Goal: Information Seeking & Learning: Learn about a topic

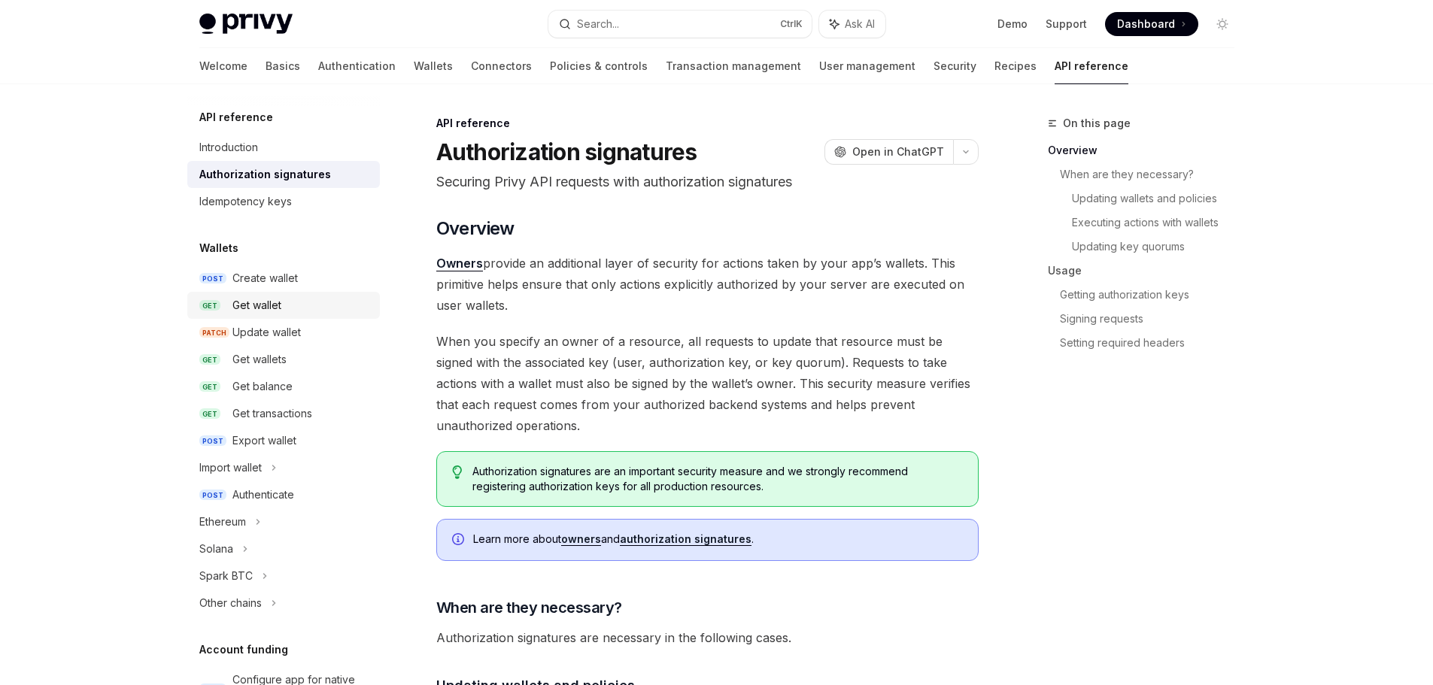
click at [256, 301] on div "Get wallet" at bounding box center [256, 305] width 49 height 18
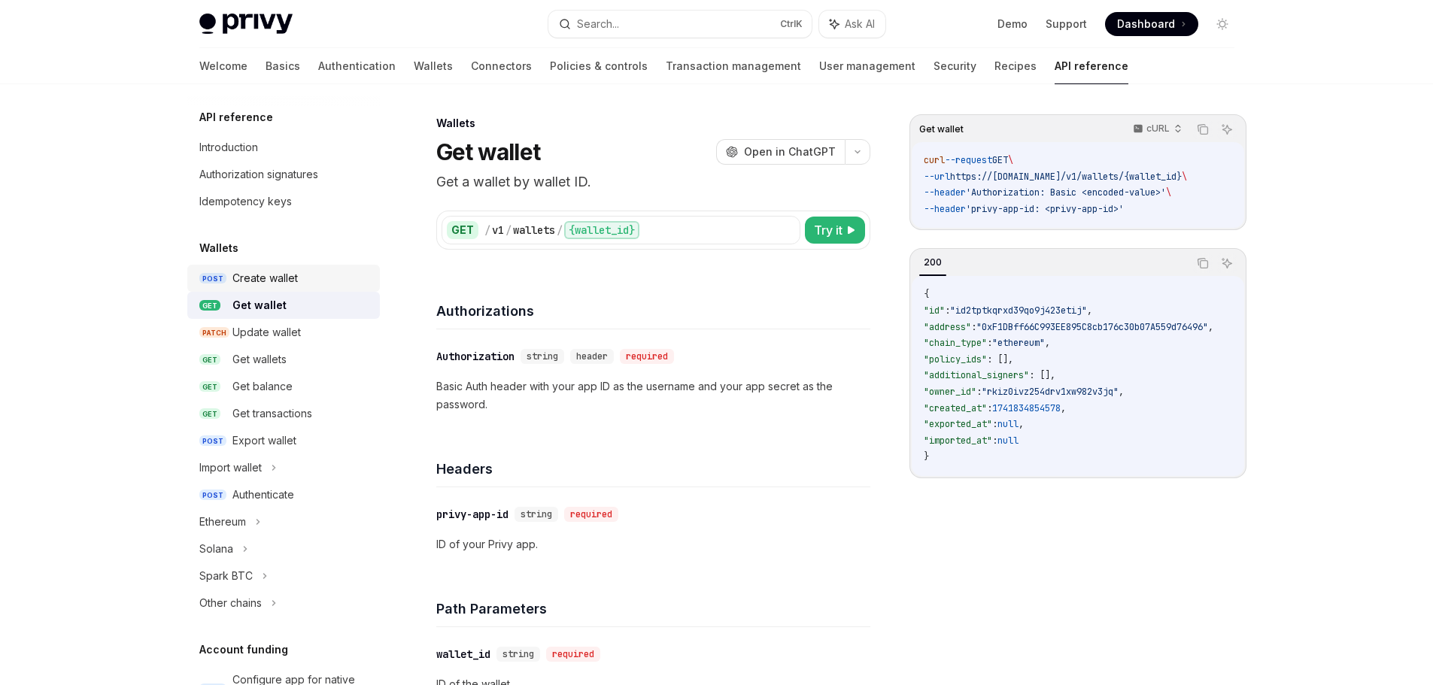
click at [268, 281] on div "Create wallet" at bounding box center [264, 278] width 65 height 18
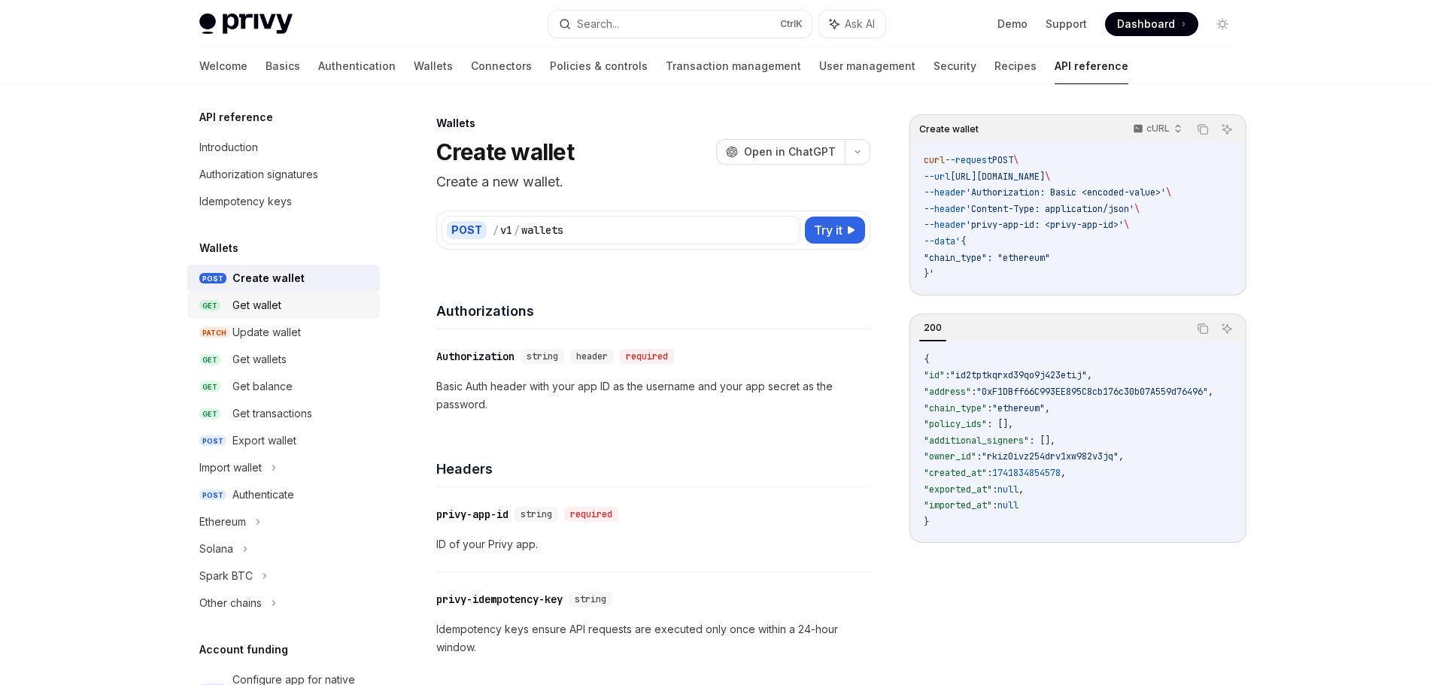
click at [272, 307] on div "Get wallet" at bounding box center [256, 305] width 49 height 18
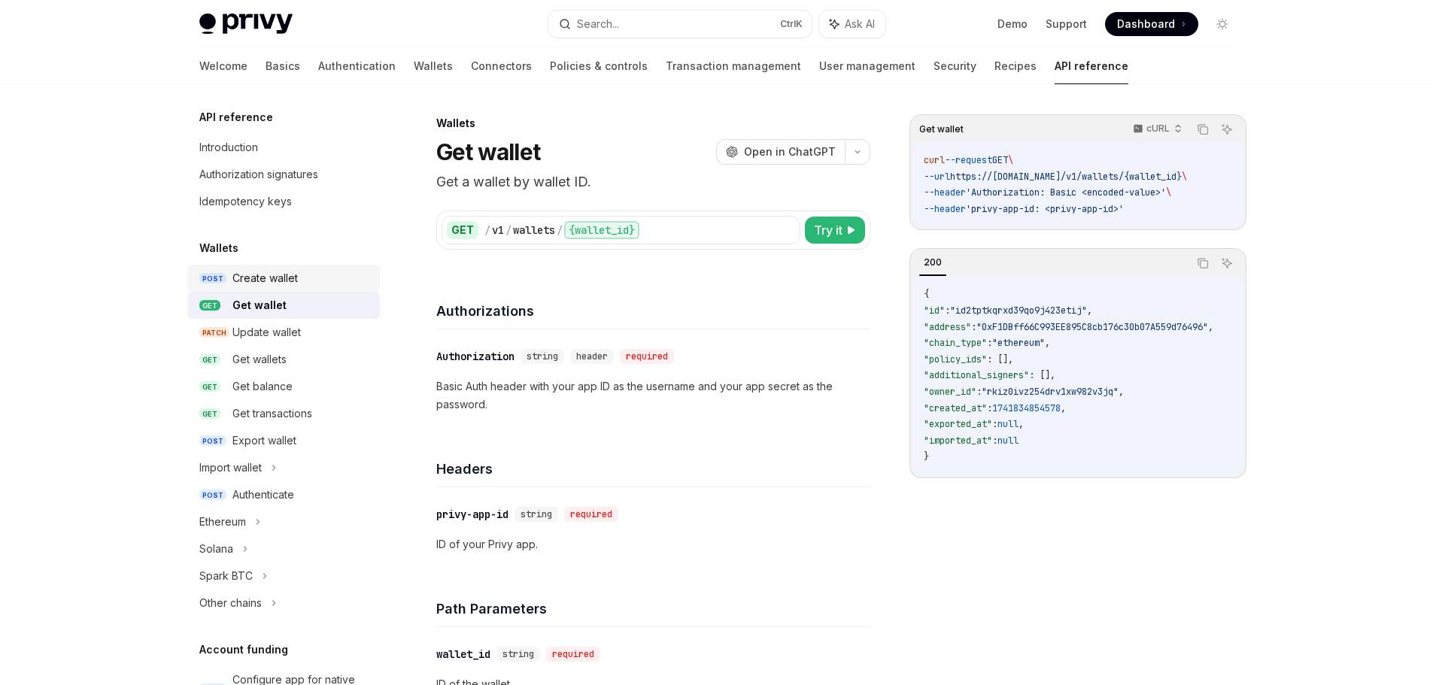
click at [276, 283] on div "Create wallet" at bounding box center [264, 278] width 65 height 18
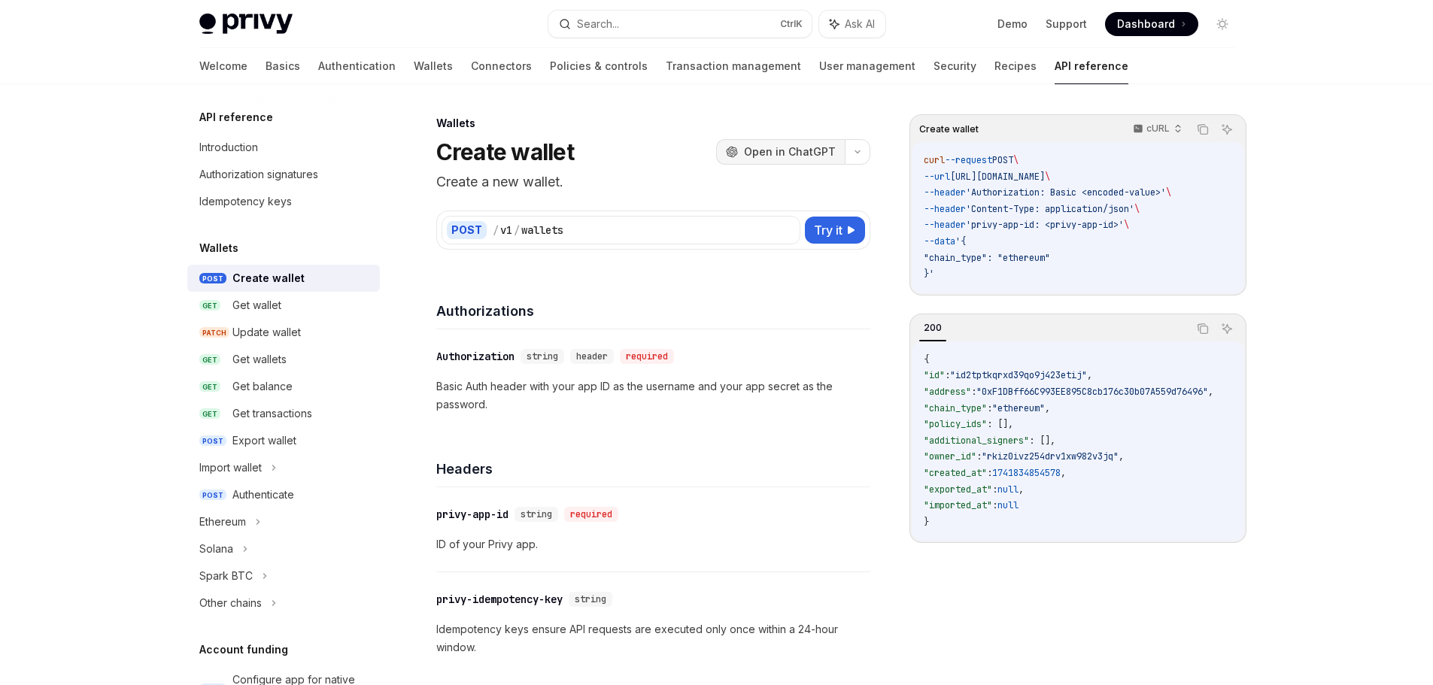
click at [787, 146] on span "Open in ChatGPT" at bounding box center [790, 151] width 92 height 15
click at [231, 544] on div "Solana" at bounding box center [216, 549] width 34 height 18
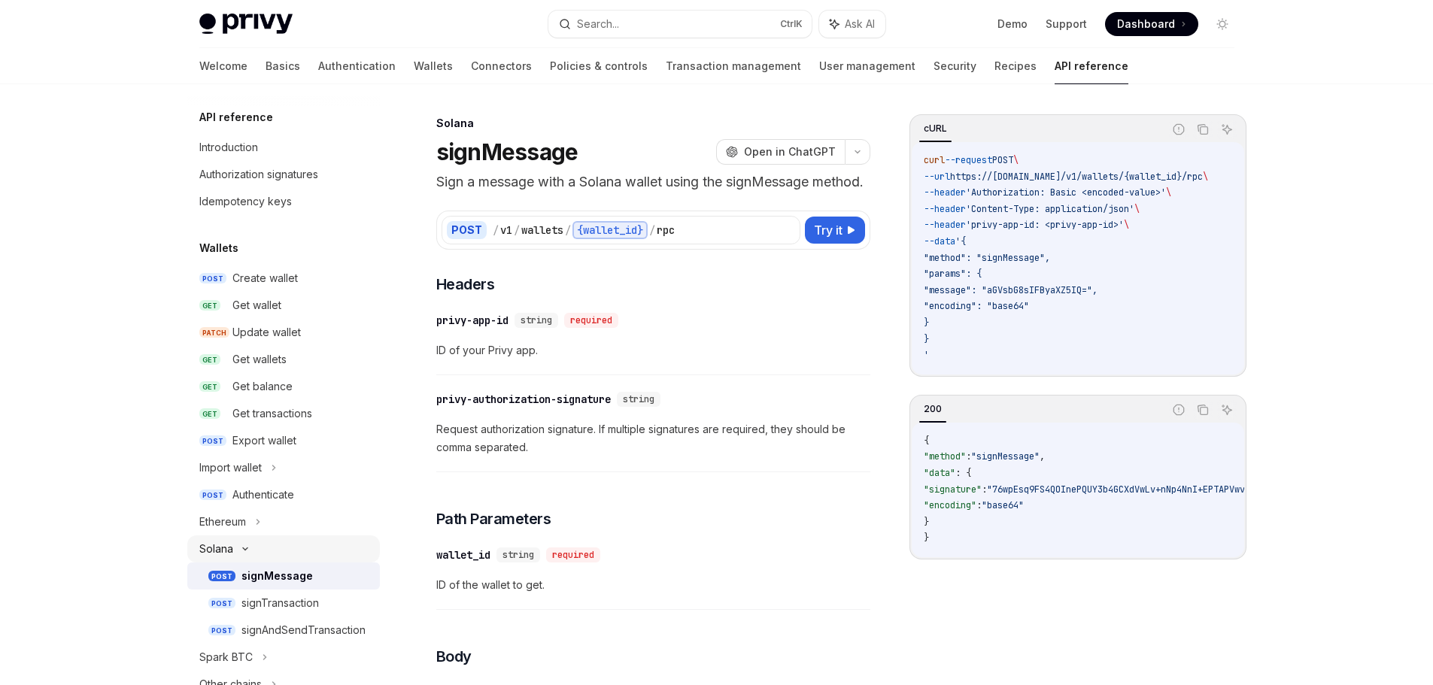
click at [237, 546] on icon at bounding box center [245, 549] width 18 height 6
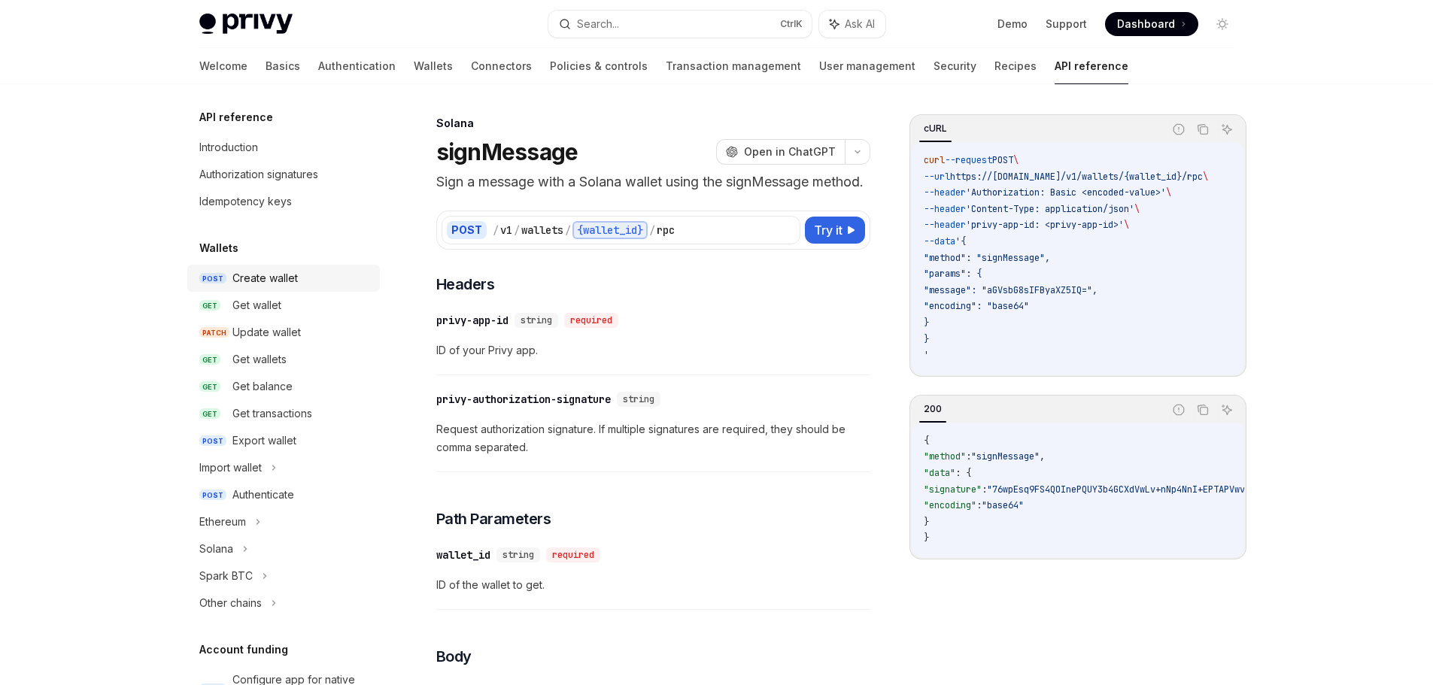
click at [259, 281] on div "Create wallet" at bounding box center [264, 278] width 65 height 18
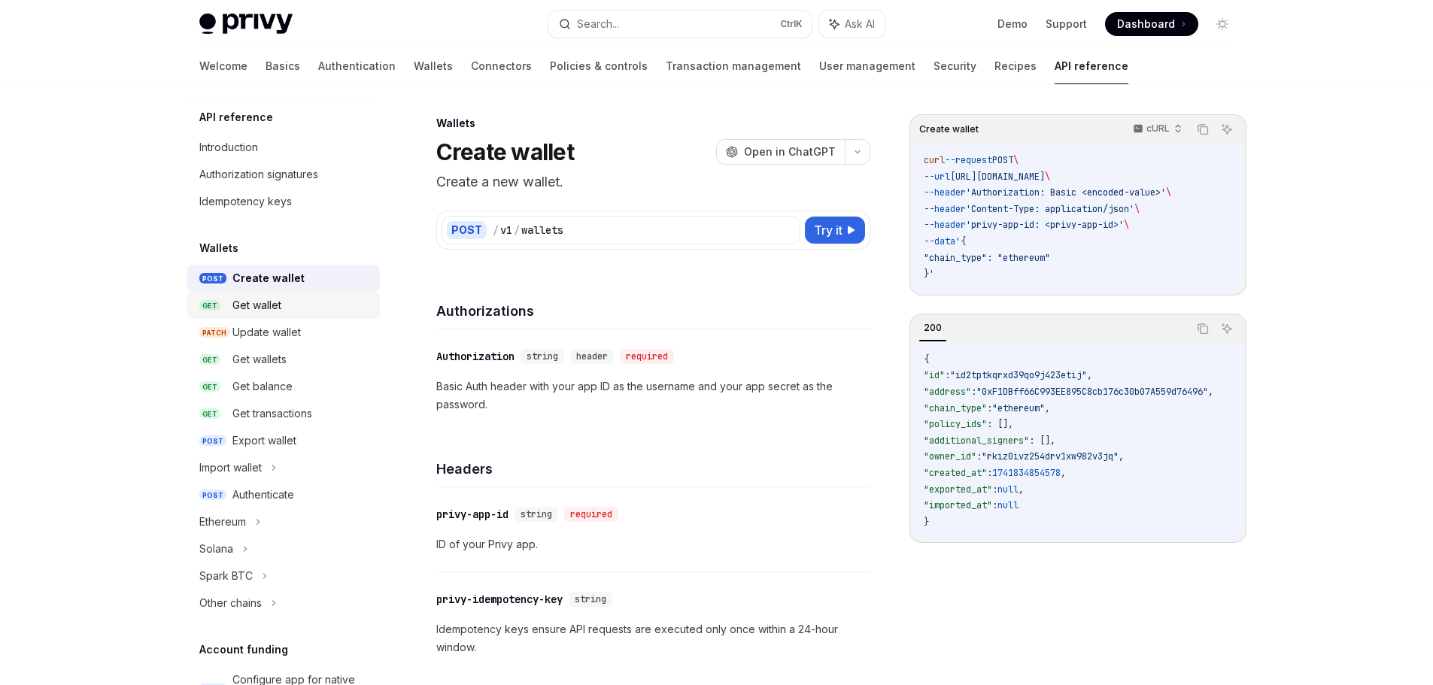
click at [255, 307] on div "Get wallet" at bounding box center [256, 305] width 49 height 18
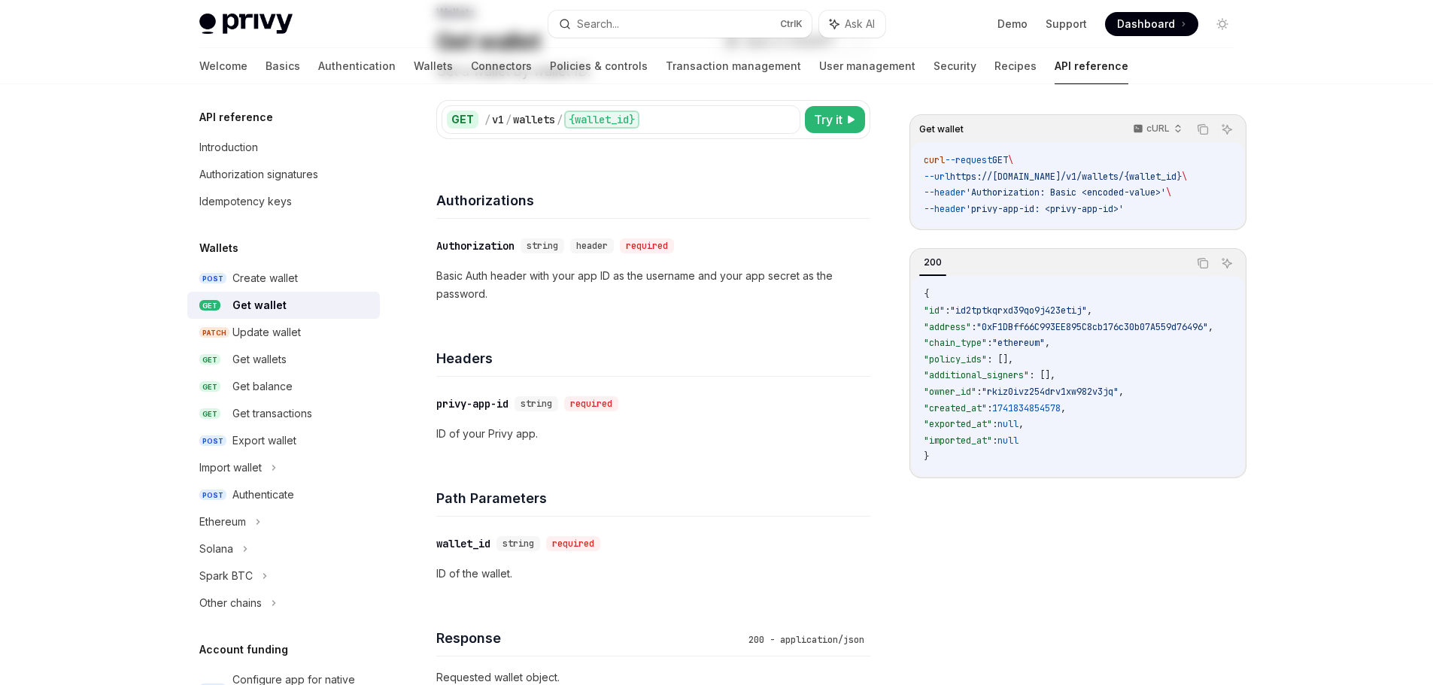
scroll to position [150, 0]
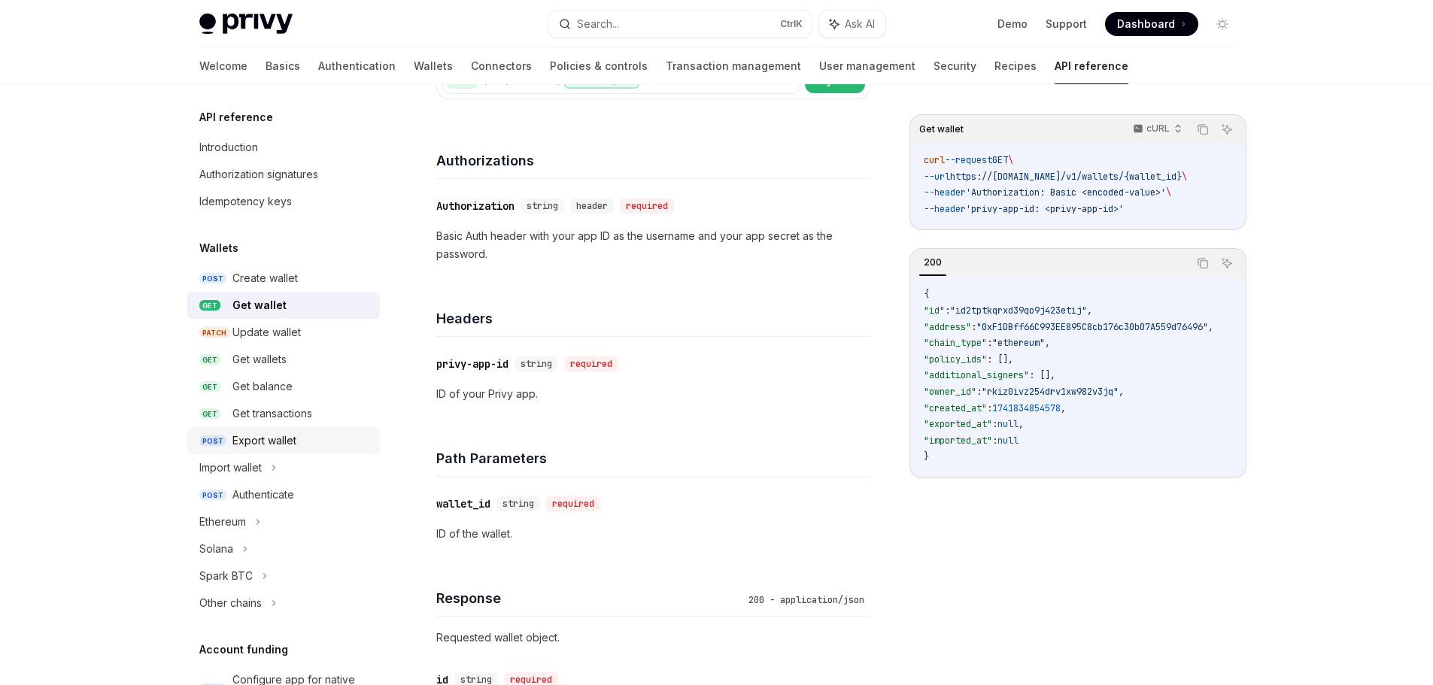
click at [291, 436] on div "Export wallet" at bounding box center [264, 441] width 64 height 18
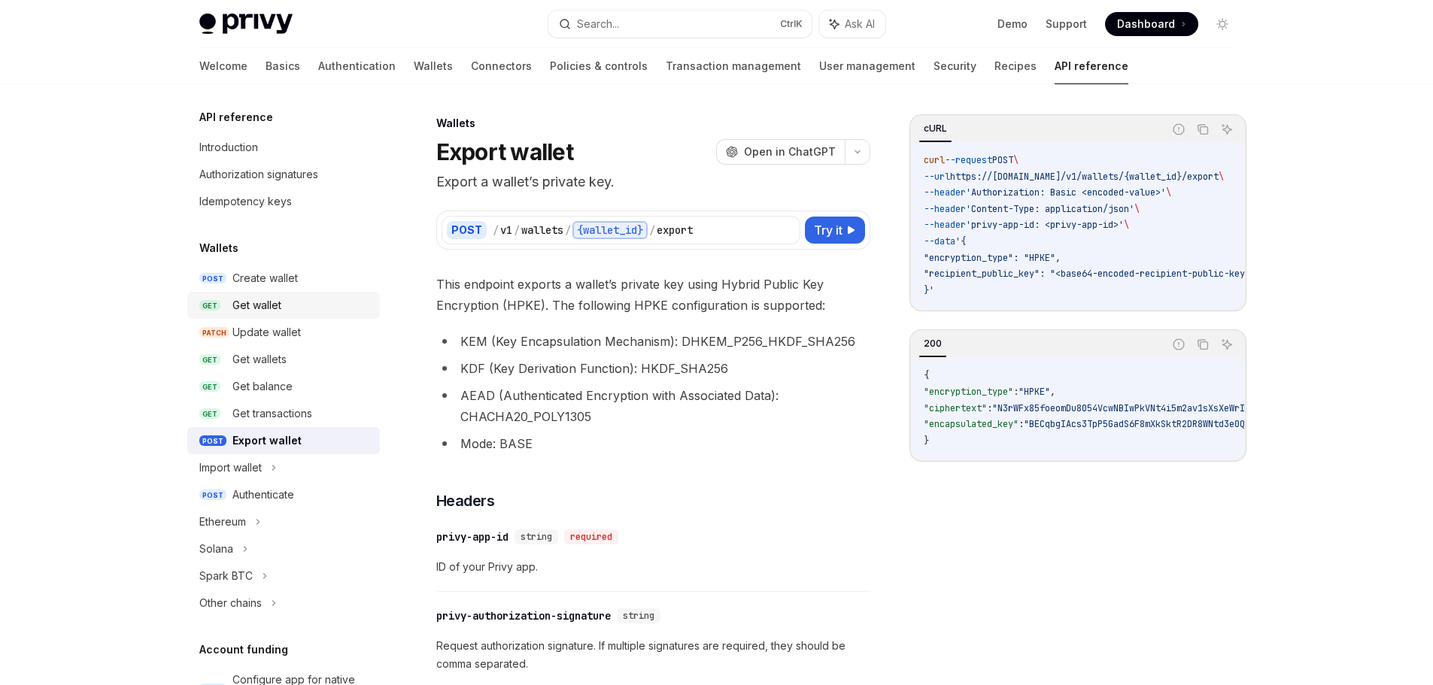
click at [248, 302] on div "Get wallet" at bounding box center [256, 305] width 49 height 18
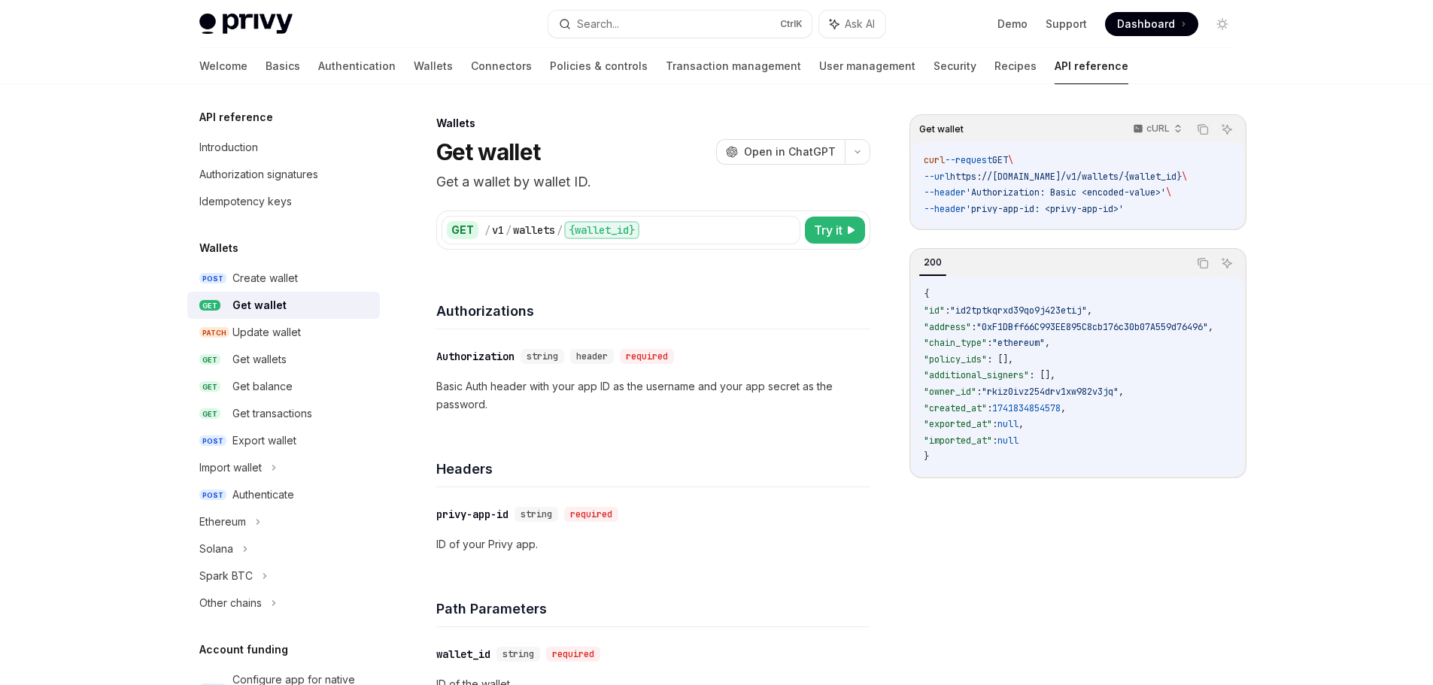
click at [265, 306] on div "Get wallet" at bounding box center [259, 305] width 54 height 18
click at [284, 279] on div "Create wallet" at bounding box center [264, 278] width 65 height 18
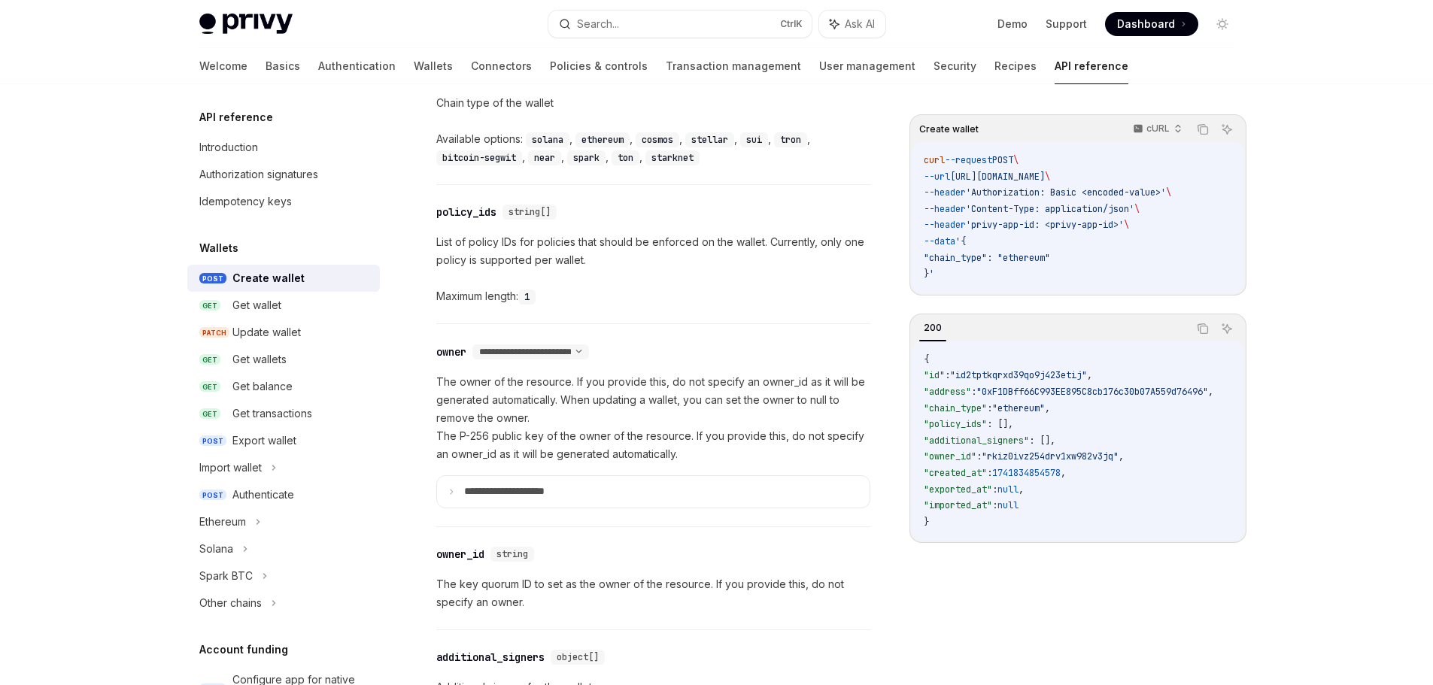
scroll to position [602, 0]
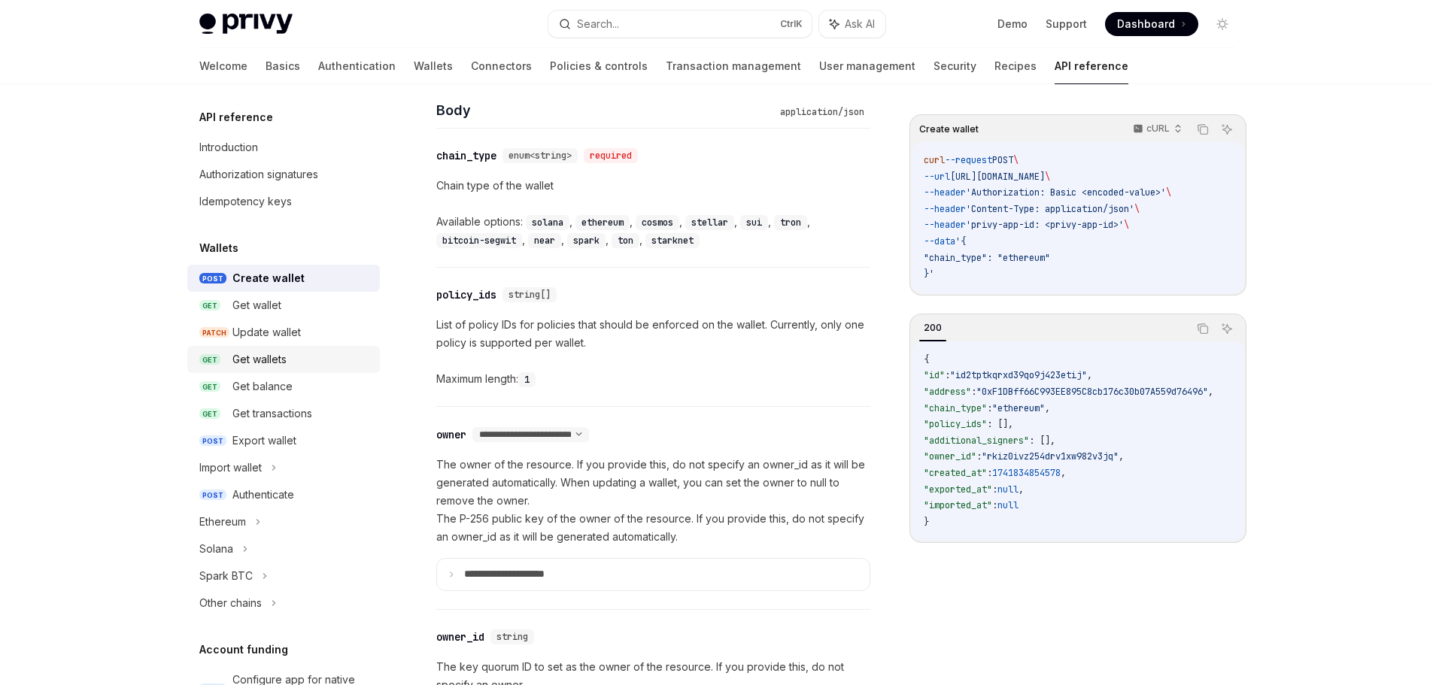
click at [259, 363] on div "Get wallets" at bounding box center [259, 359] width 54 height 18
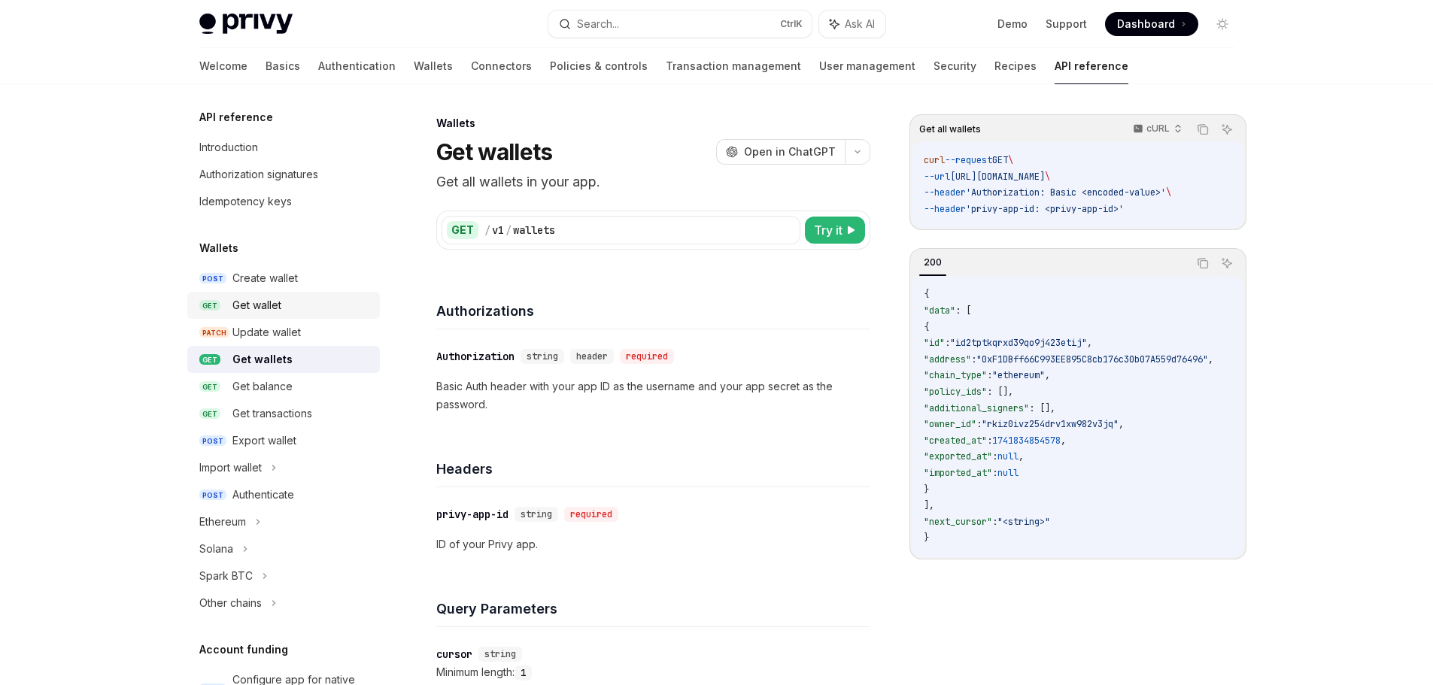
click at [247, 308] on div "Get wallet" at bounding box center [256, 305] width 49 height 18
click at [266, 303] on div "Get wallet" at bounding box center [256, 305] width 49 height 18
click at [260, 306] on div "Get wallet" at bounding box center [256, 305] width 49 height 18
click at [251, 337] on div "Update wallet" at bounding box center [266, 332] width 68 height 18
type textarea "*"
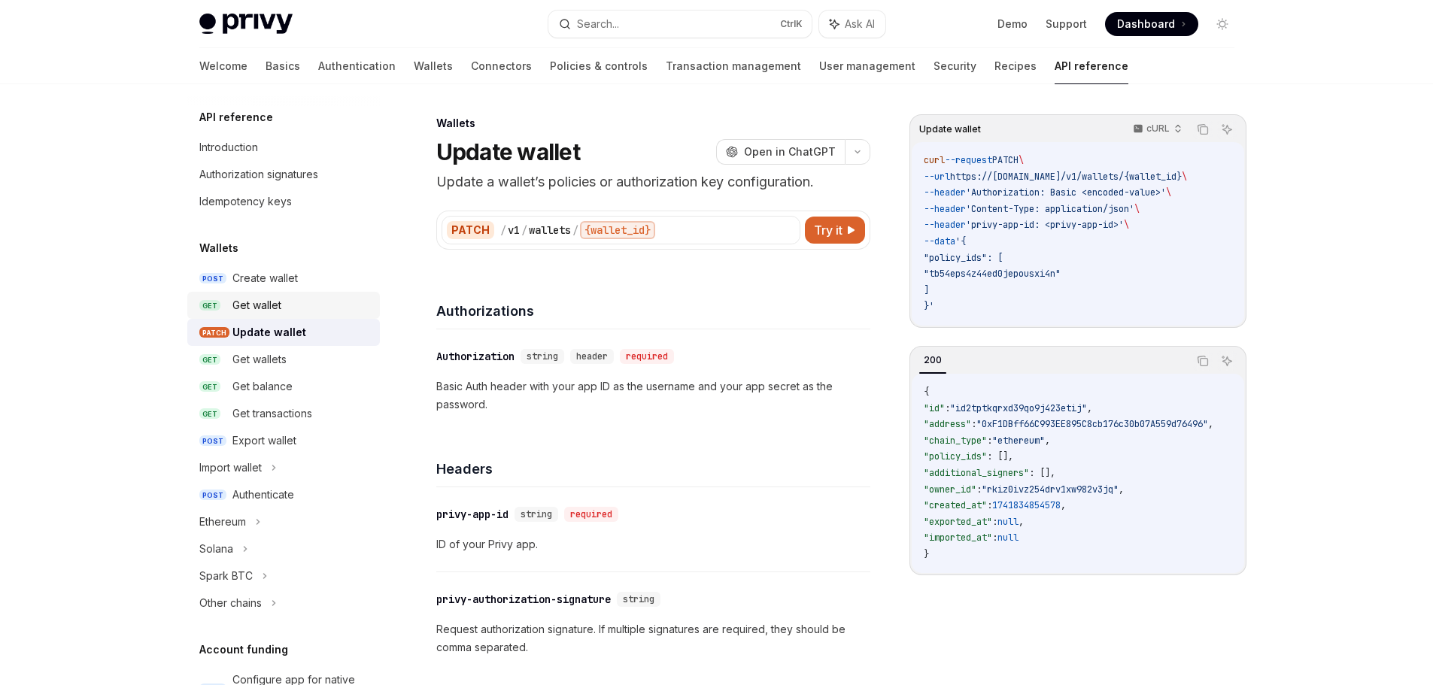
click at [253, 307] on div "Get wallet" at bounding box center [256, 305] width 49 height 18
click at [240, 309] on div "Get wallet" at bounding box center [256, 305] width 49 height 18
click at [242, 306] on div "Get wallet" at bounding box center [256, 305] width 49 height 18
click at [253, 278] on div "Create wallet" at bounding box center [264, 278] width 65 height 18
click at [239, 307] on div "Get wallet" at bounding box center [256, 305] width 49 height 18
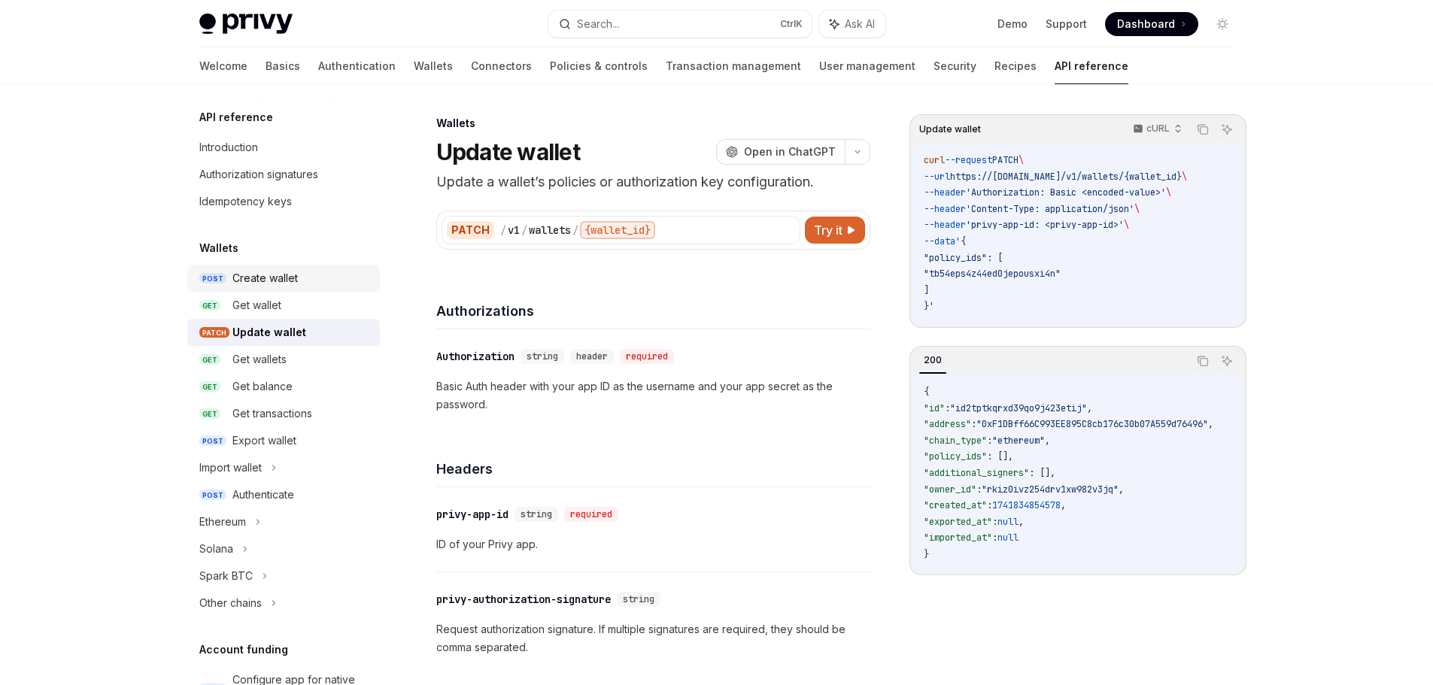
click at [250, 289] on link "POST Create wallet" at bounding box center [283, 278] width 193 height 27
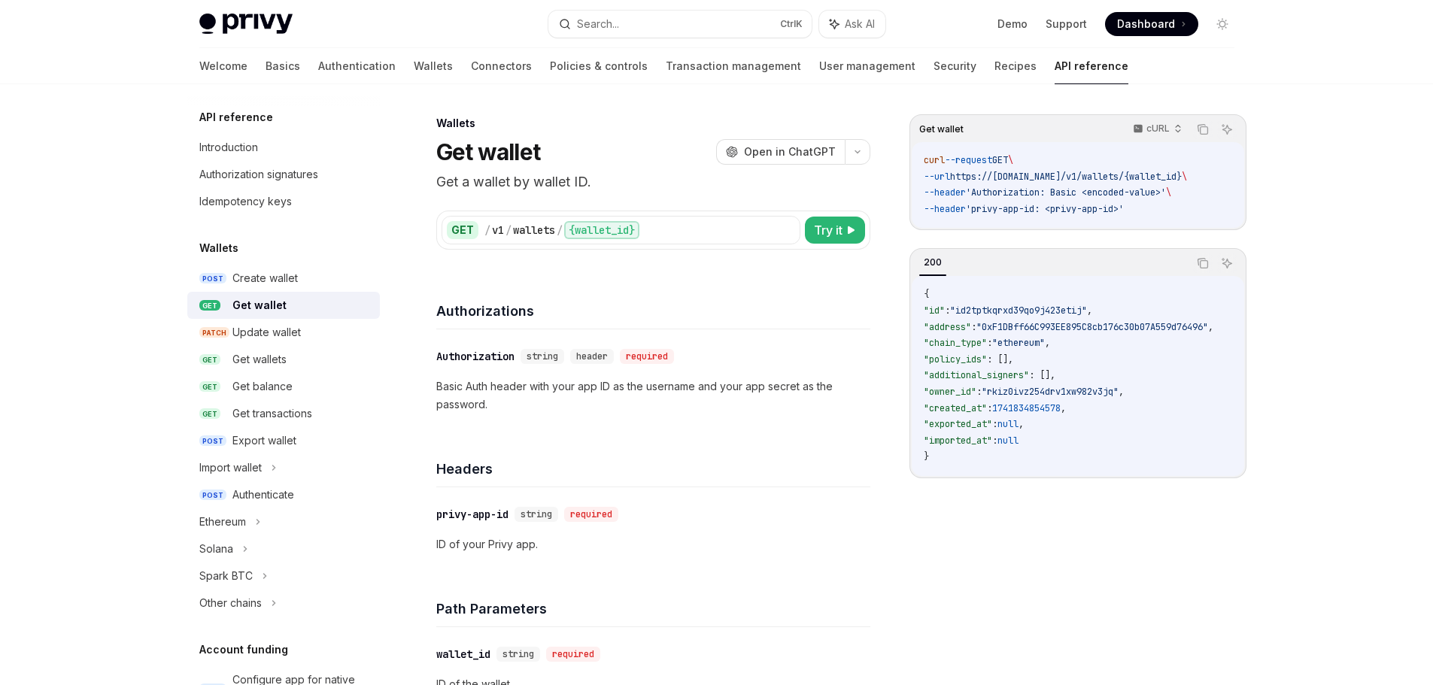
click at [253, 313] on div "Get wallet" at bounding box center [259, 305] width 54 height 18
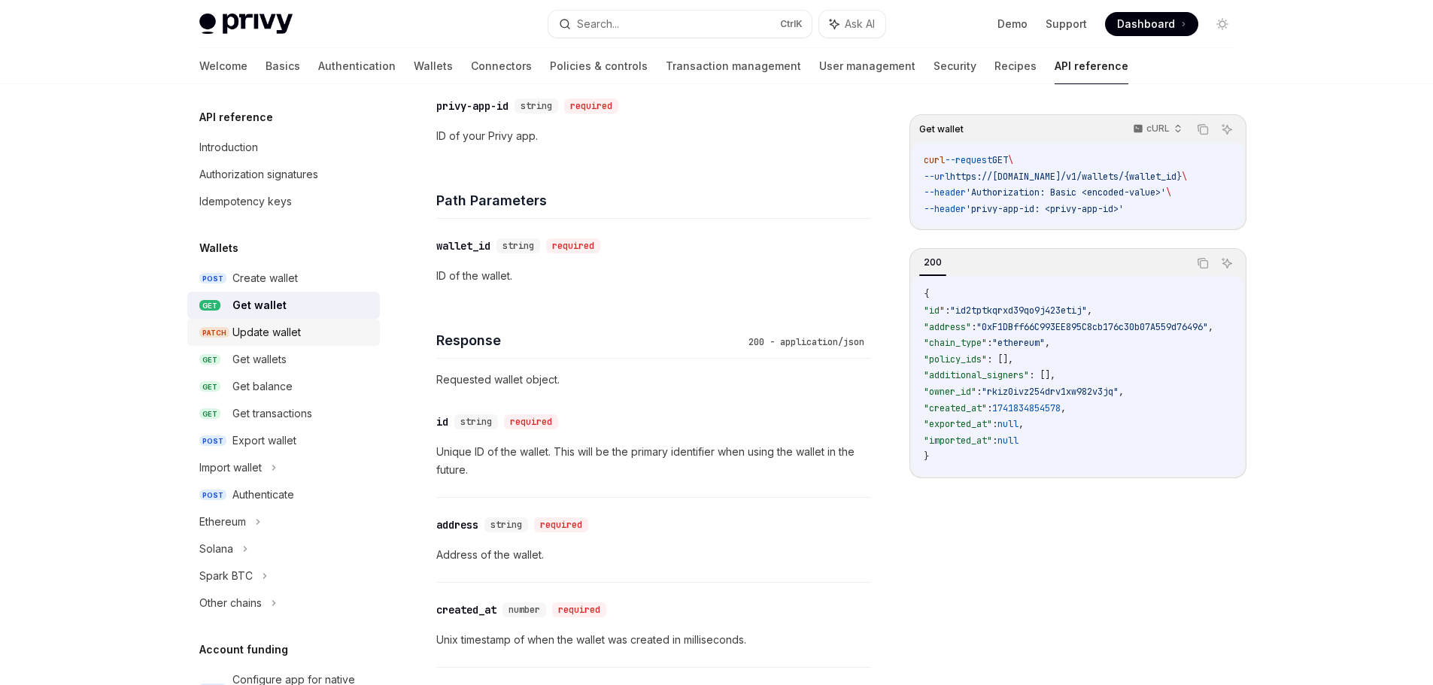
scroll to position [301, 0]
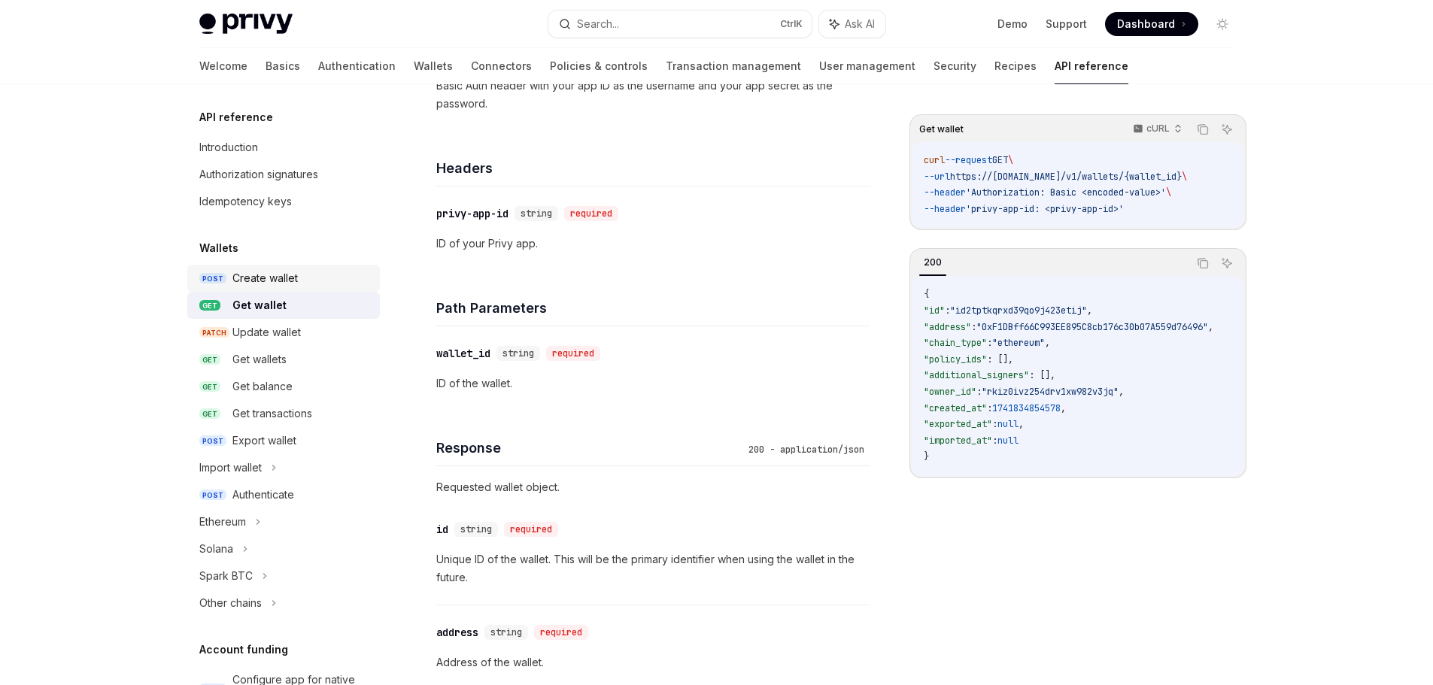
click at [272, 275] on div "Create wallet" at bounding box center [264, 278] width 65 height 18
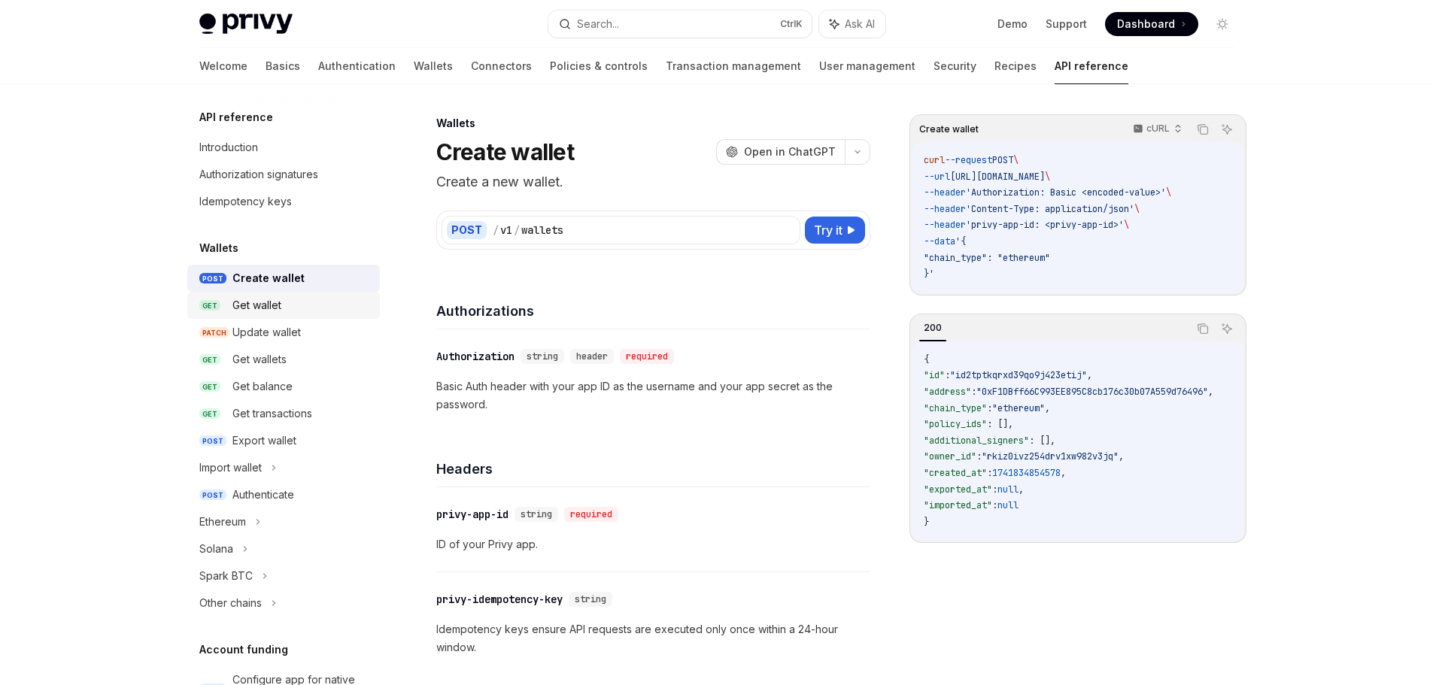
click at [272, 306] on div "Get wallet" at bounding box center [256, 305] width 49 height 18
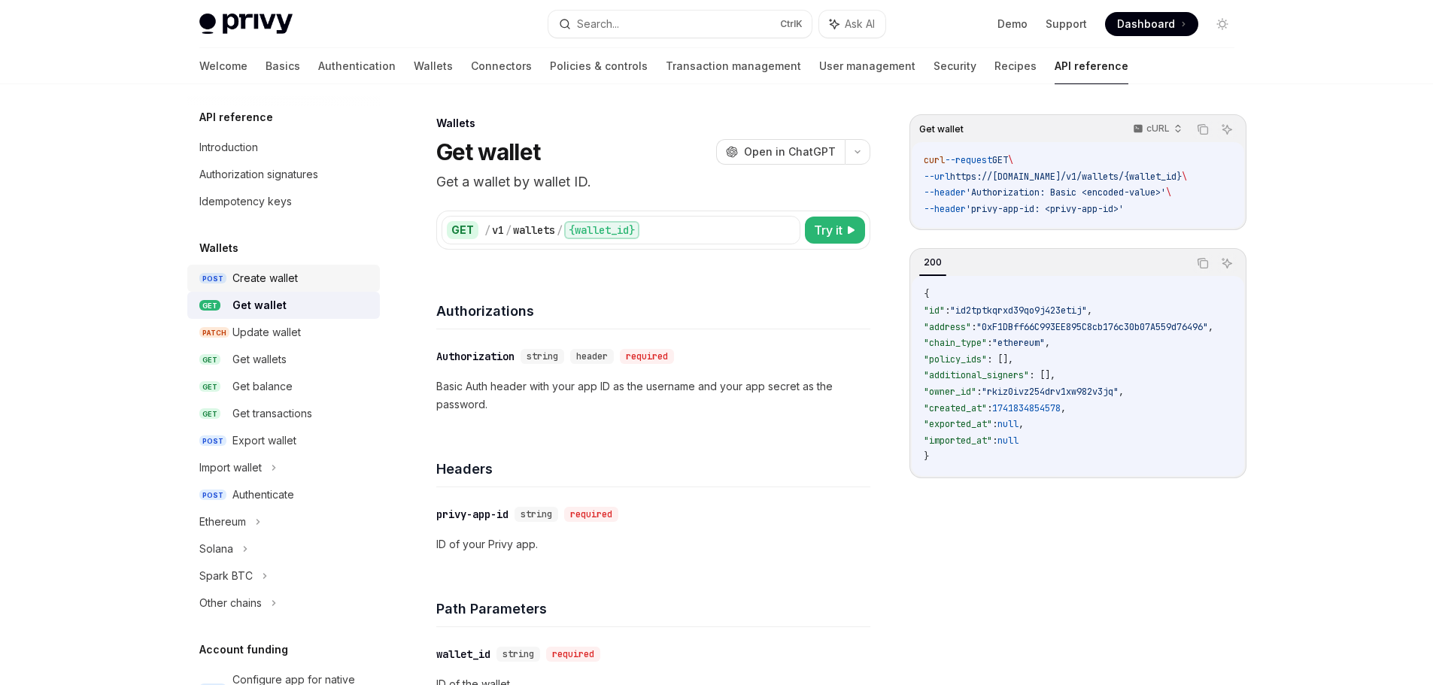
click at [287, 279] on div "Create wallet" at bounding box center [264, 278] width 65 height 18
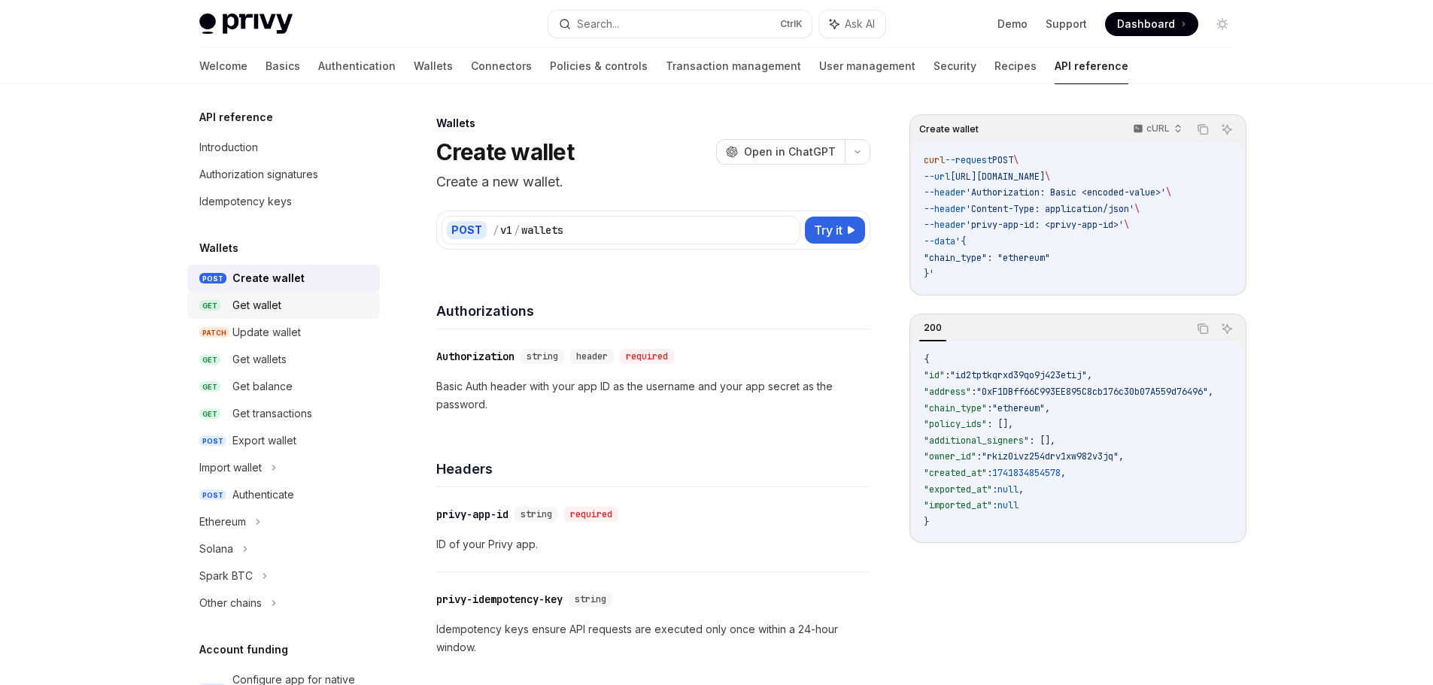
click at [276, 304] on div "Get wallet" at bounding box center [256, 305] width 49 height 18
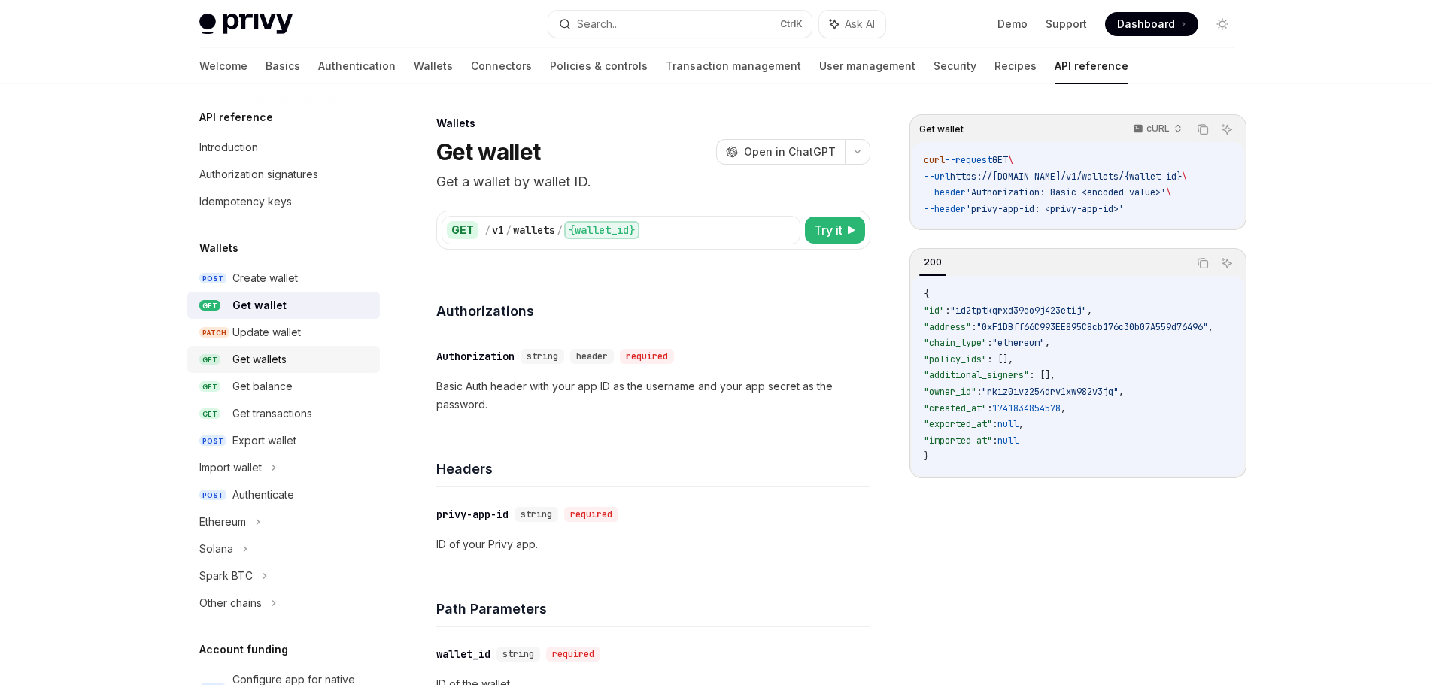
click at [294, 353] on div "Get wallets" at bounding box center [301, 359] width 138 height 18
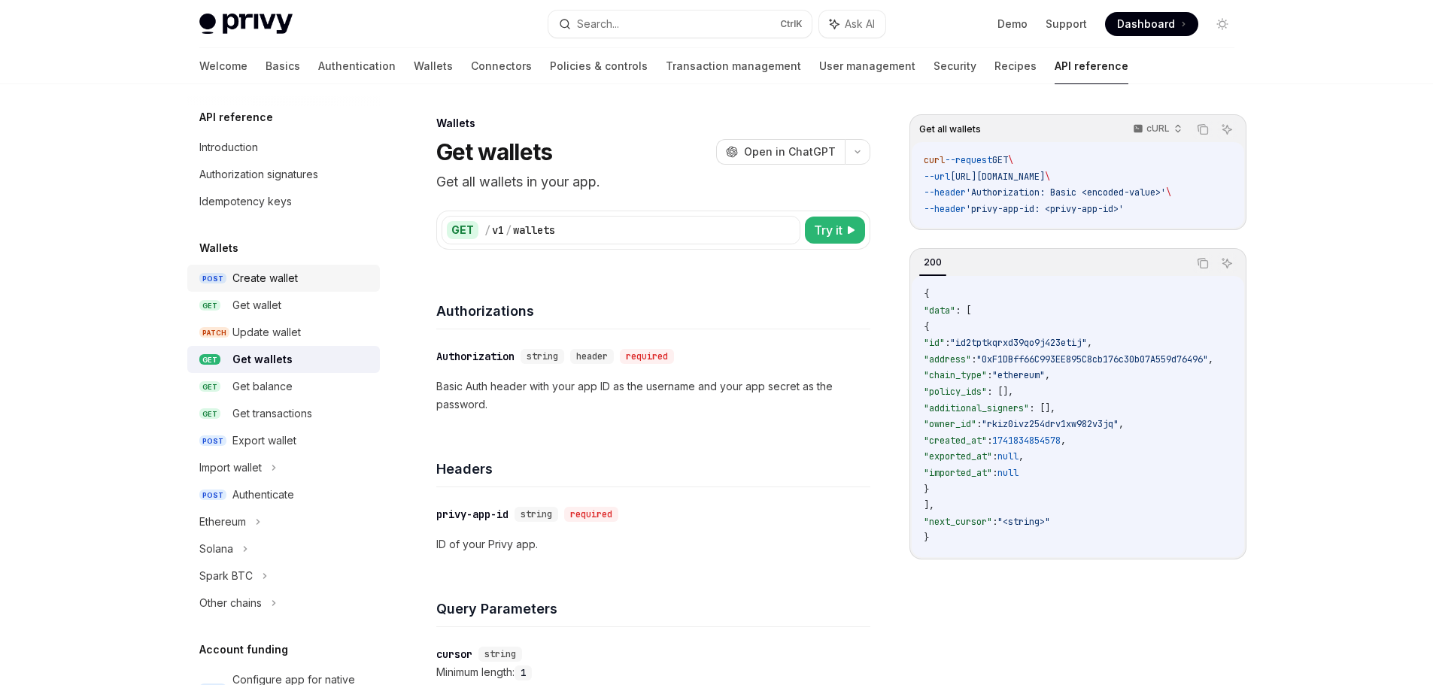
click at [284, 276] on div "Create wallet" at bounding box center [264, 278] width 65 height 18
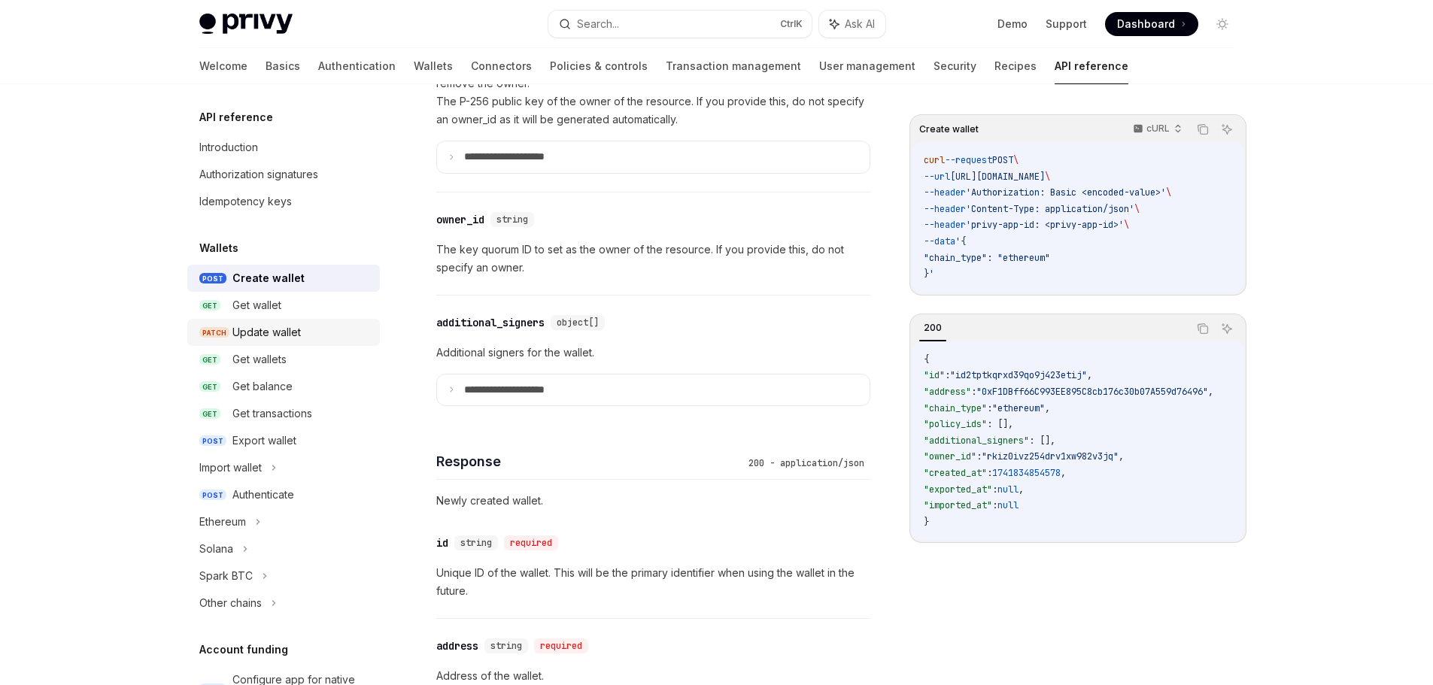
scroll to position [677, 0]
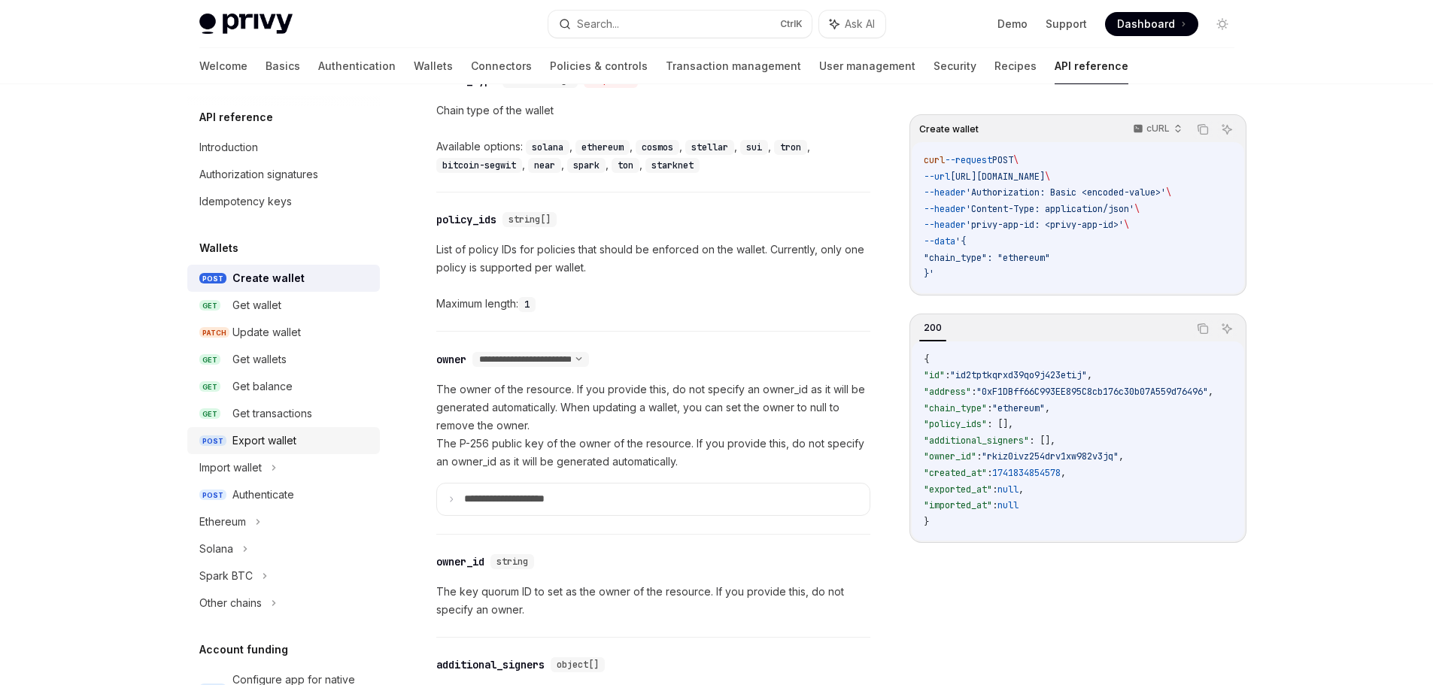
click at [271, 441] on div "Export wallet" at bounding box center [264, 441] width 64 height 18
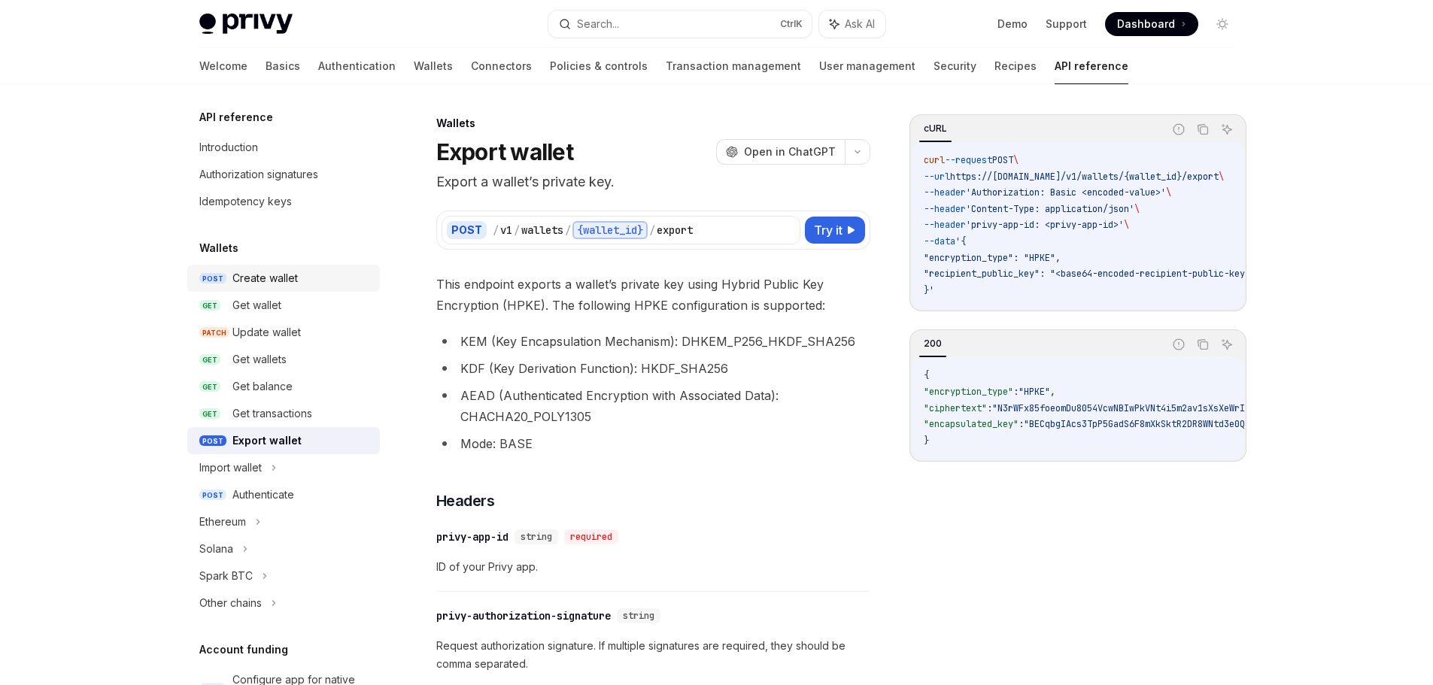
click at [255, 284] on div "Create wallet" at bounding box center [264, 278] width 65 height 18
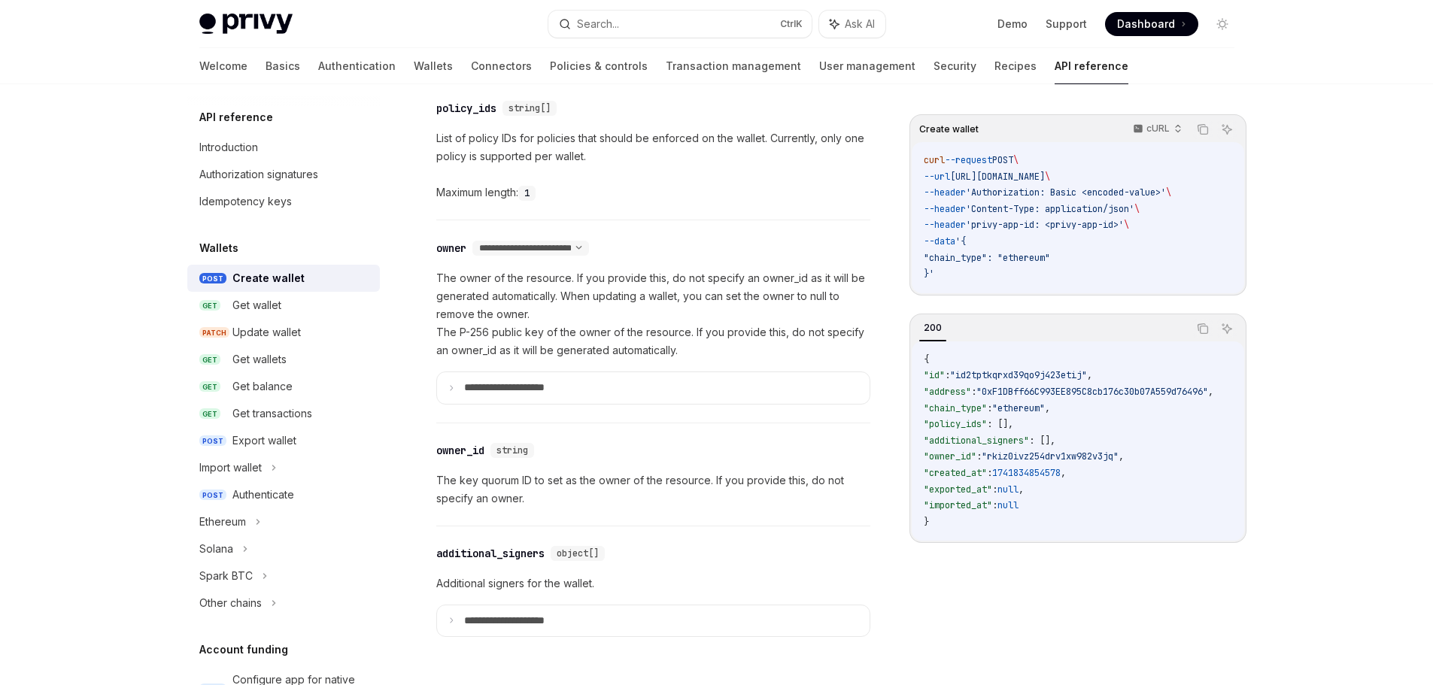
scroll to position [827, 0]
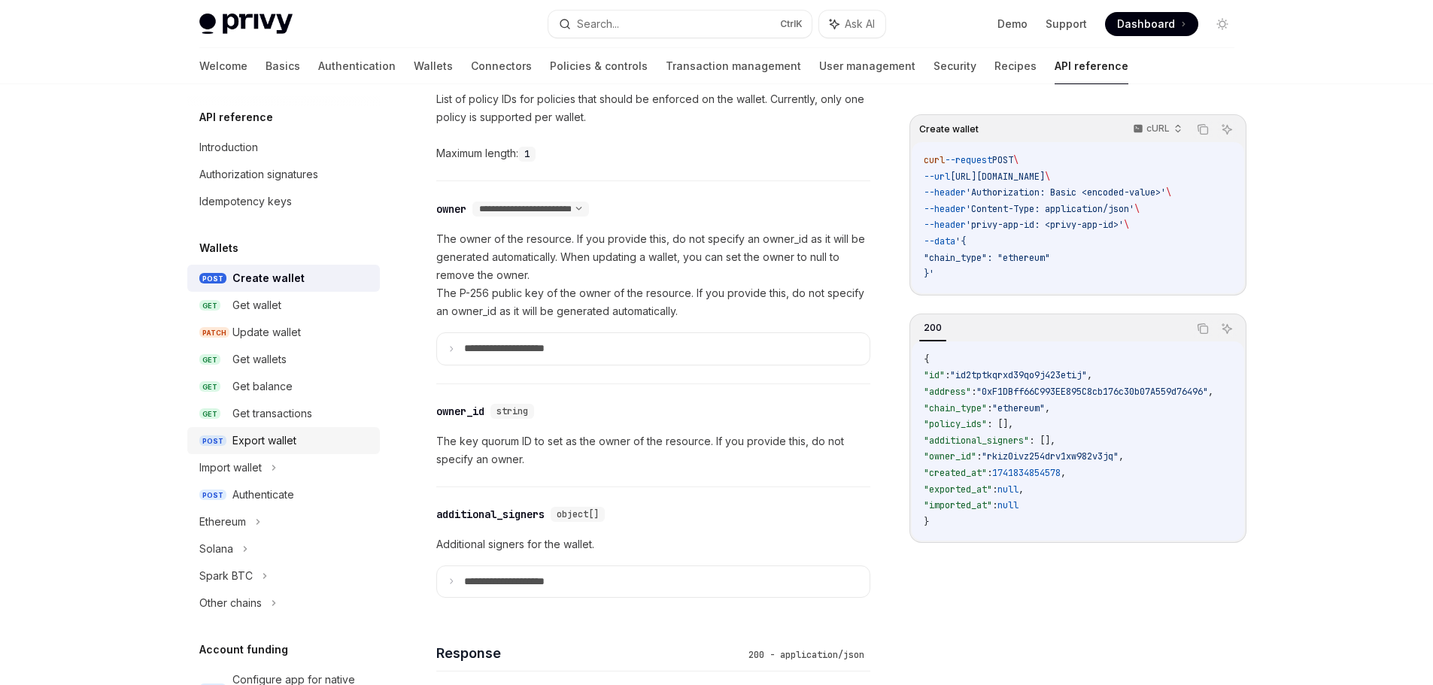
click at [291, 433] on div "Export wallet" at bounding box center [264, 441] width 64 height 18
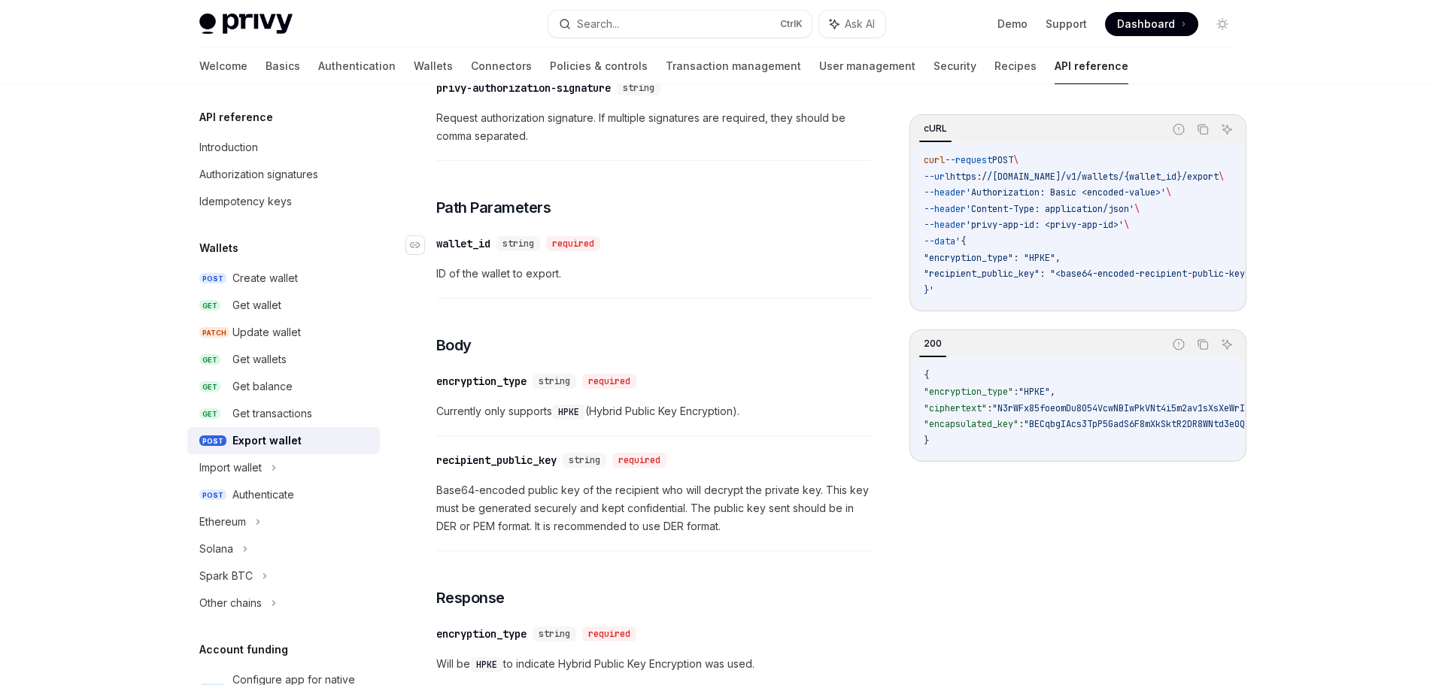
scroll to position [602, 0]
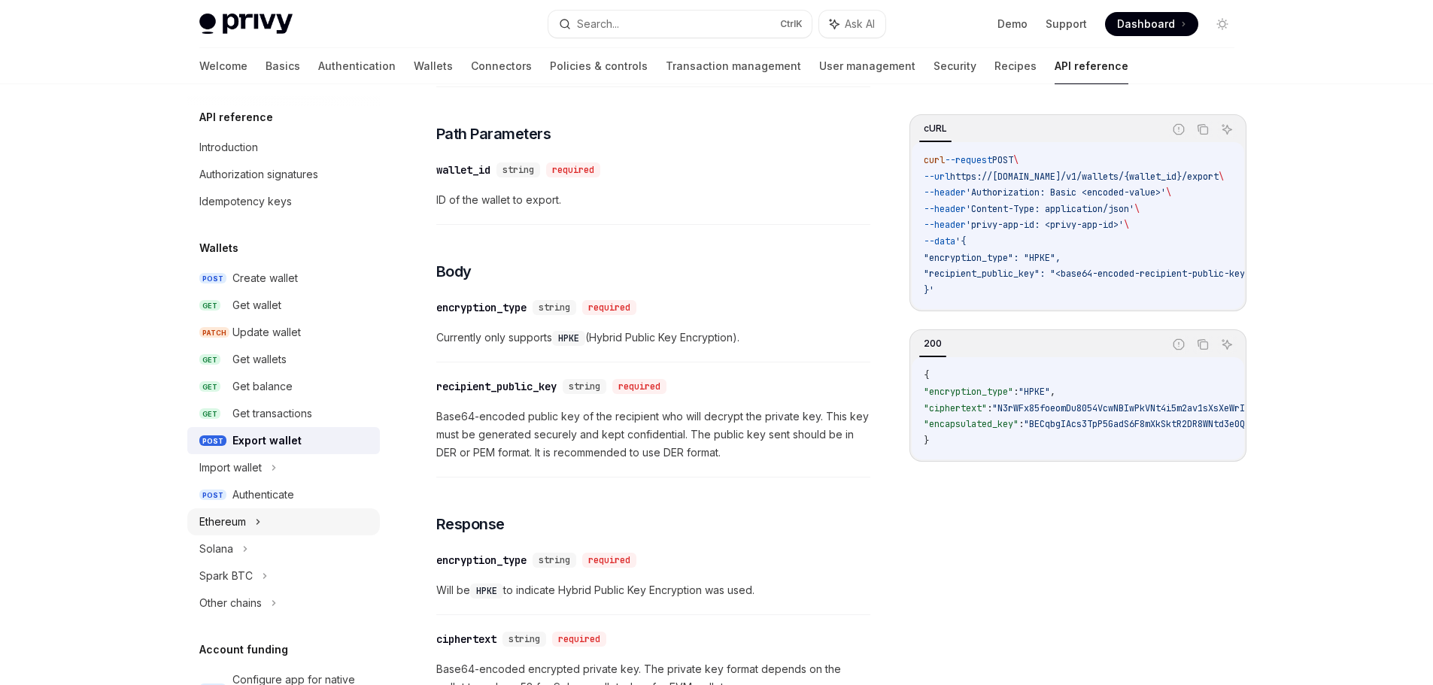
click at [238, 530] on div "Ethereum" at bounding box center [222, 522] width 47 height 18
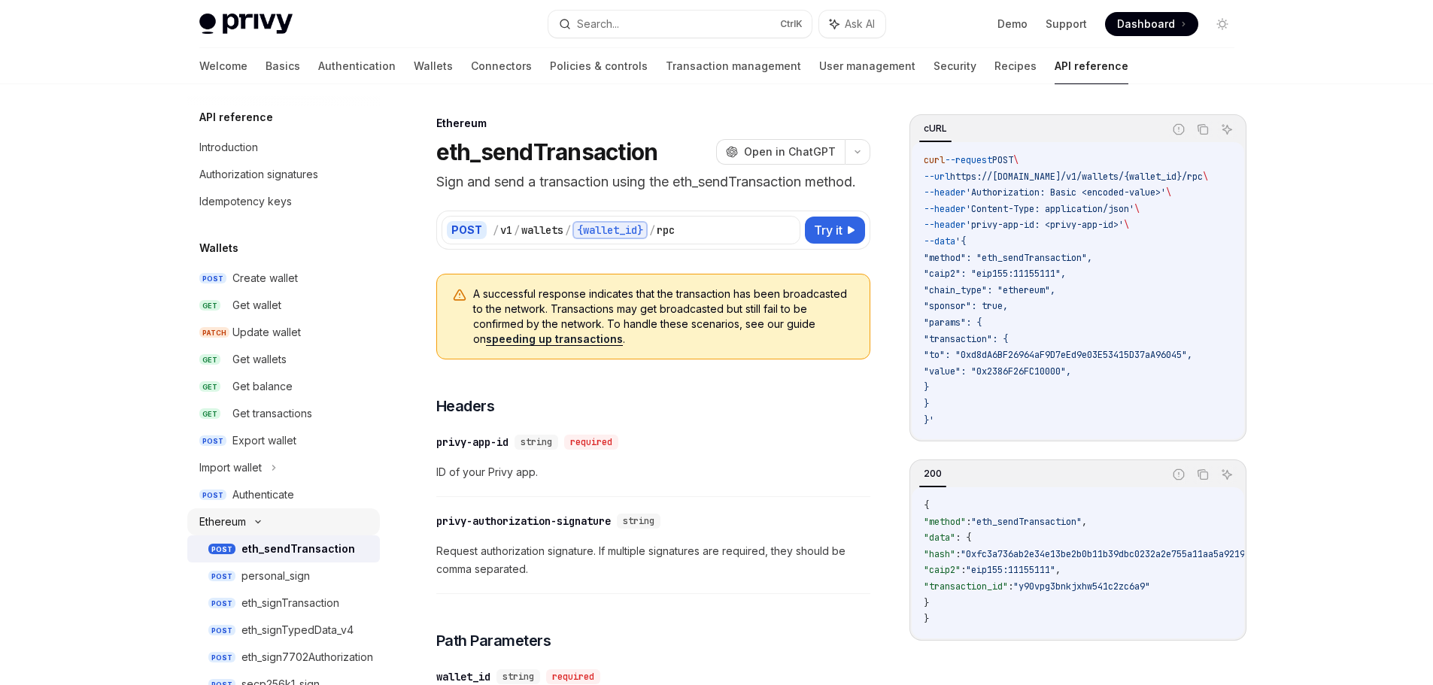
click at [238, 529] on div "Ethereum" at bounding box center [222, 522] width 47 height 18
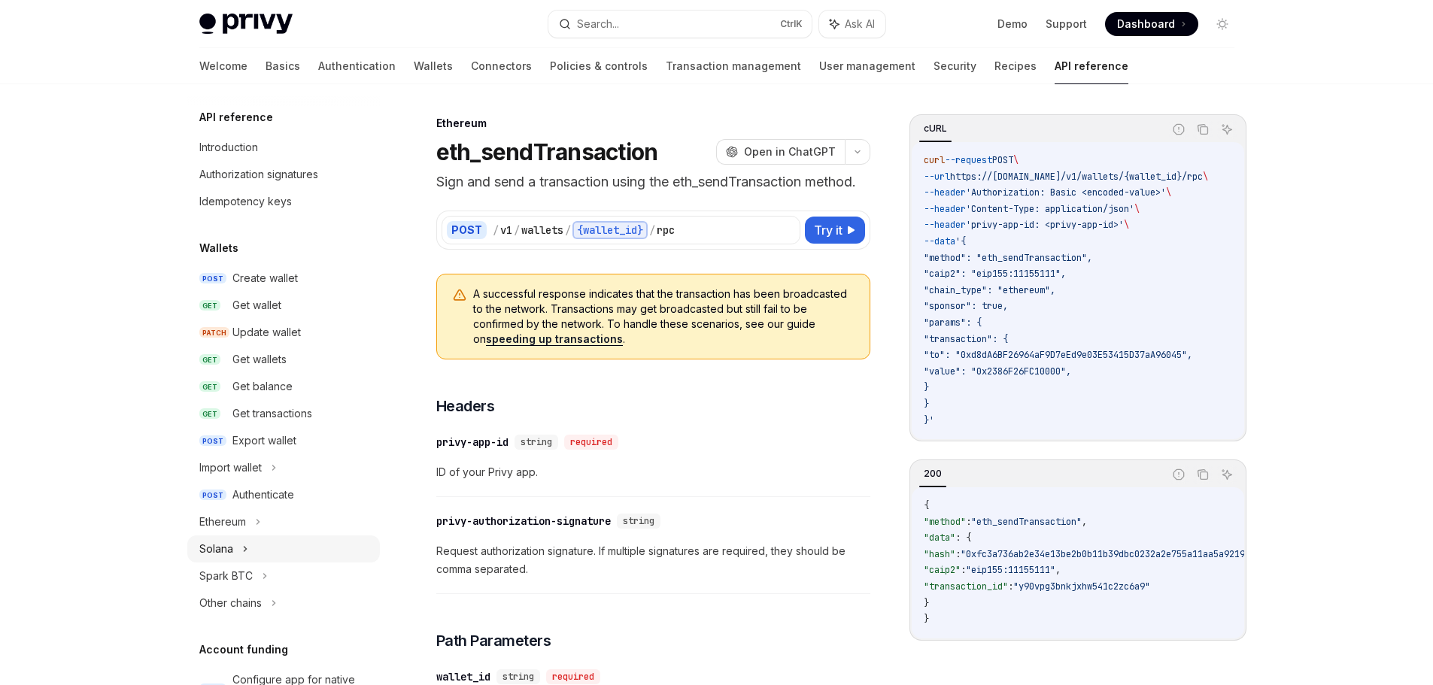
click at [235, 546] on div "Solana" at bounding box center [283, 548] width 193 height 27
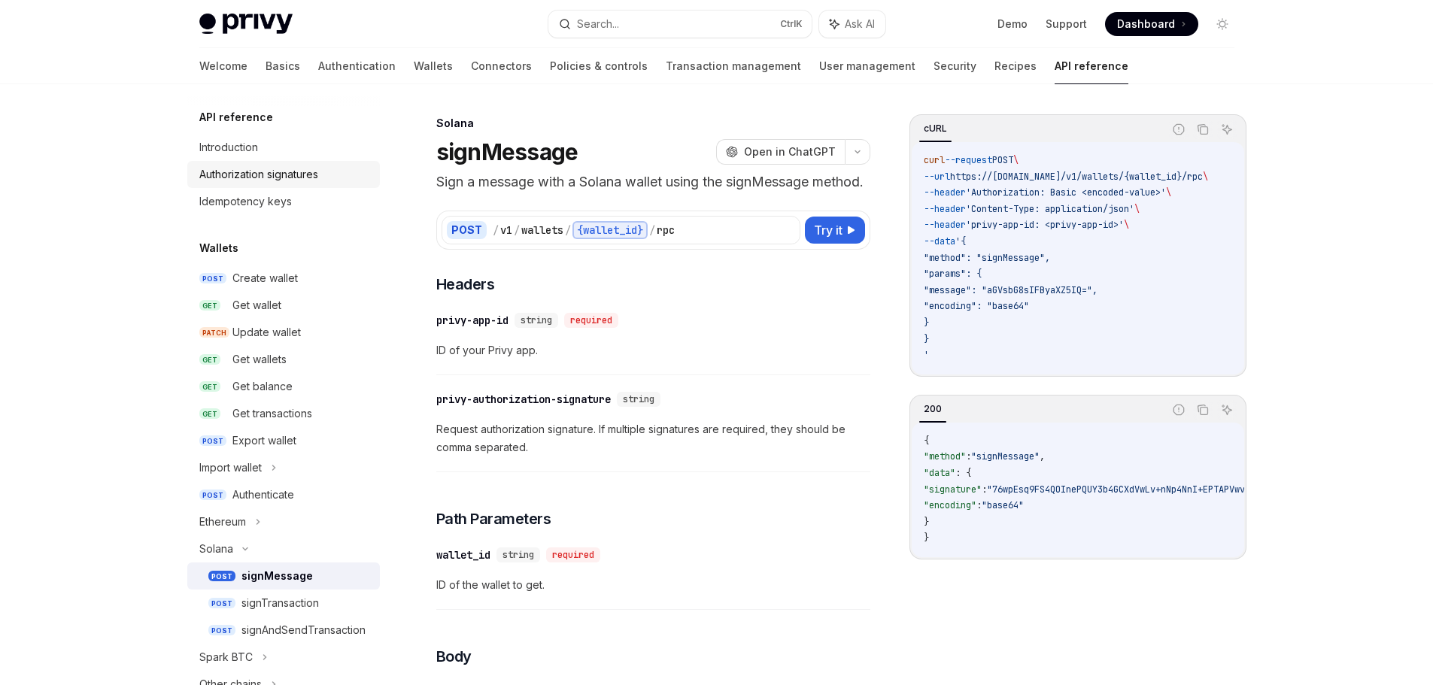
click at [289, 174] on div "Authorization signatures" at bounding box center [258, 174] width 119 height 18
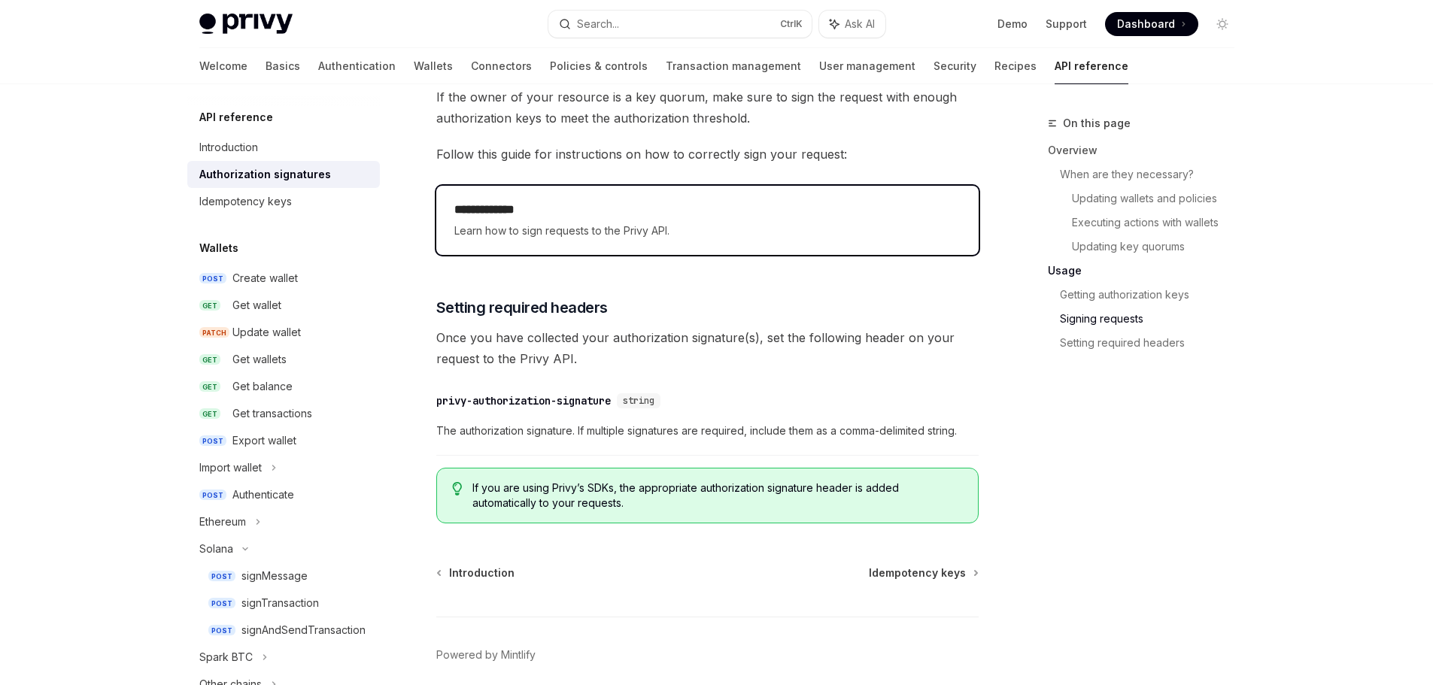
scroll to position [2407, 0]
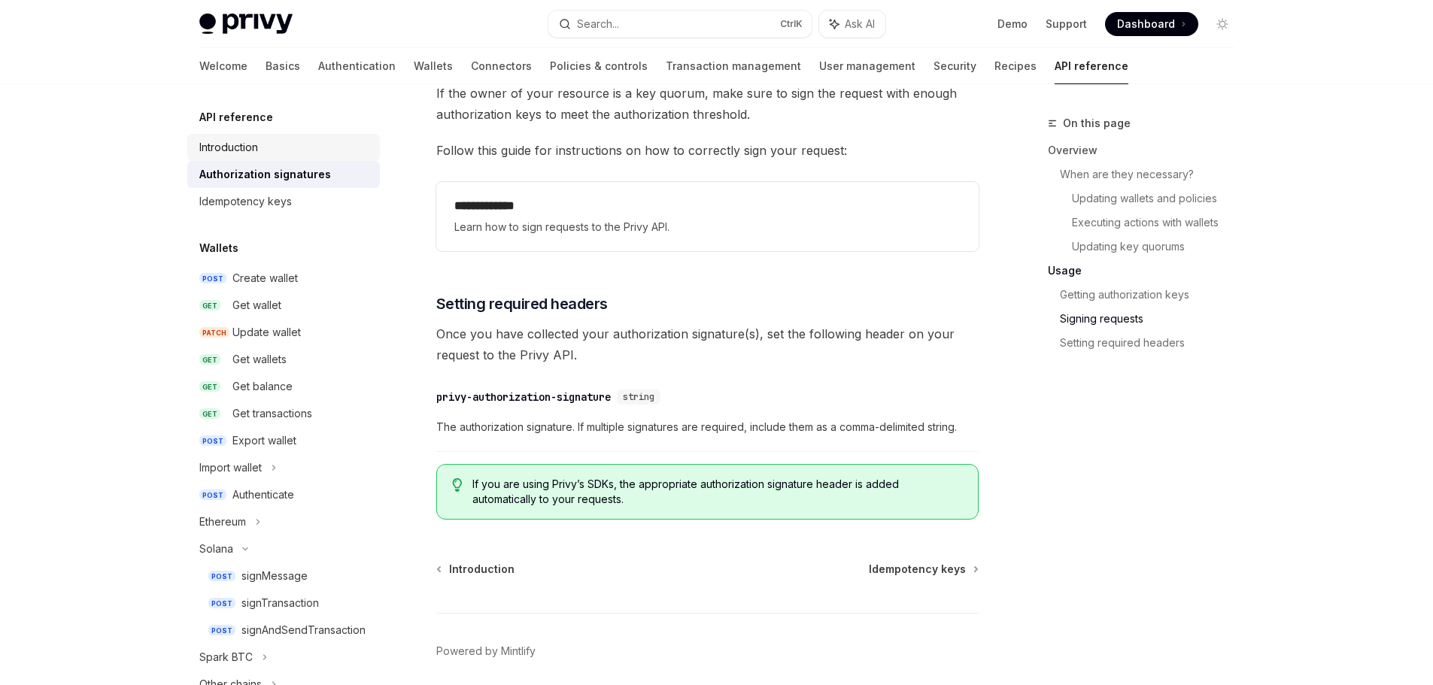
click at [253, 138] on div "Introduction" at bounding box center [228, 147] width 59 height 18
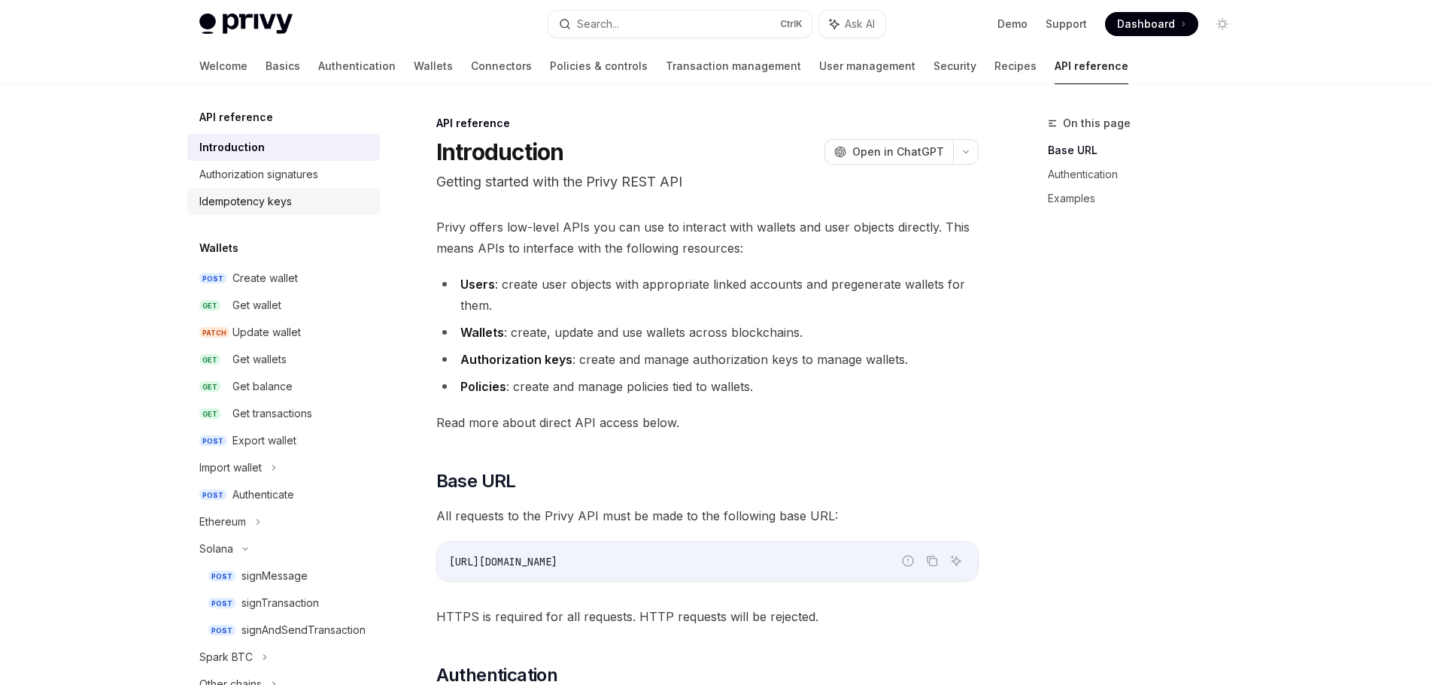
click at [260, 189] on link "Idempotency keys" at bounding box center [283, 201] width 193 height 27
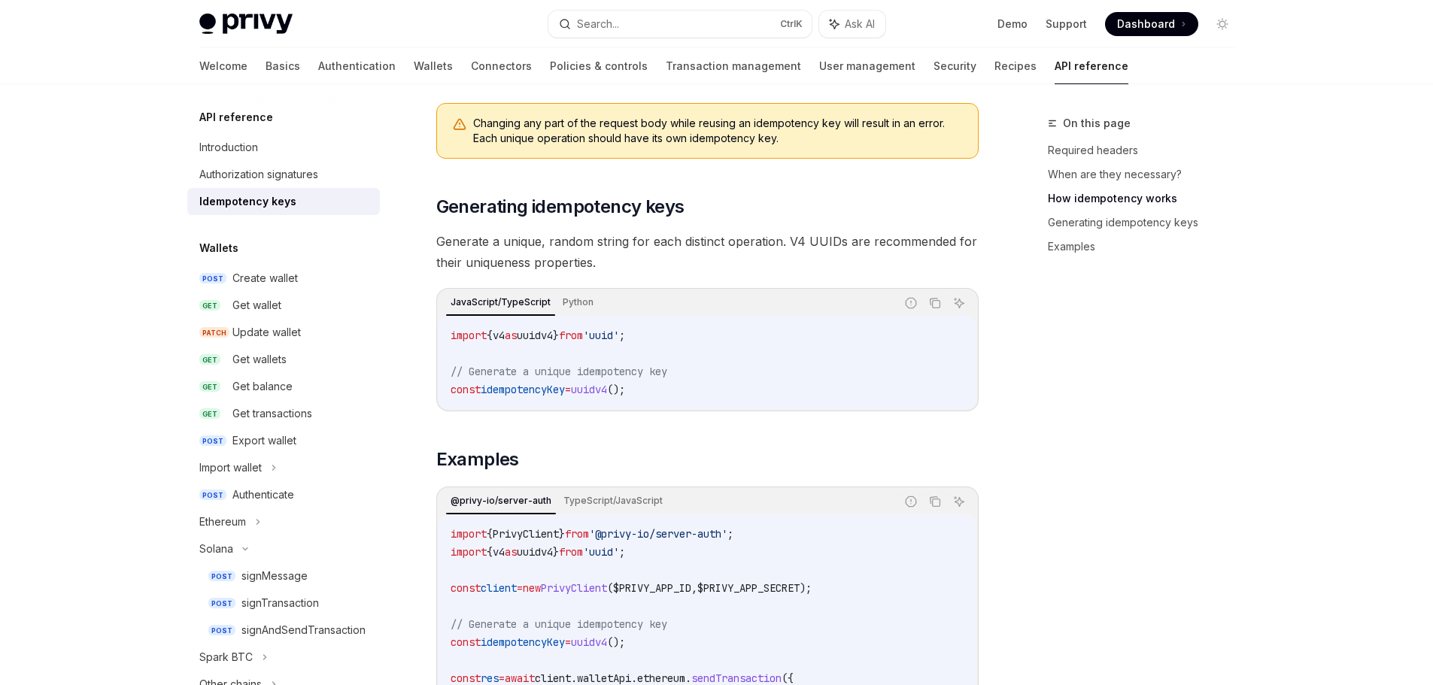
scroll to position [1111, 0]
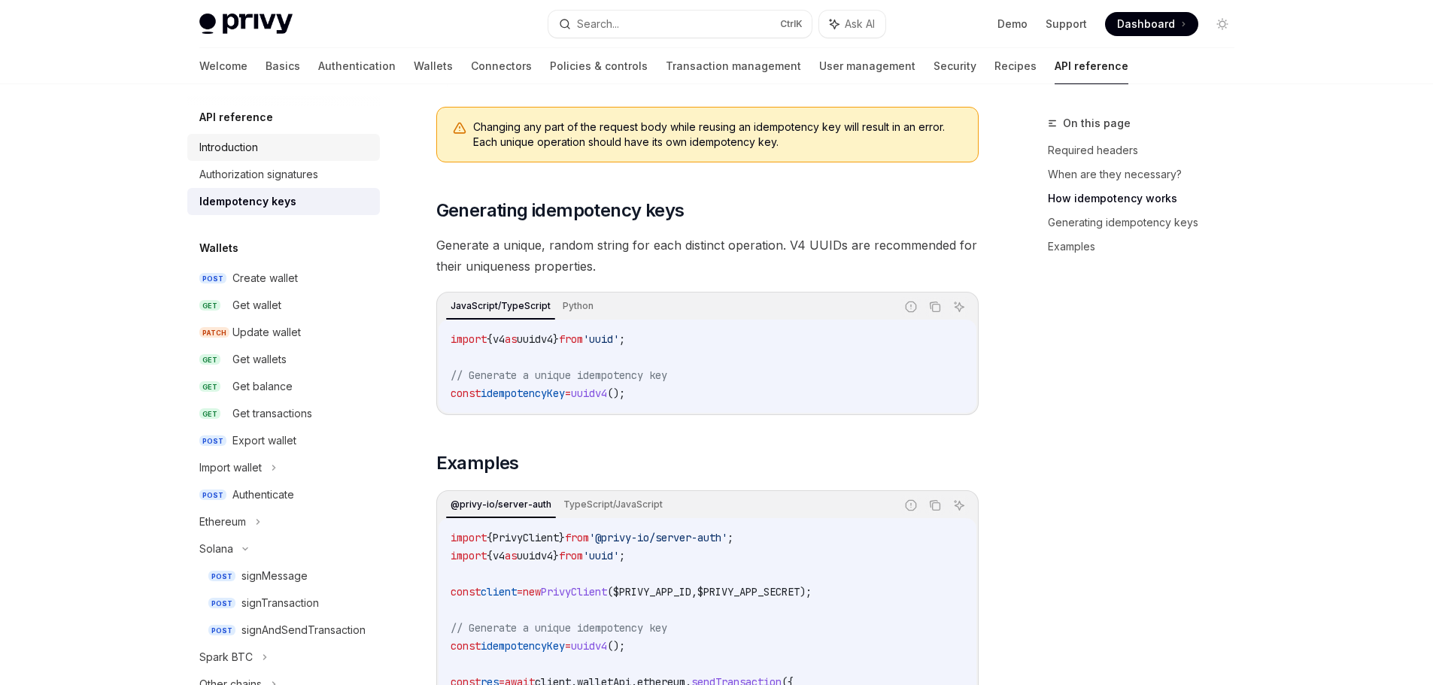
click at [246, 149] on div "Introduction" at bounding box center [228, 147] width 59 height 18
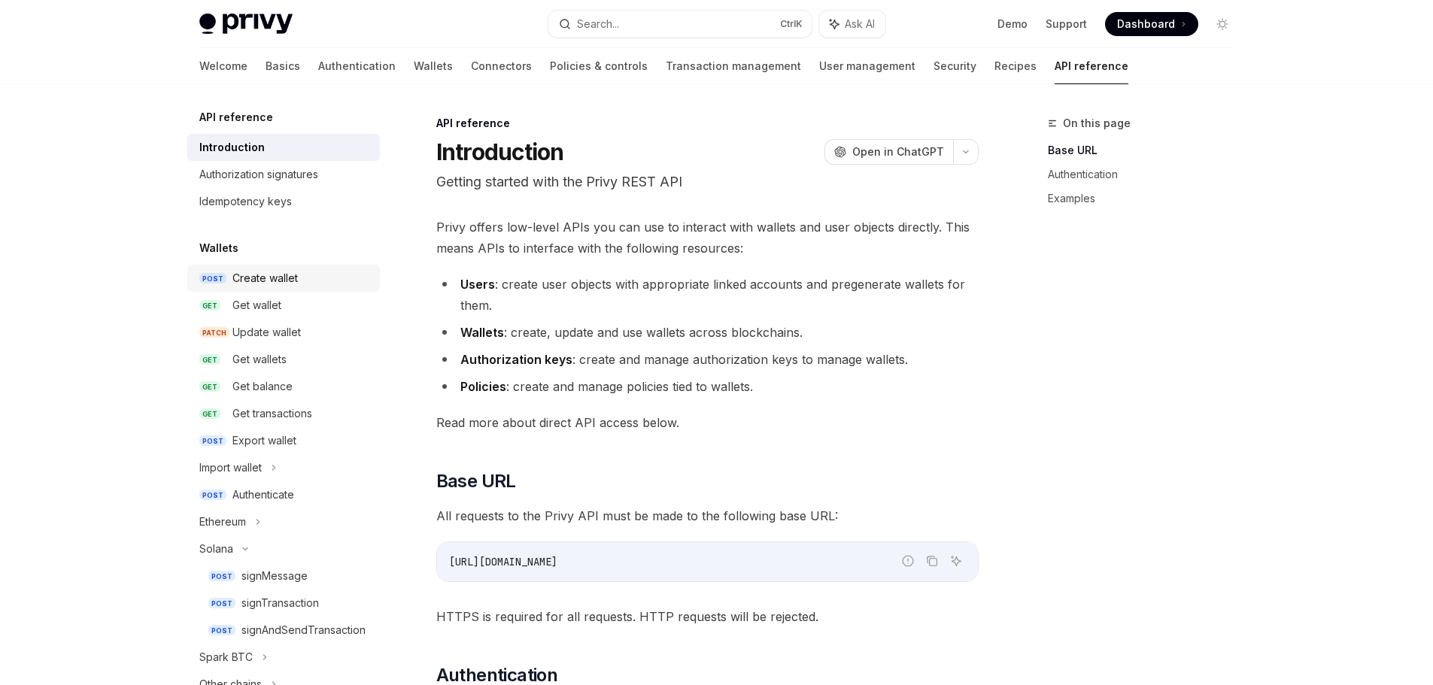
click at [259, 281] on div "Create wallet" at bounding box center [264, 278] width 65 height 18
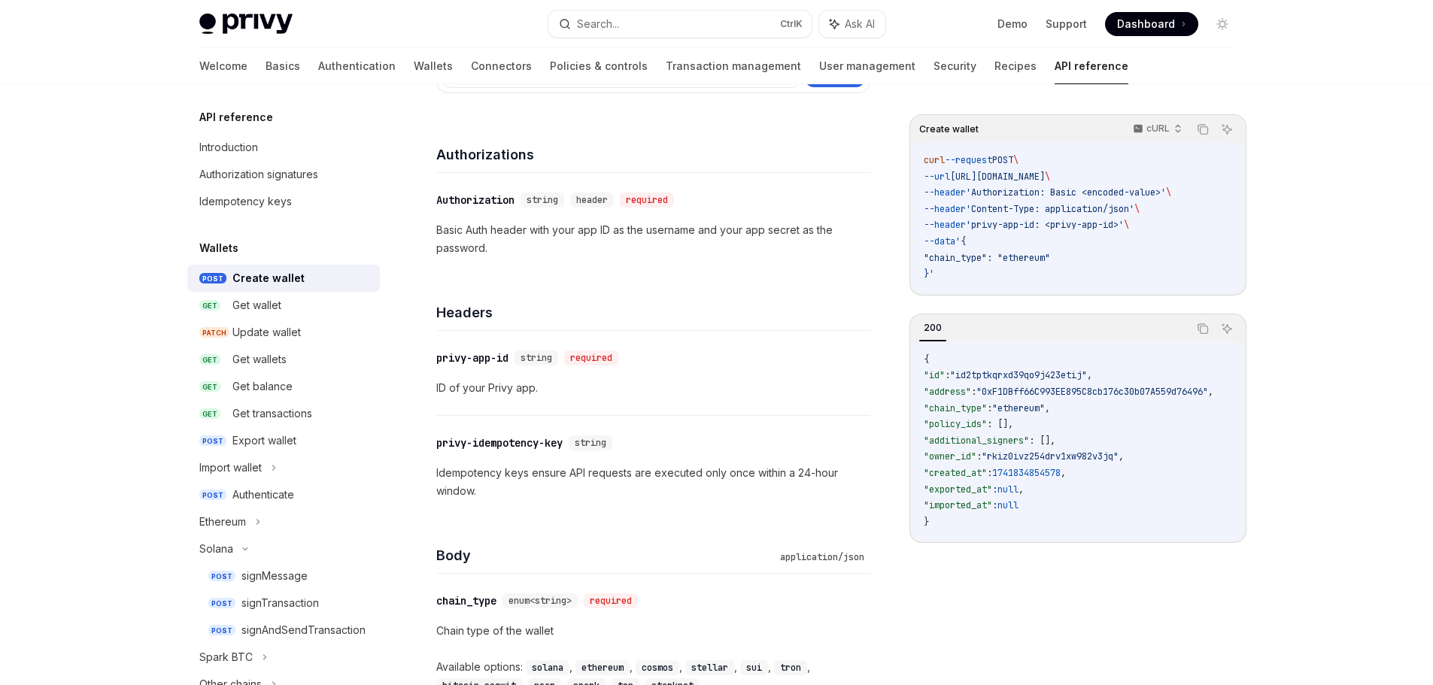
scroll to position [226, 0]
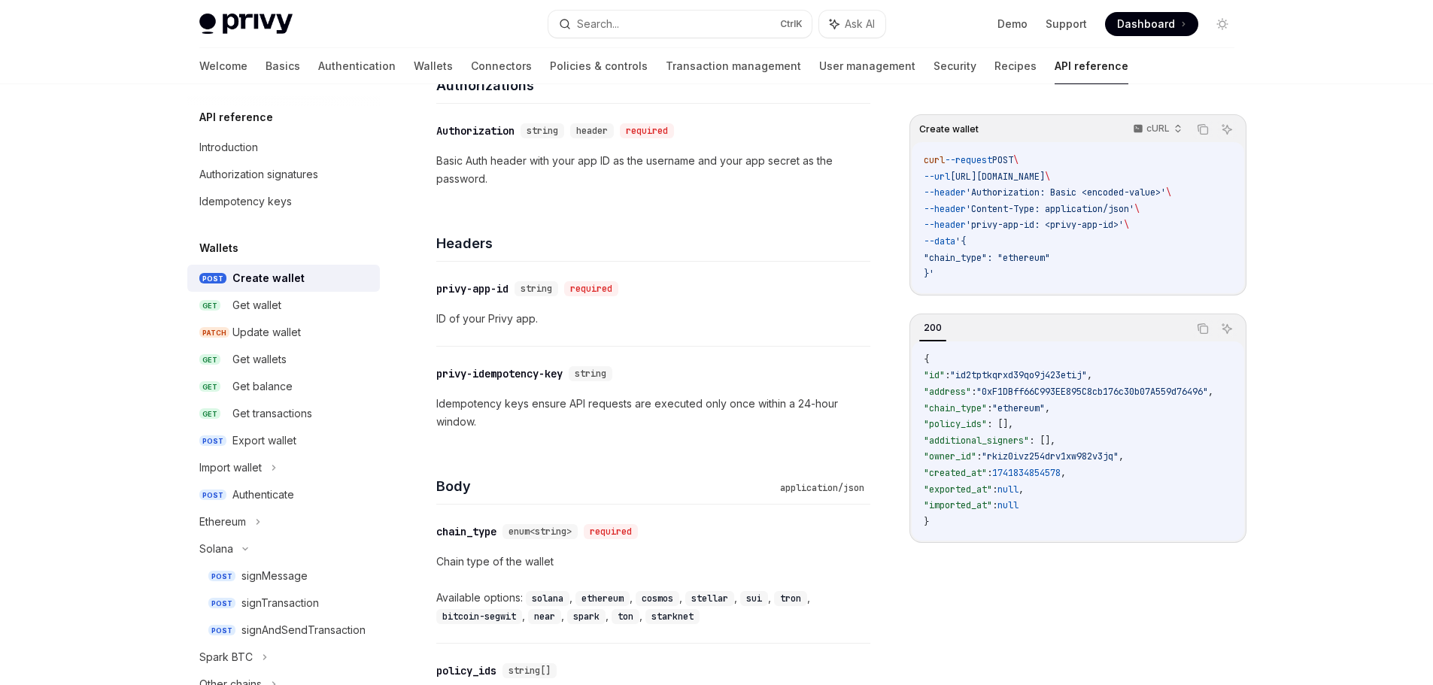
click at [266, 276] on div "Create wallet" at bounding box center [268, 278] width 72 height 18
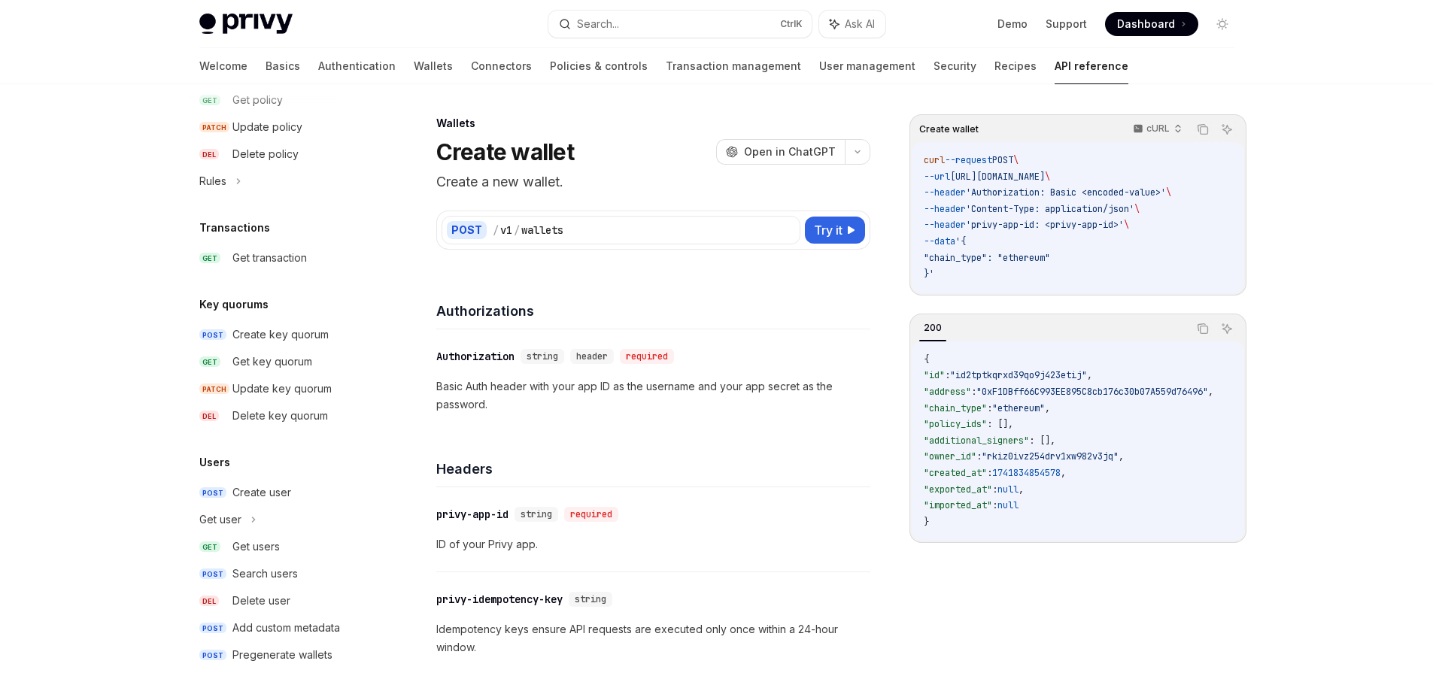
scroll to position [977, 0]
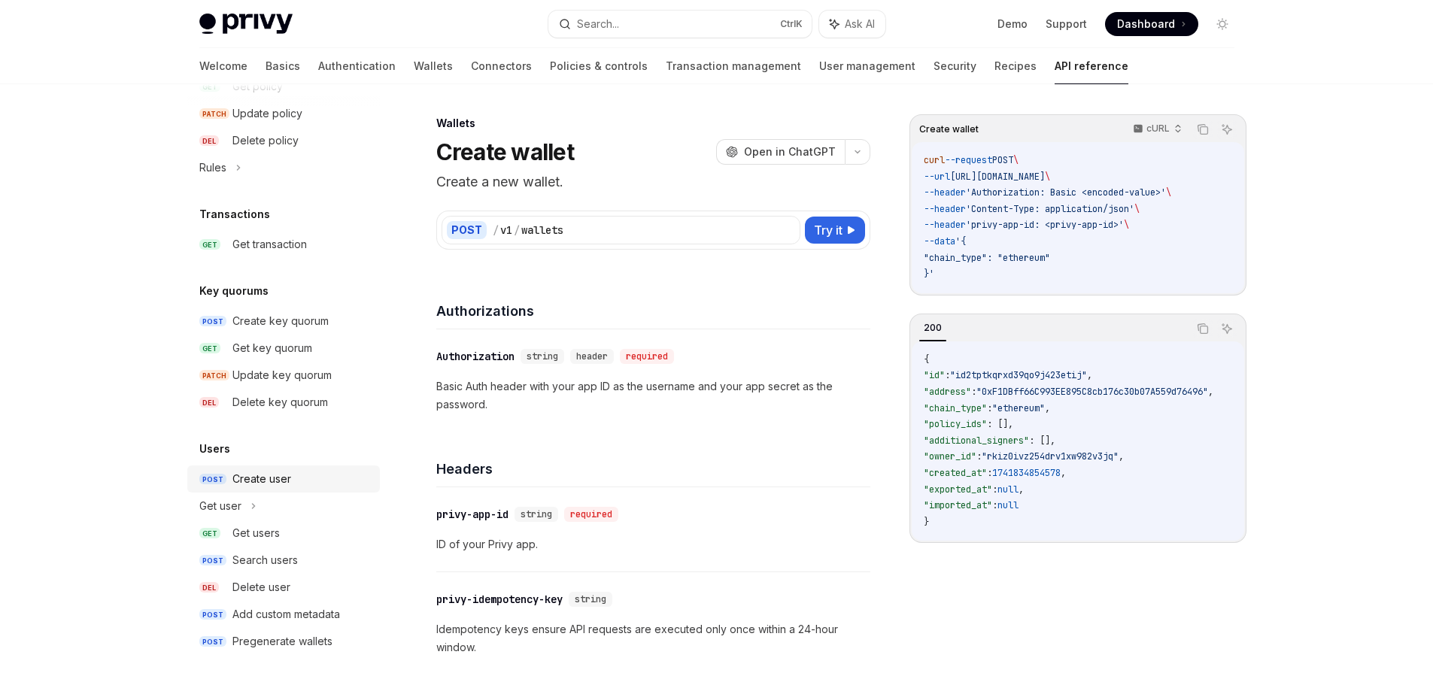
click at [293, 484] on div "Create user" at bounding box center [301, 479] width 138 height 18
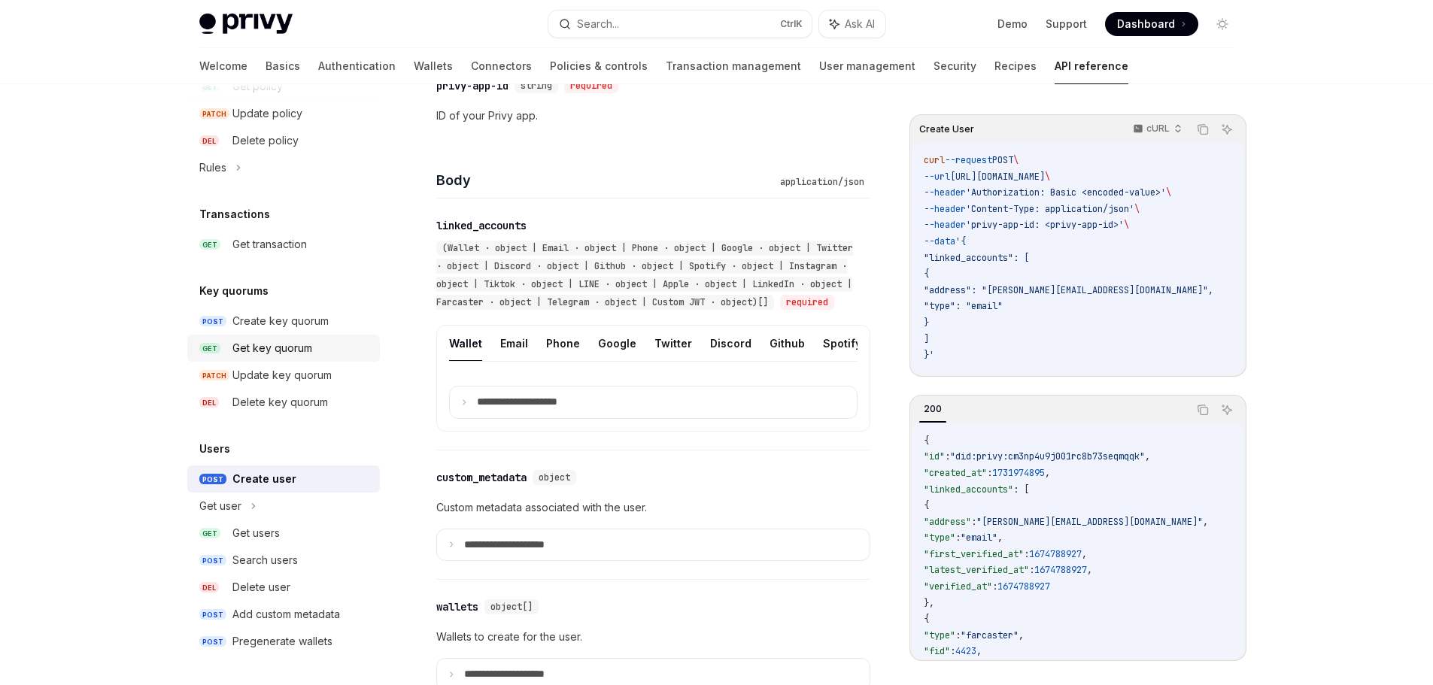
scroll to position [451, 0]
click at [304, 645] on div "Pregenerate wallets" at bounding box center [282, 642] width 100 height 18
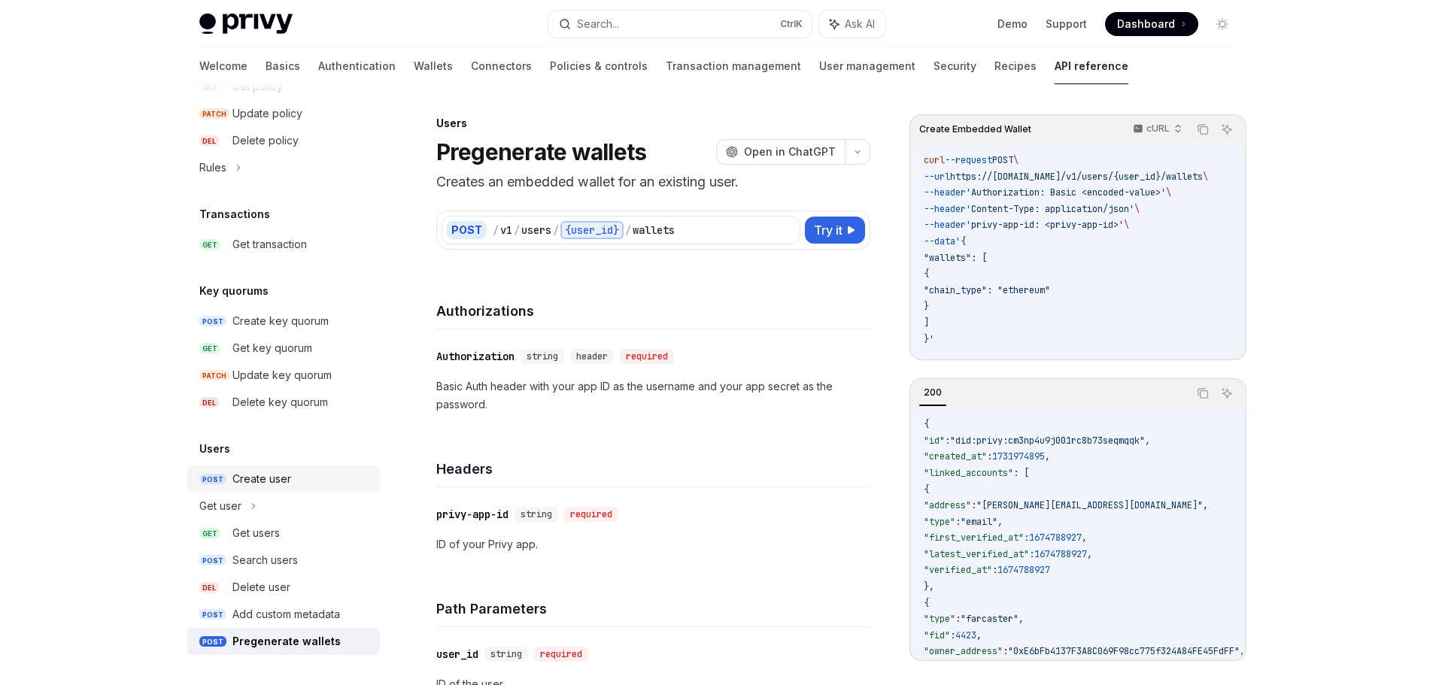
click at [254, 482] on div "Create user" at bounding box center [261, 479] width 59 height 18
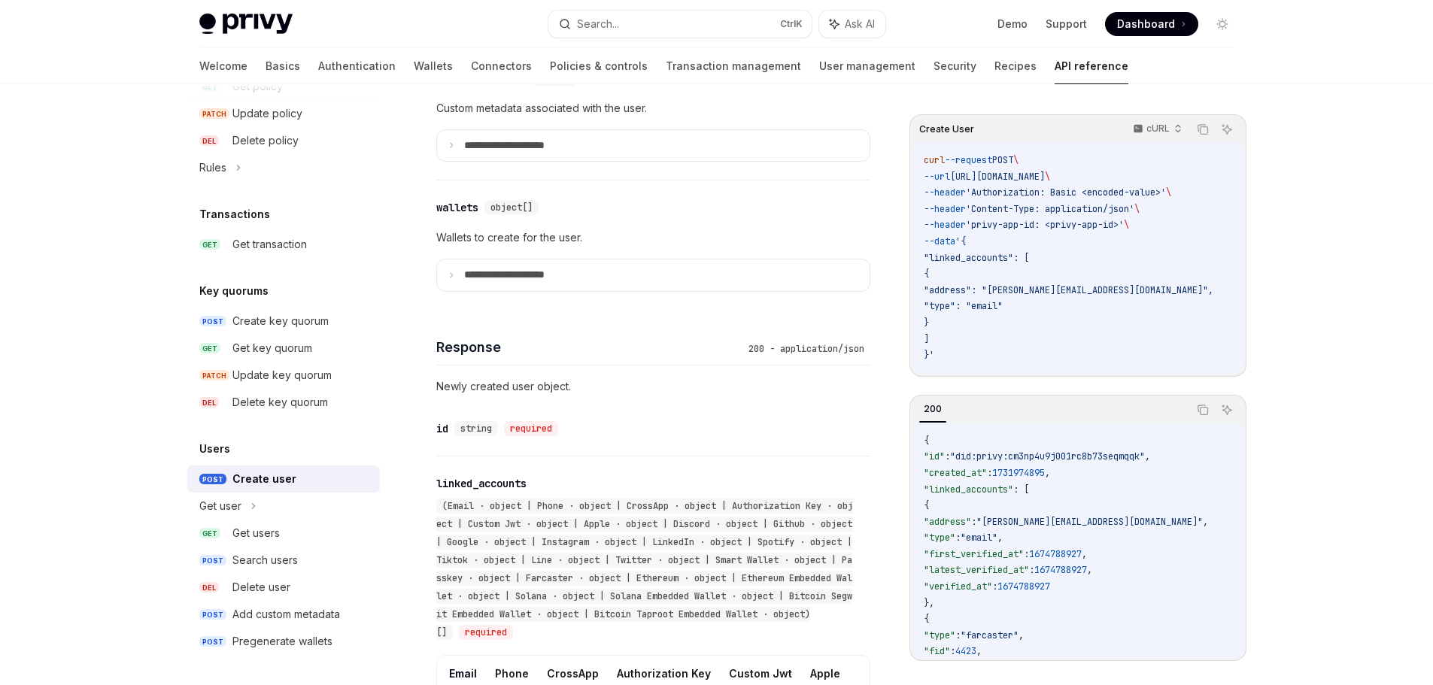
scroll to position [903, 0]
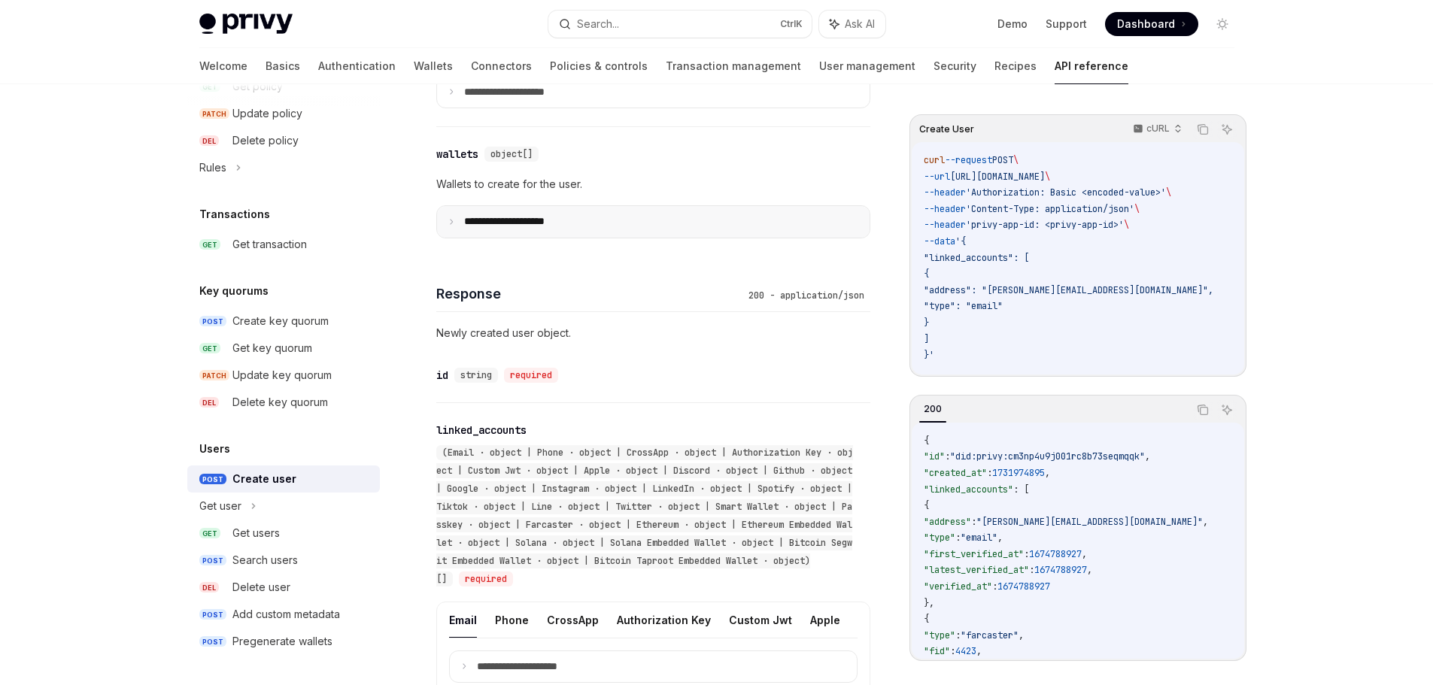
click at [450, 226] on icon at bounding box center [452, 222] width 8 height 8
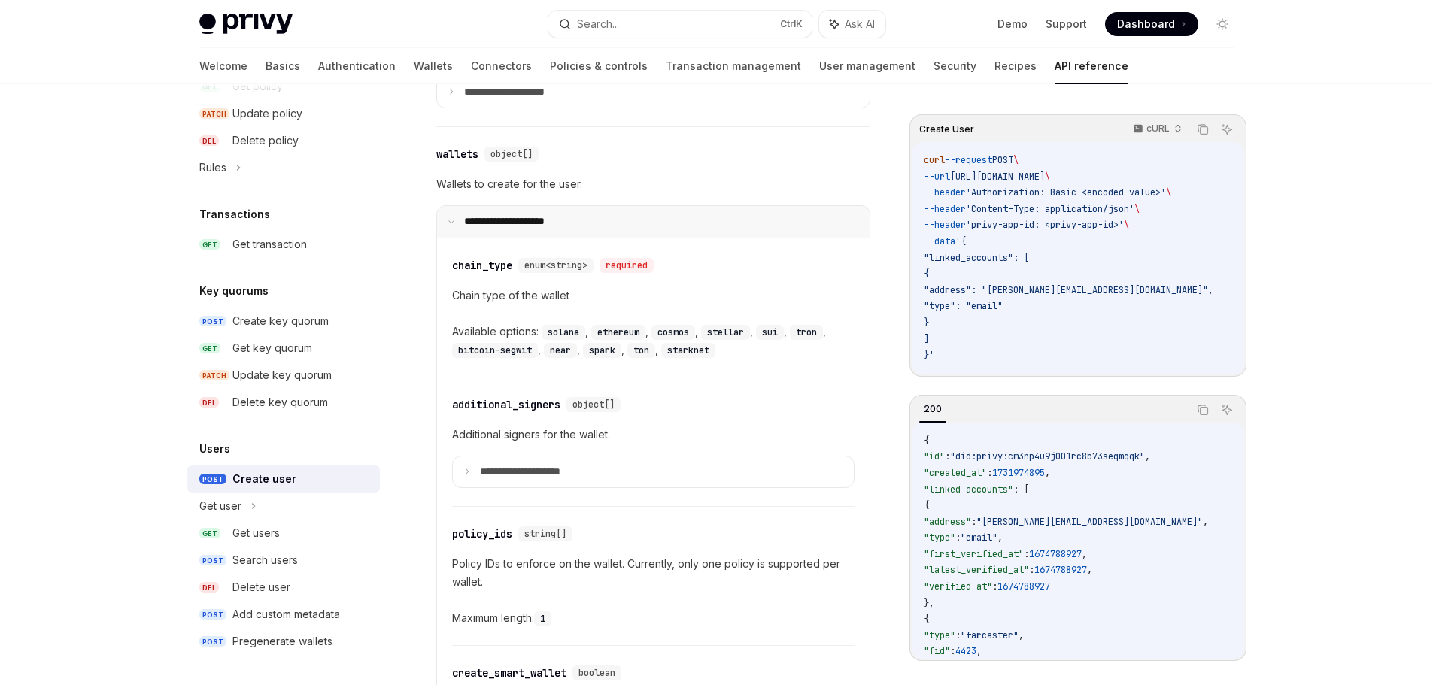
click at [450, 226] on icon at bounding box center [452, 222] width 8 height 8
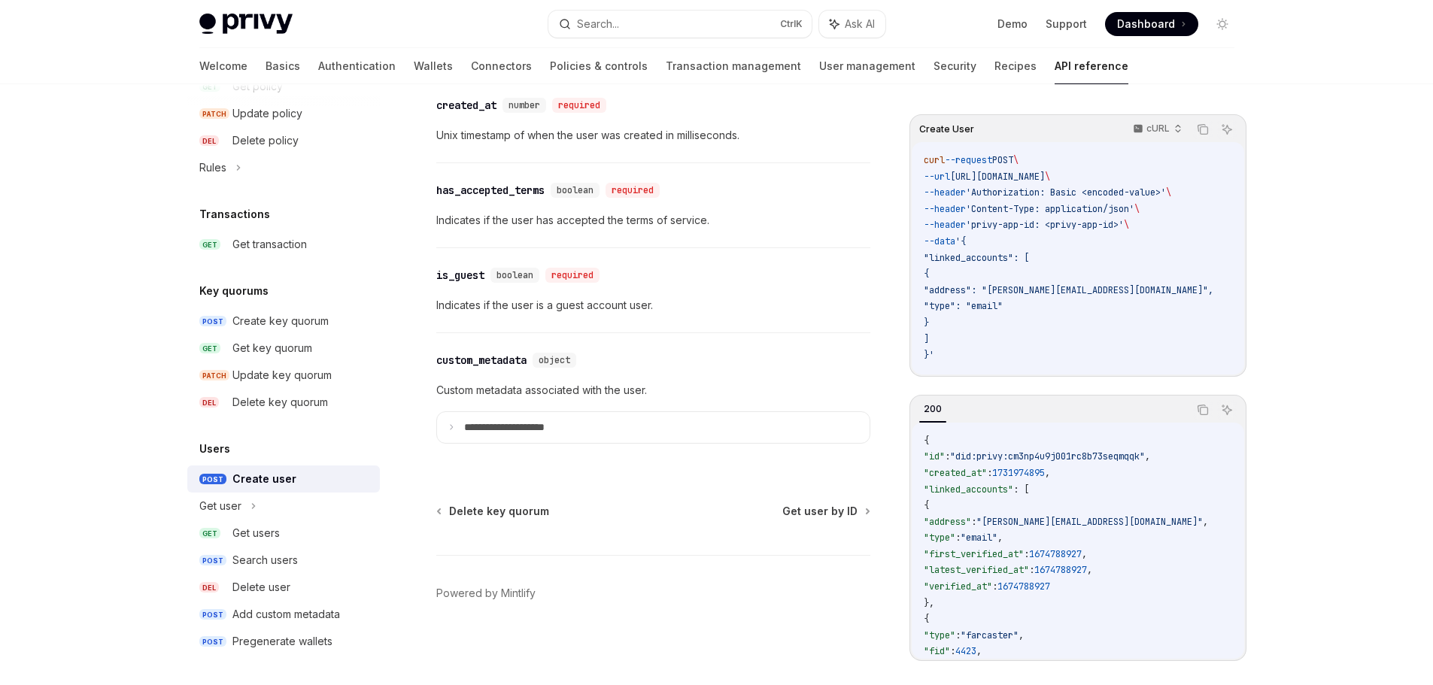
scroll to position [1762, 0]
click at [505, 427] on p "**********" at bounding box center [516, 428] width 105 height 14
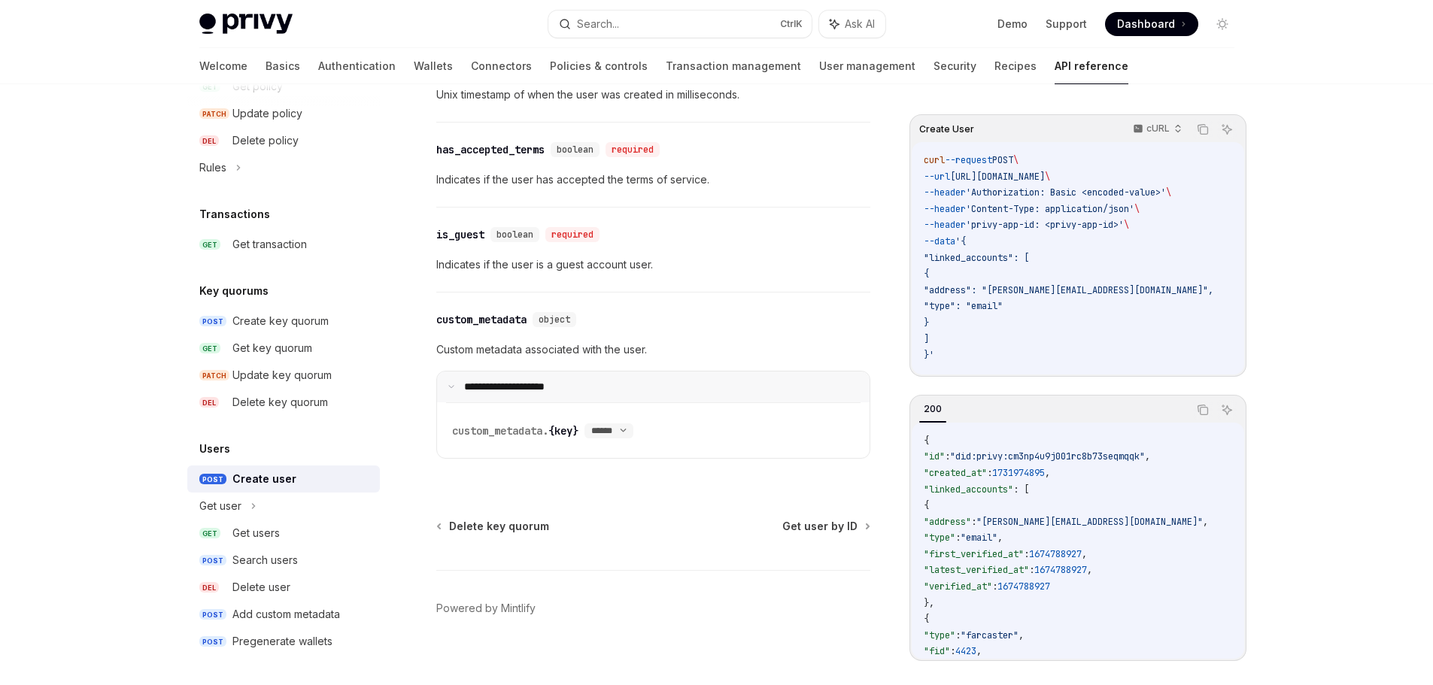
click at [505, 394] on p "**********" at bounding box center [514, 388] width 100 height 14
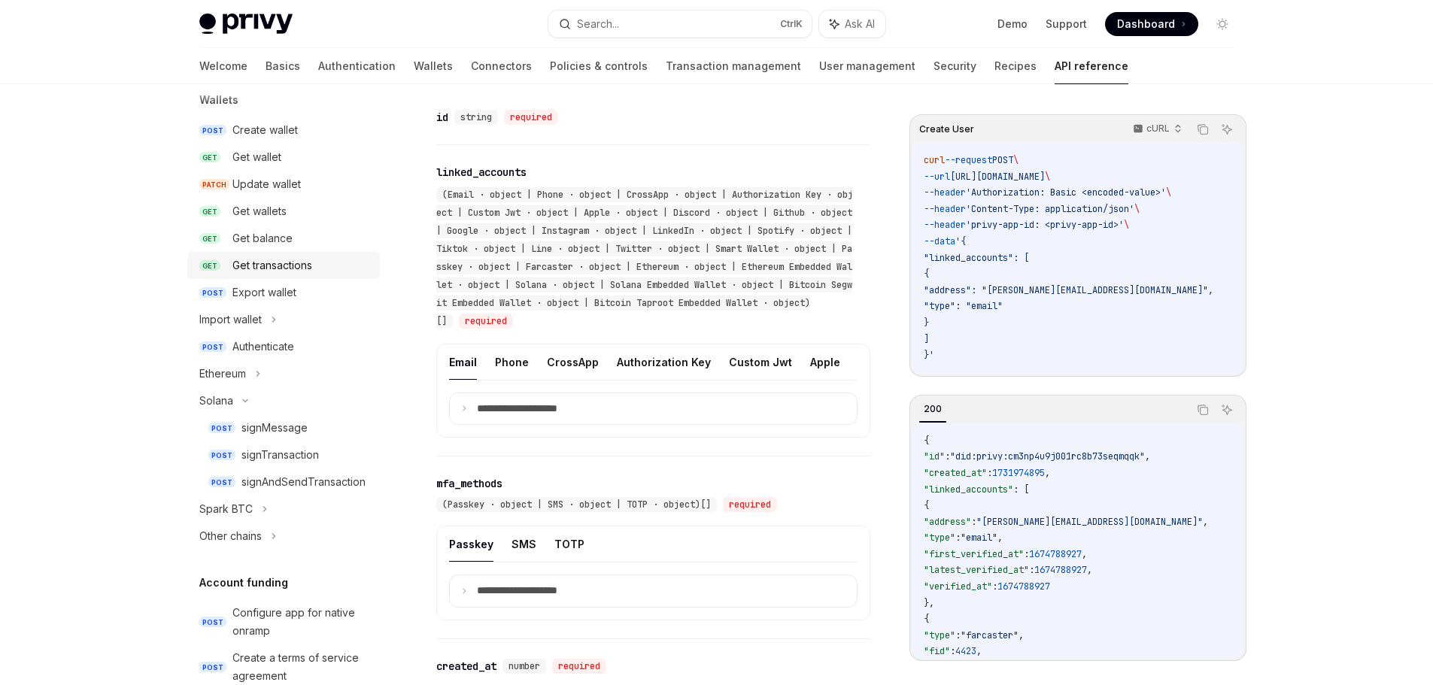
scroll to position [150, 0]
click at [291, 285] on div "Export wallet" at bounding box center [264, 290] width 64 height 18
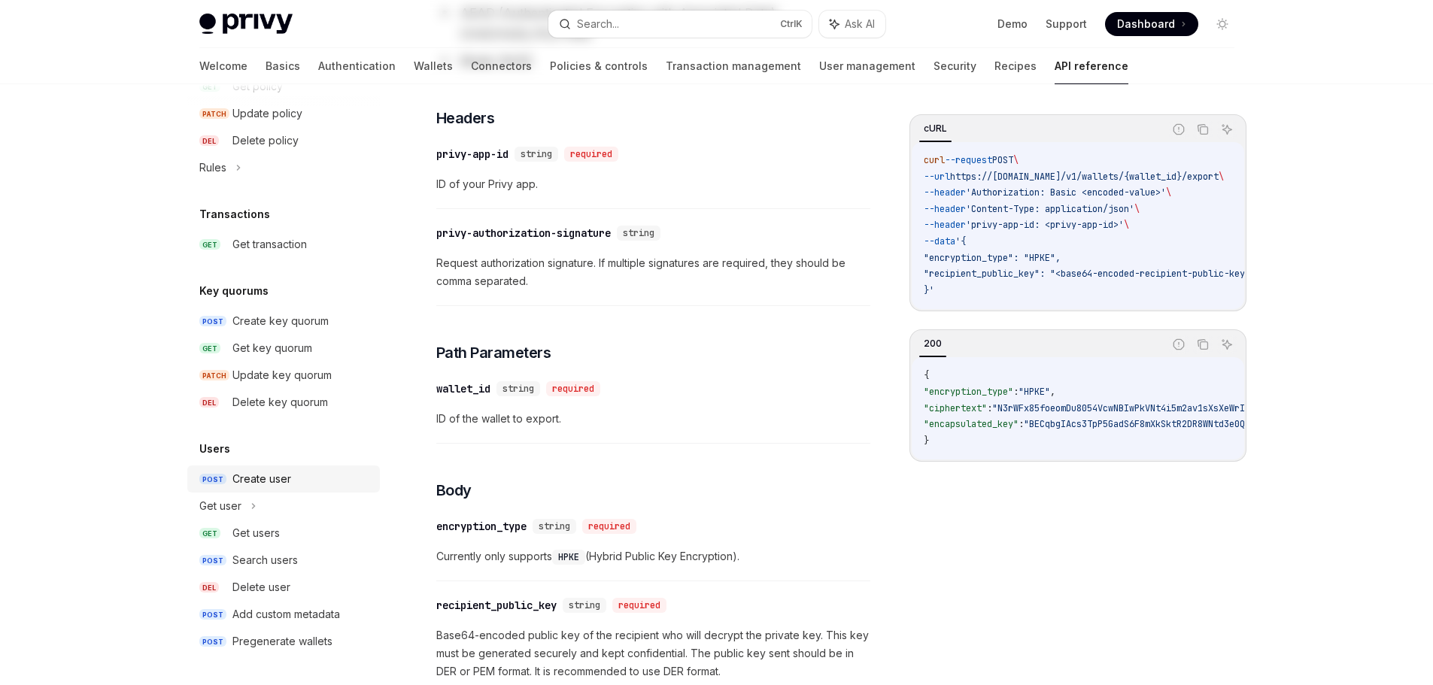
scroll to position [451, 0]
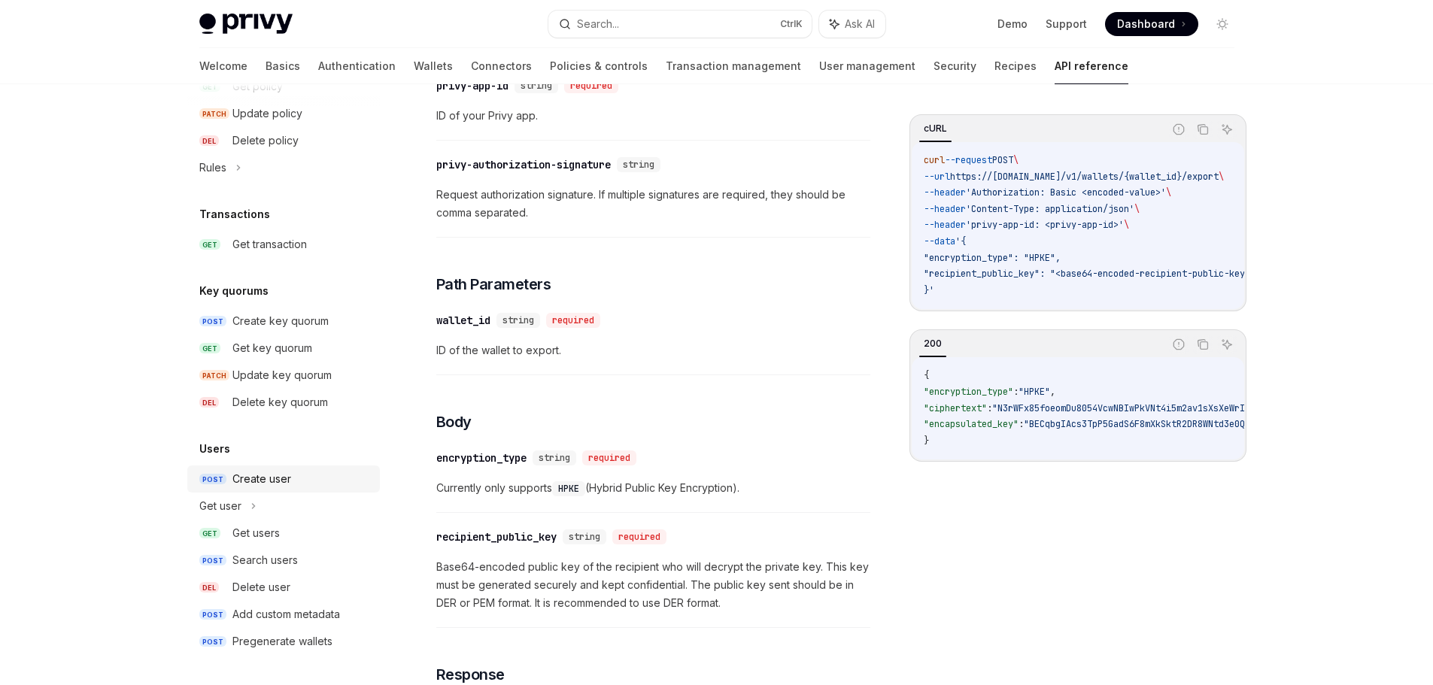
click at [261, 473] on div "Create user" at bounding box center [261, 479] width 59 height 18
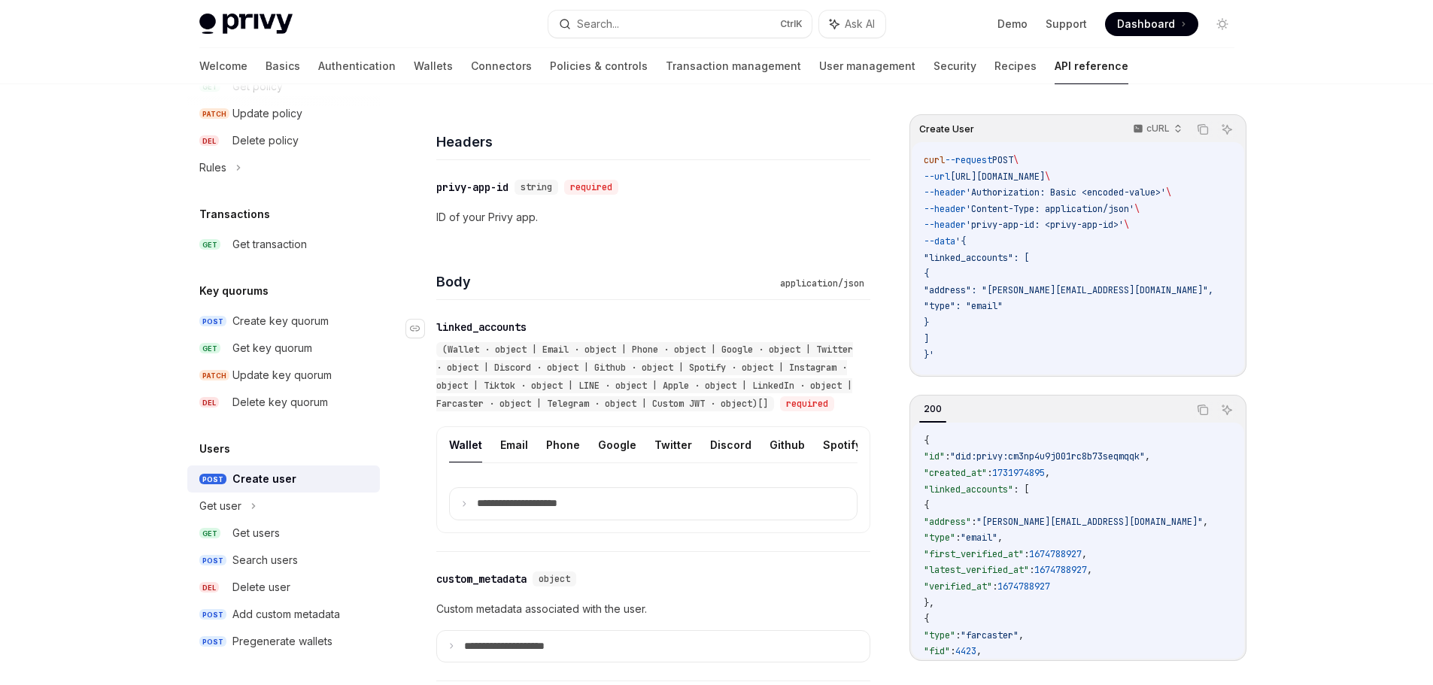
scroll to position [376, 0]
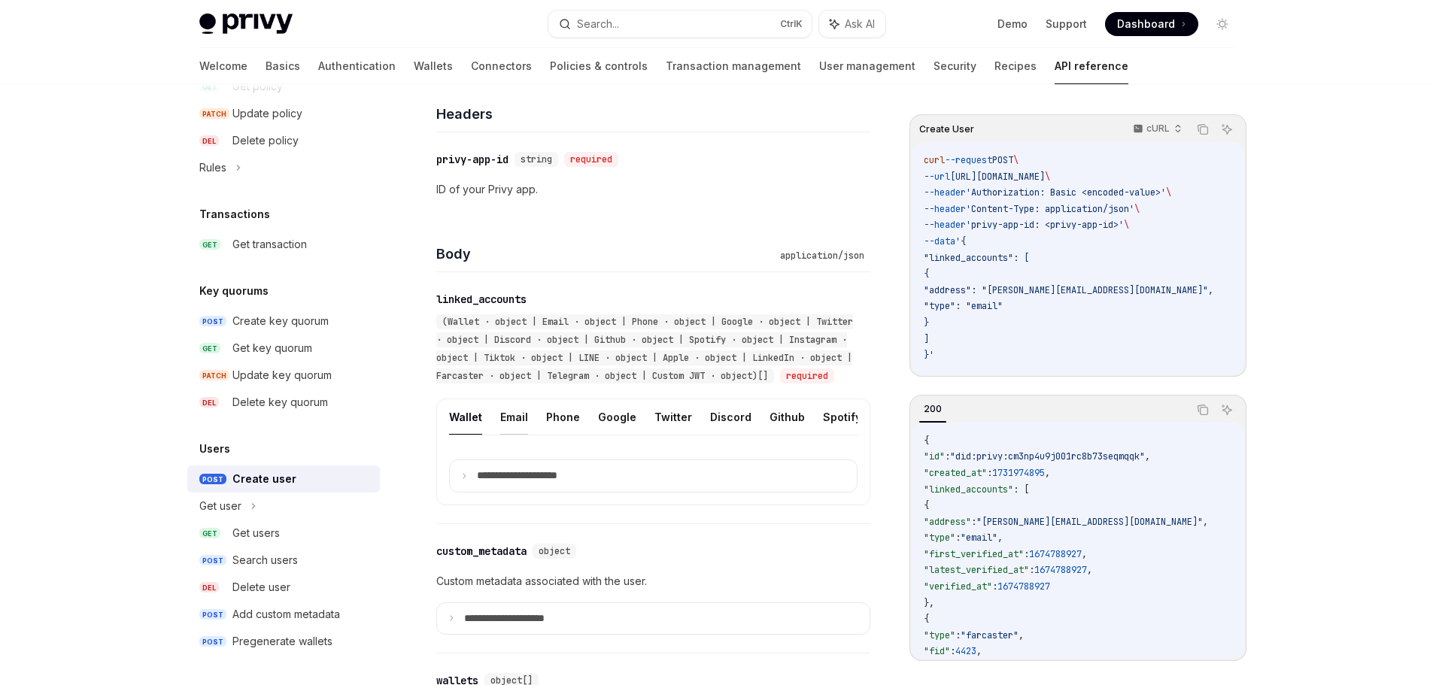
click at [511, 435] on button "Email" at bounding box center [514, 416] width 28 height 35
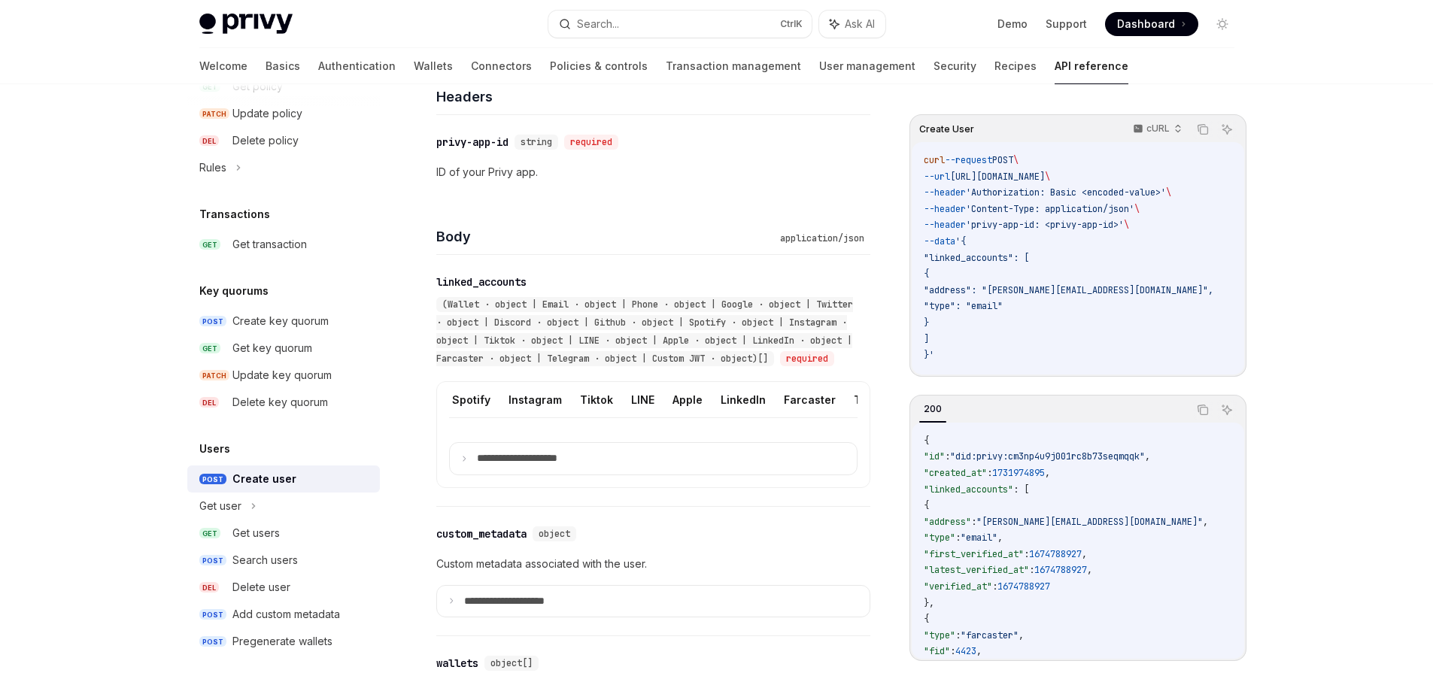
scroll to position [0, 475]
click at [821, 417] on button "Custom JWT" at bounding box center [852, 399] width 68 height 35
click at [469, 475] on summary "**********" at bounding box center [653, 459] width 407 height 32
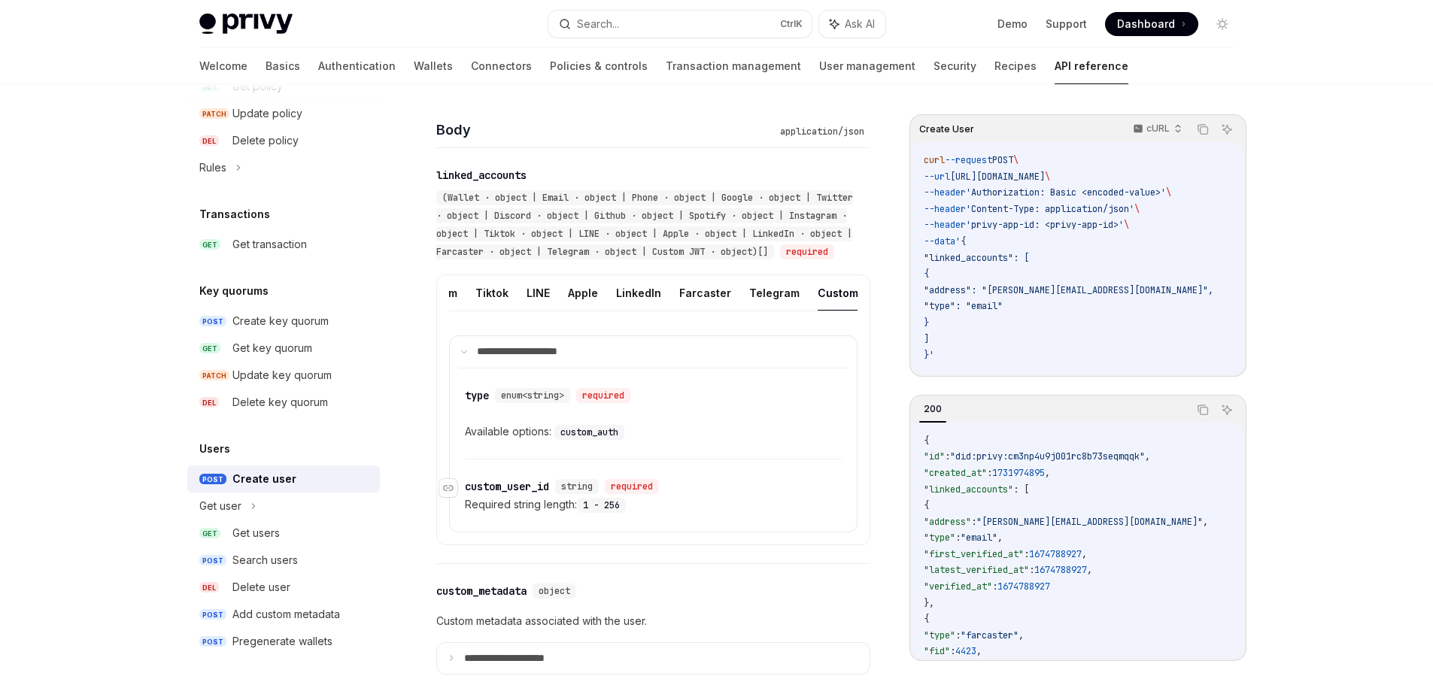
scroll to position [544, 0]
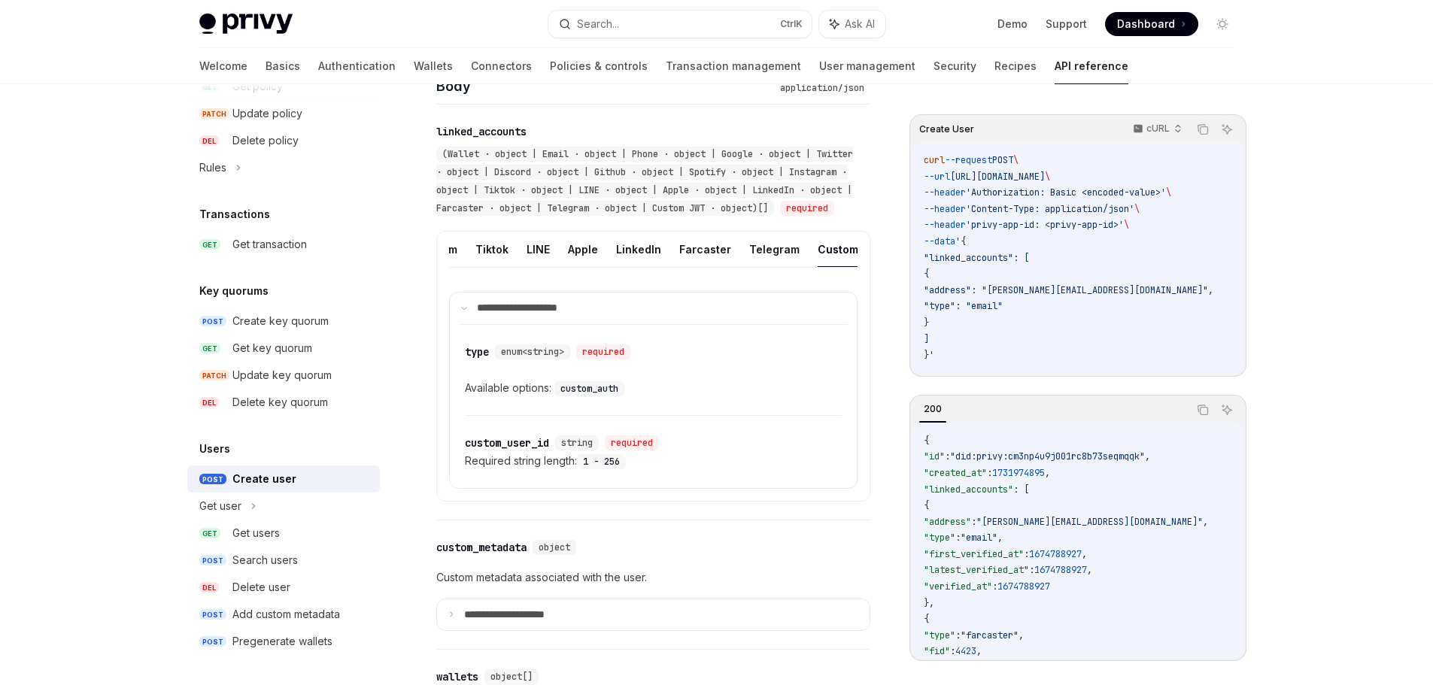
click at [834, 267] on button "Custom JWT" at bounding box center [852, 249] width 68 height 35
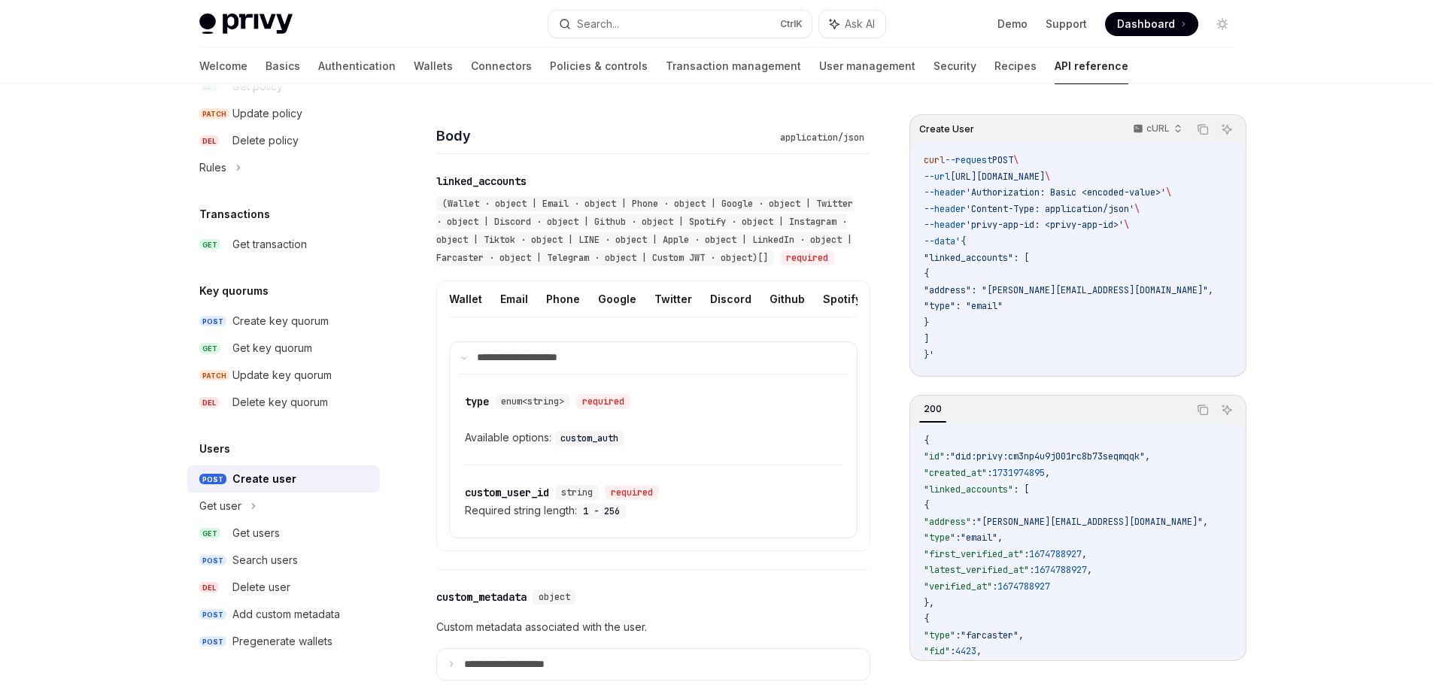
scroll to position [484, 0]
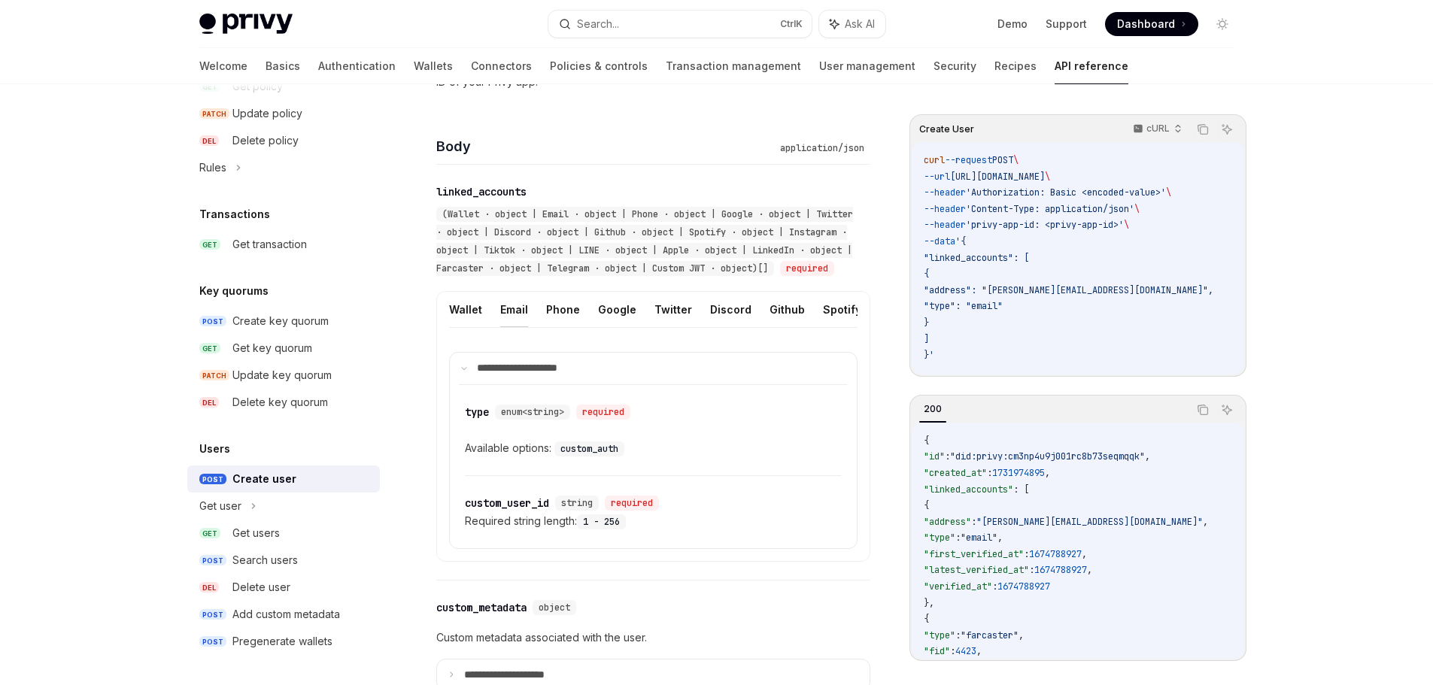
click at [510, 321] on button "Email" at bounding box center [514, 309] width 28 height 35
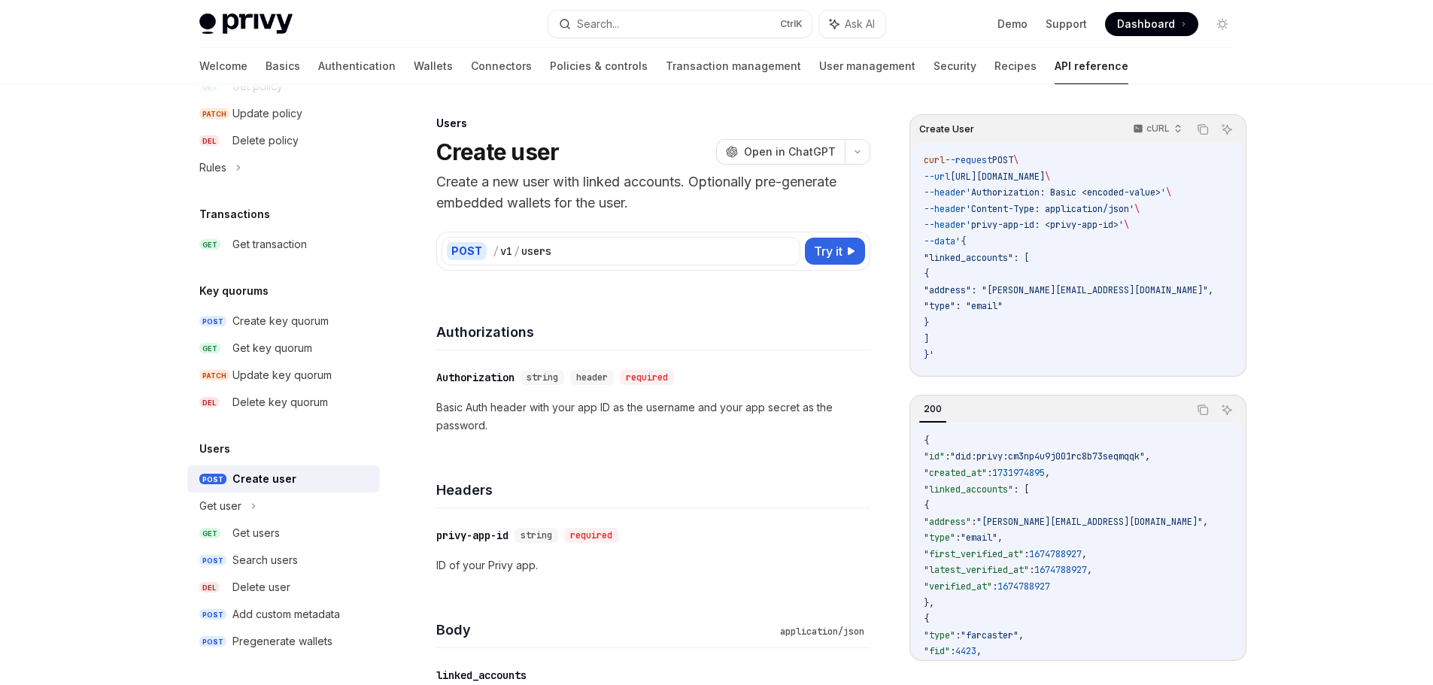
drag, startPoint x: 1319, startPoint y: 226, endPoint x: 1312, endPoint y: 220, distance: 9.1
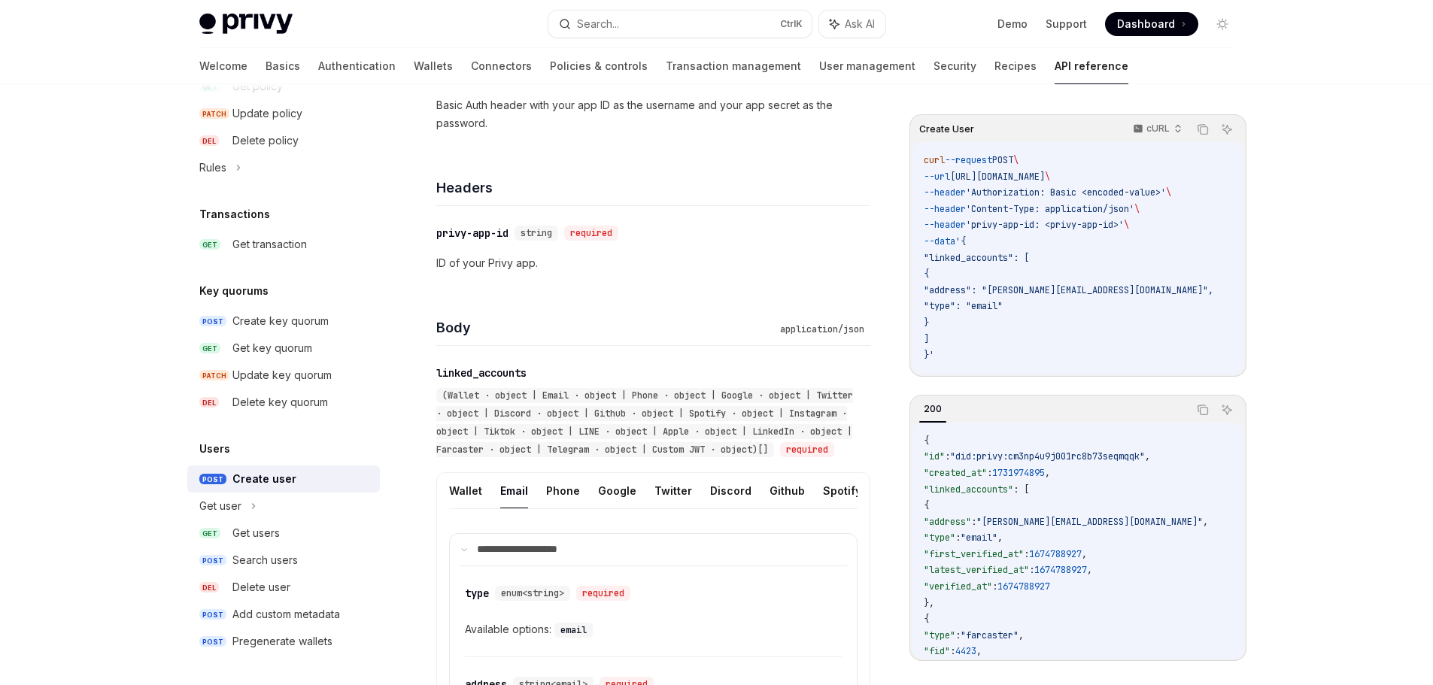
scroll to position [301, 0]
click at [550, 505] on button "Phone" at bounding box center [563, 492] width 34 height 35
click at [511, 510] on button "Email" at bounding box center [514, 492] width 28 height 35
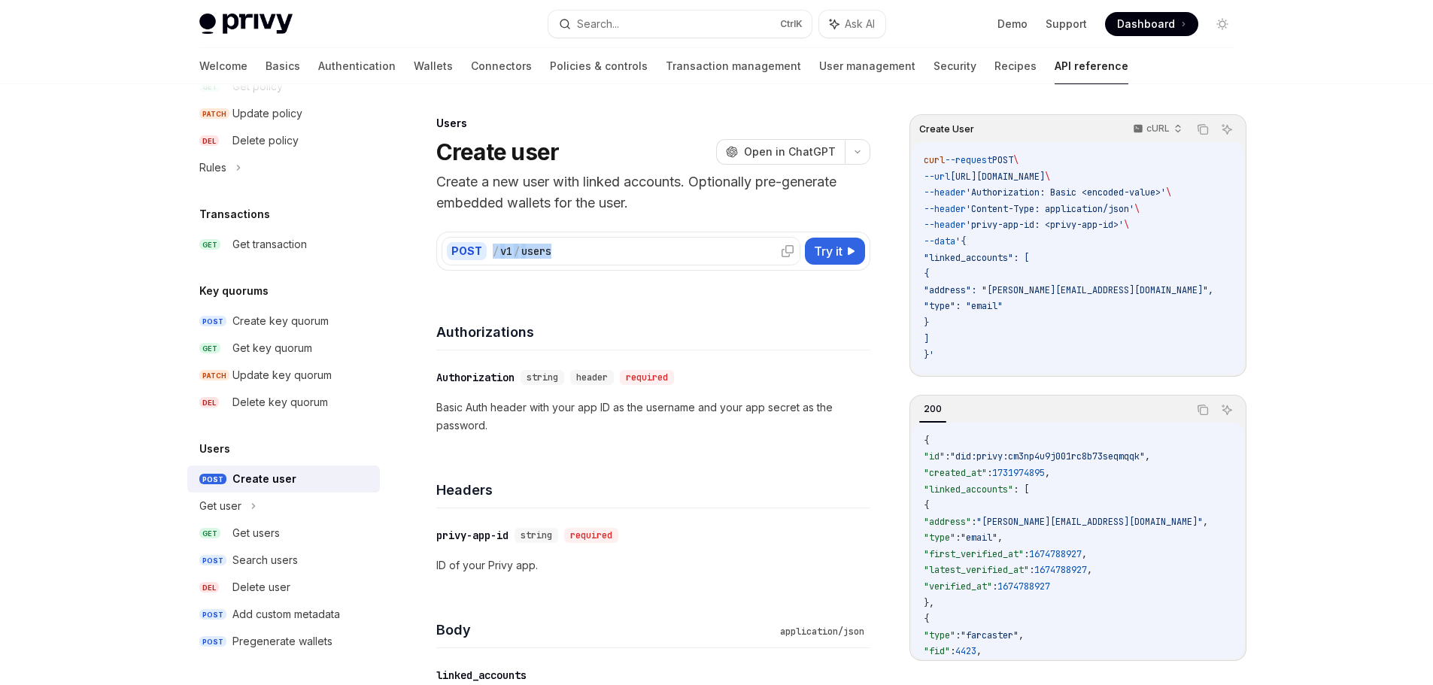
drag, startPoint x: 558, startPoint y: 252, endPoint x: 493, endPoint y: 256, distance: 65.6
click at [493, 256] on div "/ v1 / users" at bounding box center [644, 251] width 302 height 15
copy div "/ v1 / users"
drag, startPoint x: 573, startPoint y: 152, endPoint x: 411, endPoint y: 150, distance: 162.5
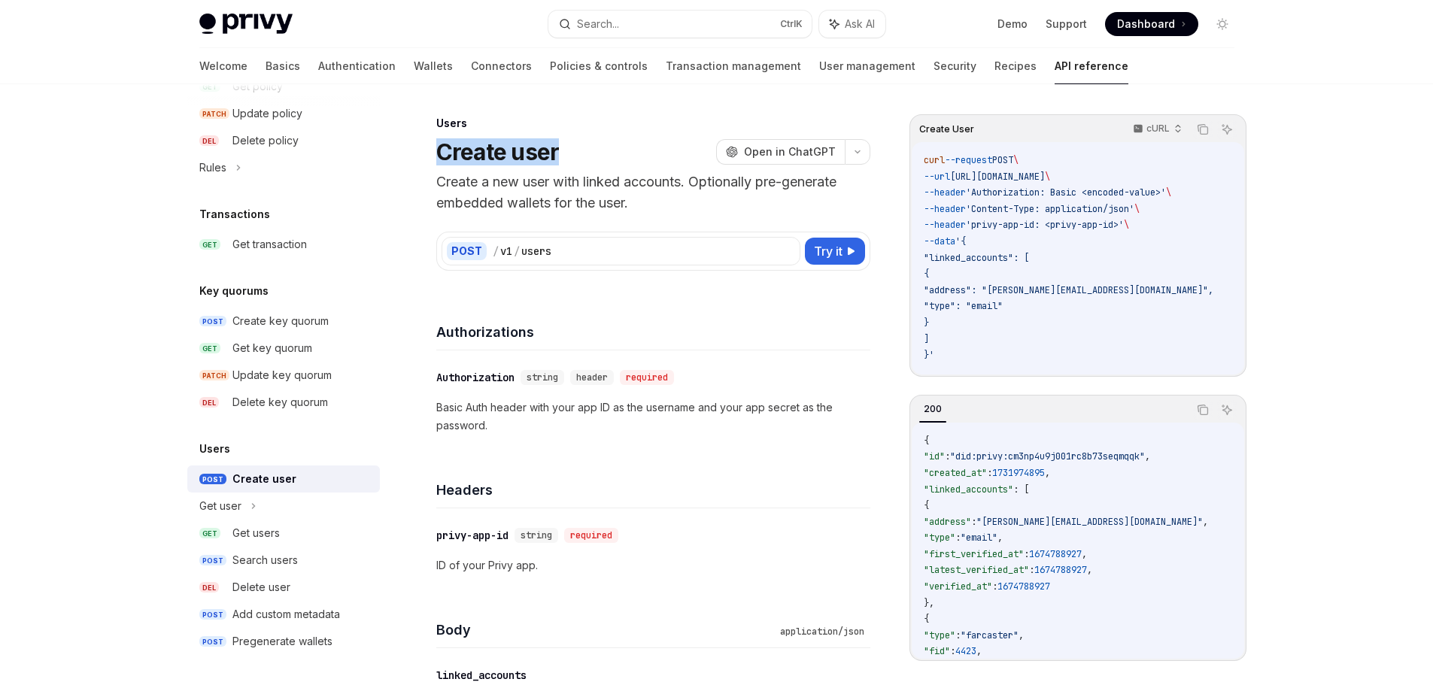
copy h1 "Create user"
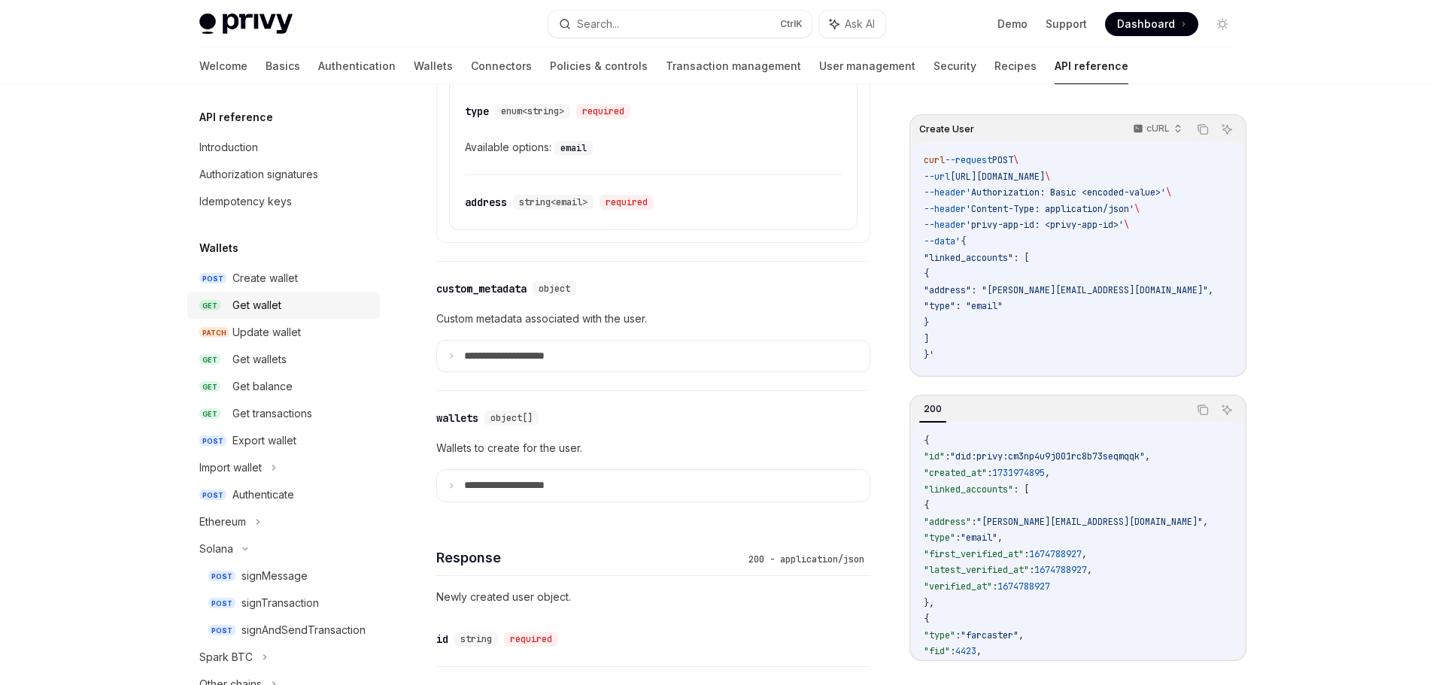
click at [261, 313] on div "Get wallet" at bounding box center [256, 305] width 49 height 18
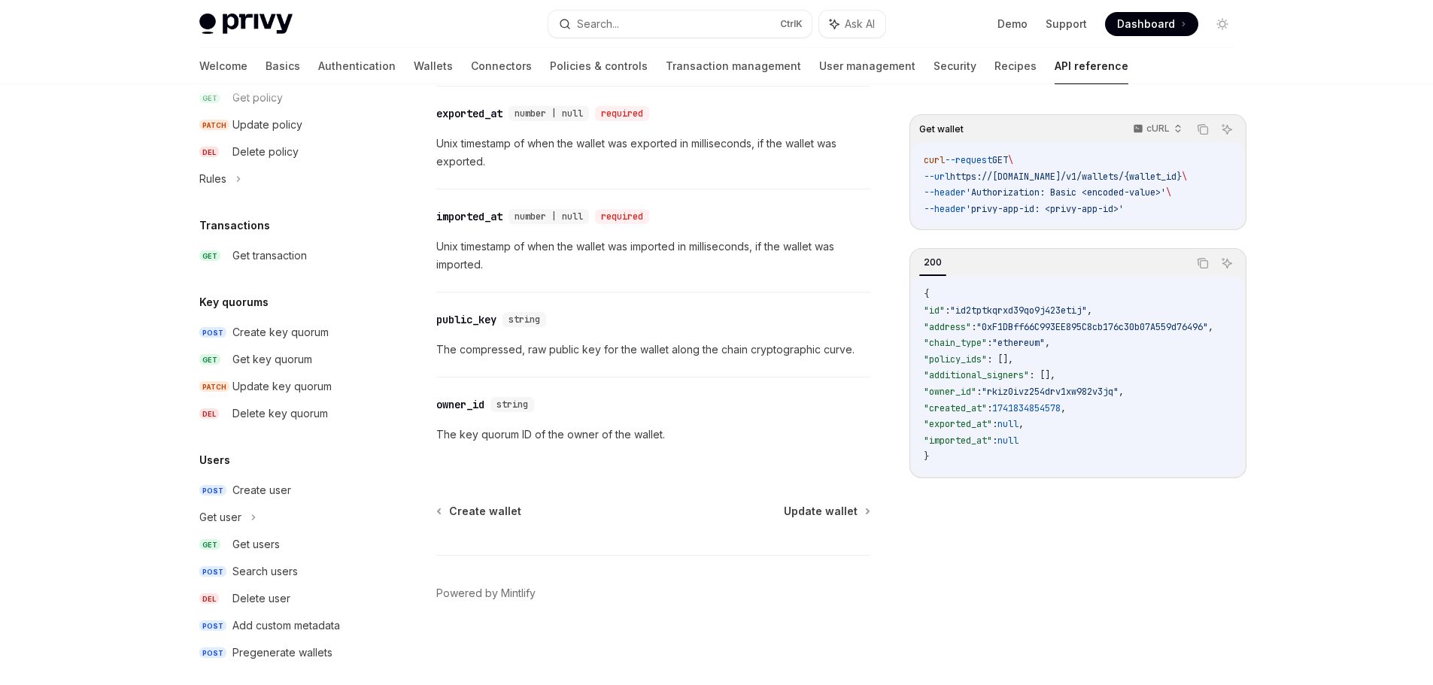
scroll to position [977, 0]
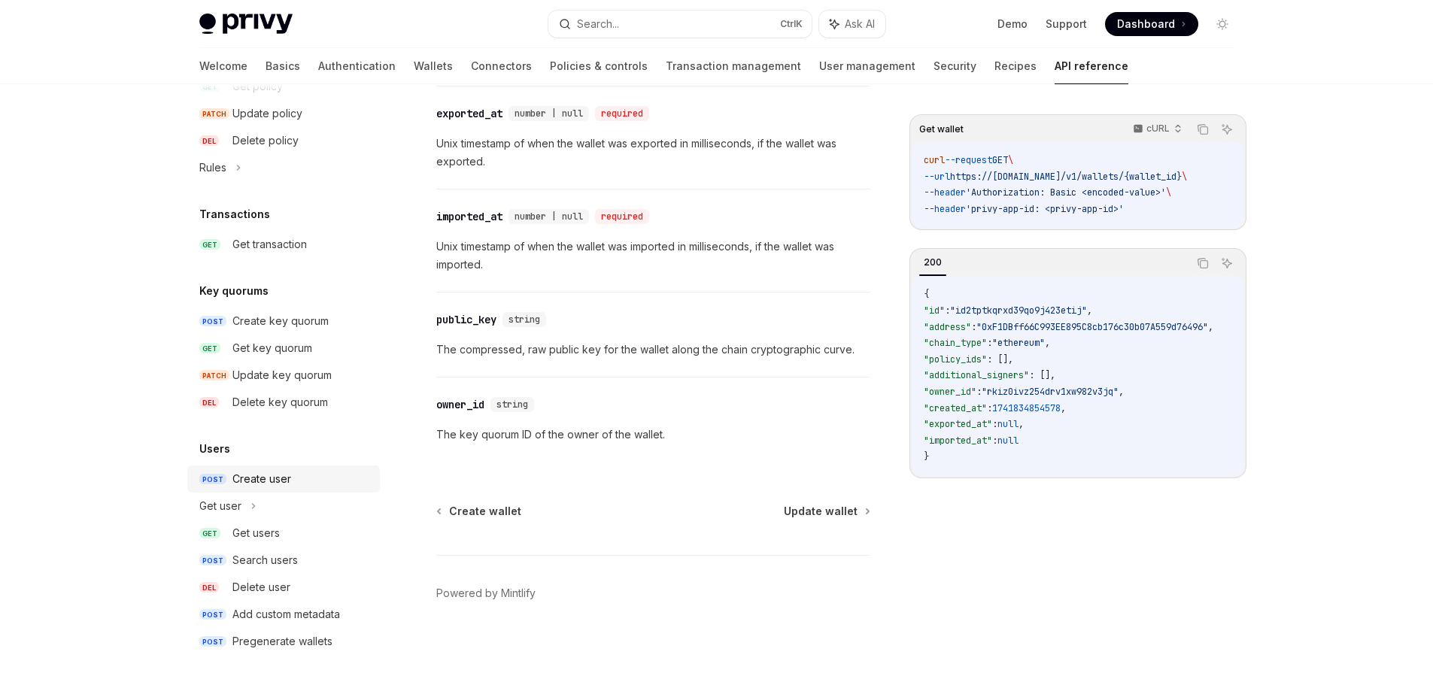
click at [273, 480] on div "Create user" at bounding box center [261, 479] width 59 height 18
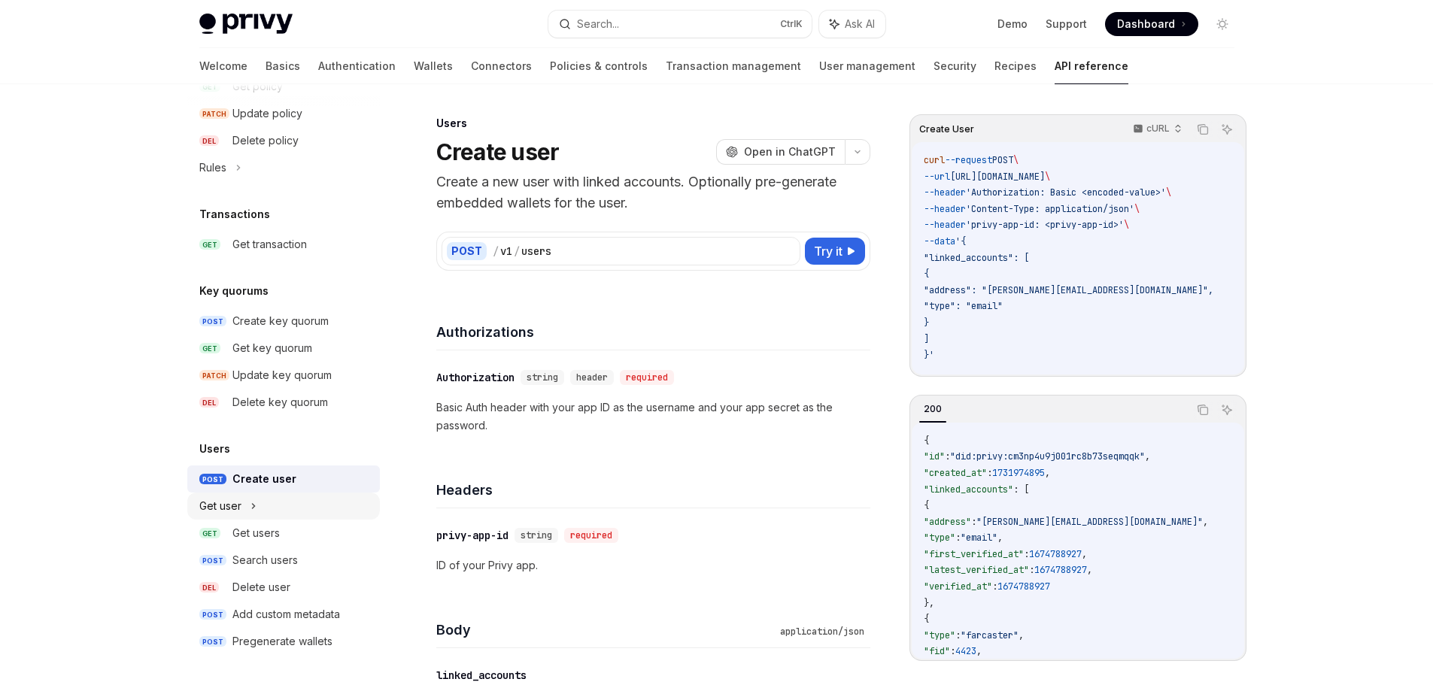
click at [270, 509] on div "Get user" at bounding box center [283, 506] width 193 height 27
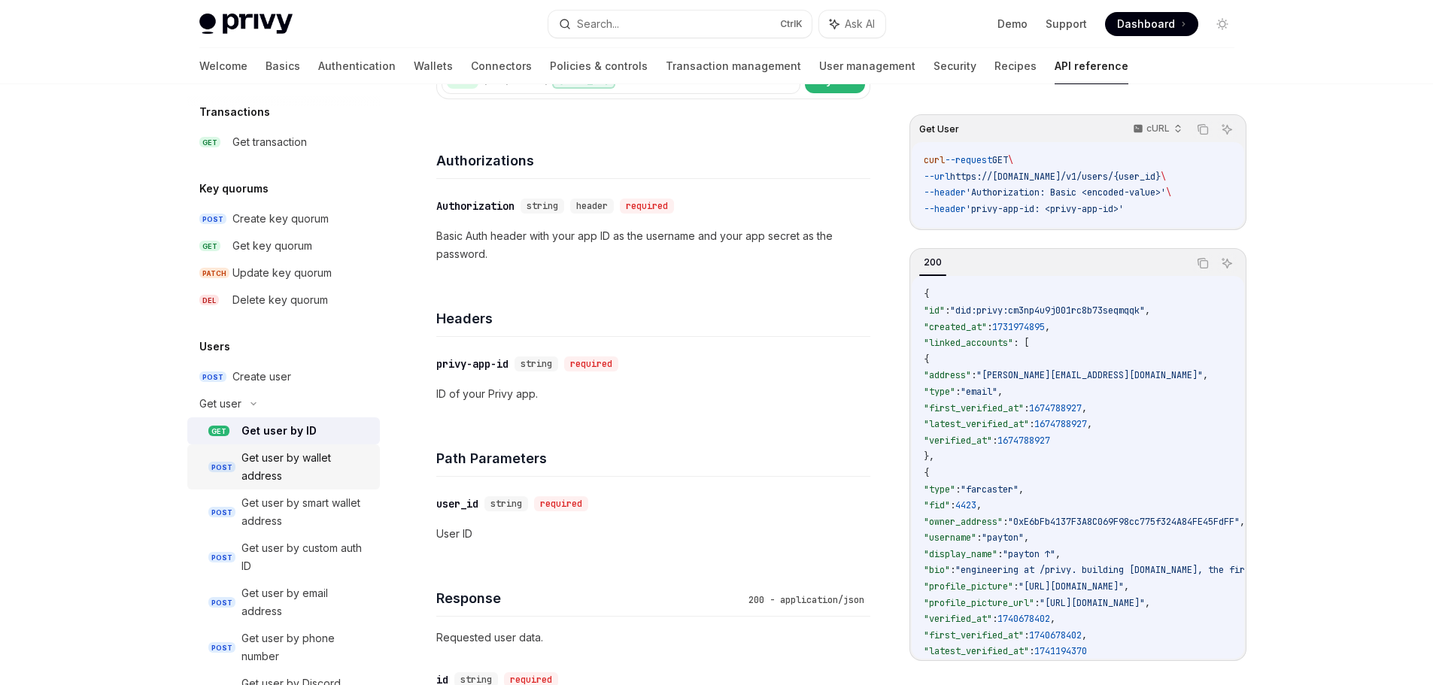
scroll to position [1127, 0]
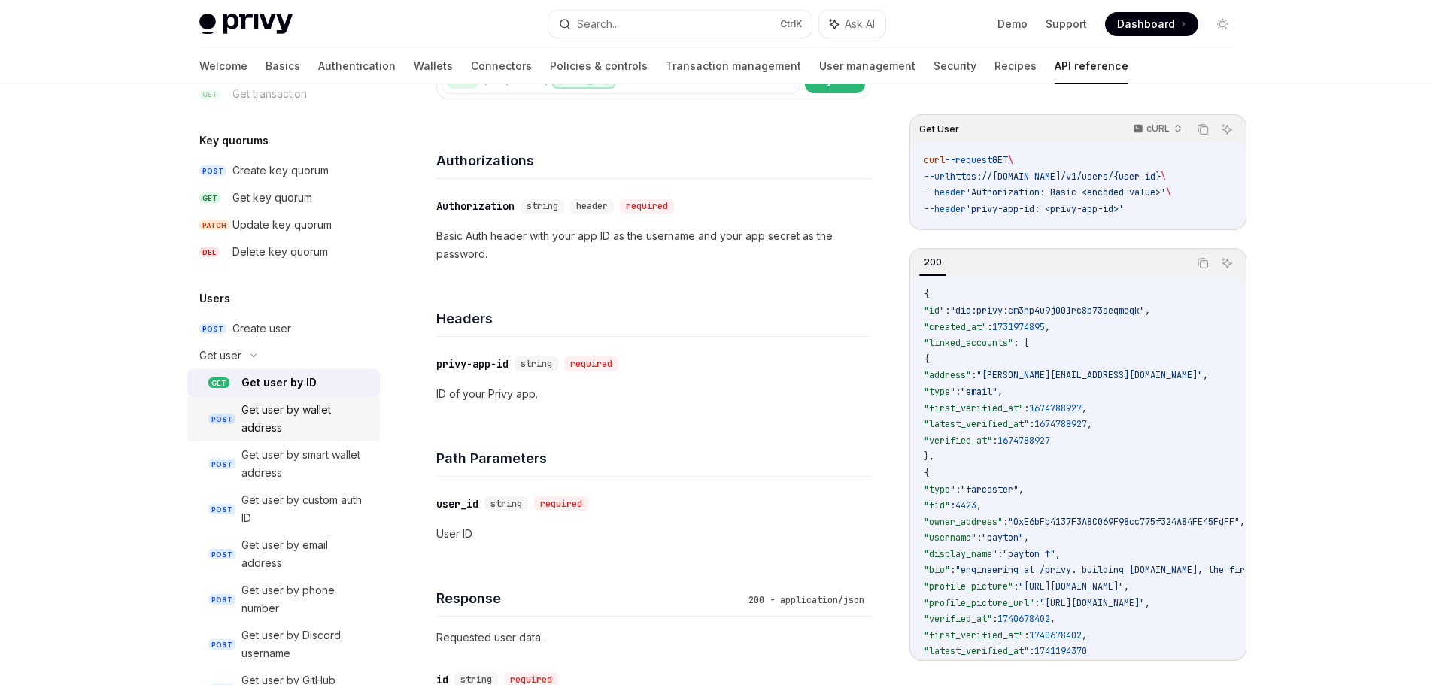
click at [294, 411] on div "Get user by wallet address" at bounding box center [305, 419] width 129 height 36
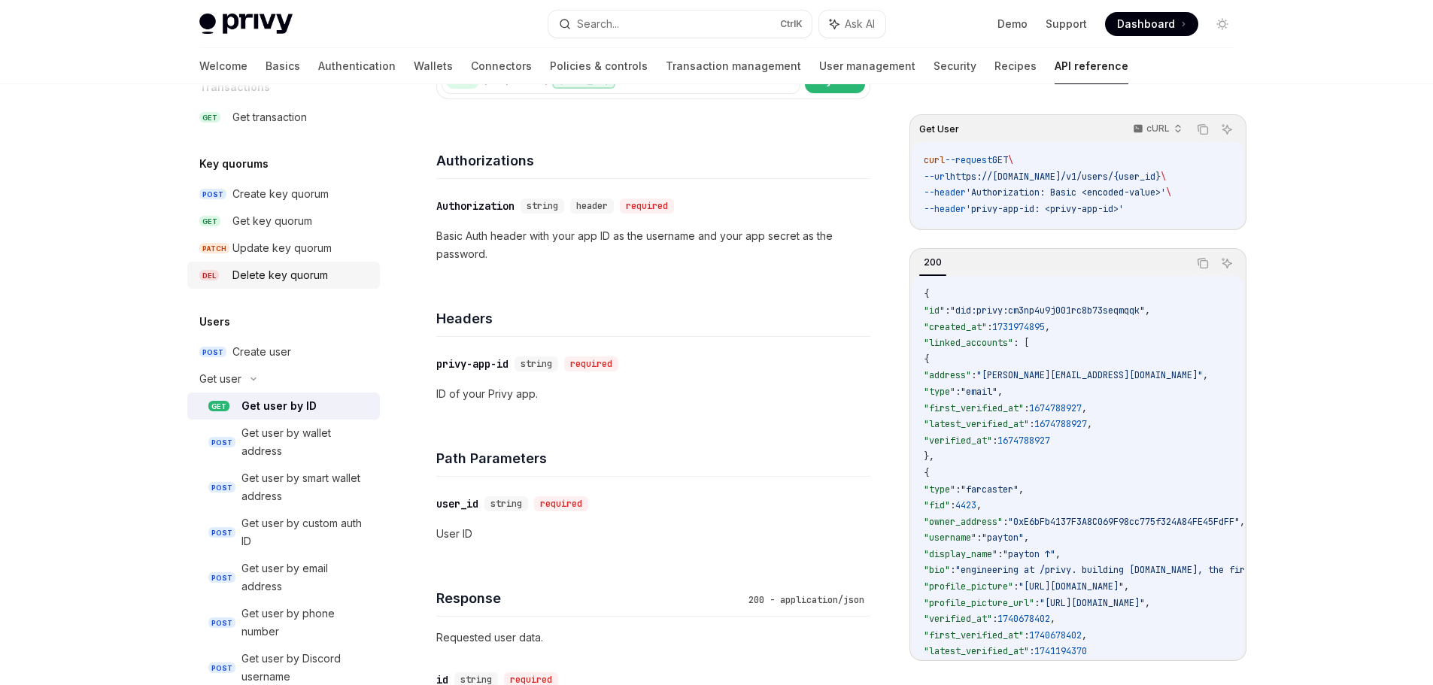
scroll to position [1051, 0]
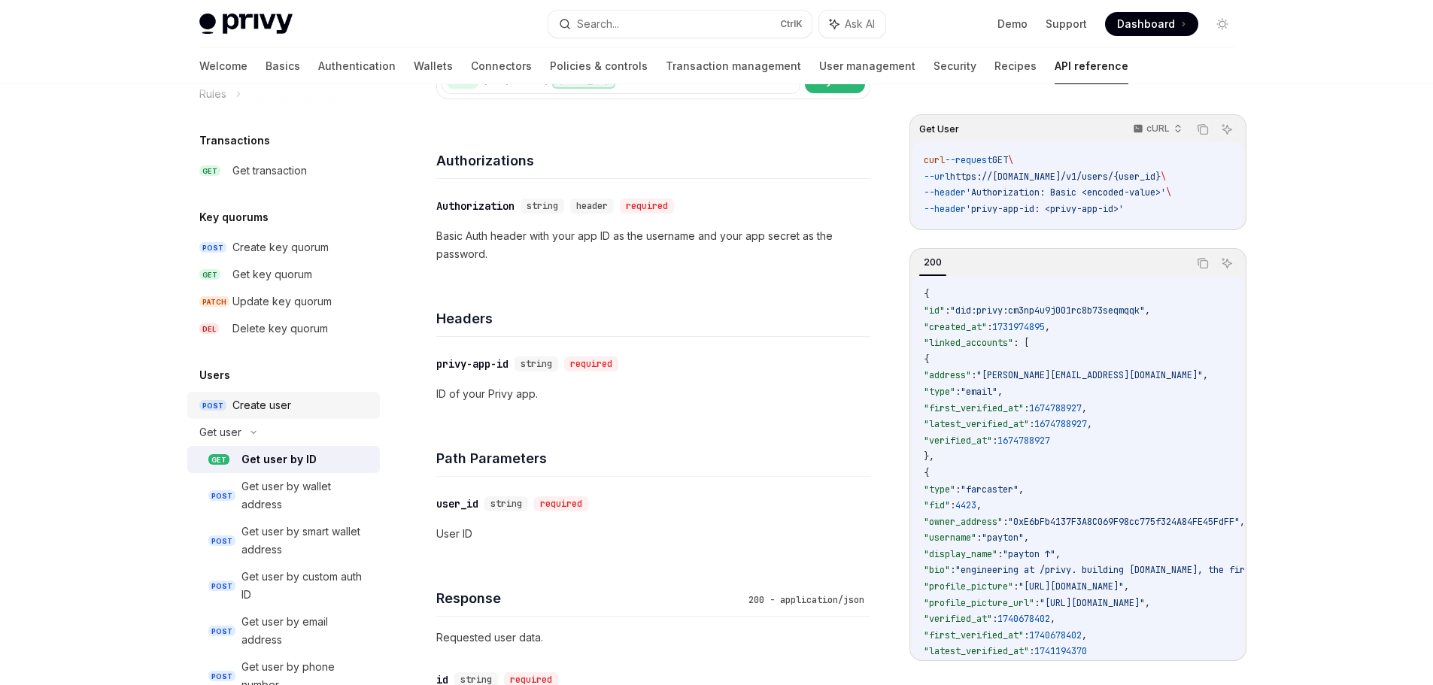
click at [255, 403] on div "Create user" at bounding box center [261, 405] width 59 height 18
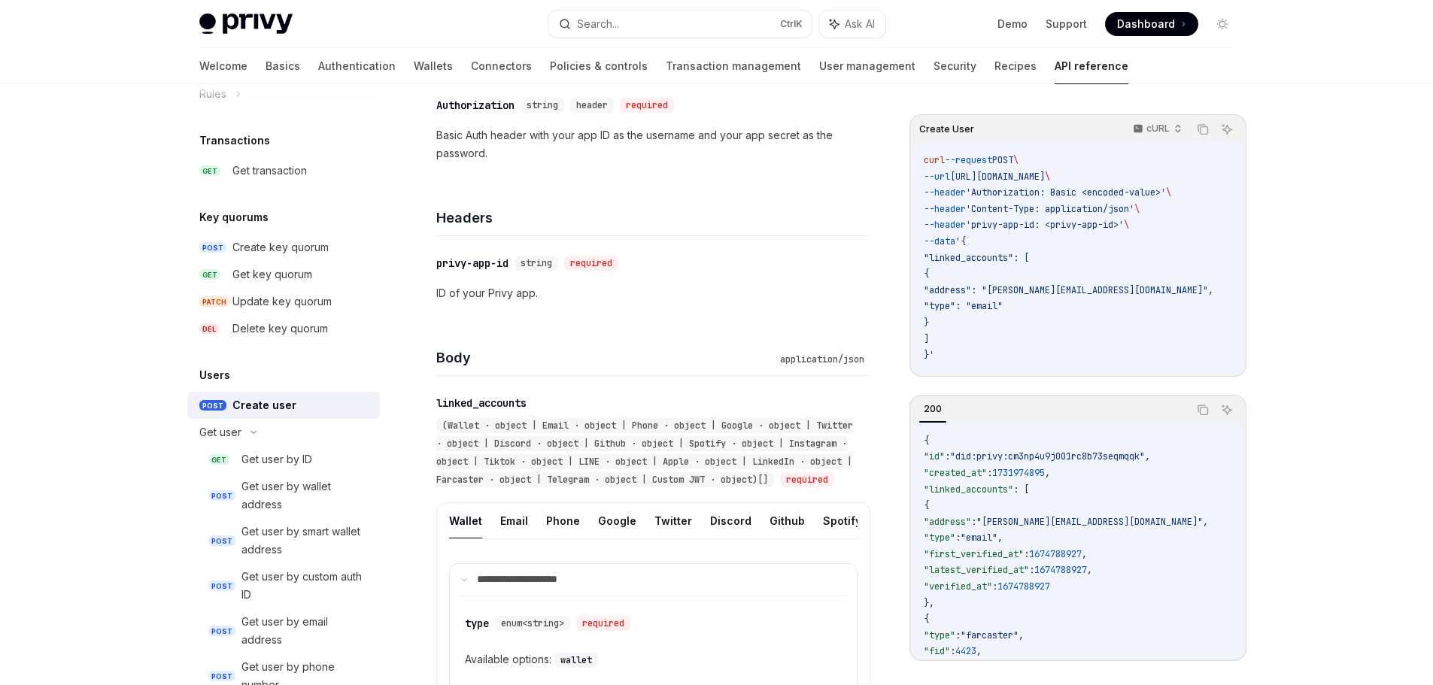
scroll to position [602, 0]
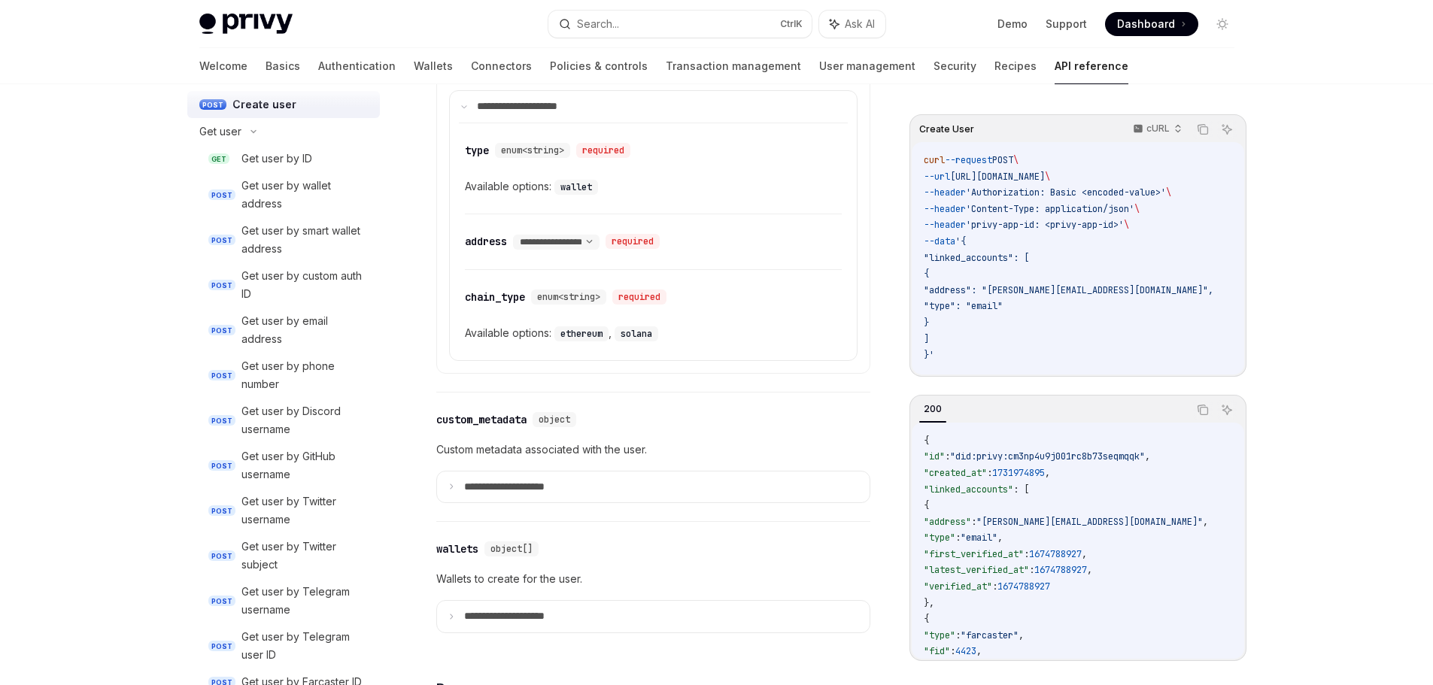
scroll to position [752, 0]
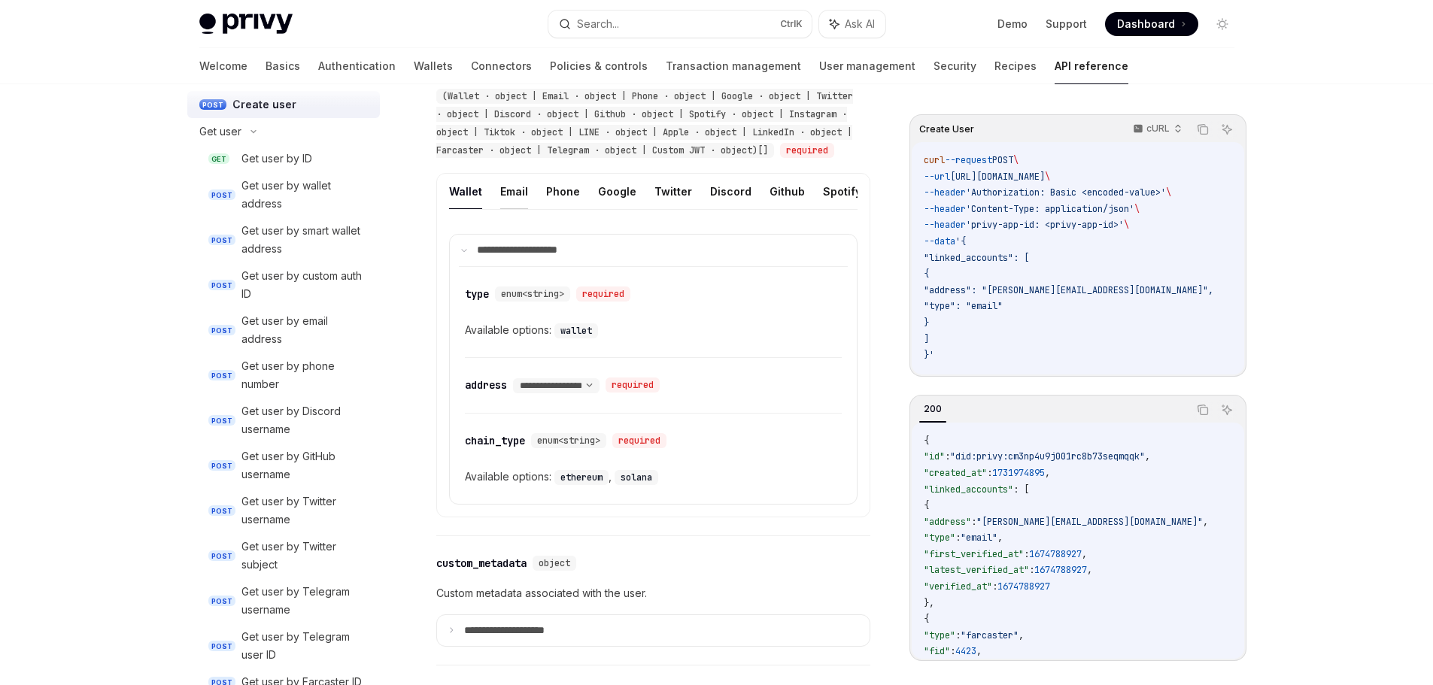
click at [511, 209] on button "Email" at bounding box center [514, 191] width 28 height 35
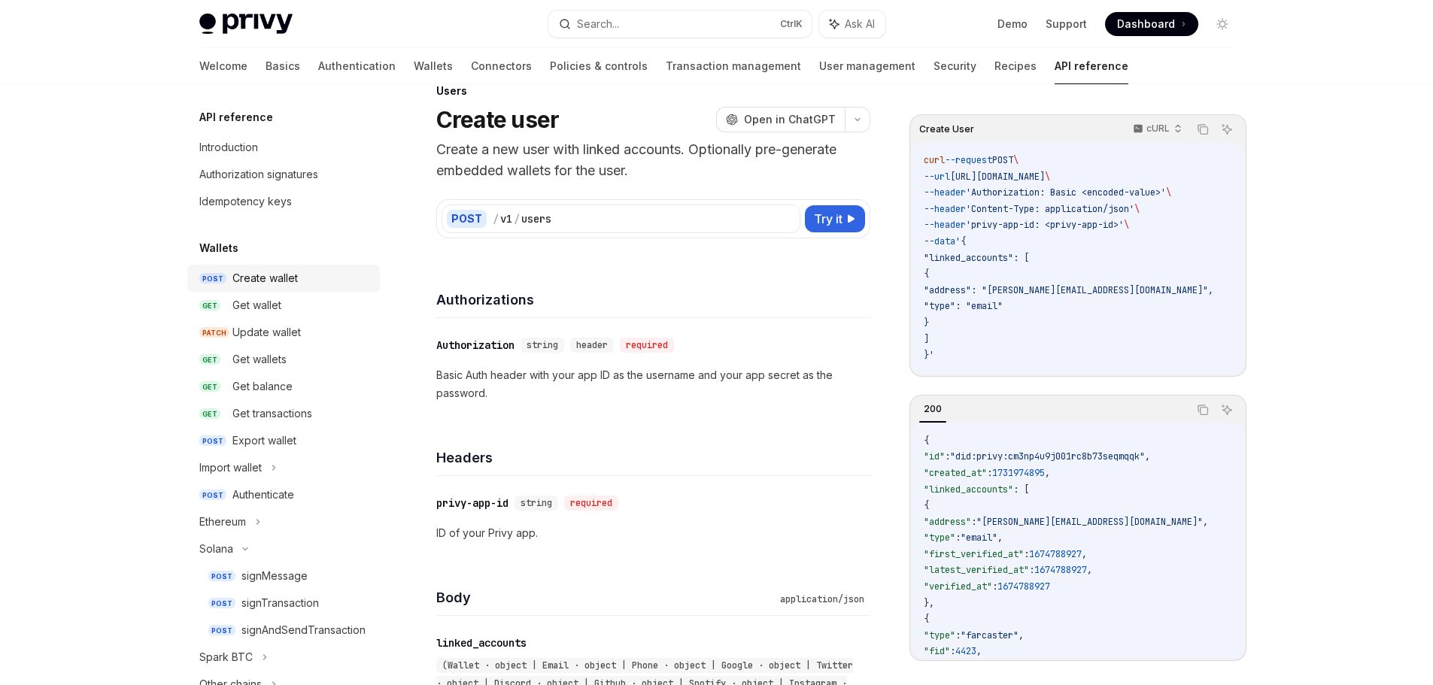
click at [283, 289] on link "POST Create wallet" at bounding box center [283, 278] width 193 height 27
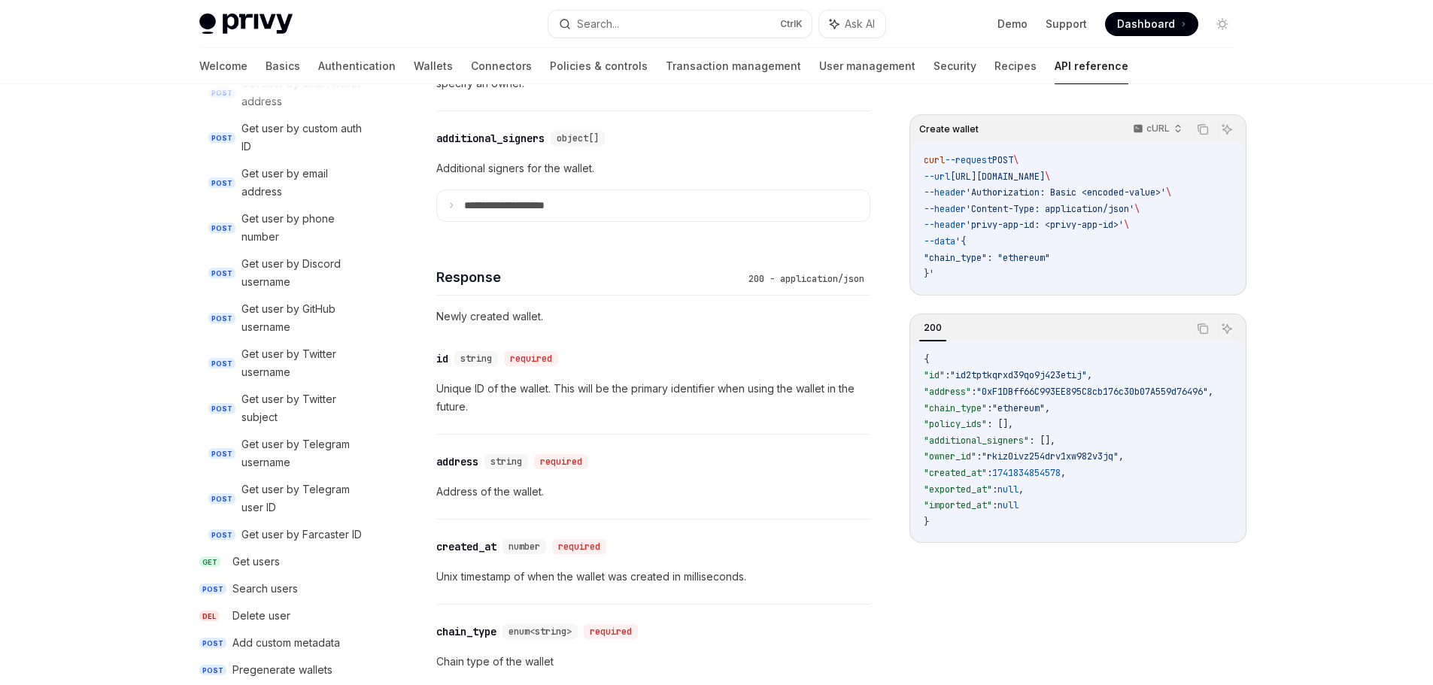
scroll to position [1546, 0]
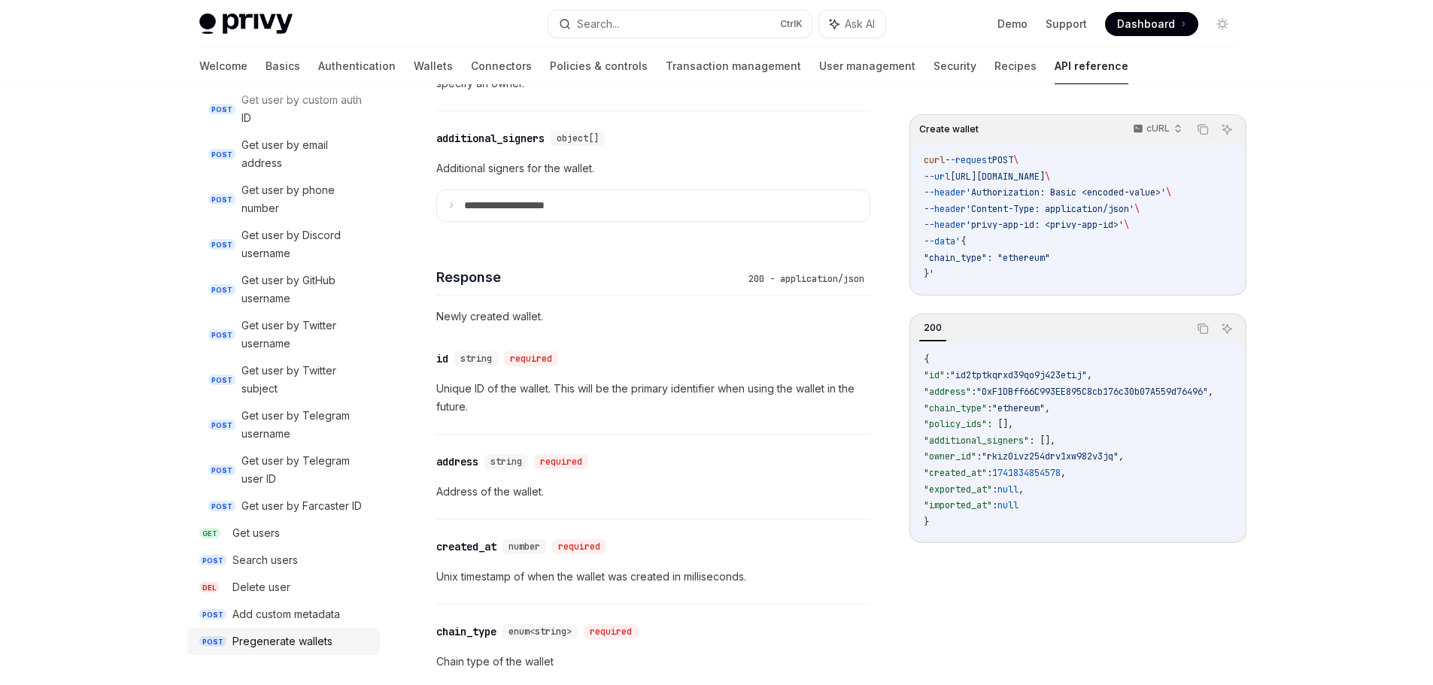
click at [307, 645] on div "Pregenerate wallets" at bounding box center [282, 642] width 100 height 18
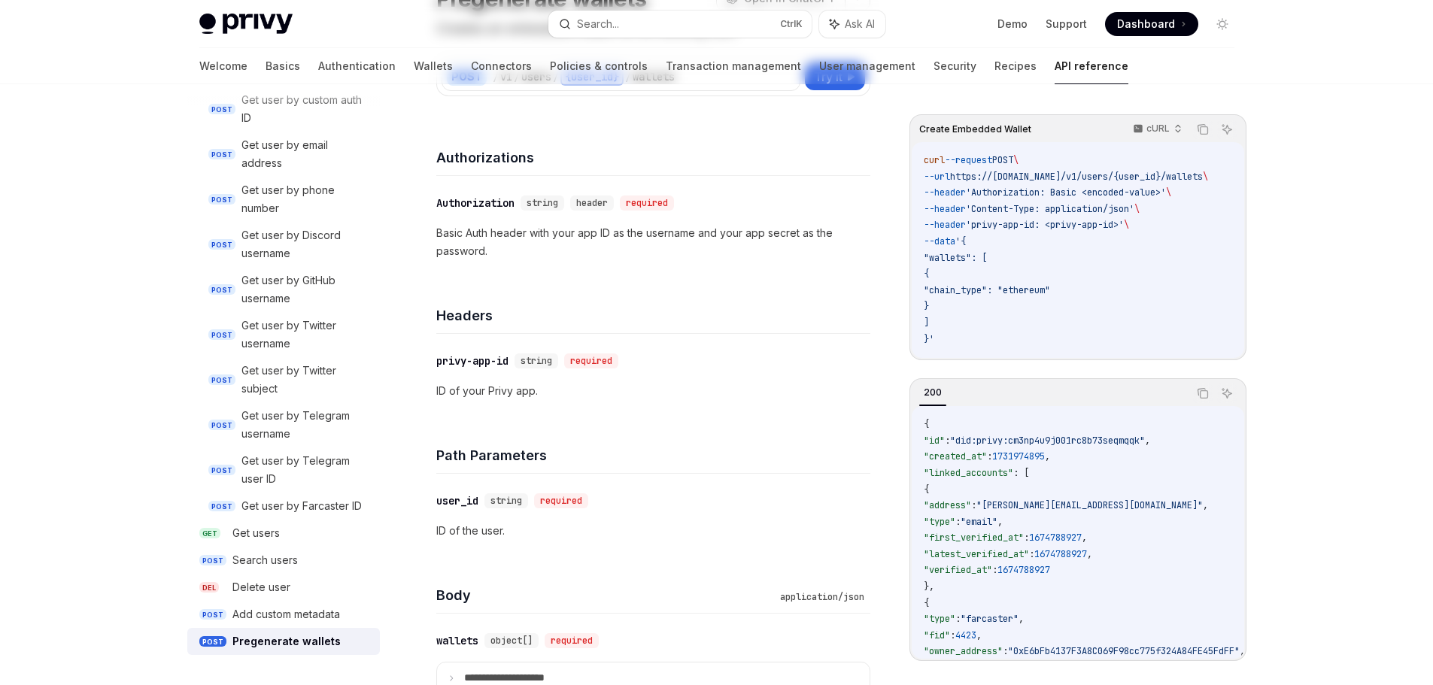
scroll to position [226, 0]
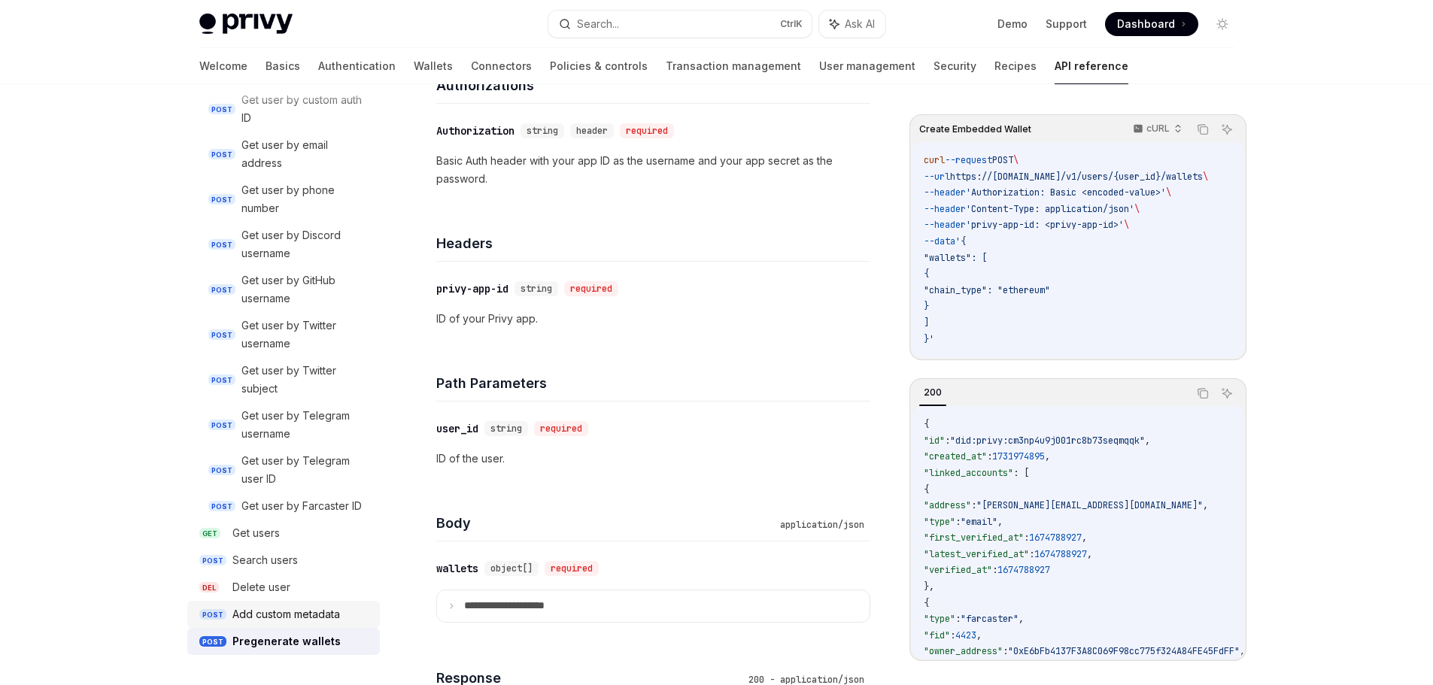
click at [317, 610] on div "Add custom metadata" at bounding box center [286, 614] width 108 height 18
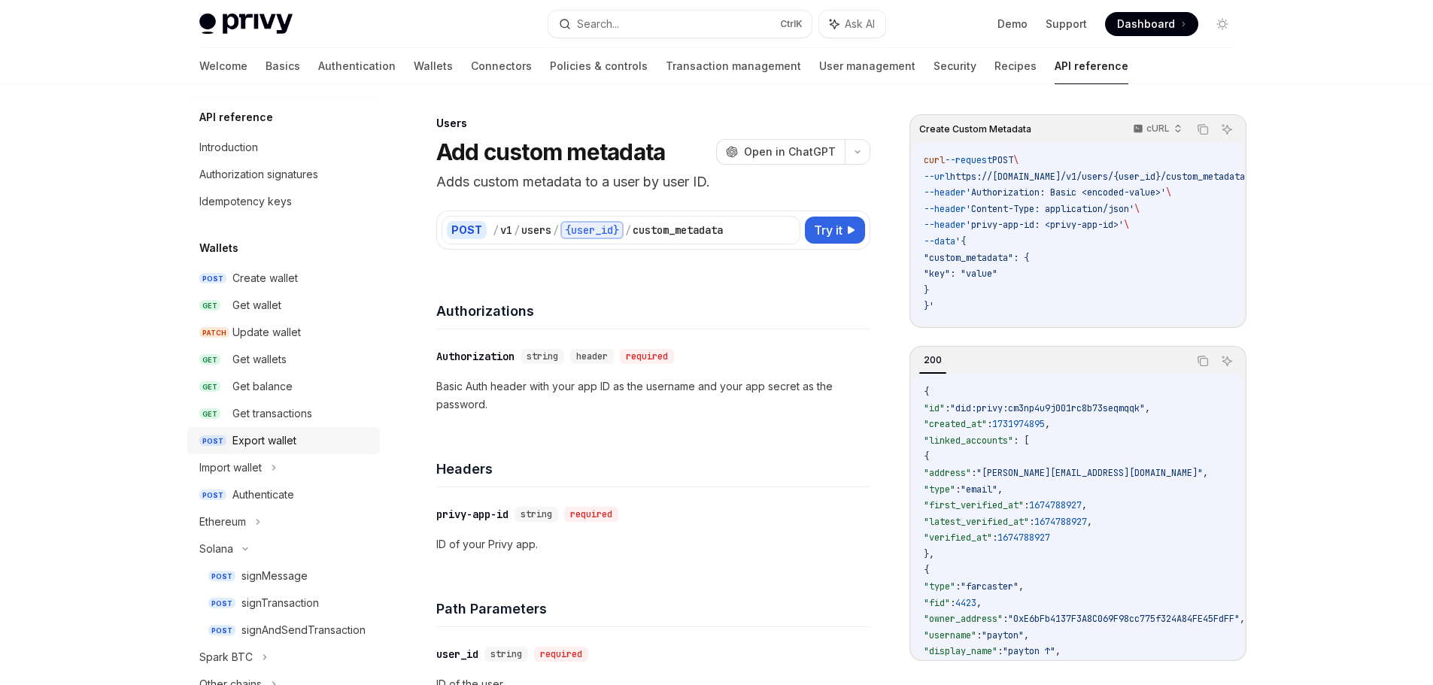
click at [271, 439] on div "Export wallet" at bounding box center [264, 441] width 64 height 18
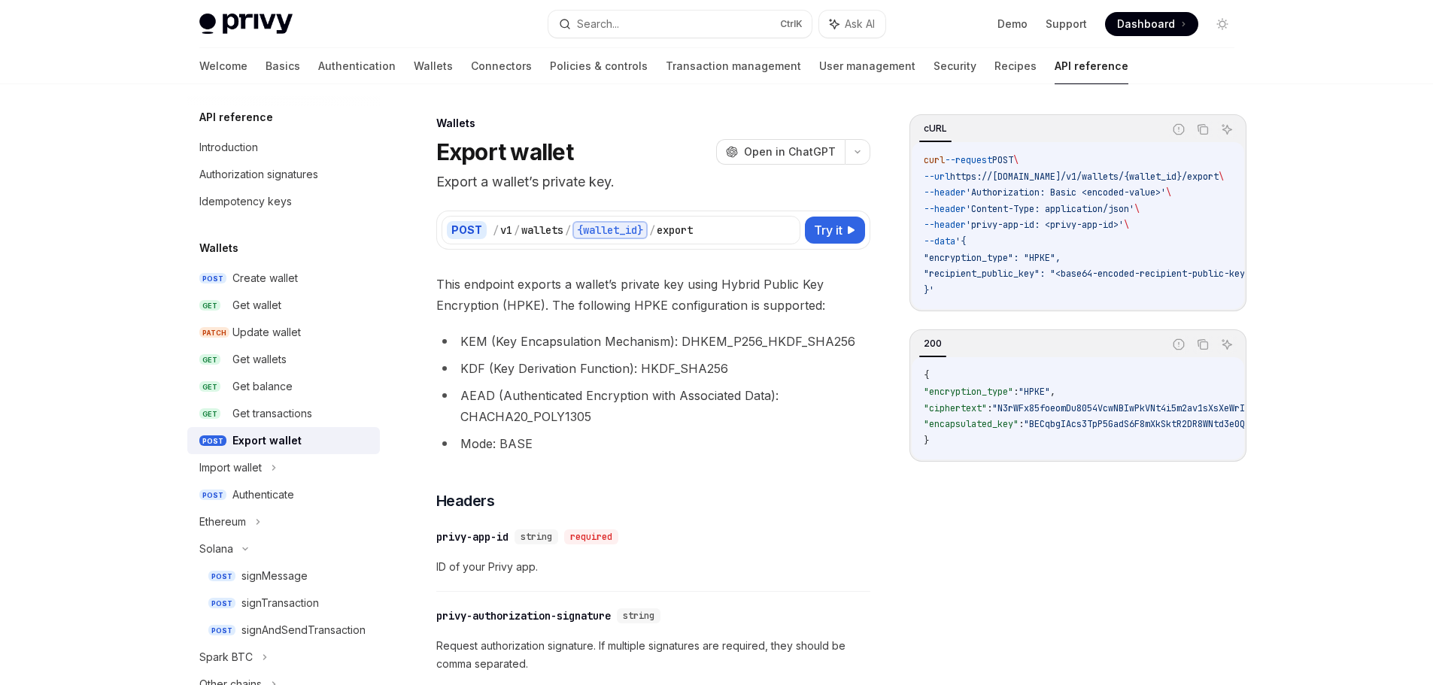
type textarea "*"
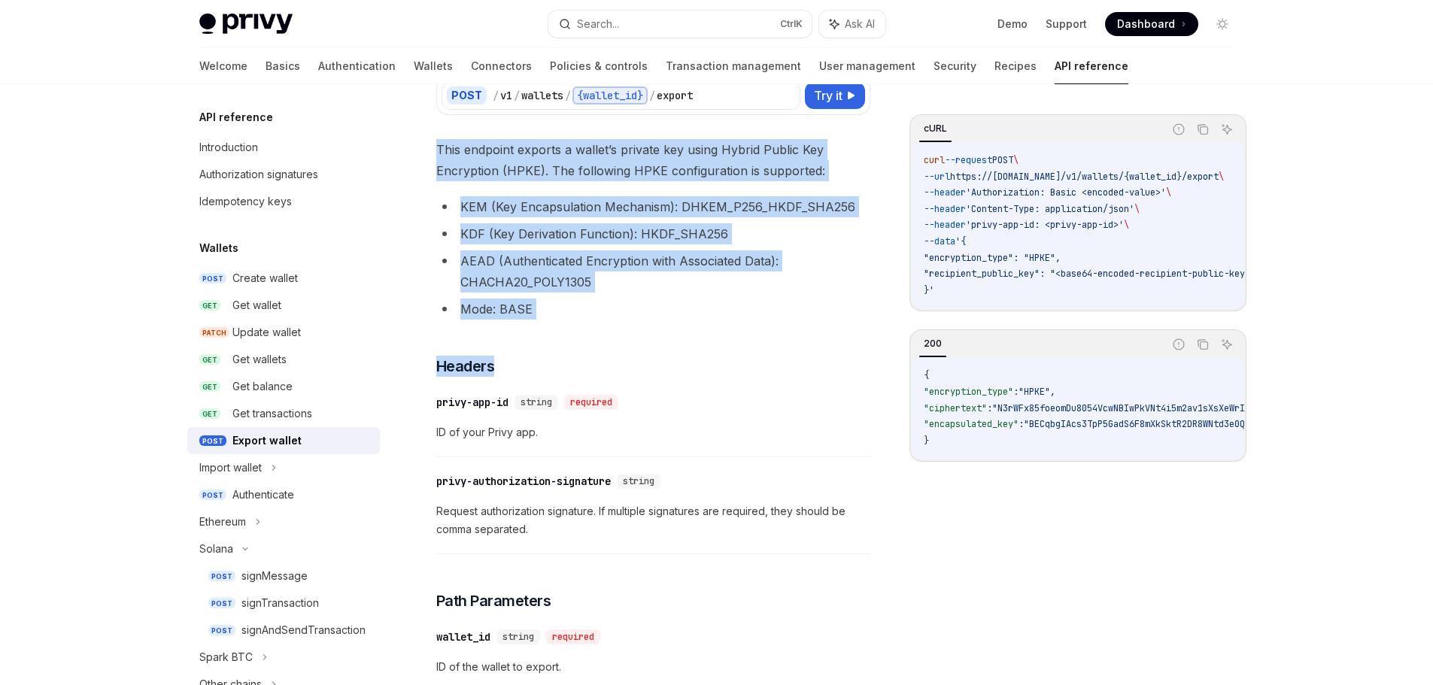
scroll to position [150, 0]
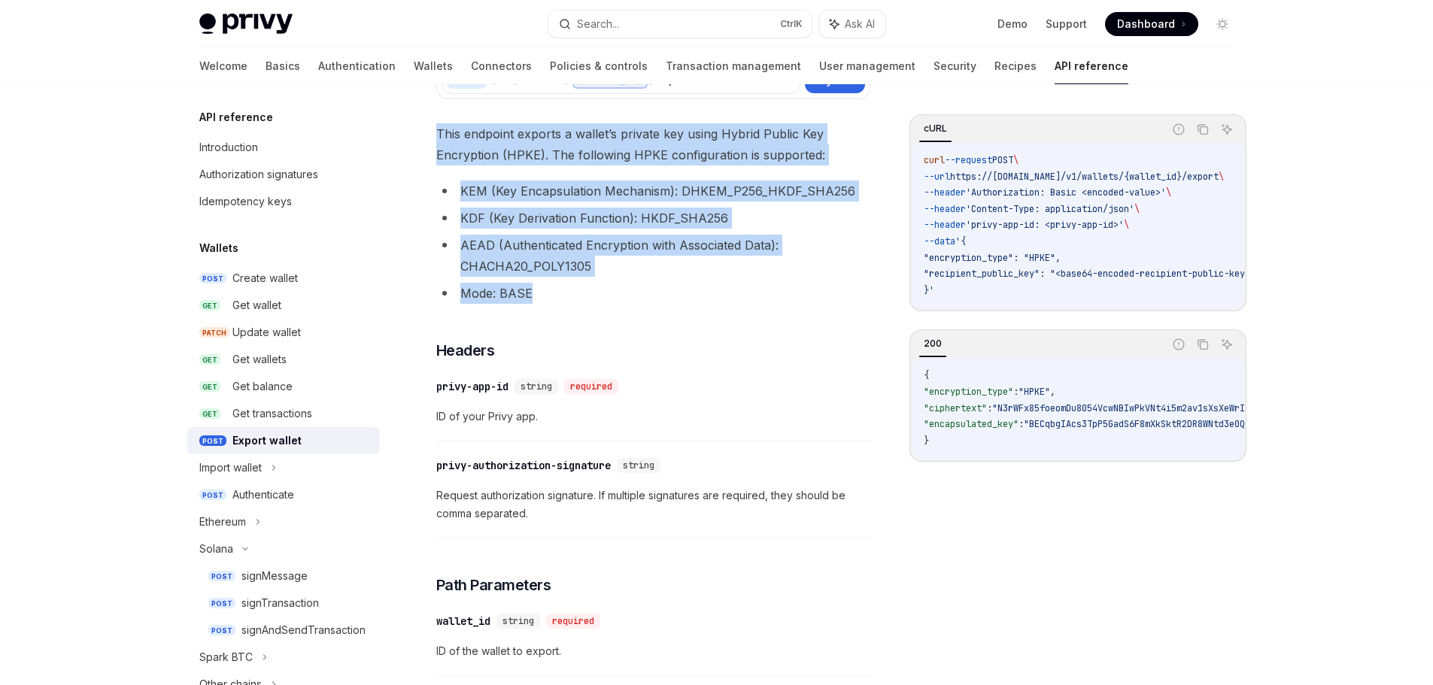
drag, startPoint x: 471, startPoint y: 308, endPoint x: 575, endPoint y: 285, distance: 106.4
copy div "This endpoint exports a wallet’s private key using Hybrid Public Key Encryption…"
click at [550, 292] on li "Mode: BASE" at bounding box center [653, 293] width 434 height 21
drag, startPoint x: 543, startPoint y: 300, endPoint x: 405, endPoint y: 141, distance: 210.6
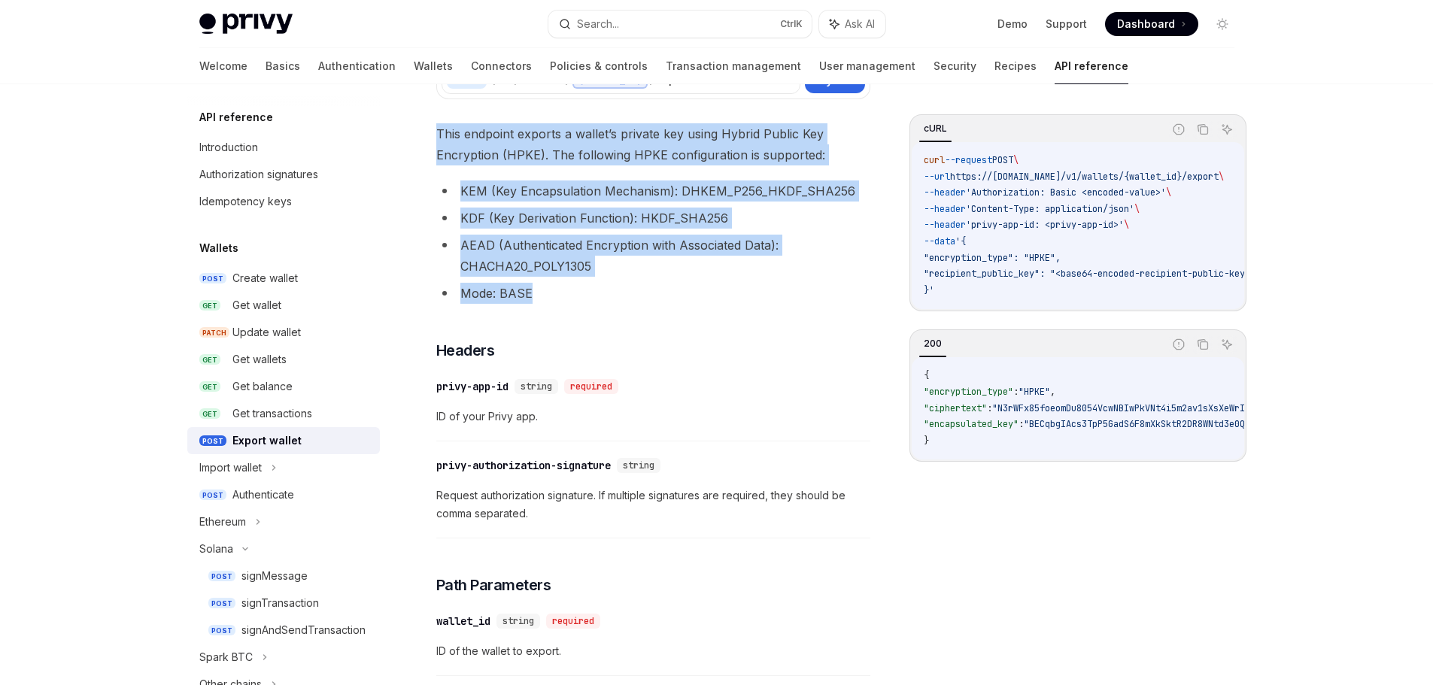
copy div "This endpoint exports a wallet’s private key using Hybrid Public Key Encryption…"
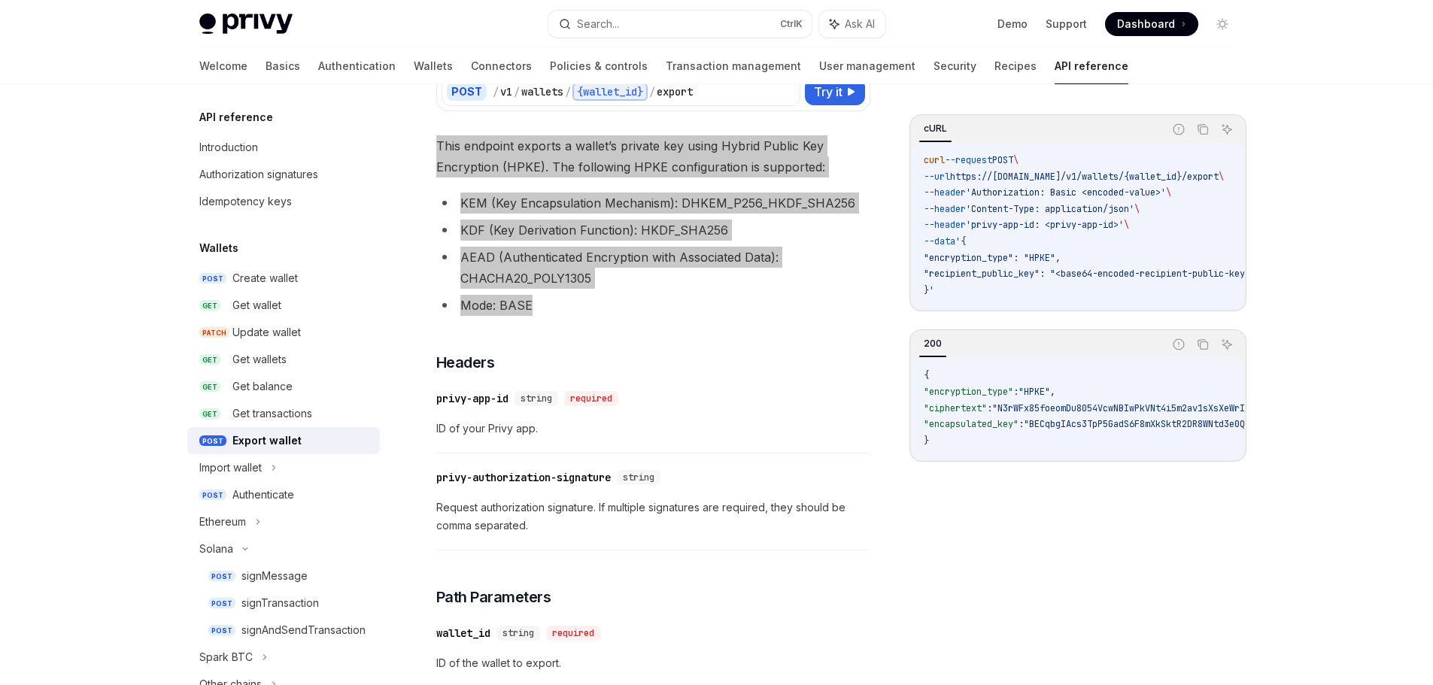
scroll to position [0, 0]
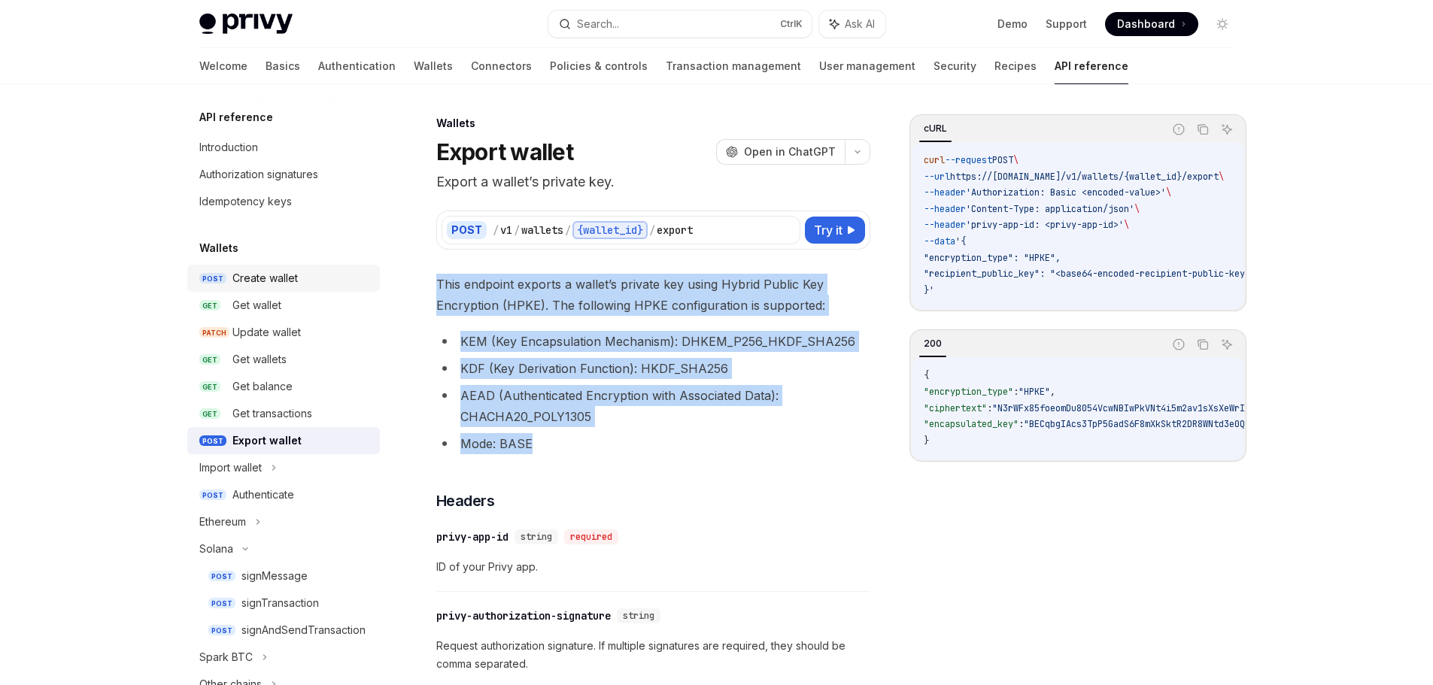
click at [296, 274] on div "Create wallet" at bounding box center [264, 278] width 65 height 18
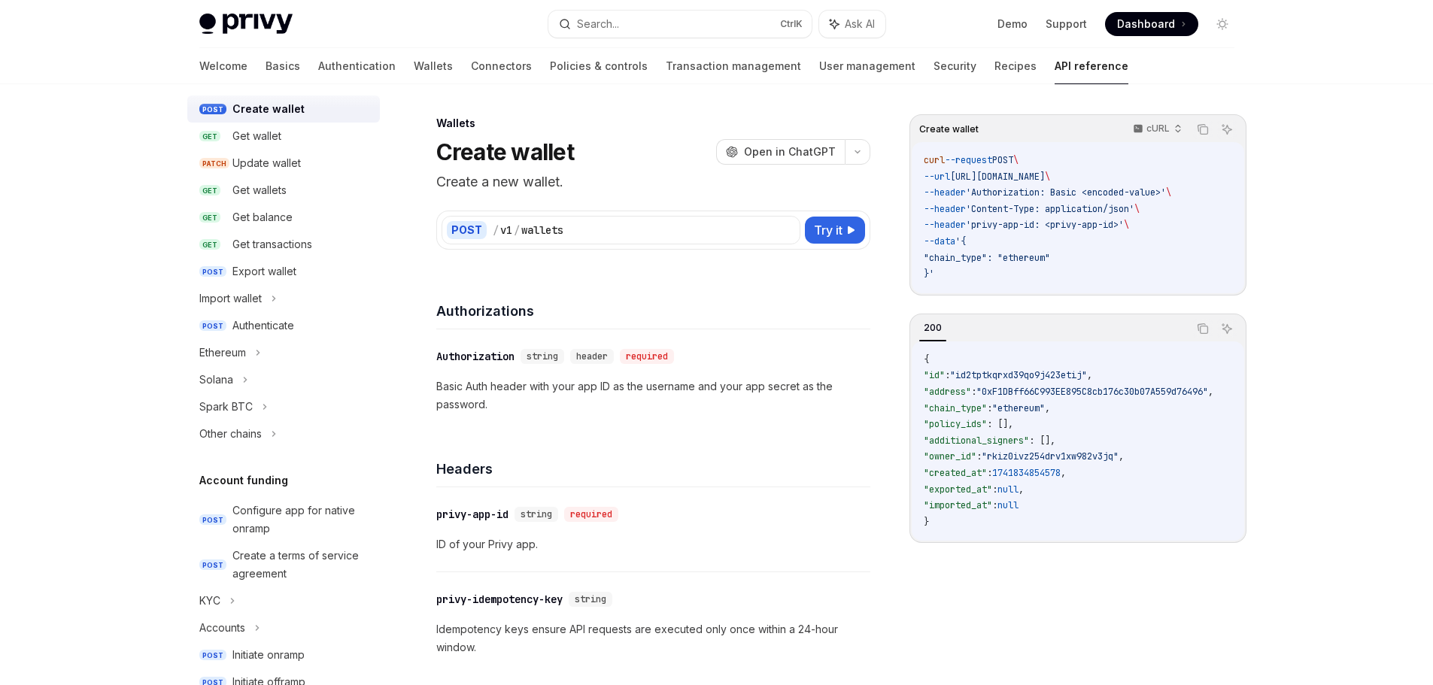
scroll to position [226, 0]
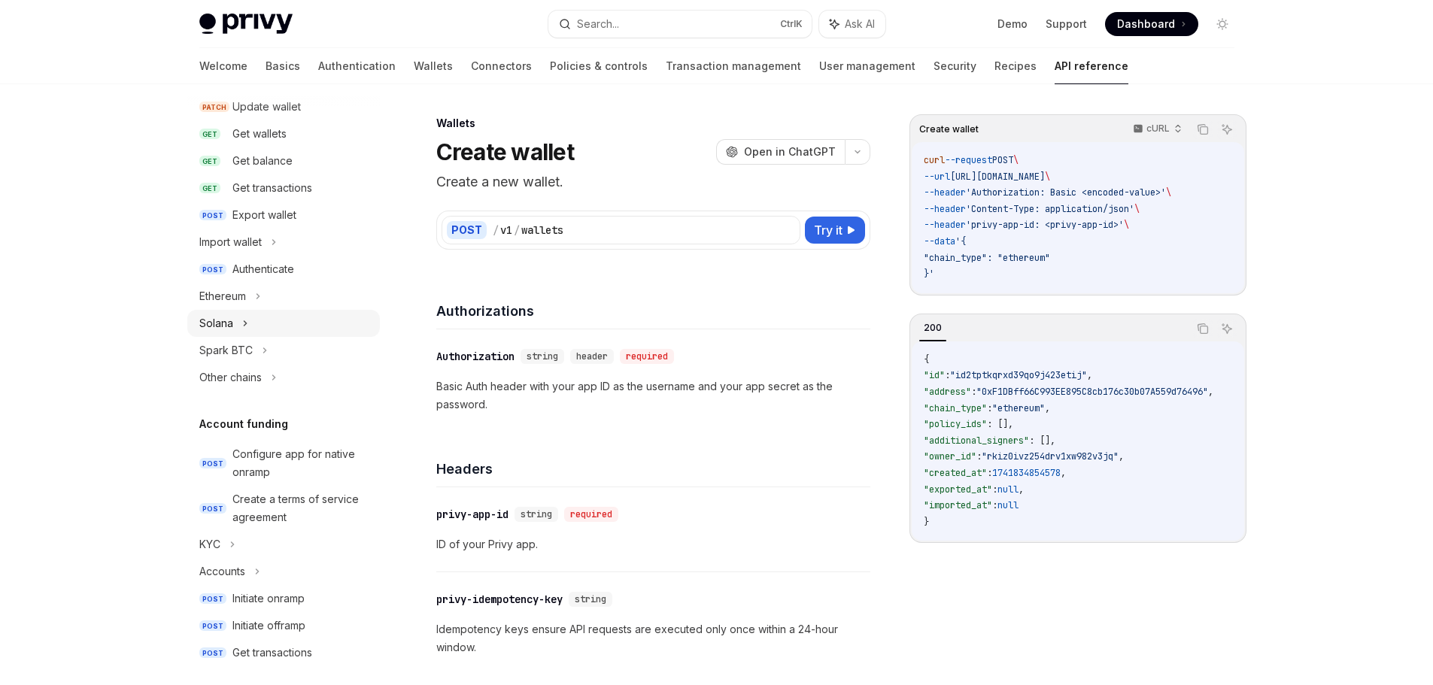
click at [241, 312] on div "Solana" at bounding box center [283, 323] width 193 height 27
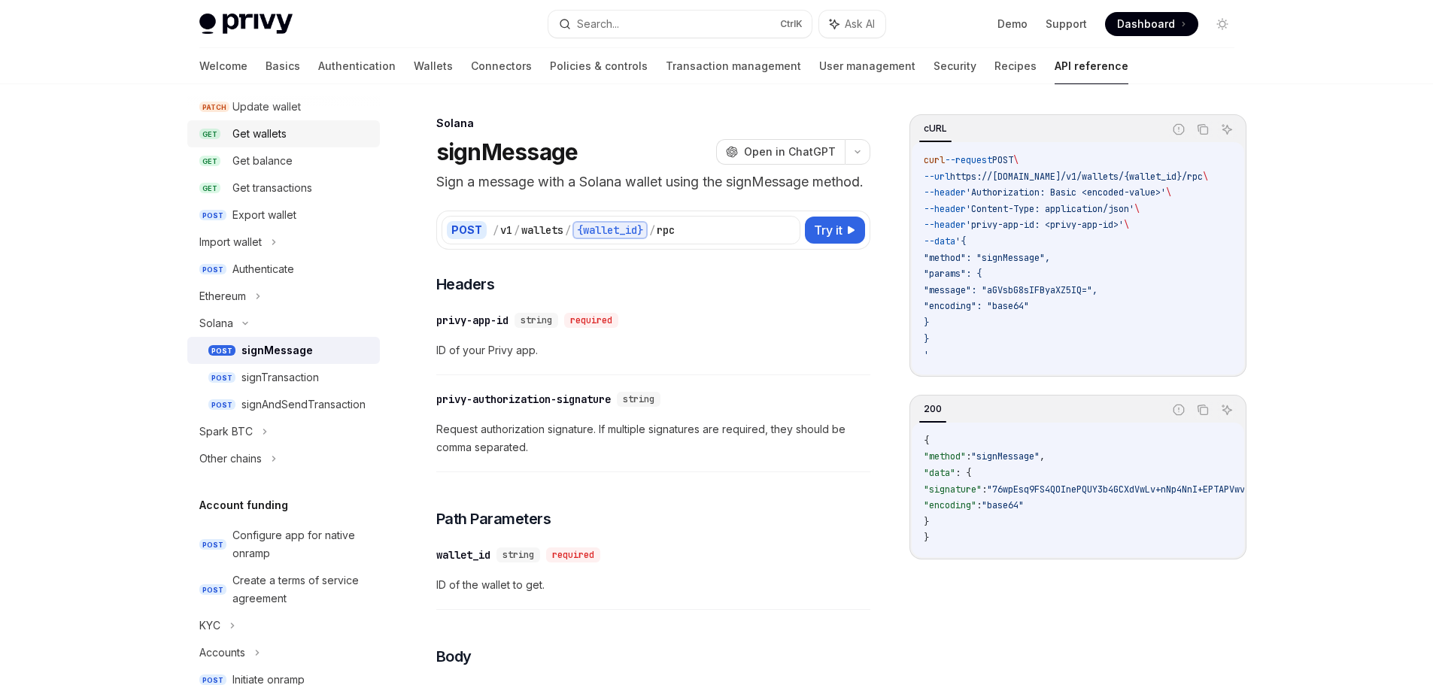
click at [258, 134] on div "Get wallets" at bounding box center [259, 134] width 54 height 18
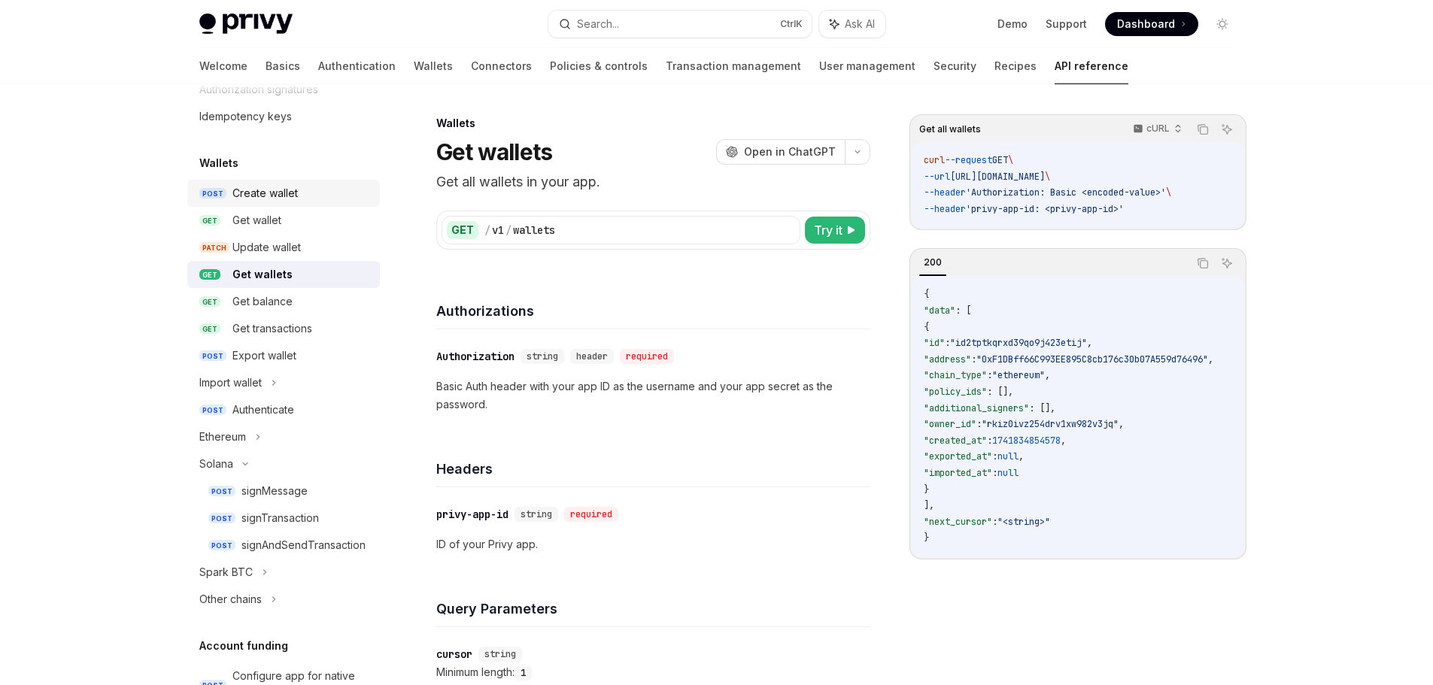
scroll to position [75, 0]
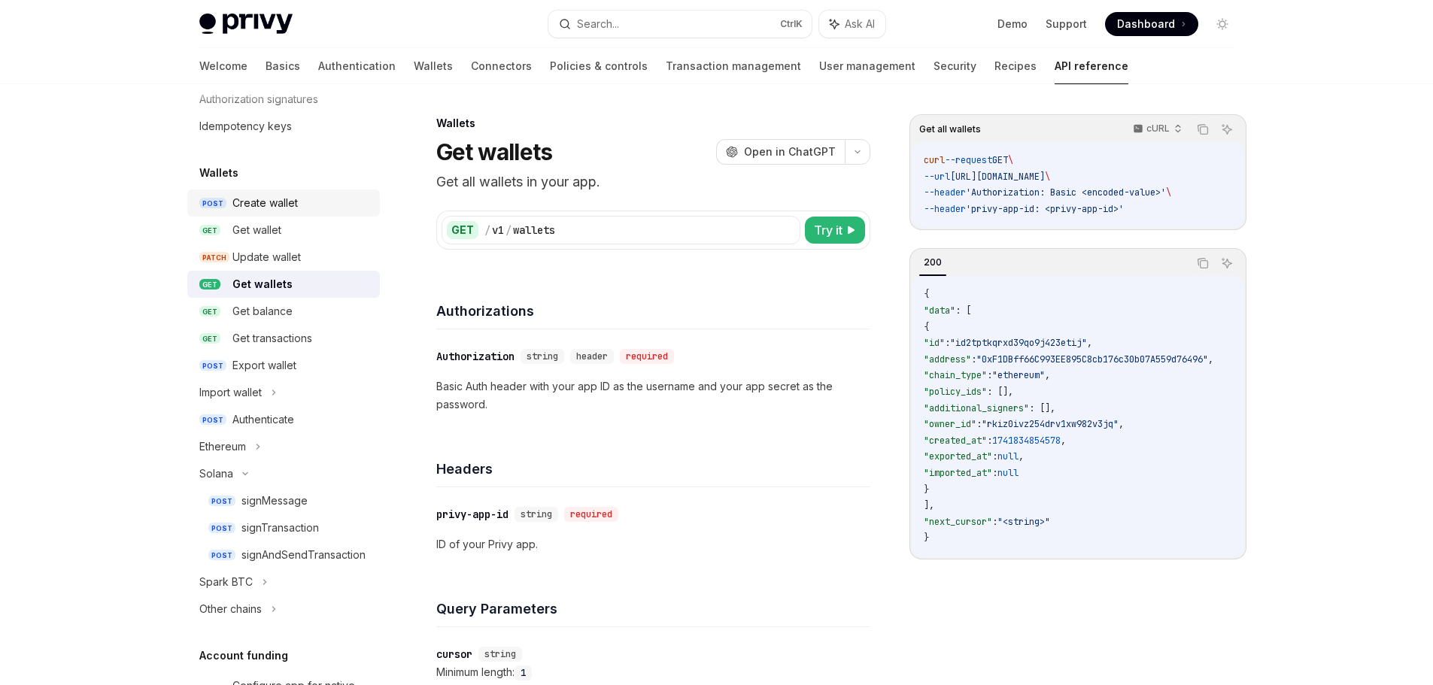
click at [269, 192] on link "POST Create wallet" at bounding box center [283, 203] width 193 height 27
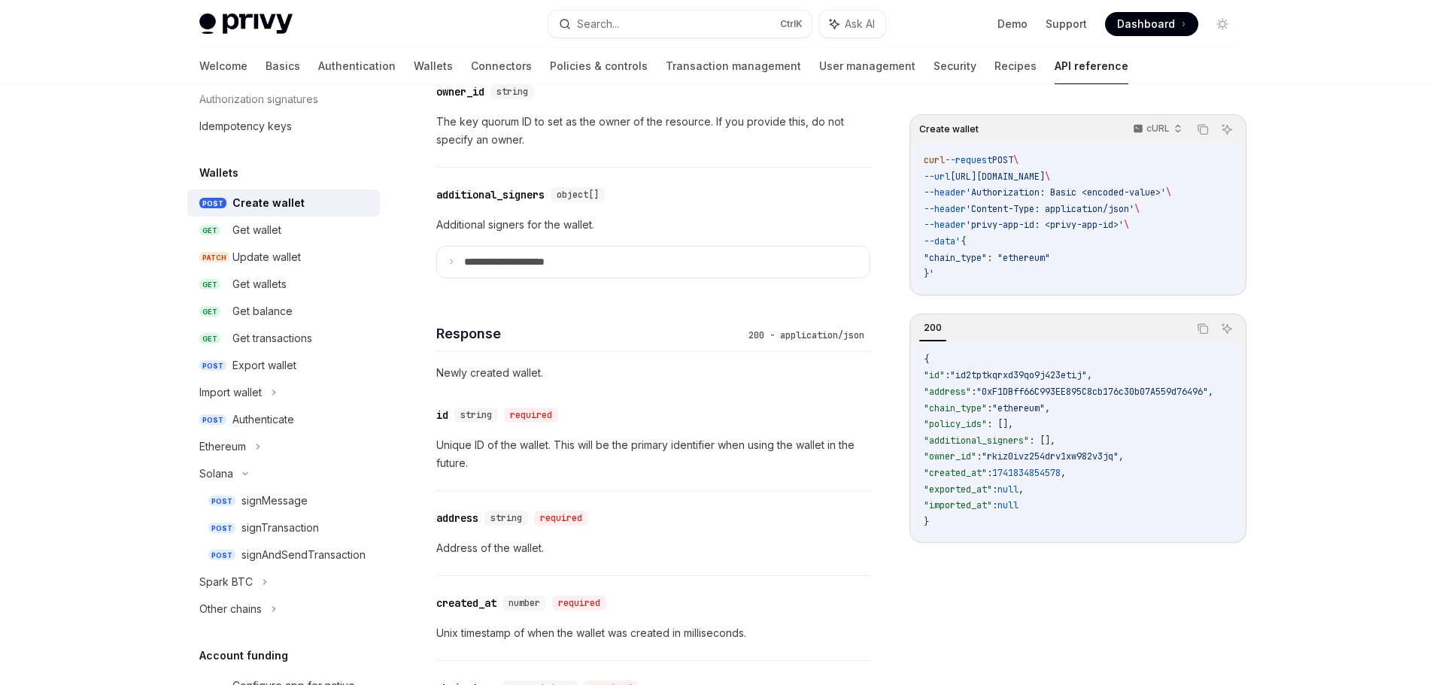
scroll to position [1203, 0]
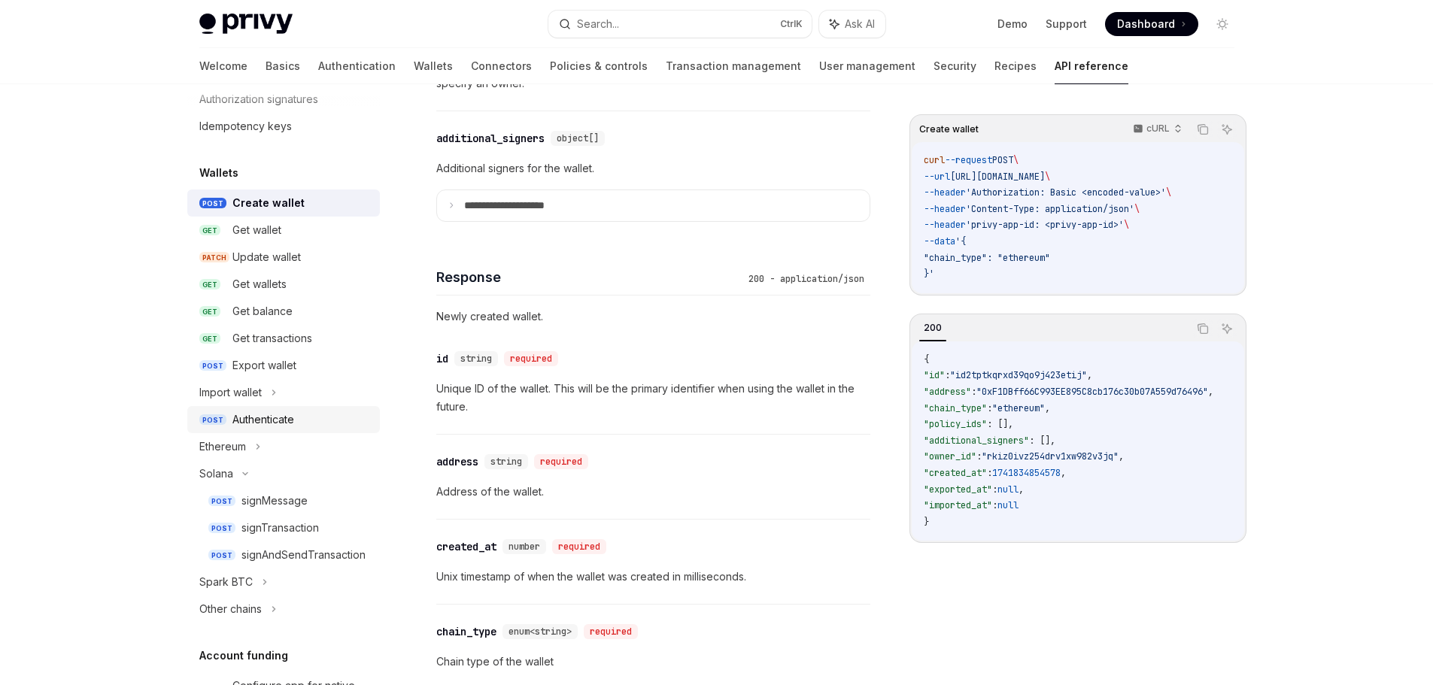
click at [264, 417] on div "Authenticate" at bounding box center [263, 420] width 62 height 18
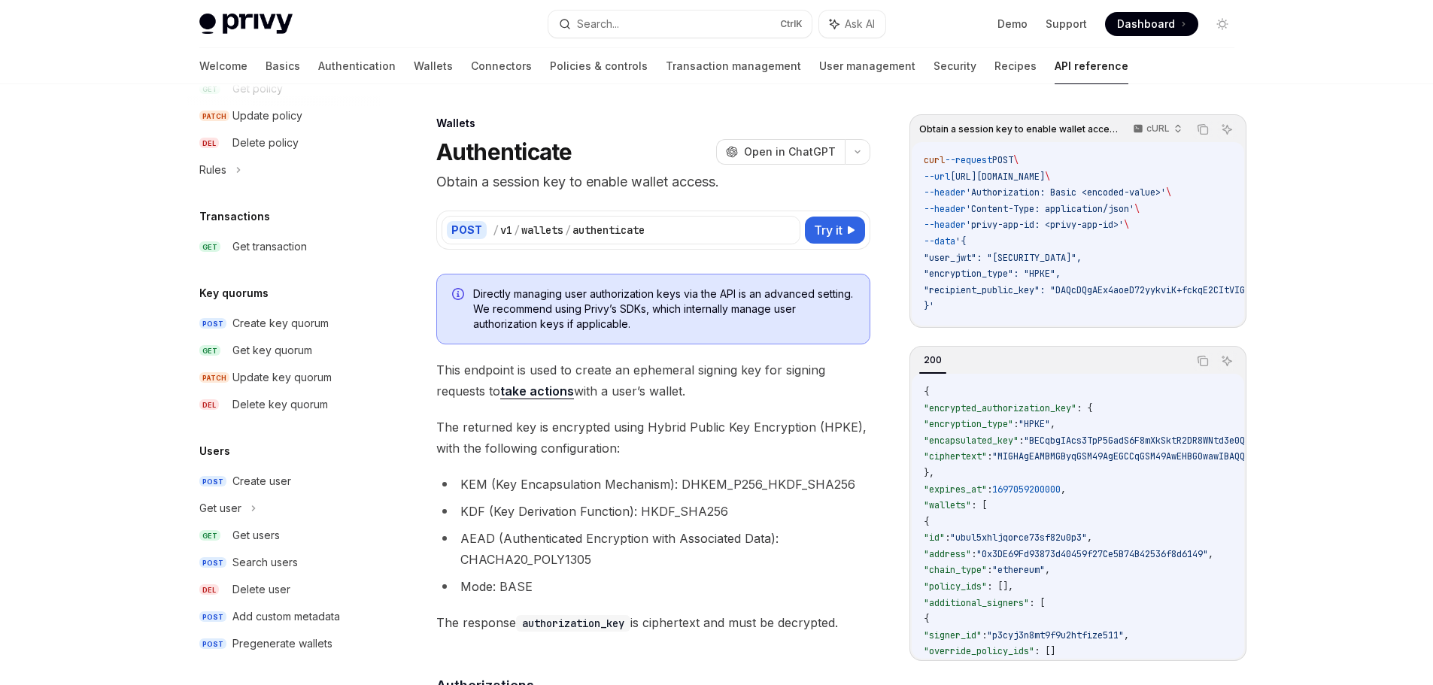
scroll to position [977, 0]
click at [265, 478] on div "Create user" at bounding box center [261, 479] width 59 height 18
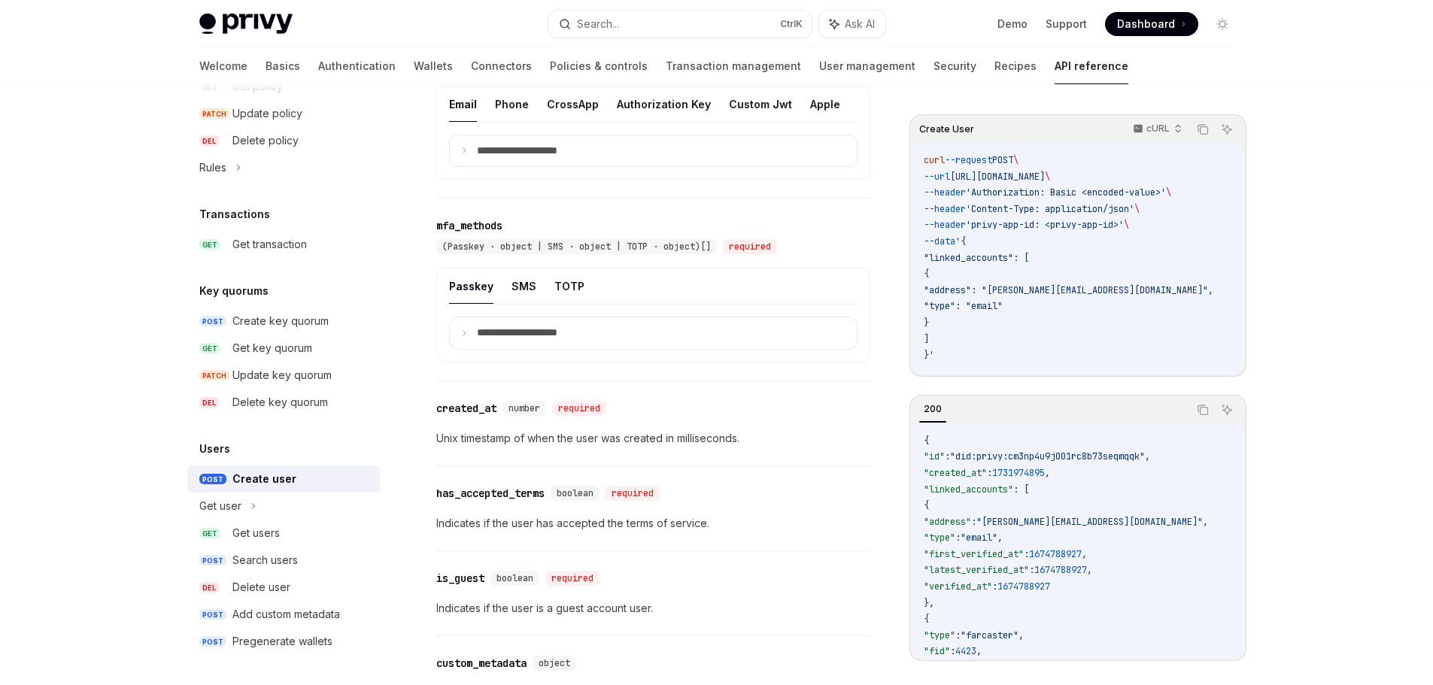
scroll to position [1429, 0]
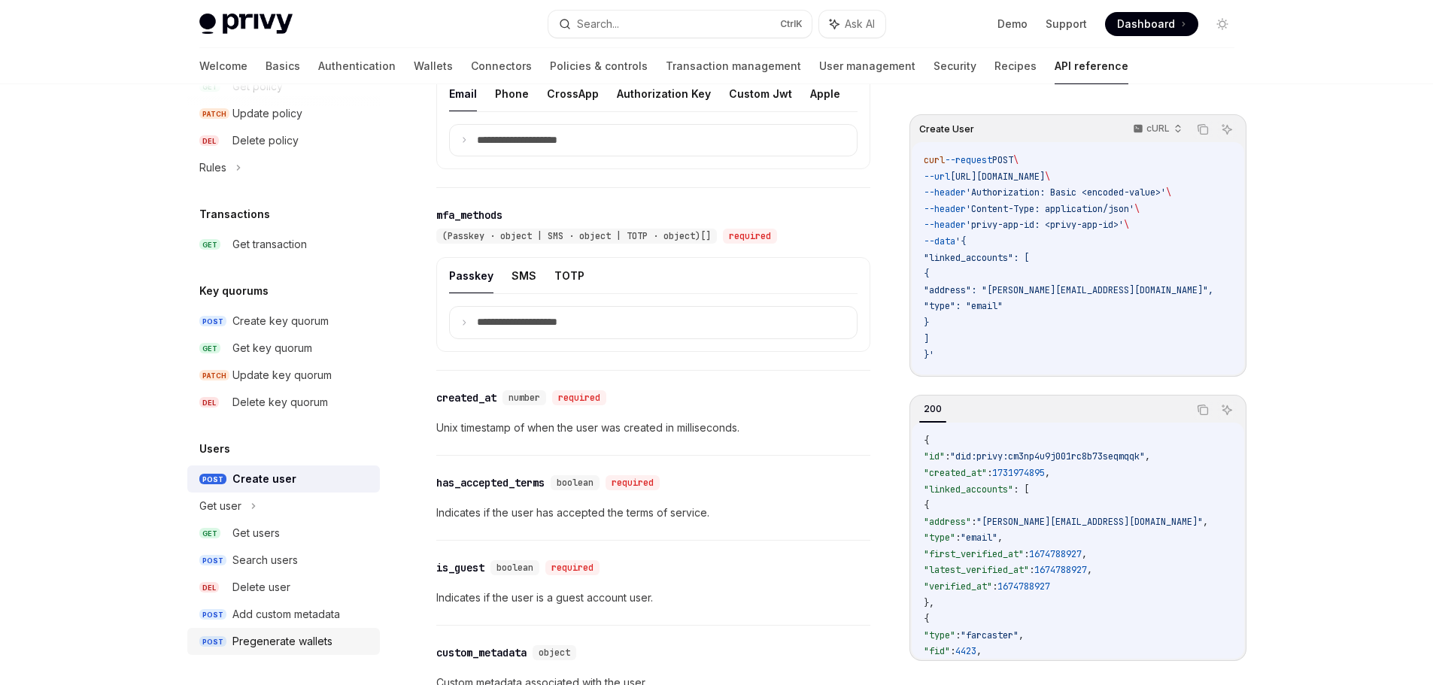
click at [305, 647] on div "Pregenerate wallets" at bounding box center [282, 642] width 100 height 18
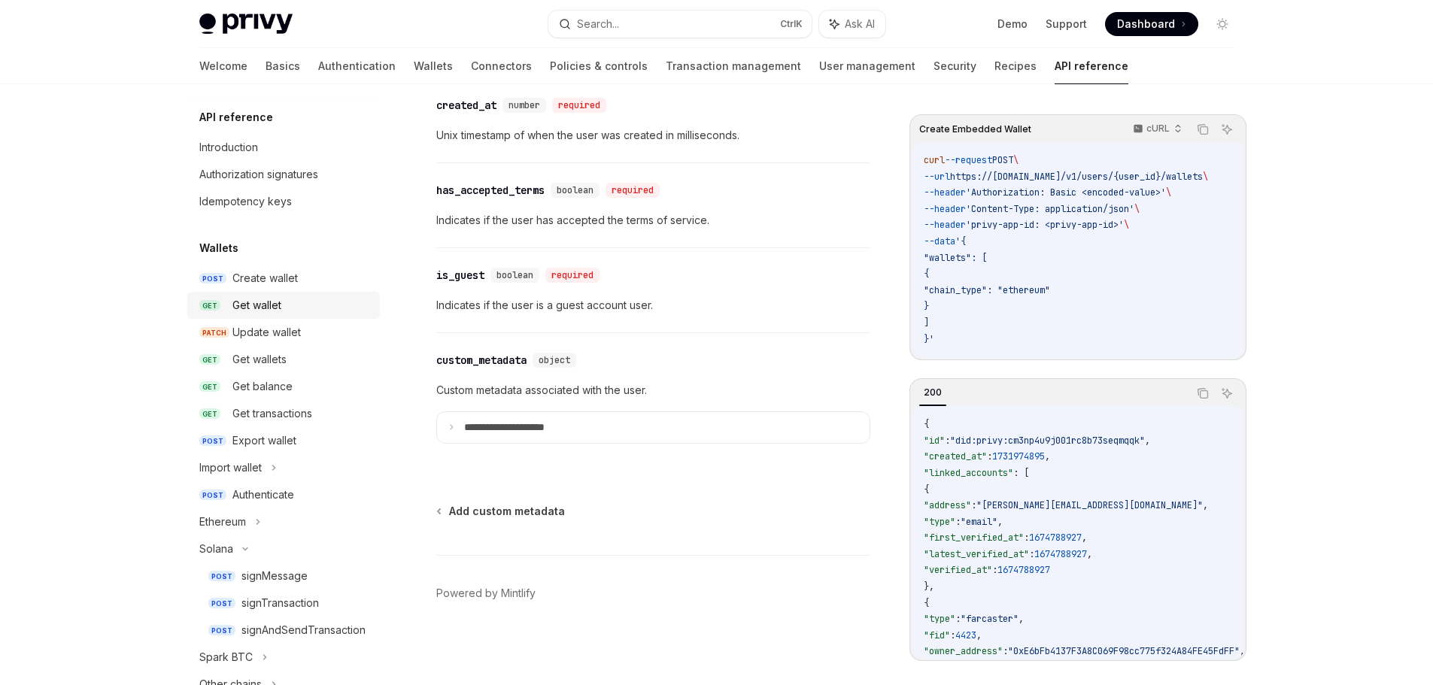
click at [254, 313] on div "Get wallet" at bounding box center [256, 305] width 49 height 18
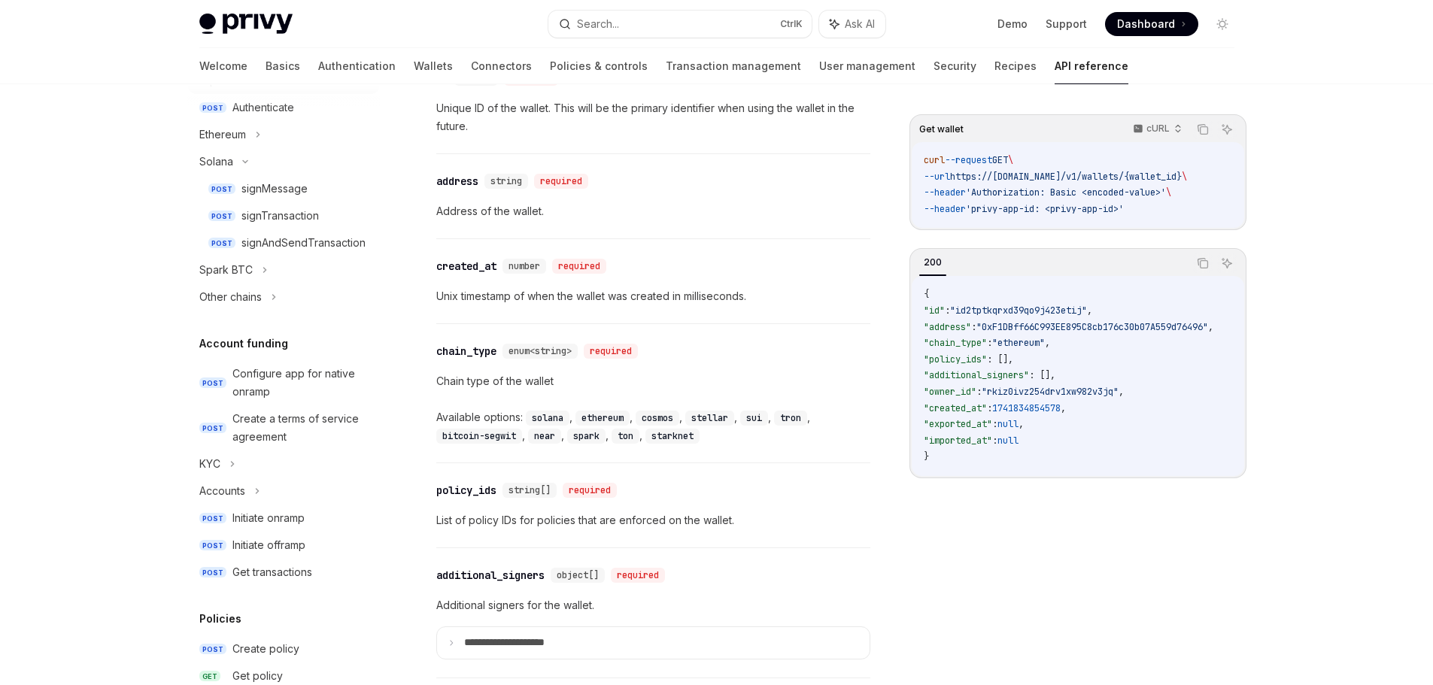
scroll to position [74, 0]
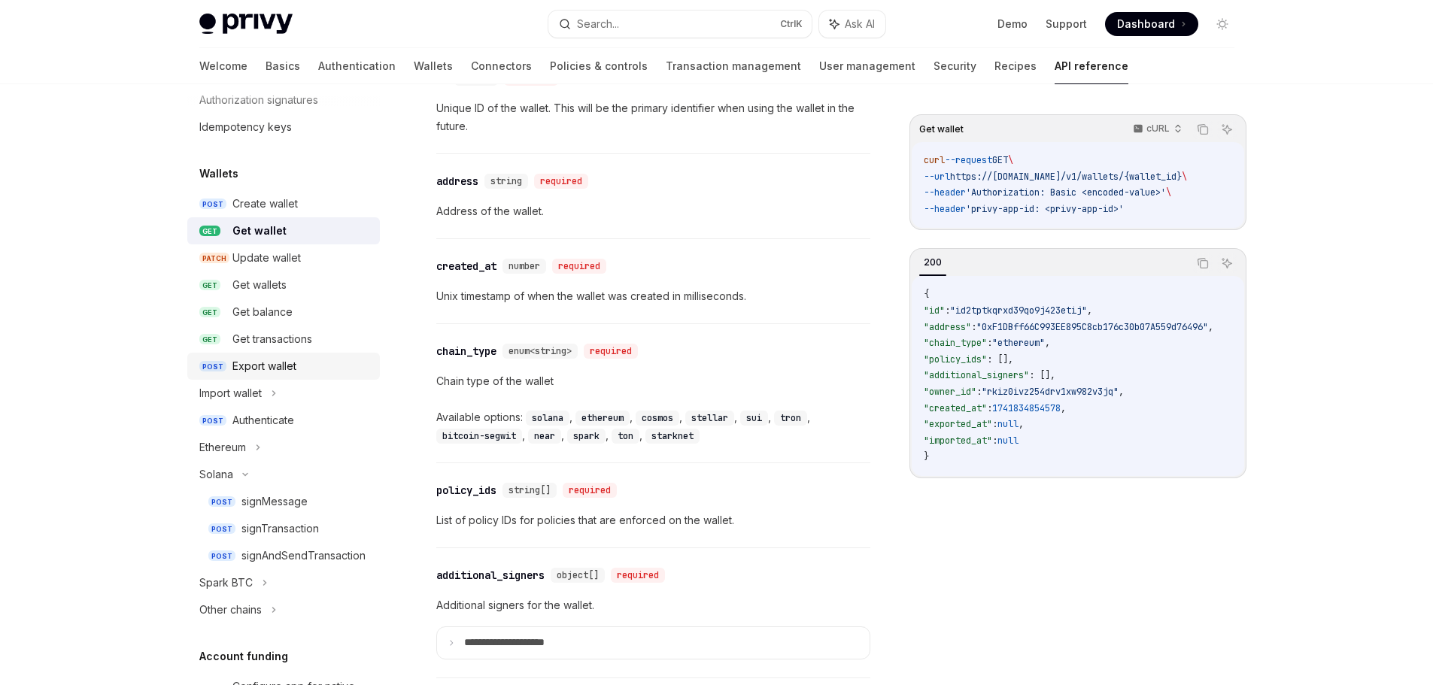
click at [265, 371] on div "Export wallet" at bounding box center [264, 366] width 64 height 18
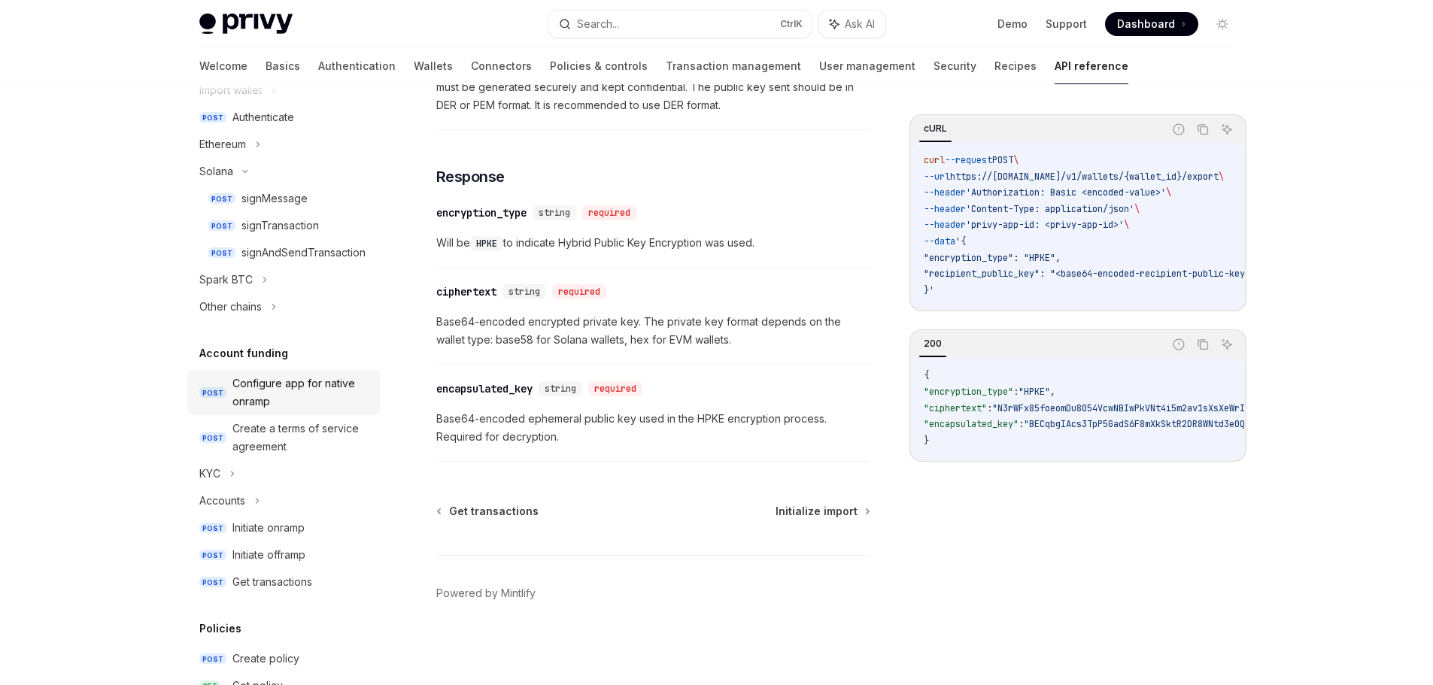
scroll to position [375, 0]
click at [244, 499] on div "Accounts" at bounding box center [222, 503] width 46 height 18
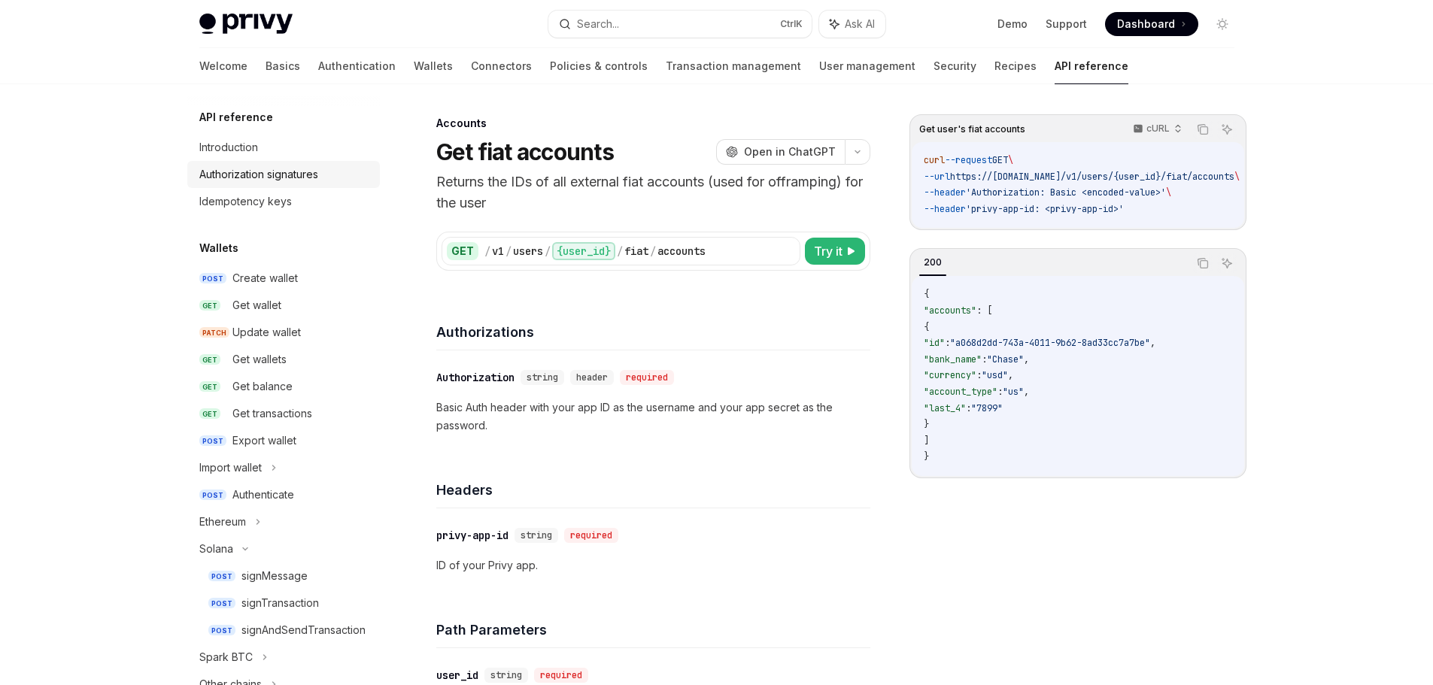
click at [274, 167] on div "Authorization signatures" at bounding box center [258, 174] width 119 height 18
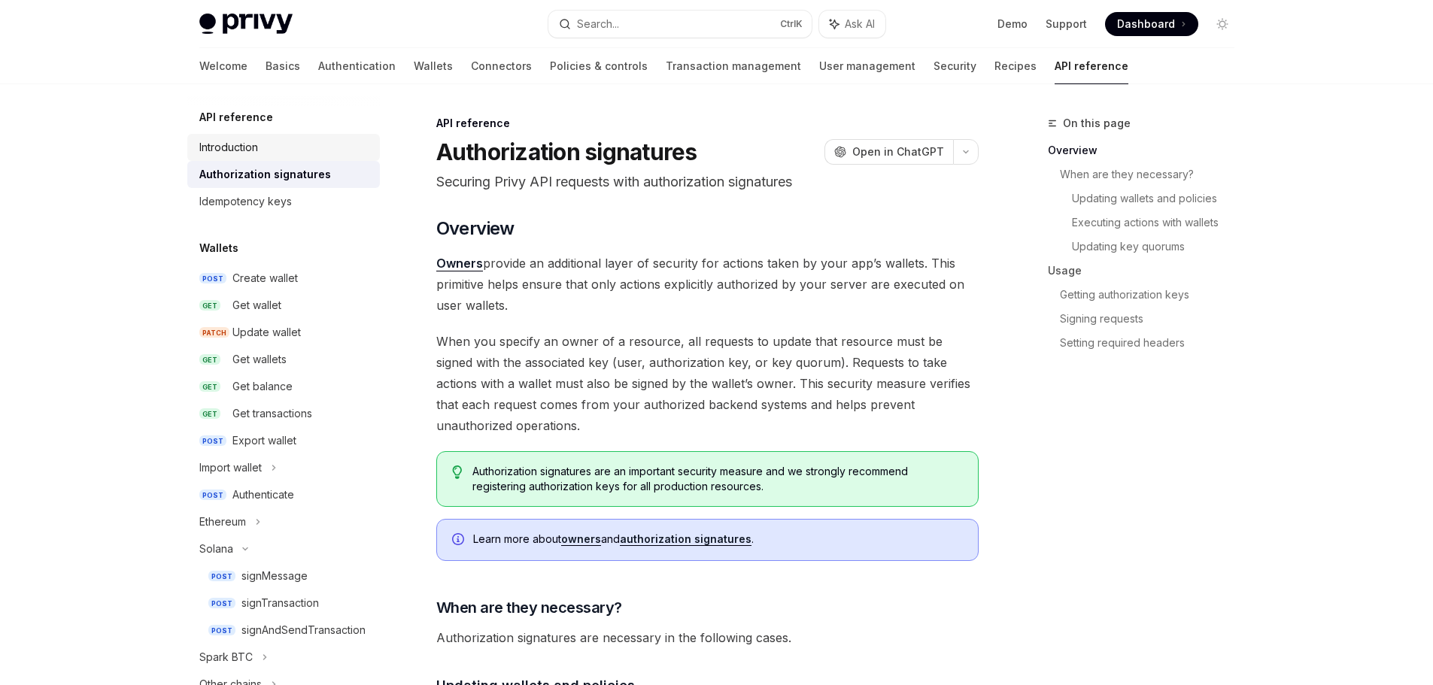
click at [244, 145] on div "Introduction" at bounding box center [228, 147] width 59 height 18
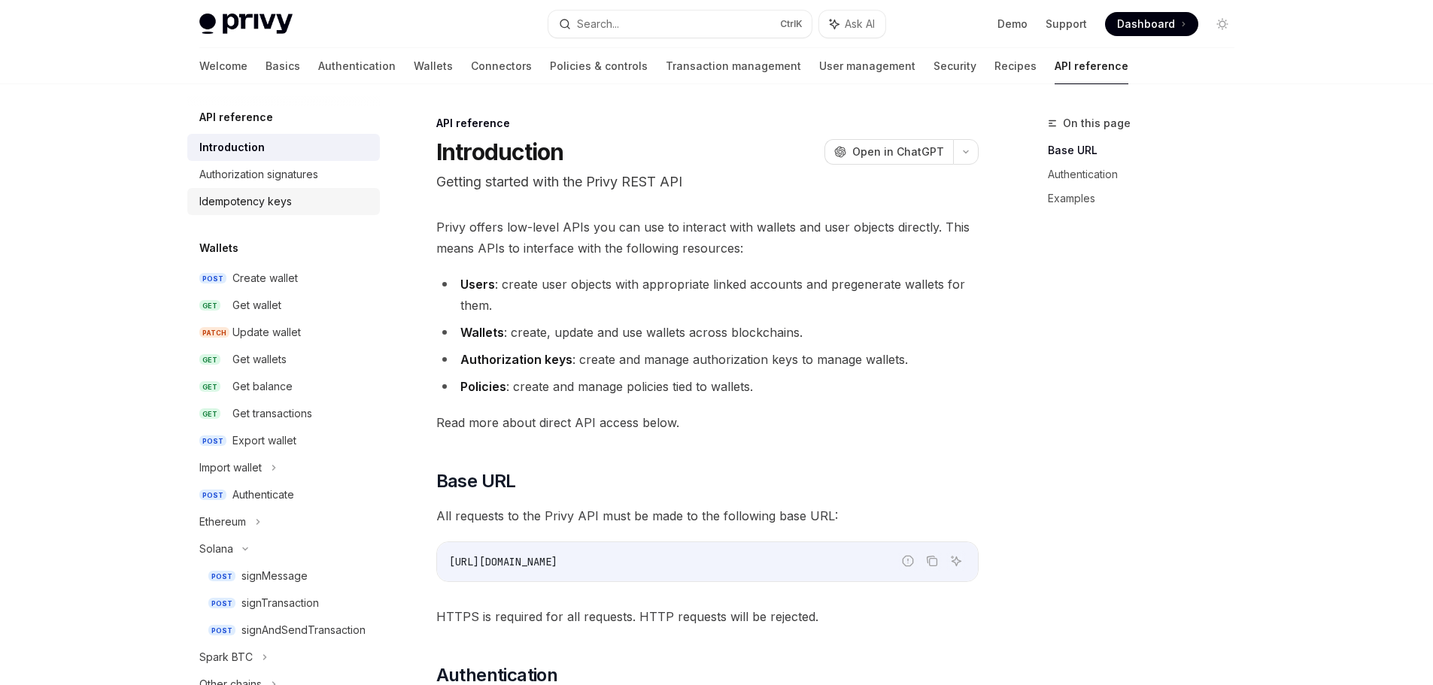
click at [297, 199] on div "Idempotency keys" at bounding box center [284, 202] width 171 height 18
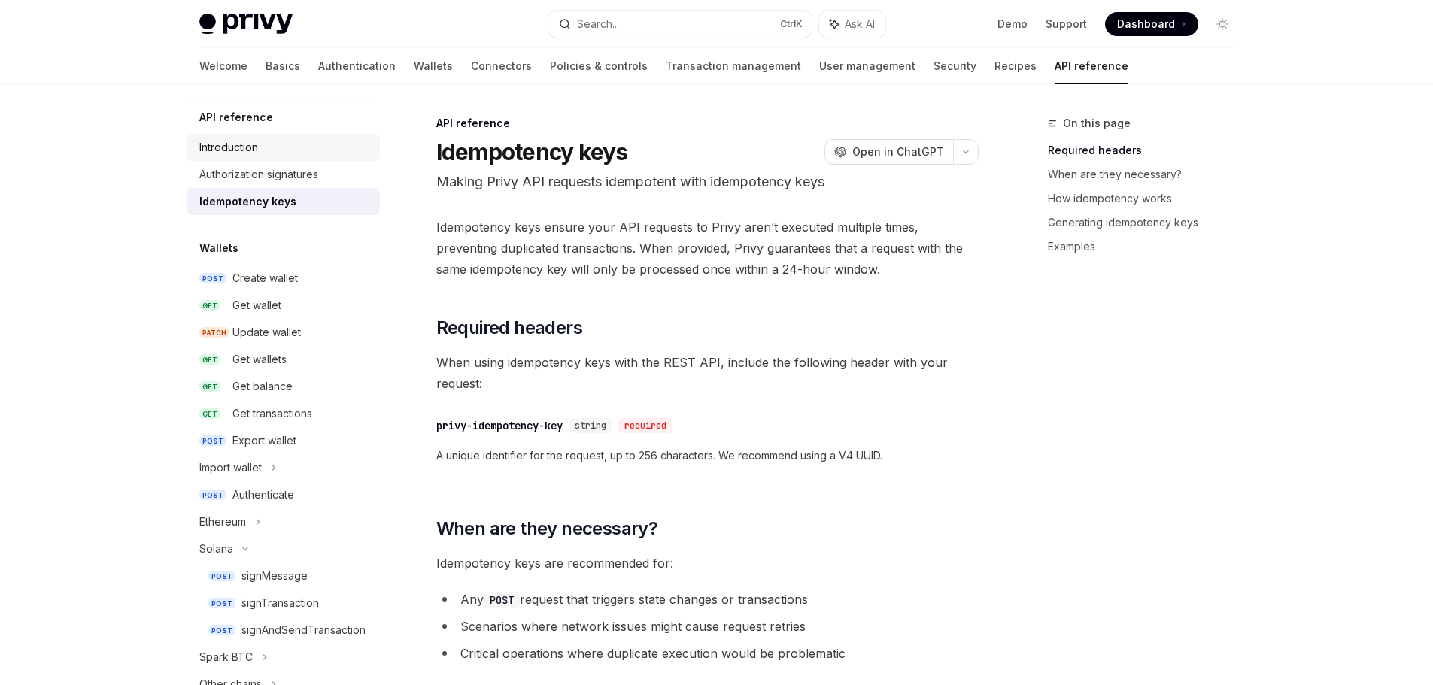
click at [284, 159] on link "Introduction" at bounding box center [283, 147] width 193 height 27
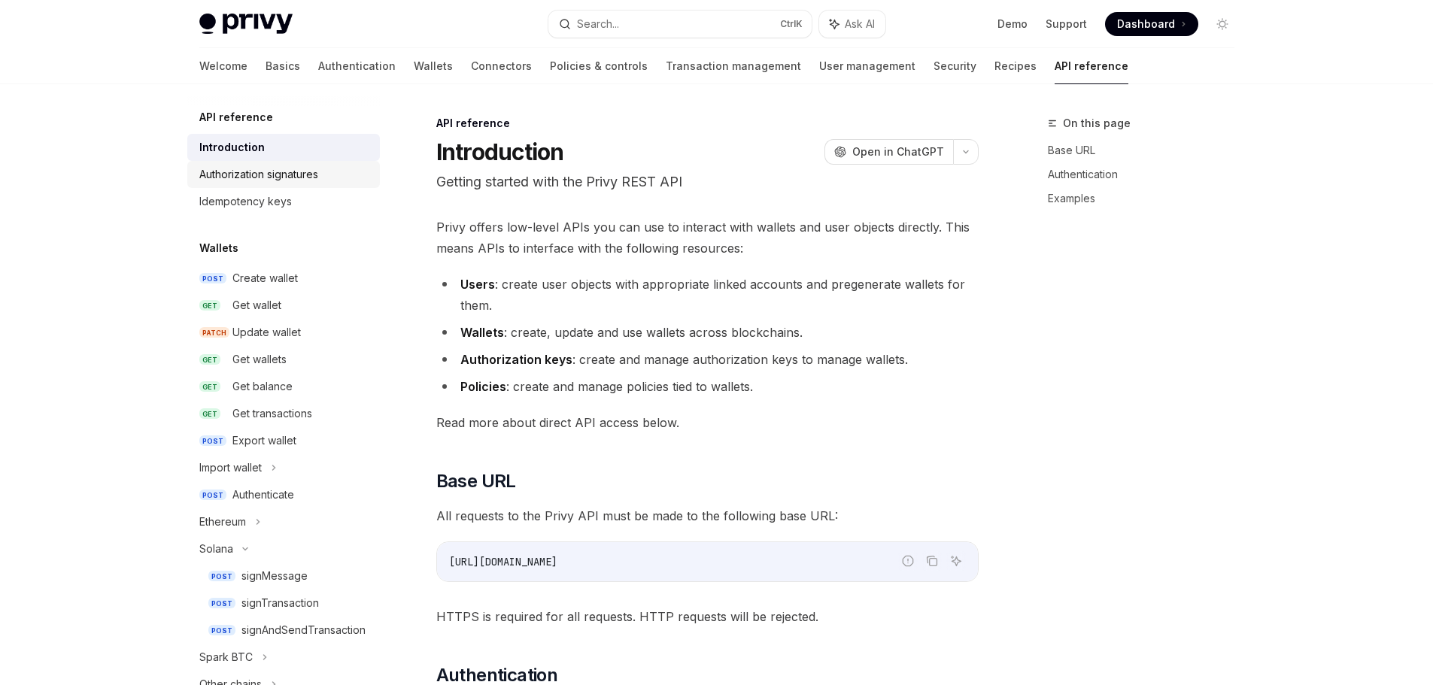
click at [279, 165] on div "Authorization signatures" at bounding box center [258, 174] width 119 height 18
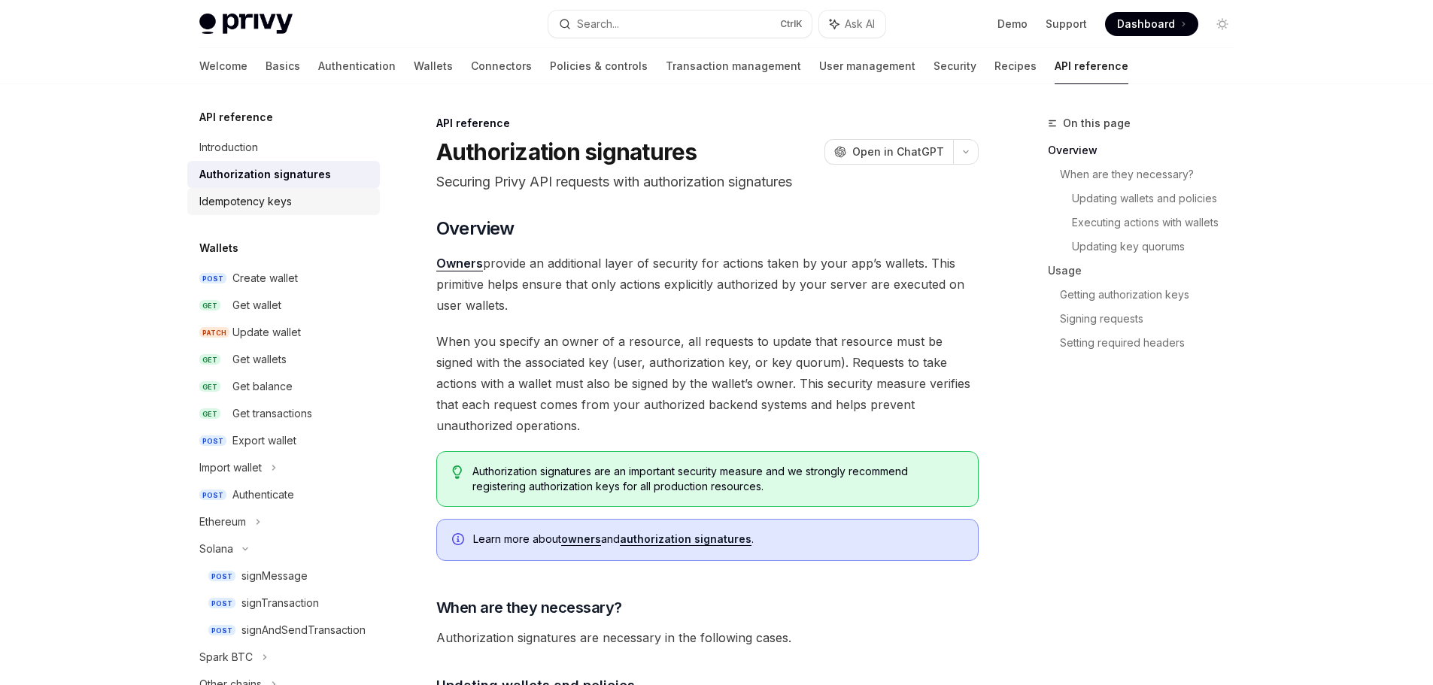
click at [251, 206] on div "Idempotency keys" at bounding box center [245, 202] width 93 height 18
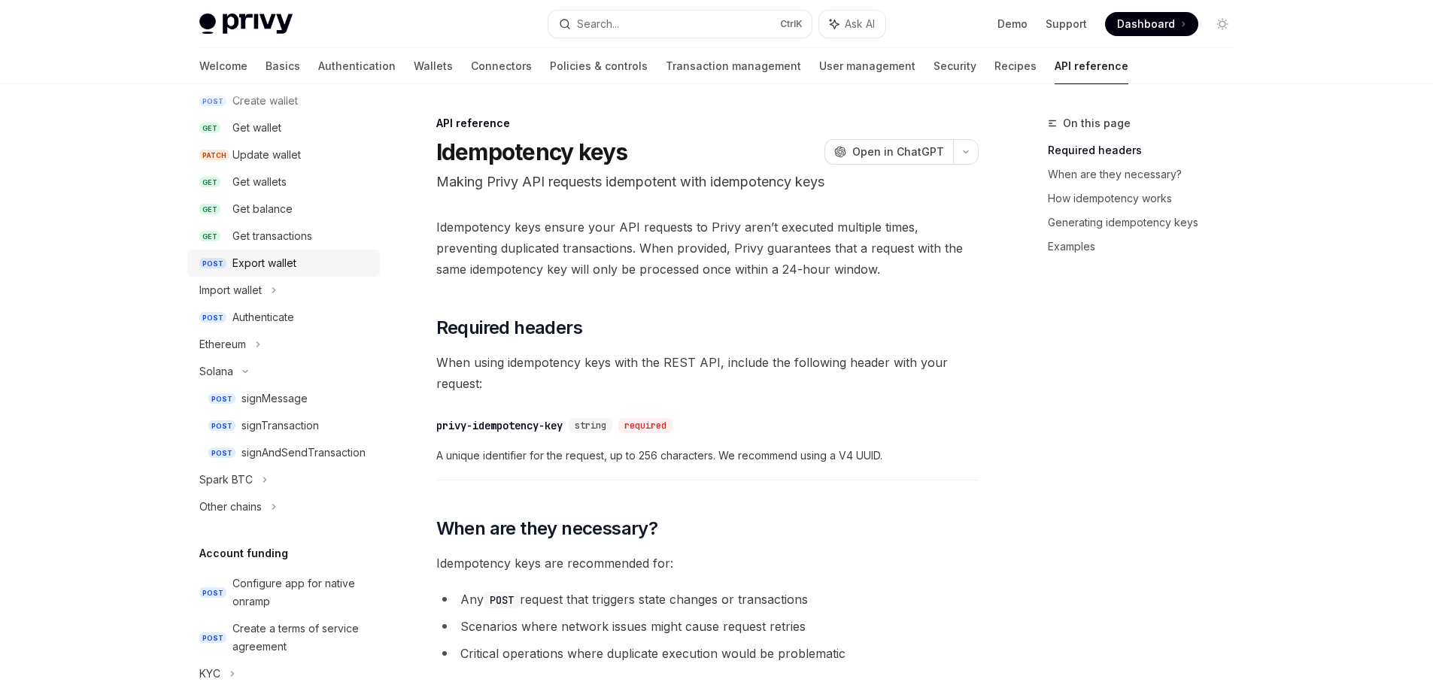
scroll to position [150, 0]
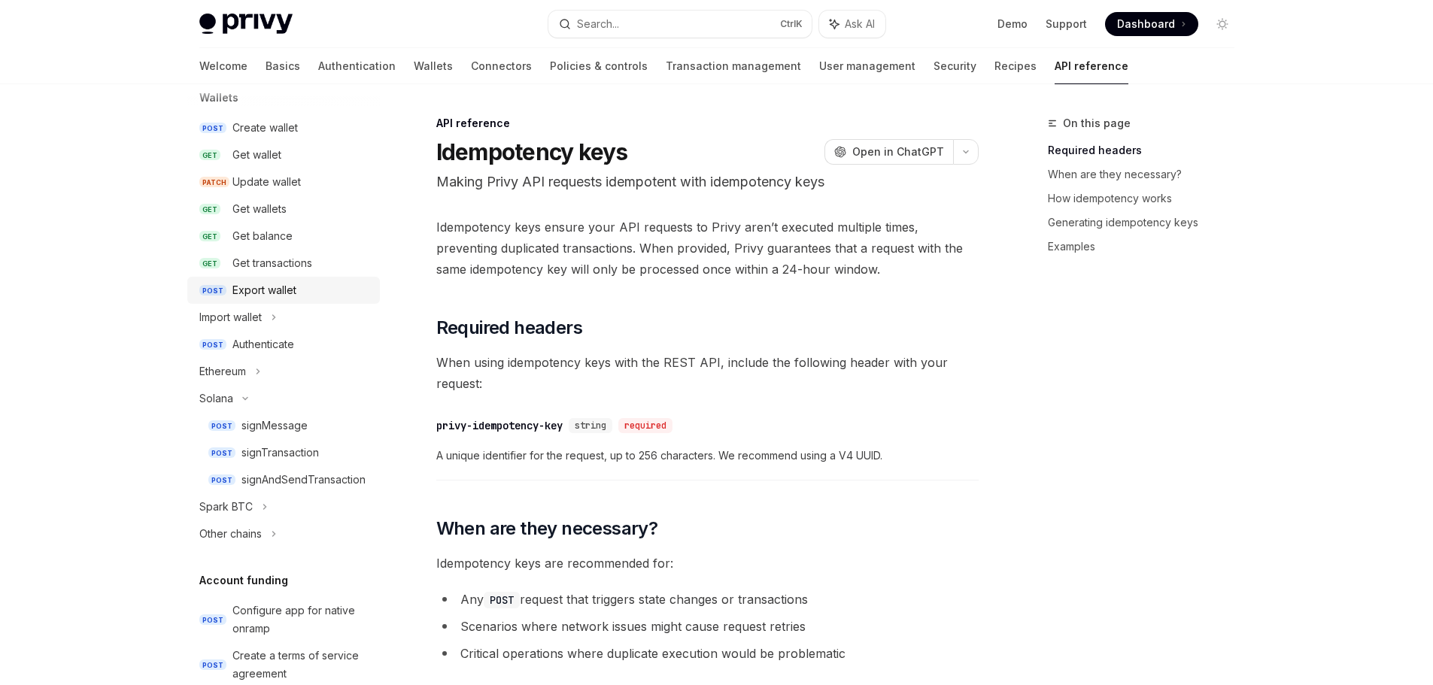
click at [296, 289] on div "Export wallet" at bounding box center [264, 290] width 64 height 18
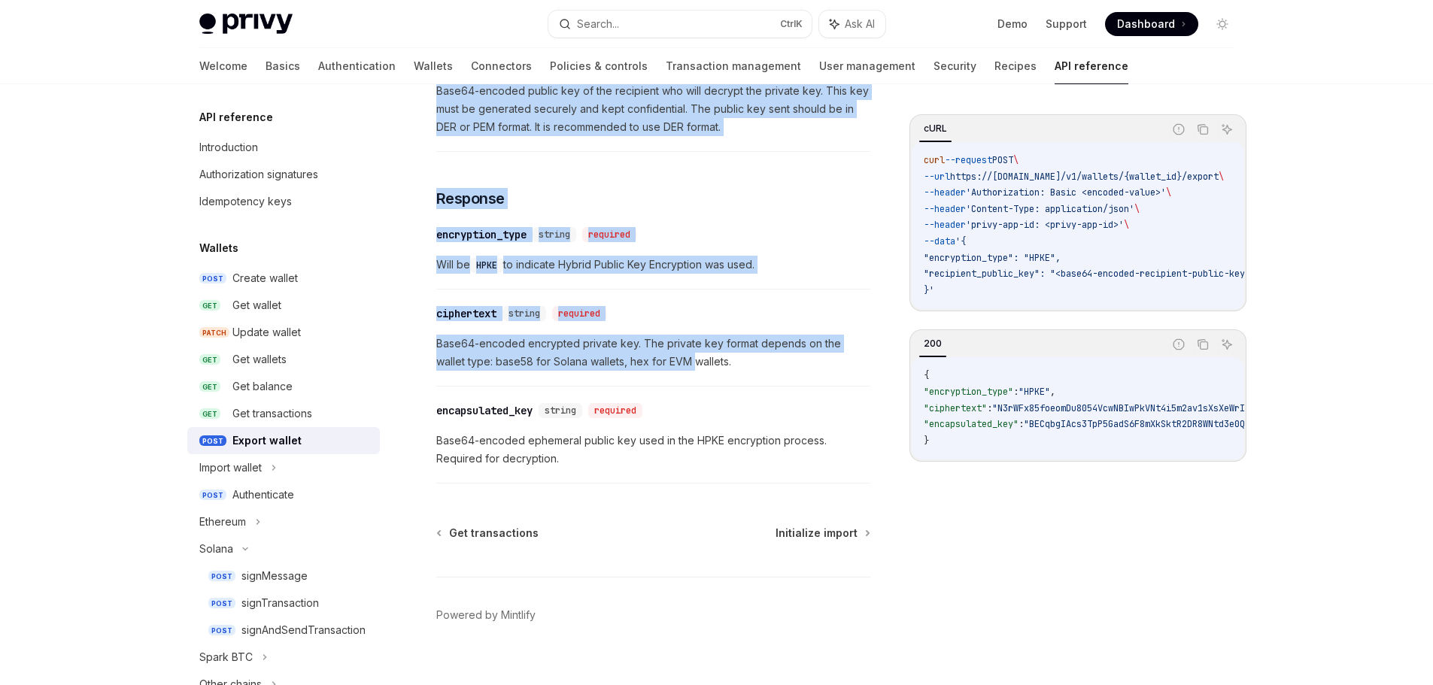
scroll to position [949, 0]
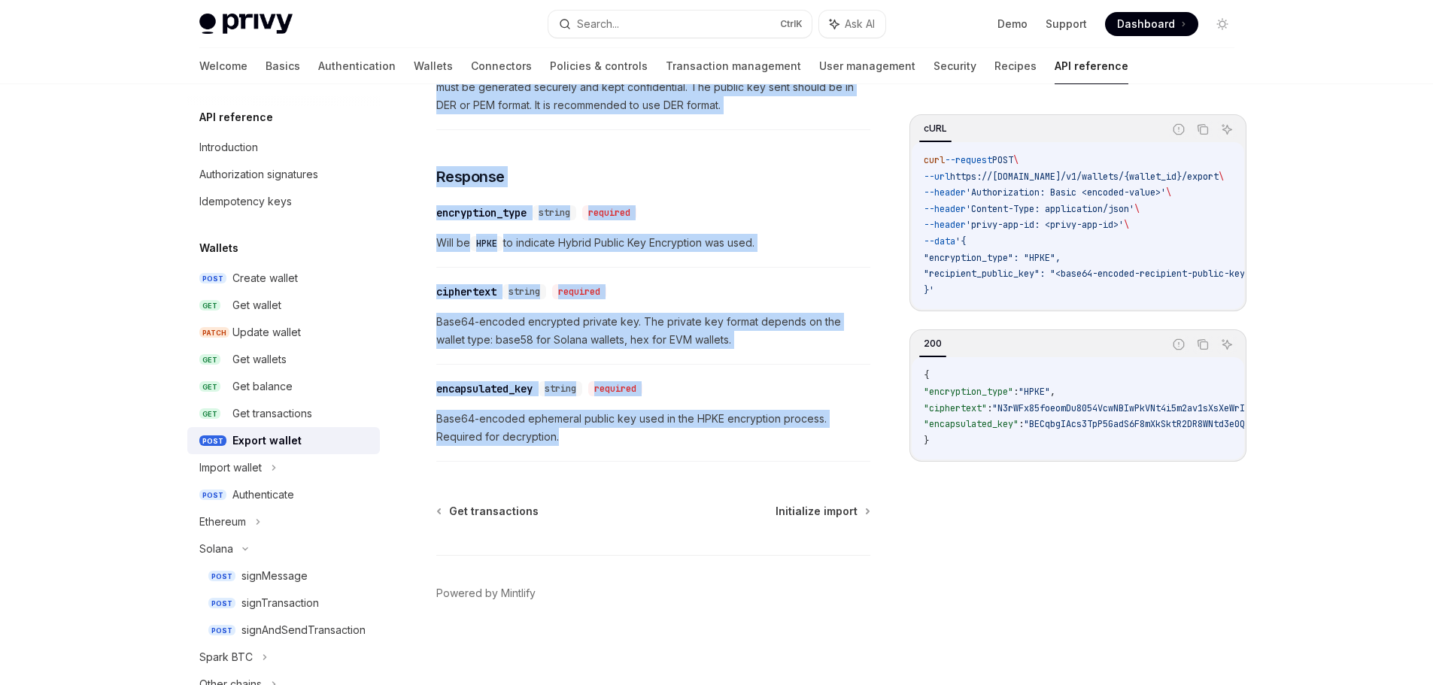
drag, startPoint x: 435, startPoint y: 184, endPoint x: 642, endPoint y: 435, distance: 324.3
copy div "Export a wallet’s private key. OpenAI Open in ChatGPT POST / v1 / wallets / {wa…"
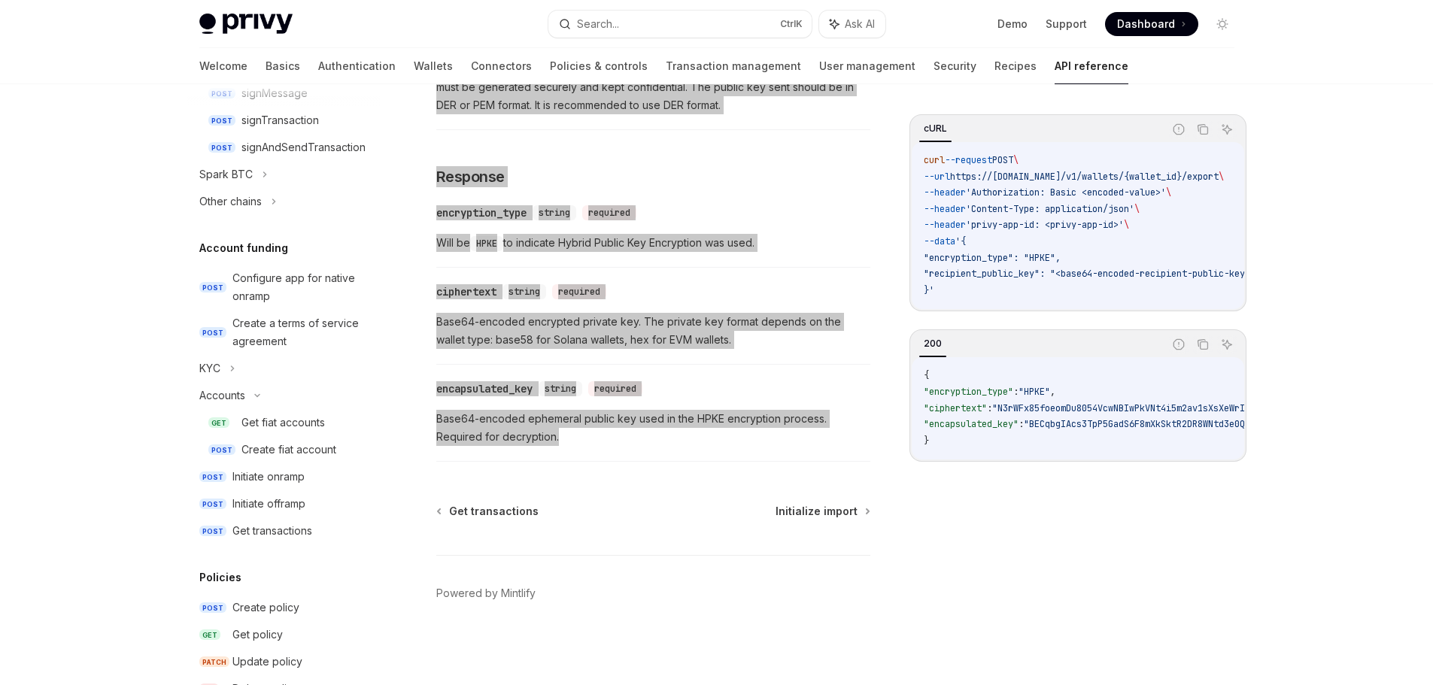
scroll to position [1031, 0]
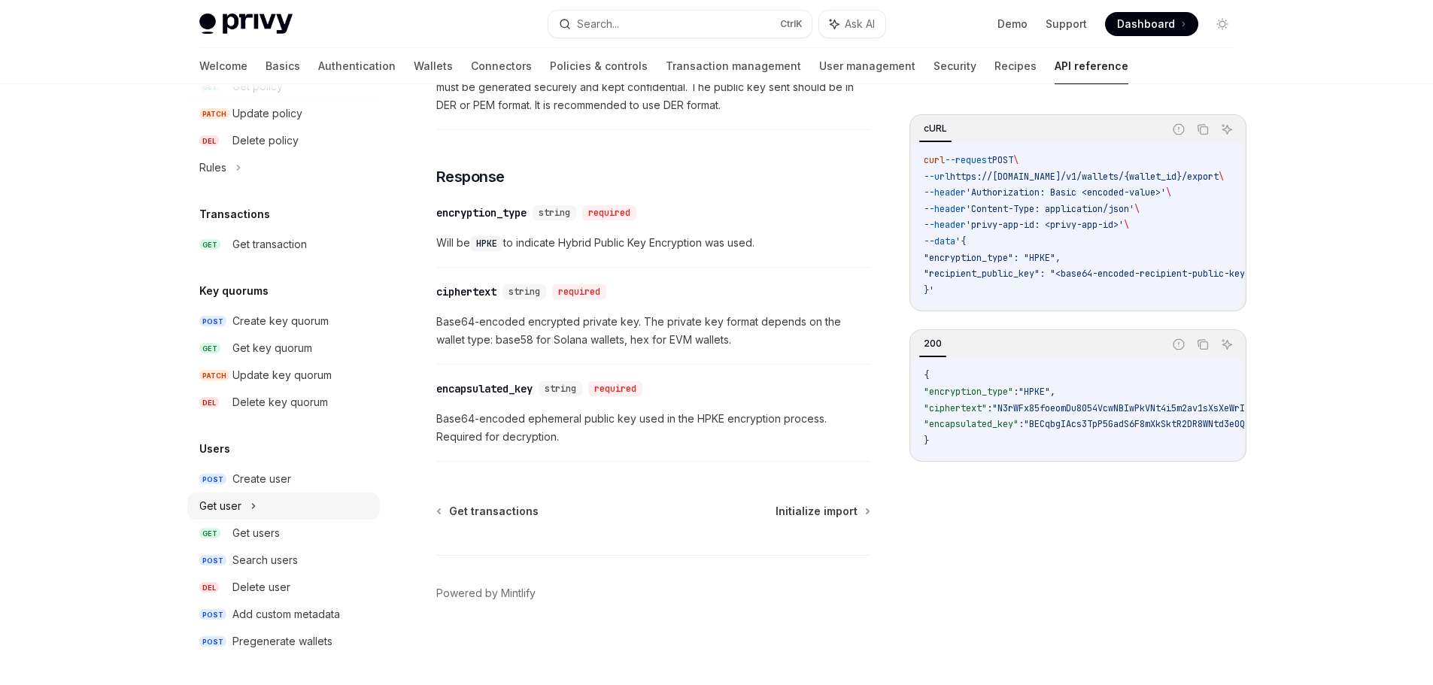
click at [241, 508] on div "Get user" at bounding box center [220, 506] width 42 height 18
type textarea "*"
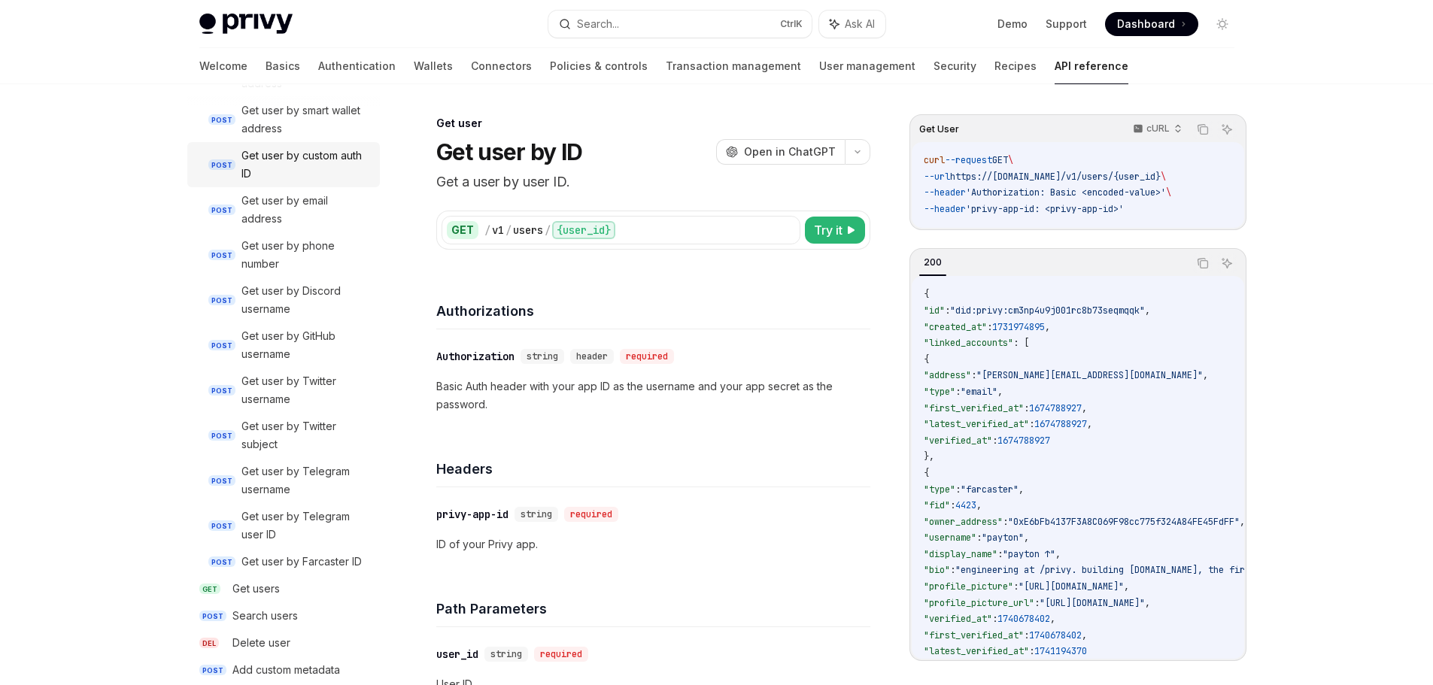
scroll to position [1558, 0]
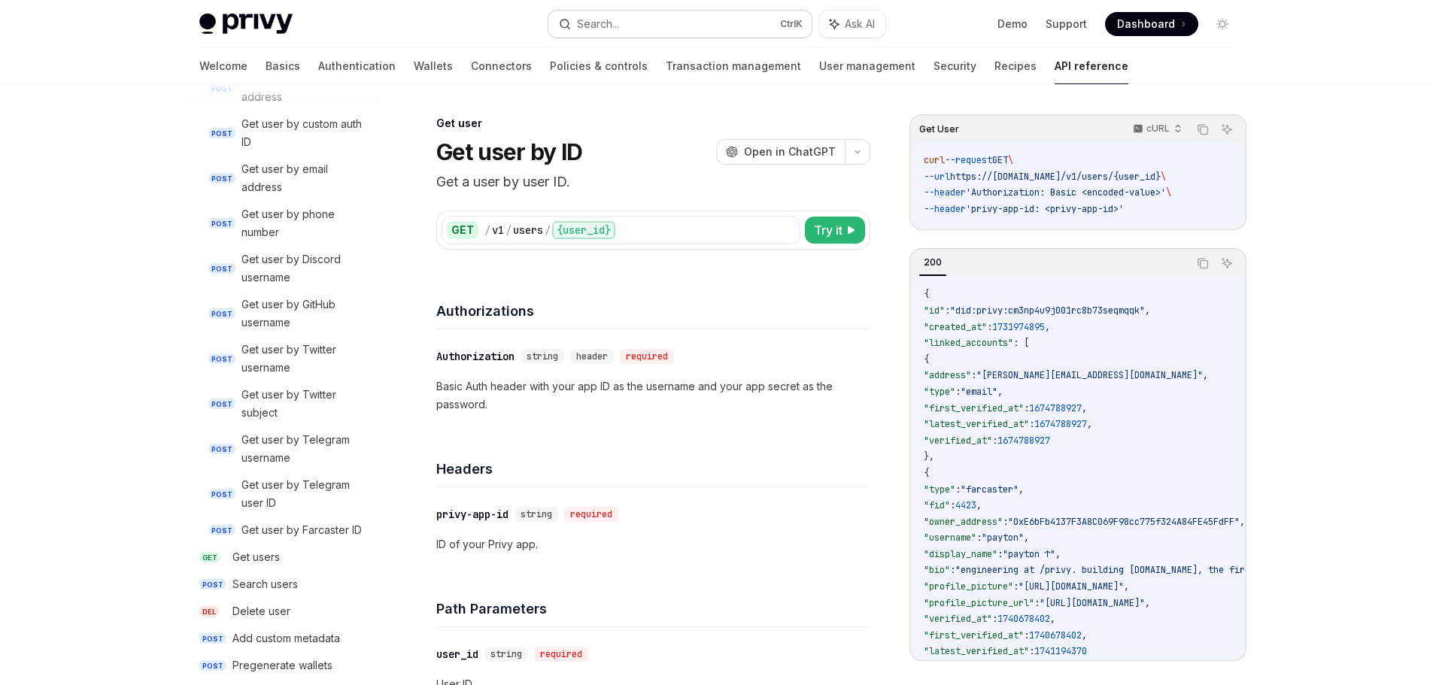
click at [646, 22] on button "Search... Ctrl K" at bounding box center [679, 24] width 263 height 27
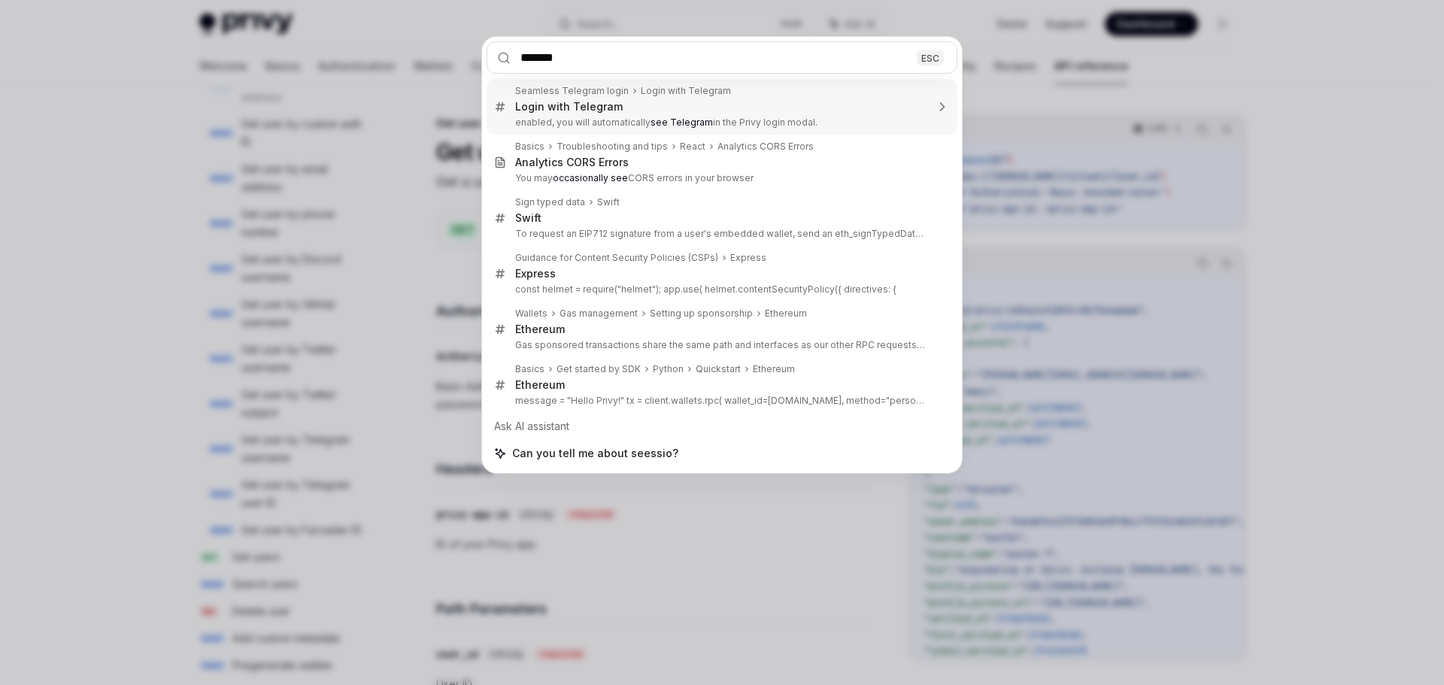
type input "********"
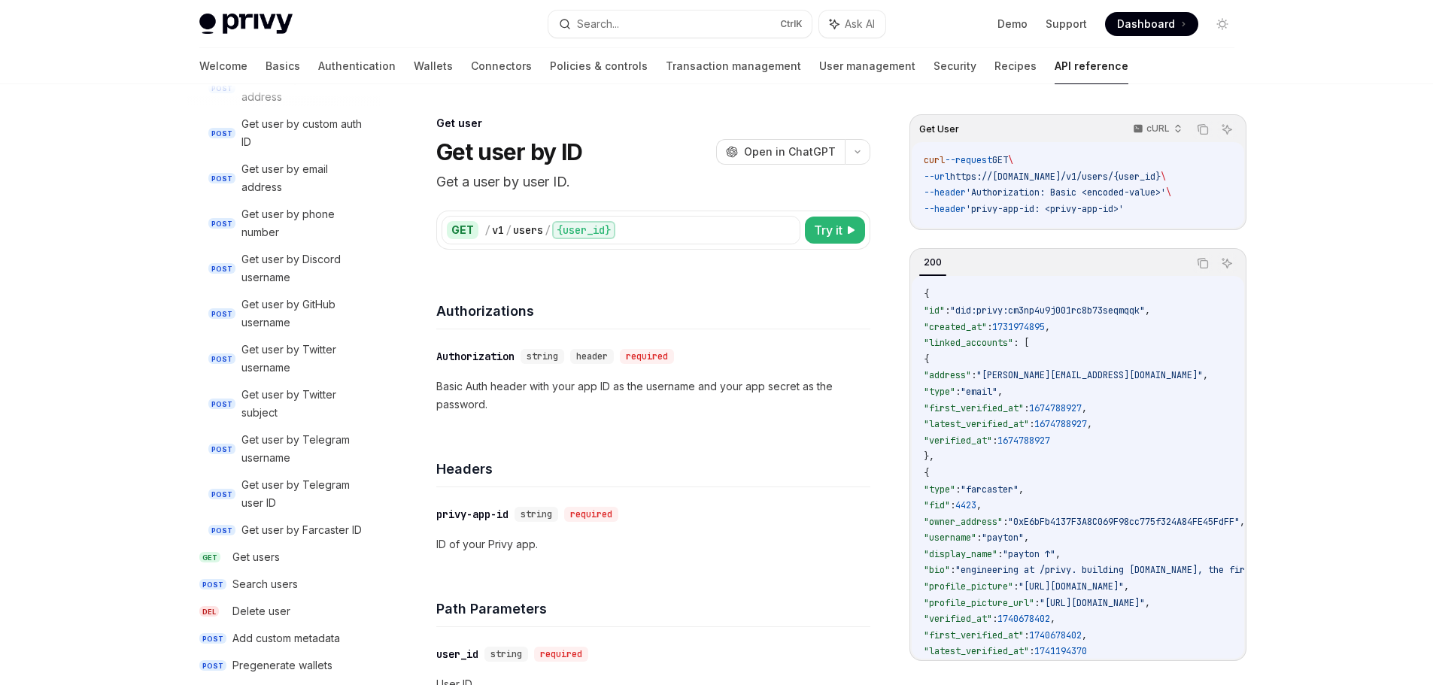
scroll to position [278, 0]
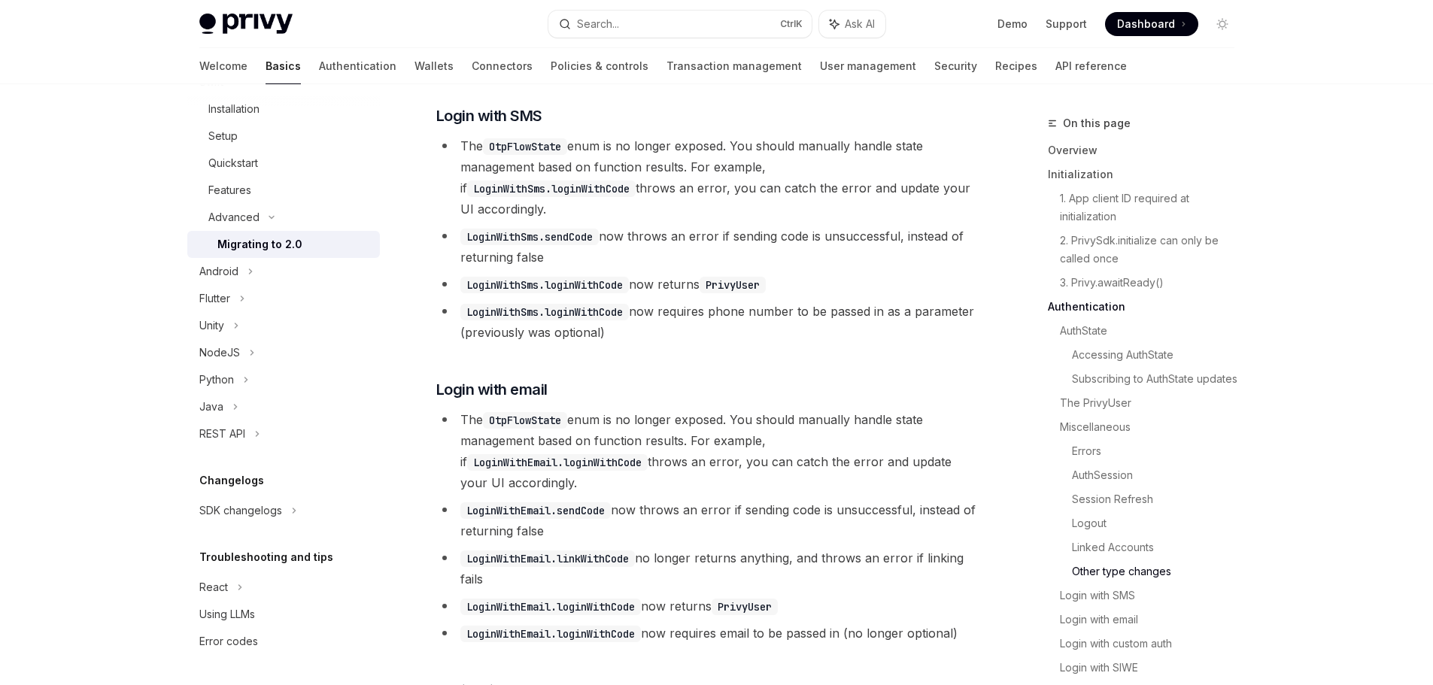
drag, startPoint x: 643, startPoint y: 262, endPoint x: 654, endPoint y: 262, distance: 10.6
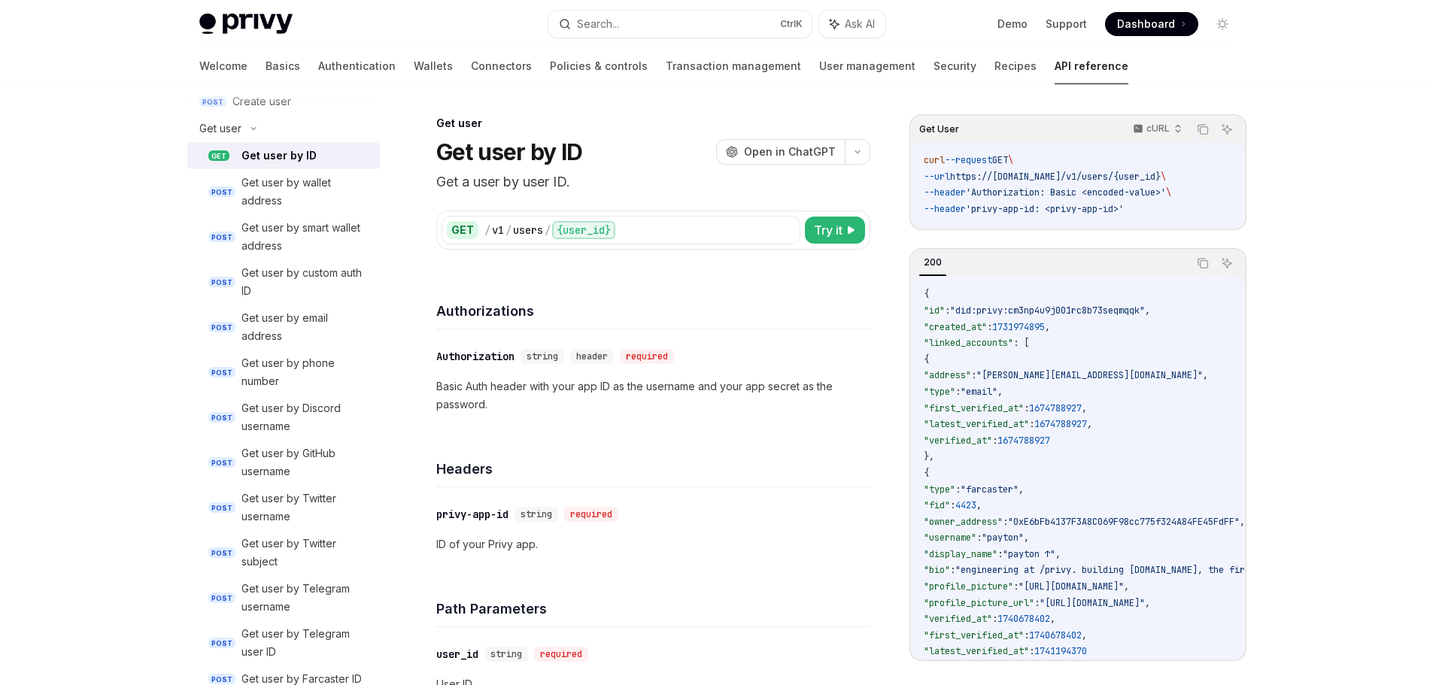
scroll to position [1270, 0]
click at [245, 23] on img at bounding box center [245, 24] width 93 height 21
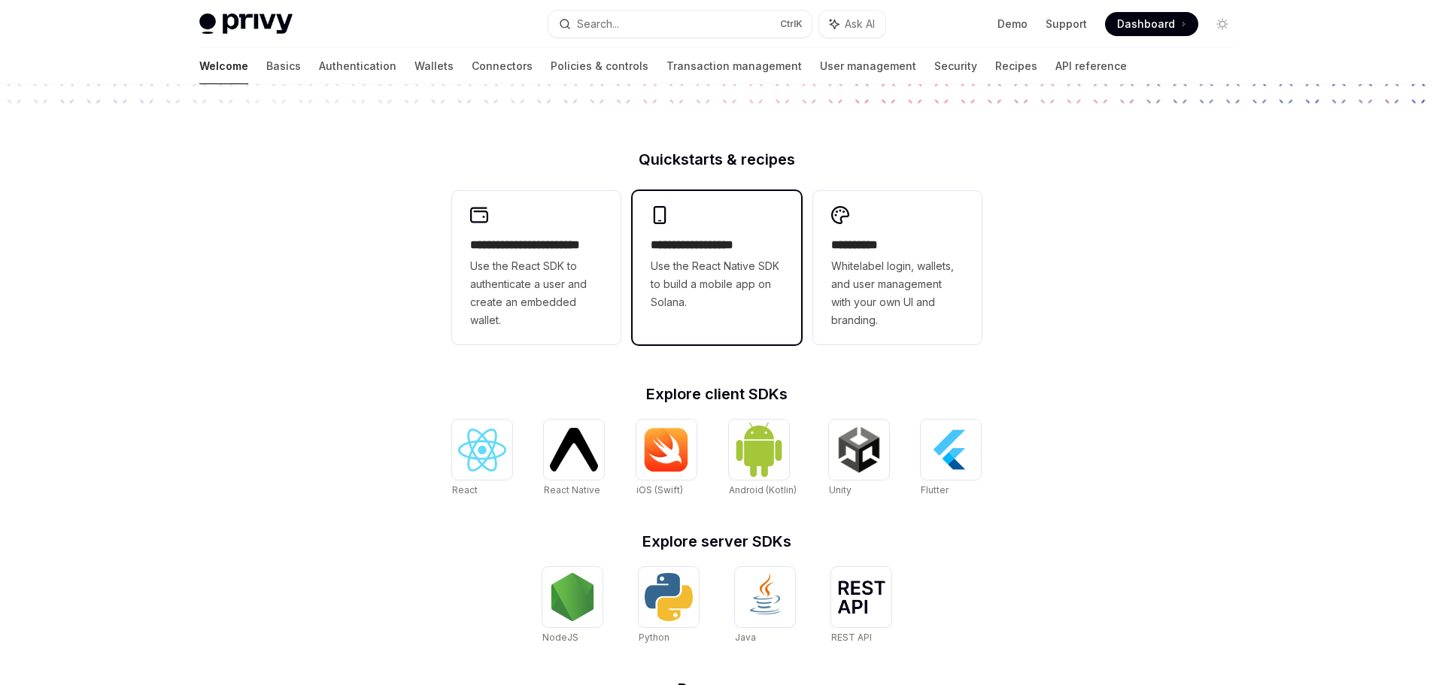
scroll to position [376, 0]
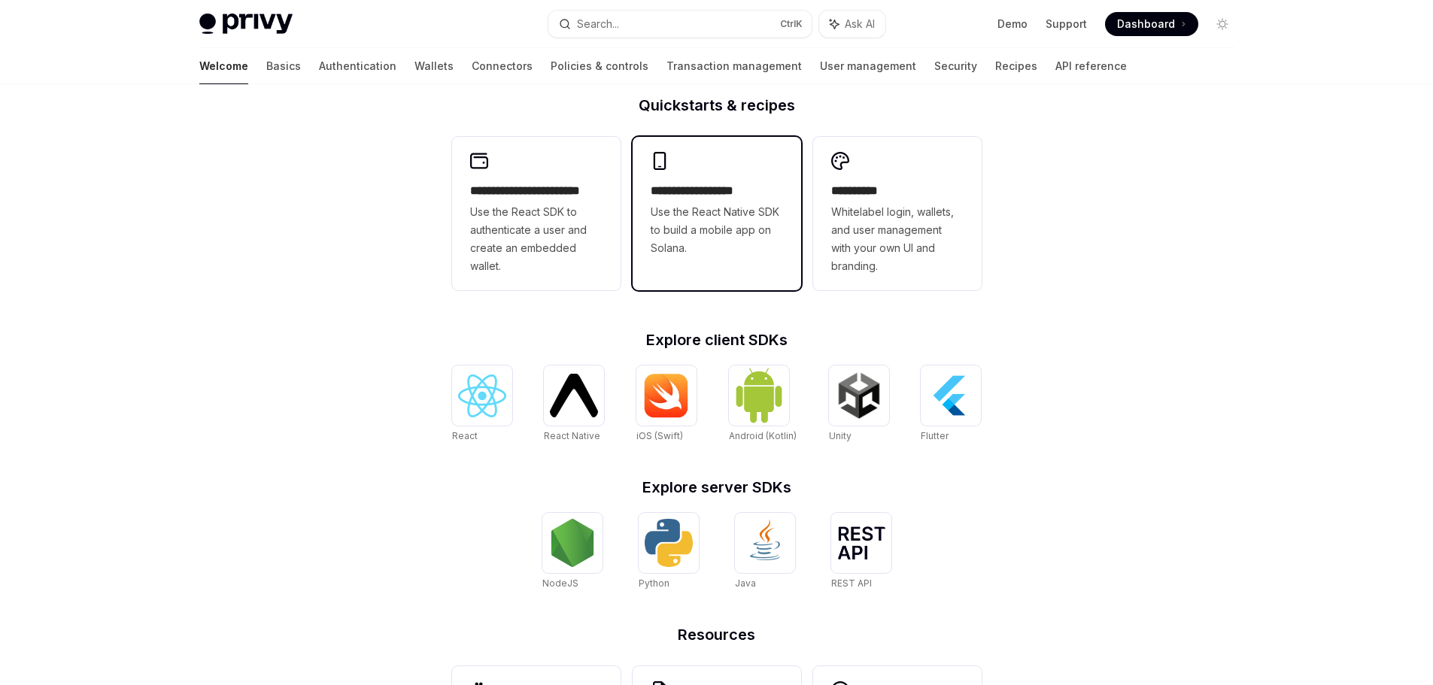
click at [708, 194] on h2 "**********" at bounding box center [717, 191] width 132 height 18
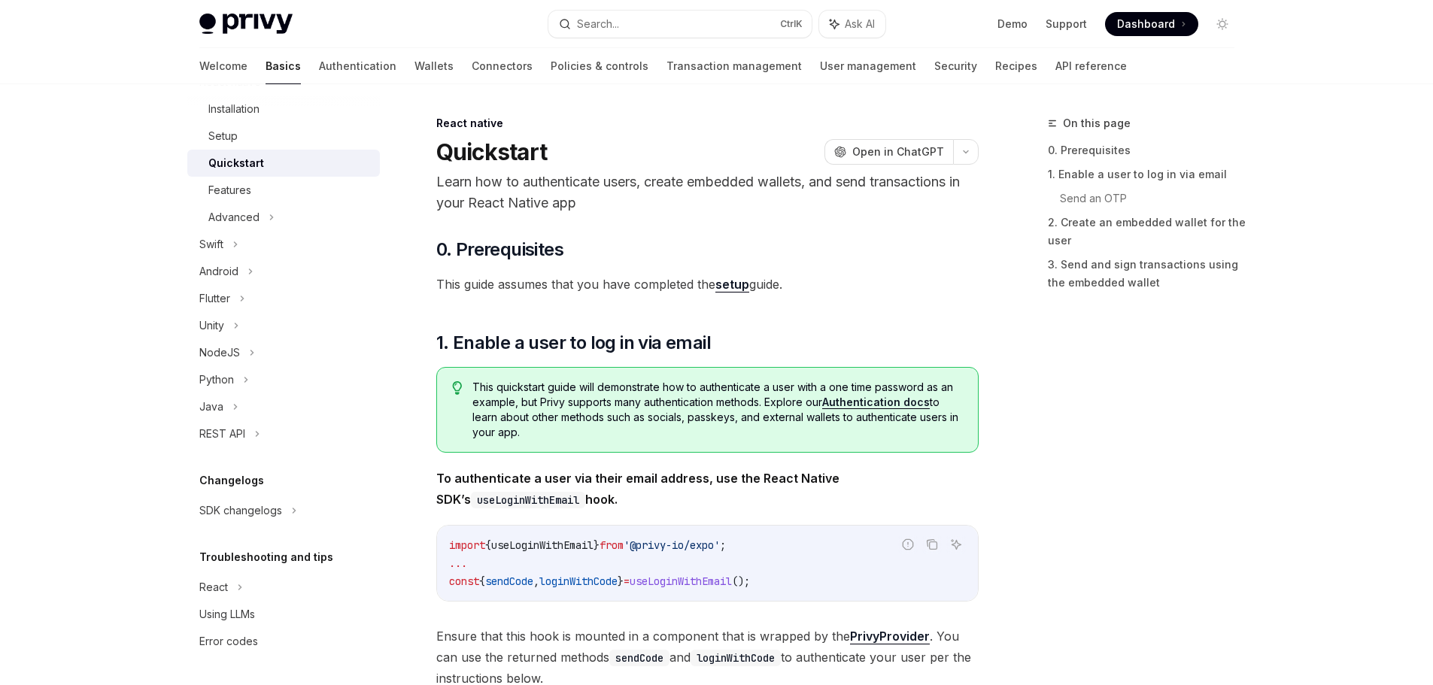
scroll to position [250, 0]
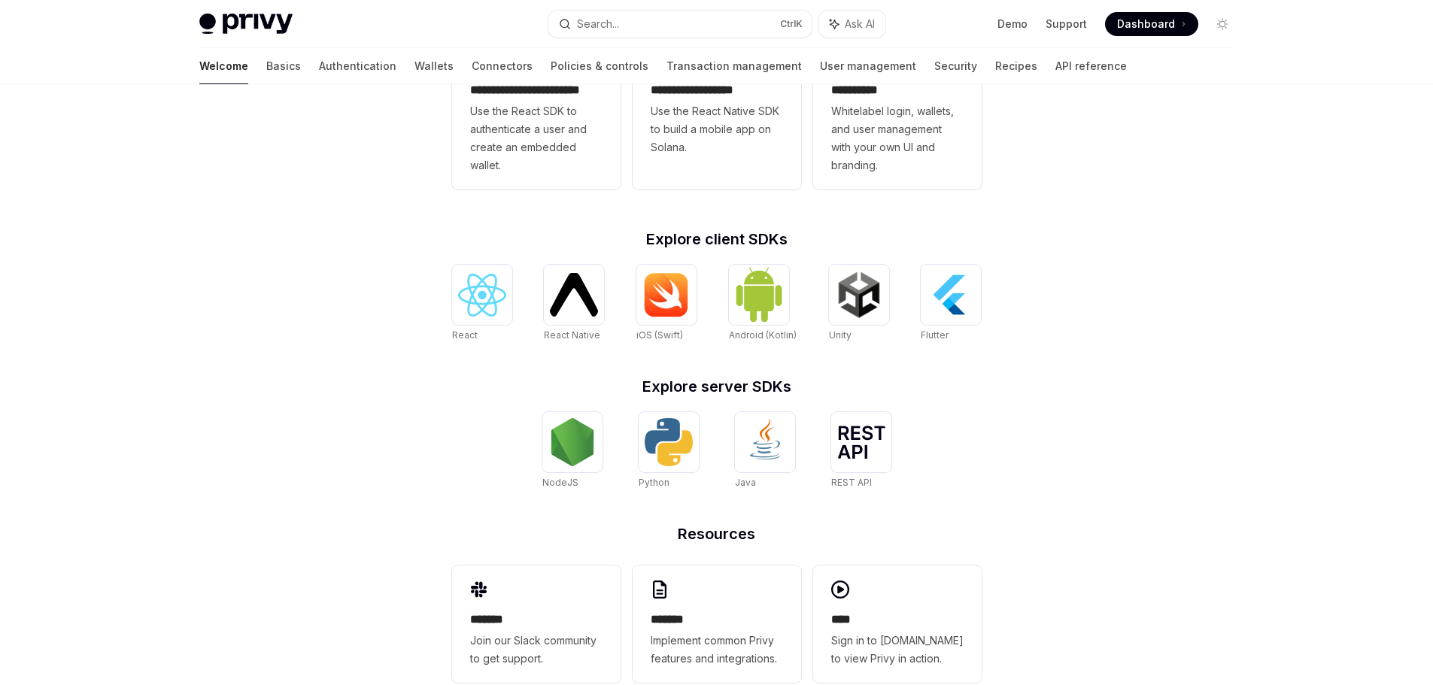
scroll to position [511, 0]
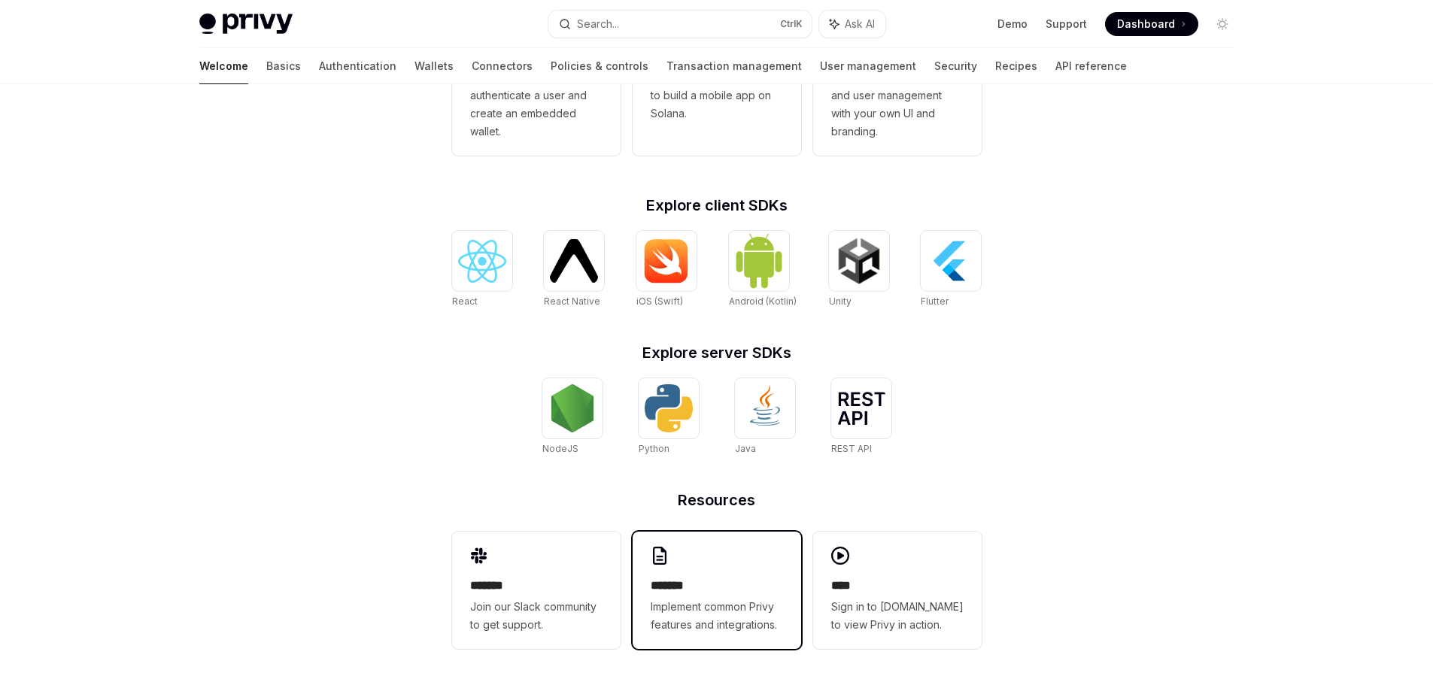
click at [743, 580] on h2 "*******" at bounding box center [717, 586] width 132 height 18
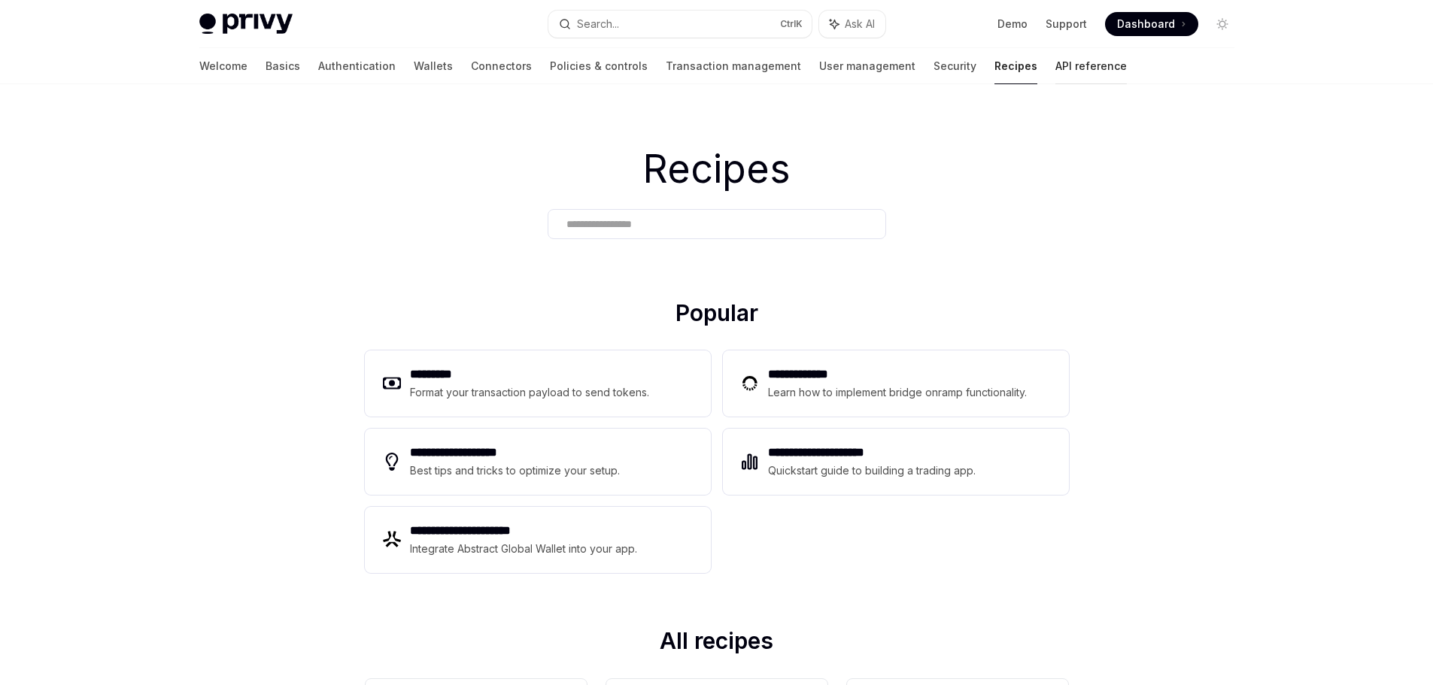
click at [1055, 70] on link "API reference" at bounding box center [1090, 66] width 71 height 36
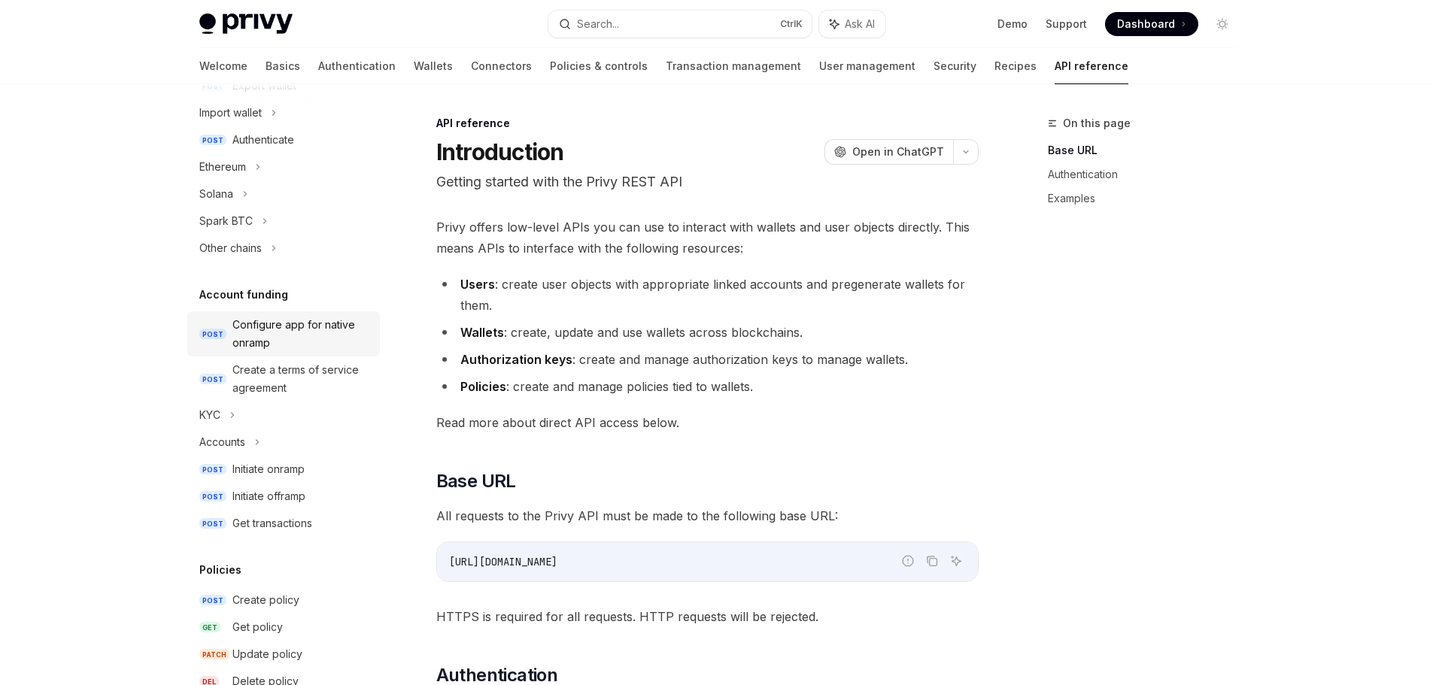
scroll to position [376, 0]
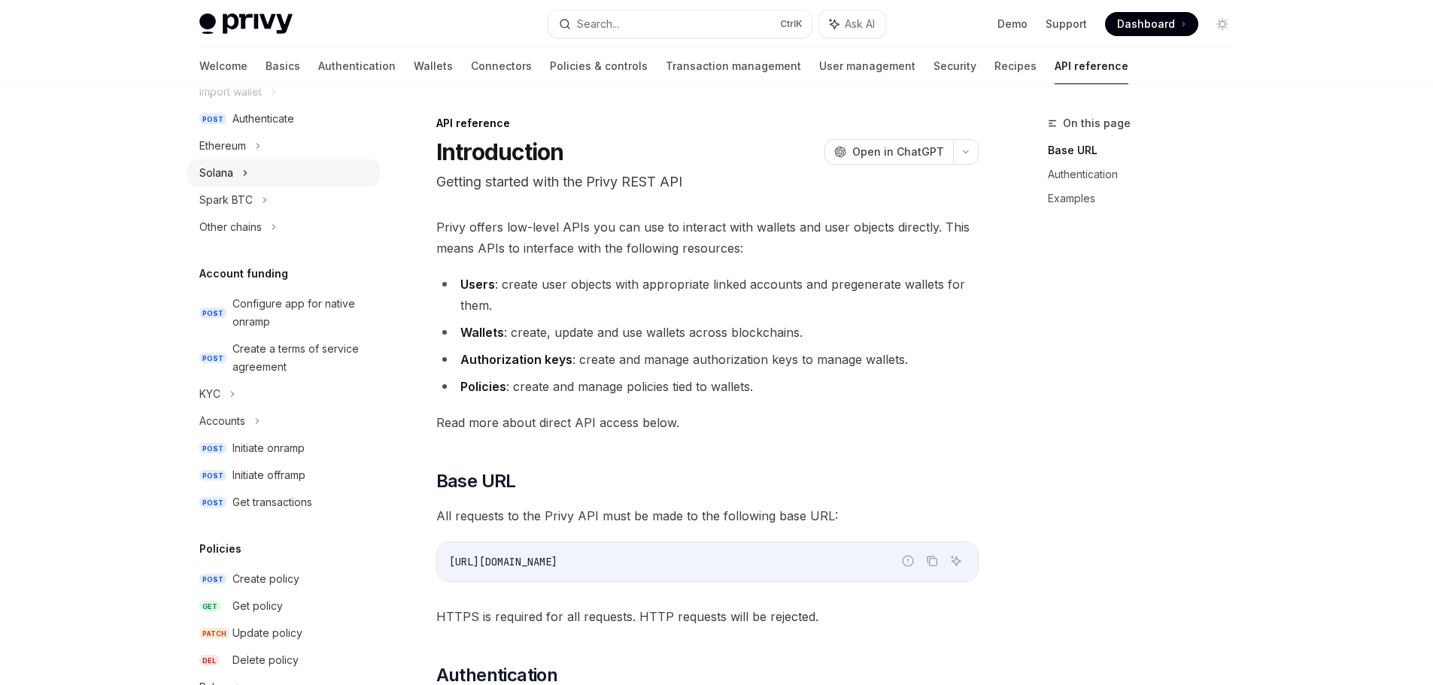
click at [241, 176] on div "Solana" at bounding box center [283, 172] width 193 height 27
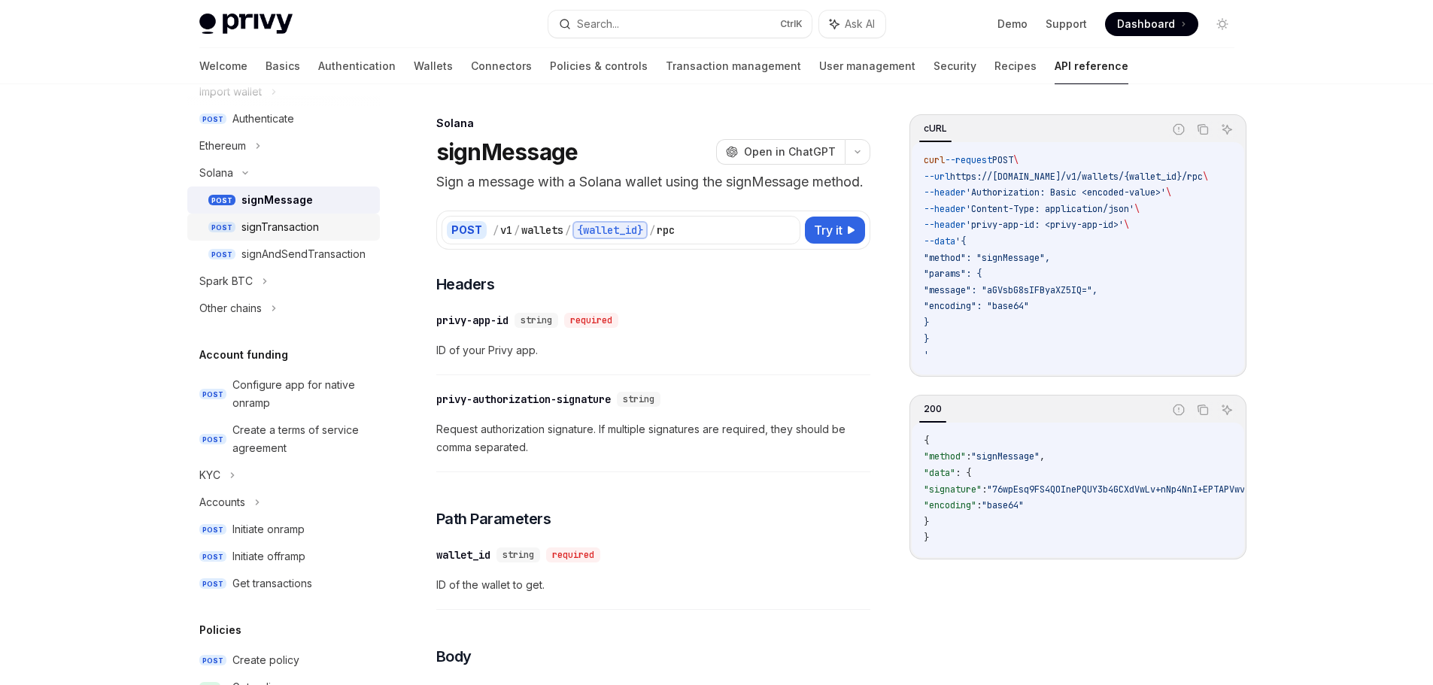
click at [288, 234] on div "signTransaction" at bounding box center [279, 227] width 77 height 18
type textarea "*"
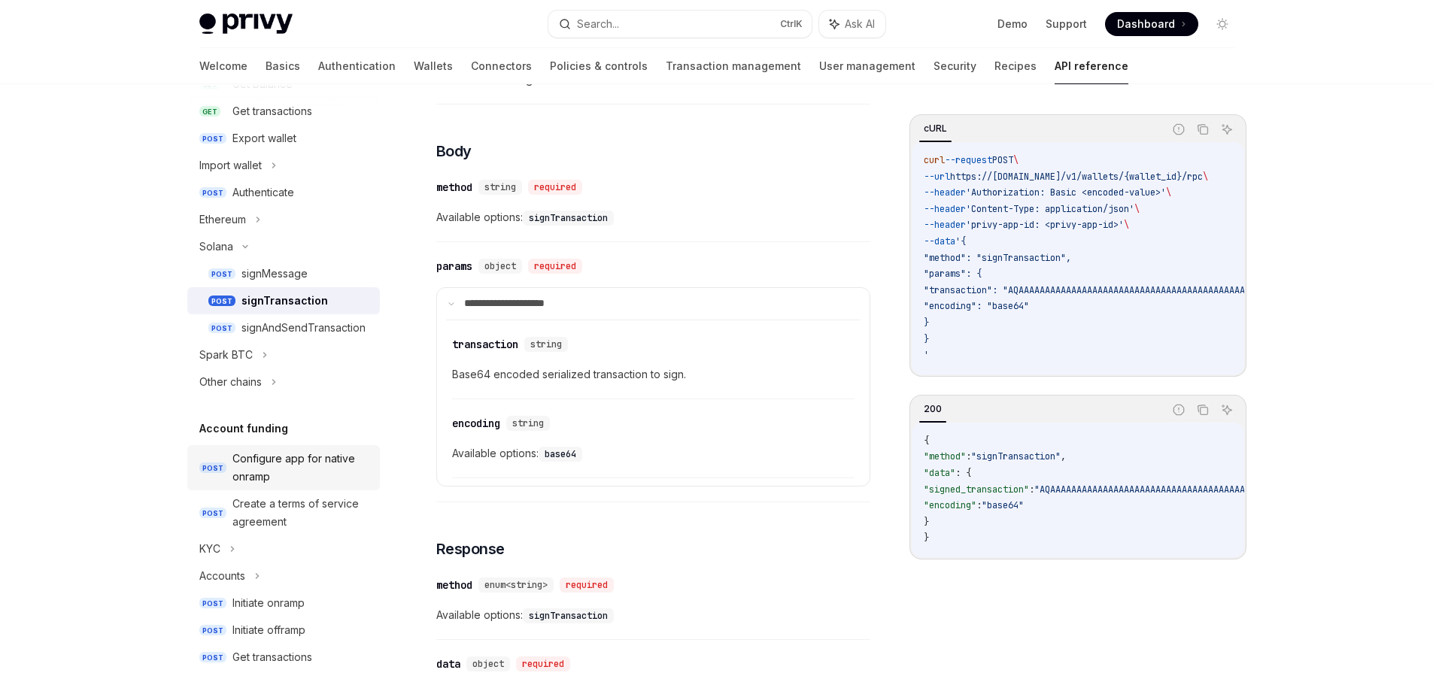
scroll to position [75, 0]
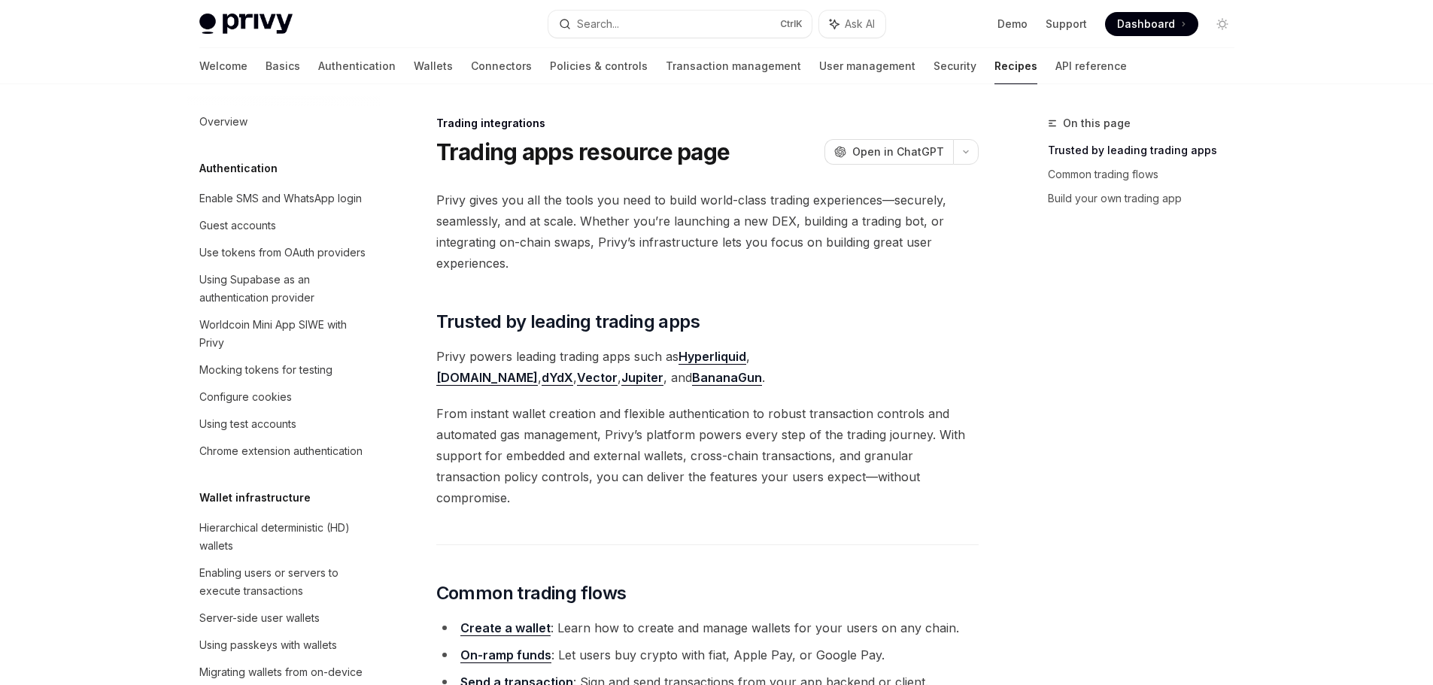
scroll to position [1430, 0]
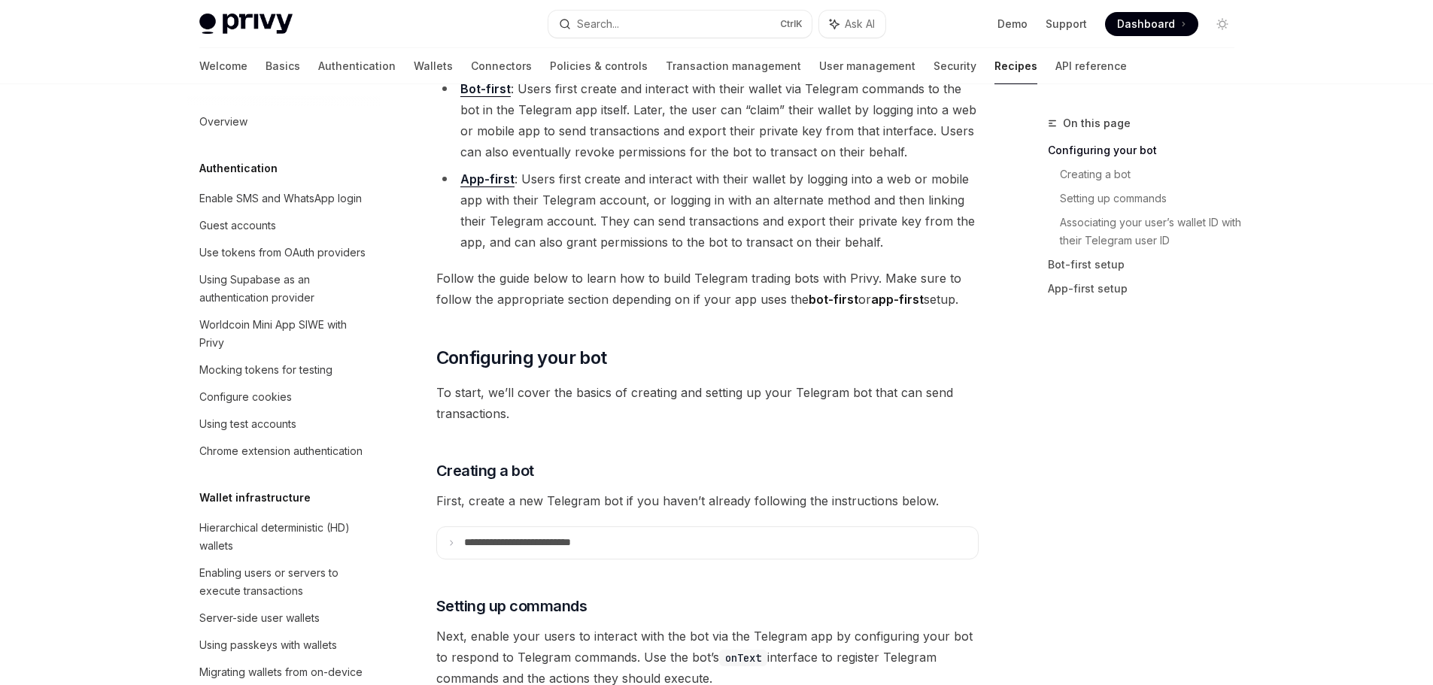
scroll to position [1556, 0]
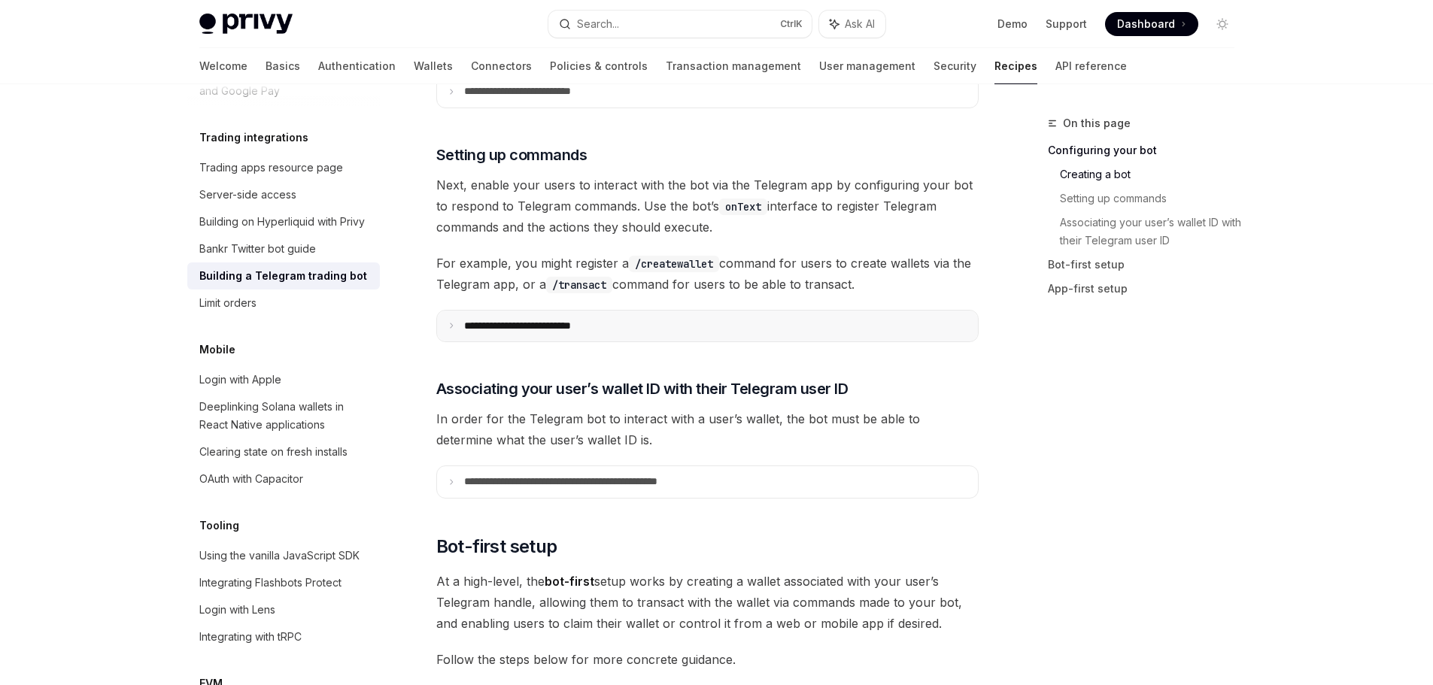
click at [447, 332] on summary "**********" at bounding box center [707, 327] width 541 height 32
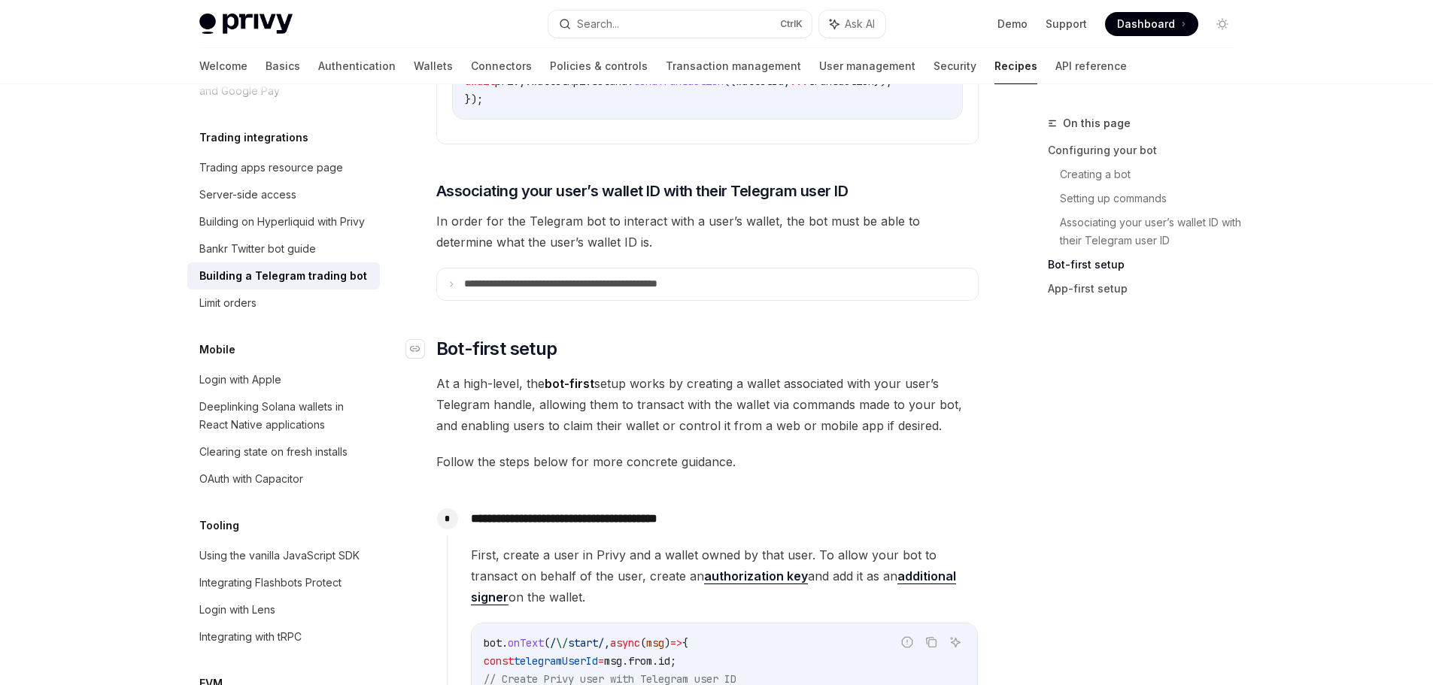
scroll to position [1504, 0]
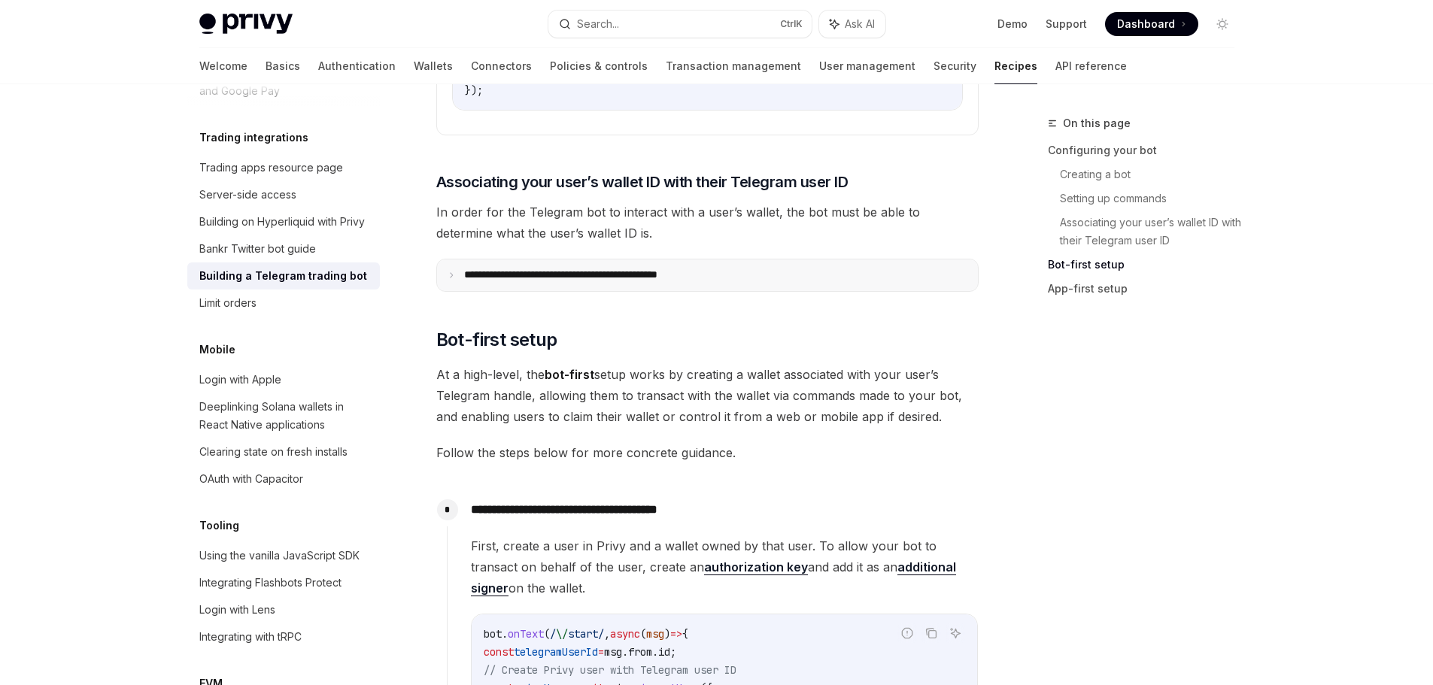
click at [445, 282] on summary "**********" at bounding box center [707, 275] width 541 height 32
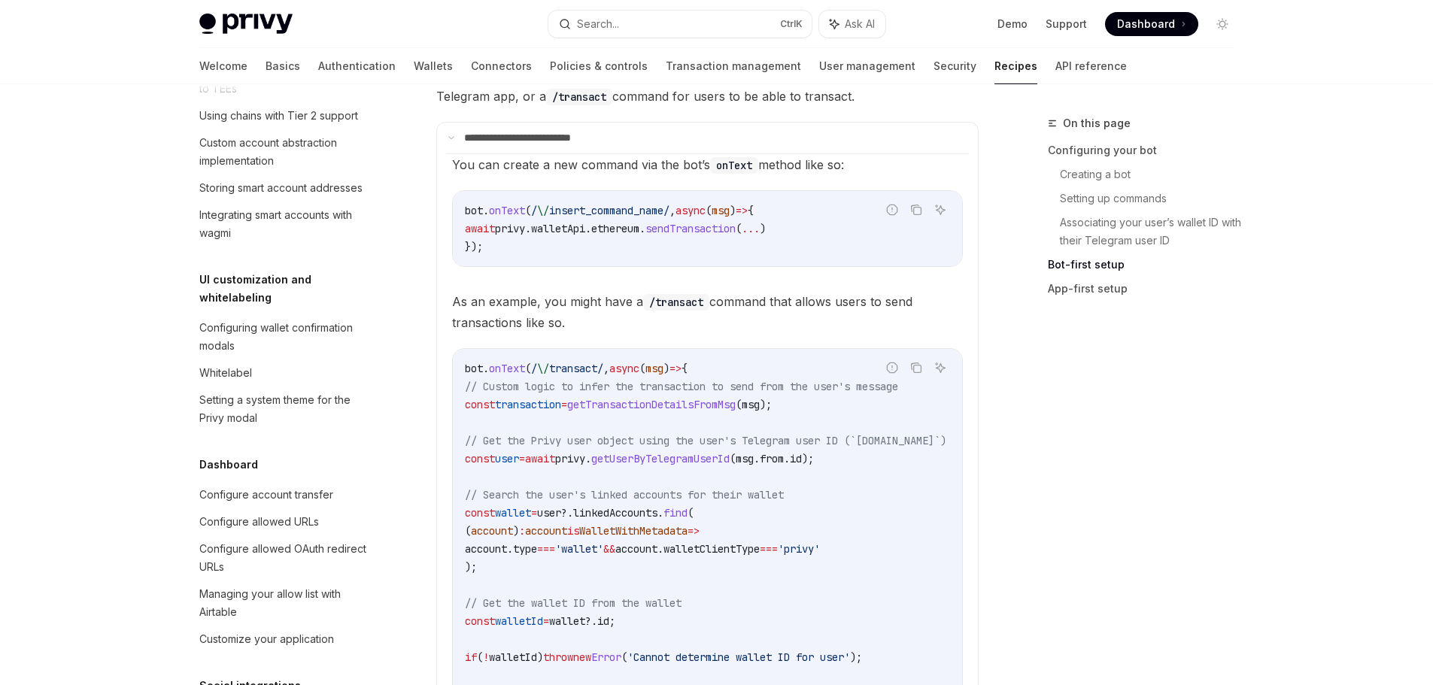
scroll to position [0, 0]
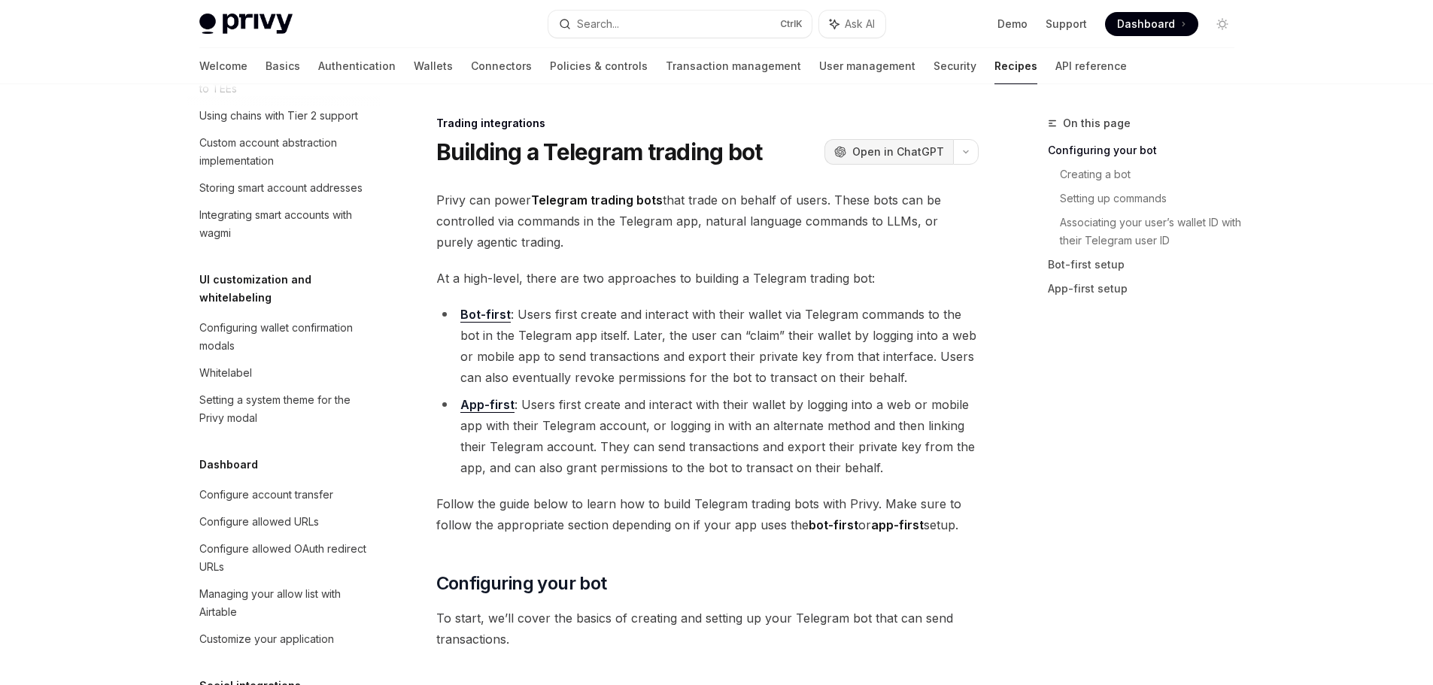
drag, startPoint x: 954, startPoint y: 472, endPoint x: 901, endPoint y: 144, distance: 332.1
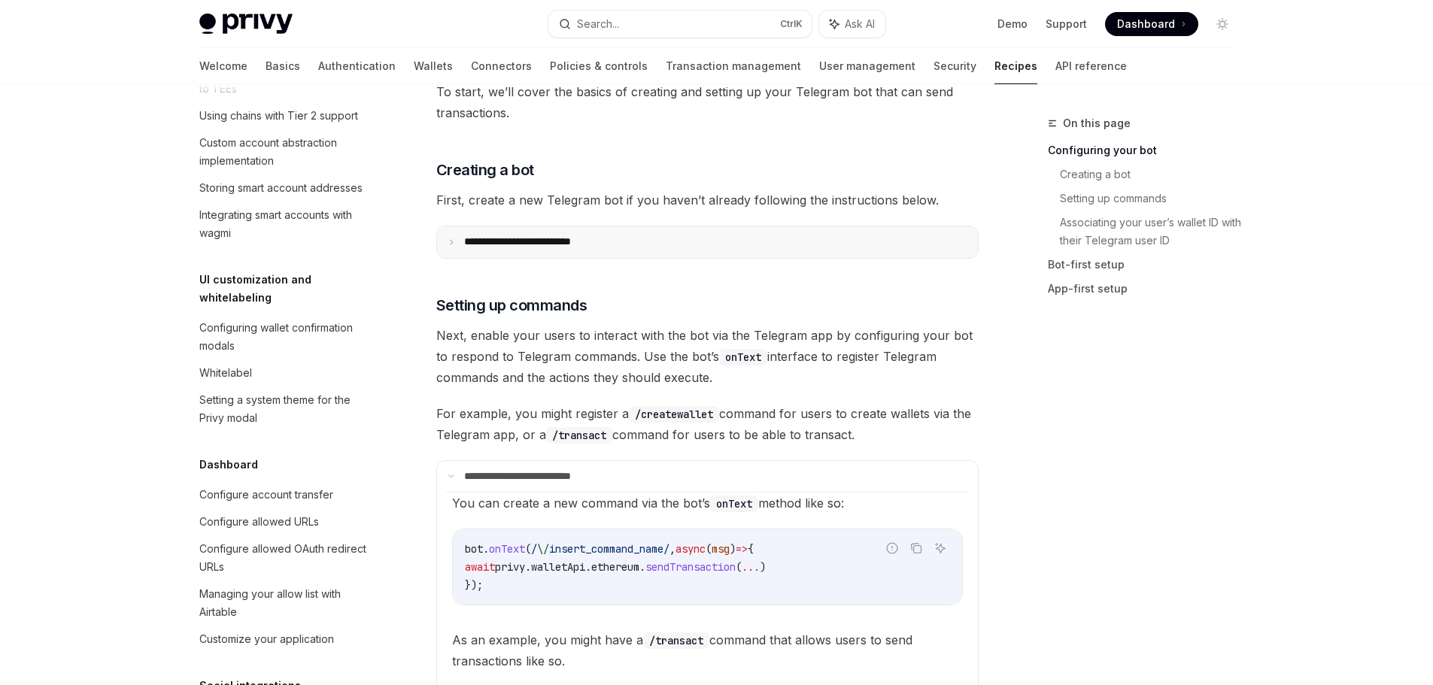
click at [517, 246] on p "**********" at bounding box center [539, 242] width 150 height 14
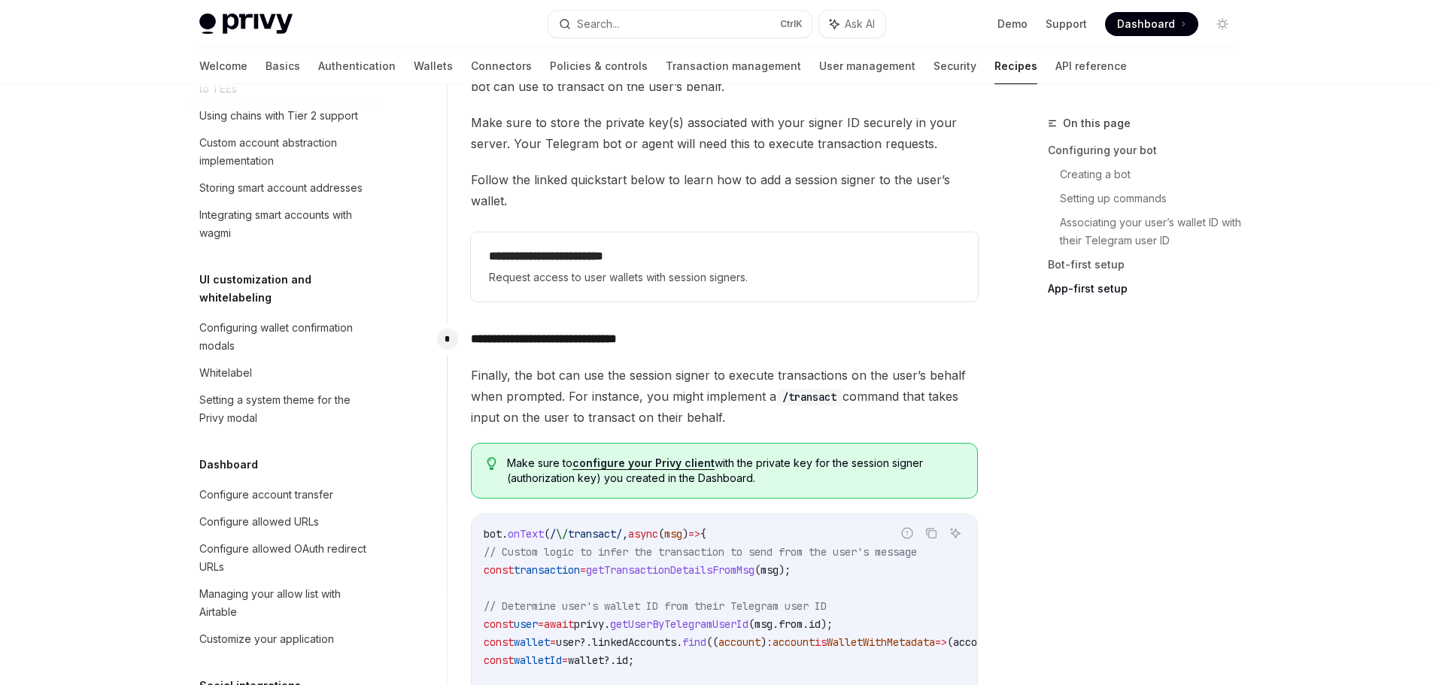
scroll to position [4889, 0]
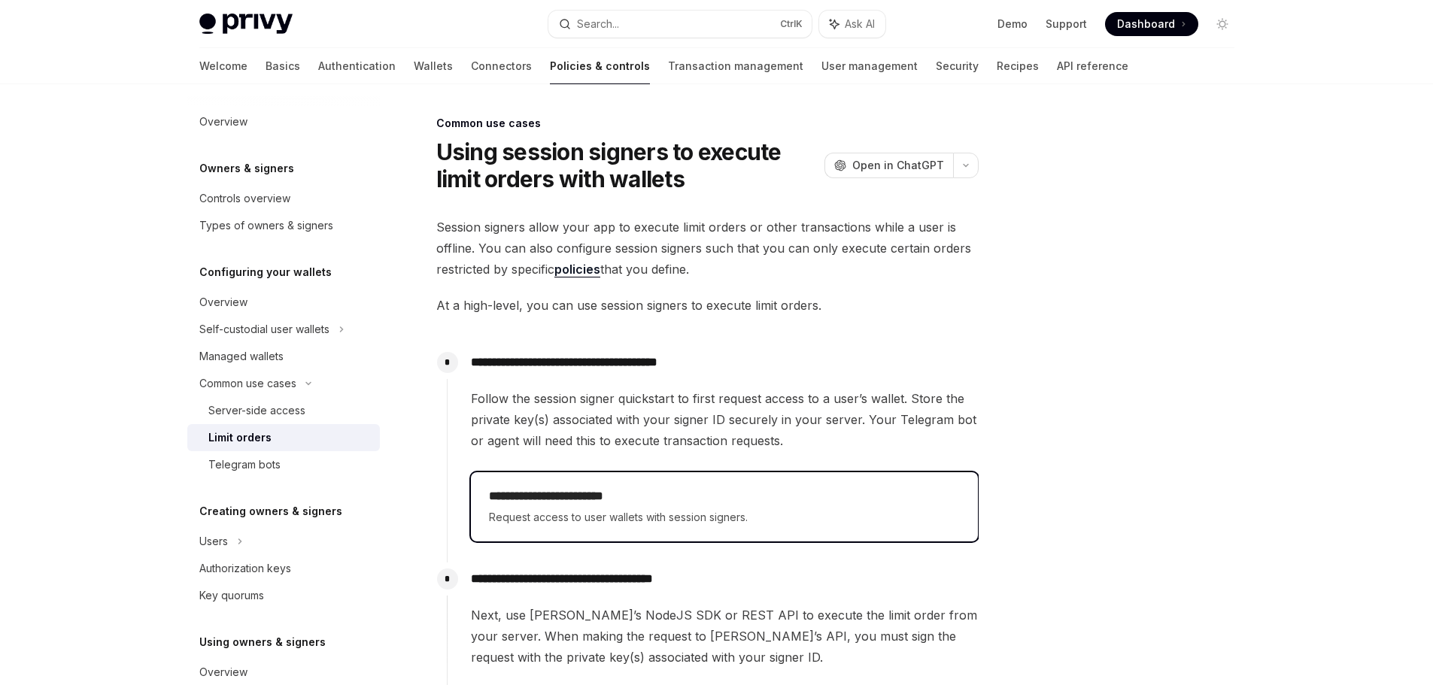
click at [551, 505] on div "**********" at bounding box center [724, 506] width 471 height 39
type textarea "*"
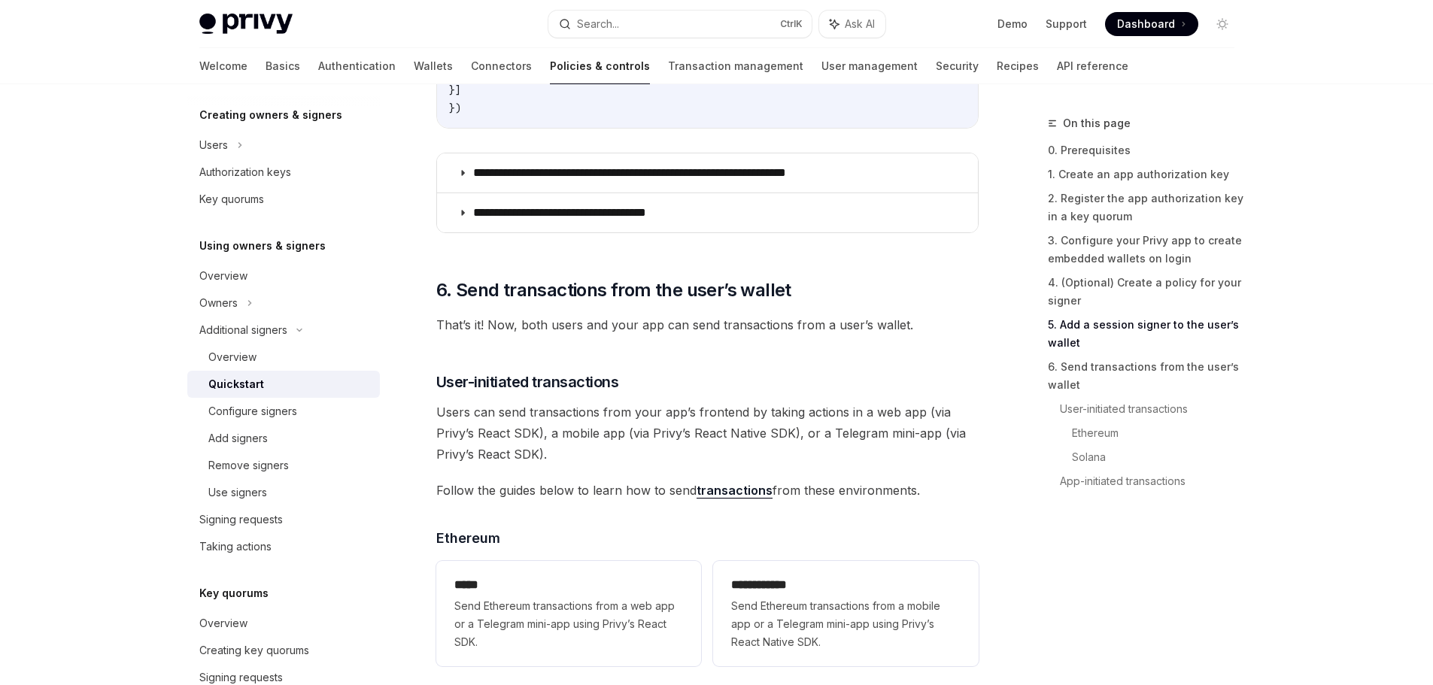
scroll to position [2783, 0]
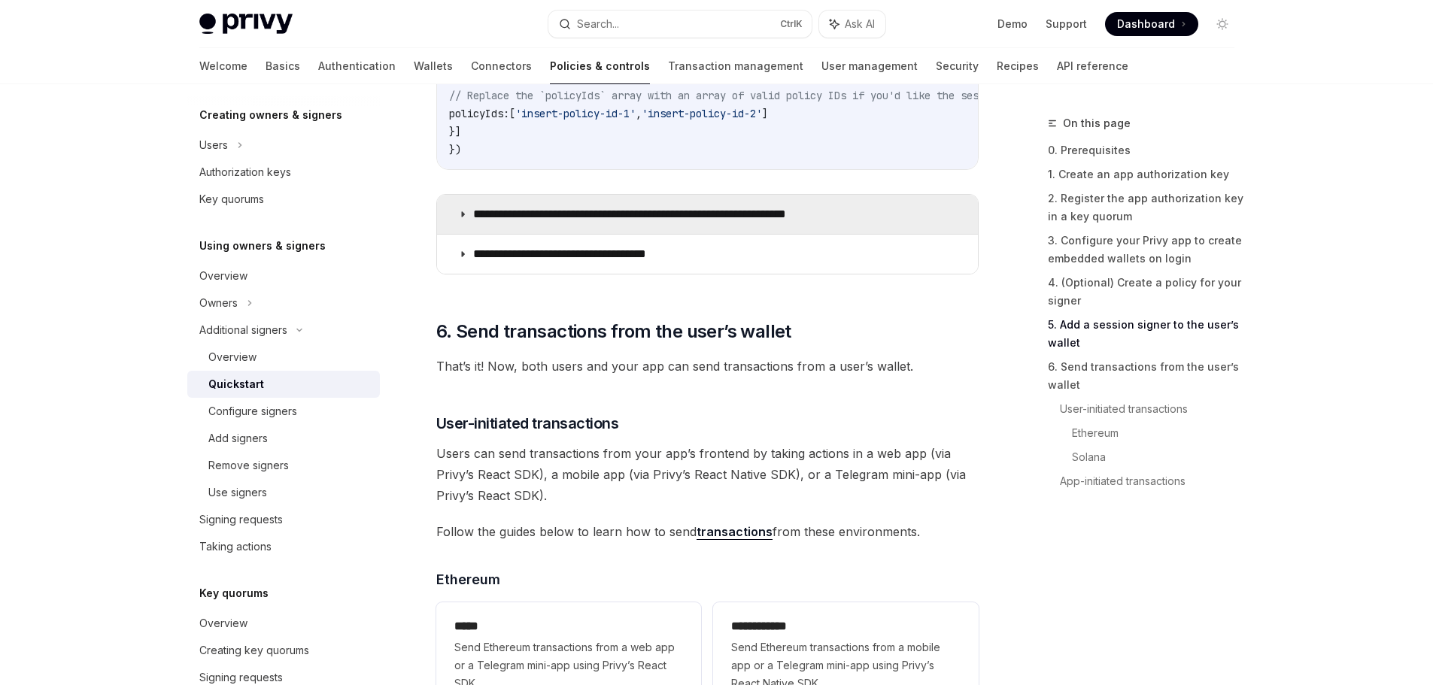
click at [458, 219] on icon at bounding box center [462, 214] width 9 height 9
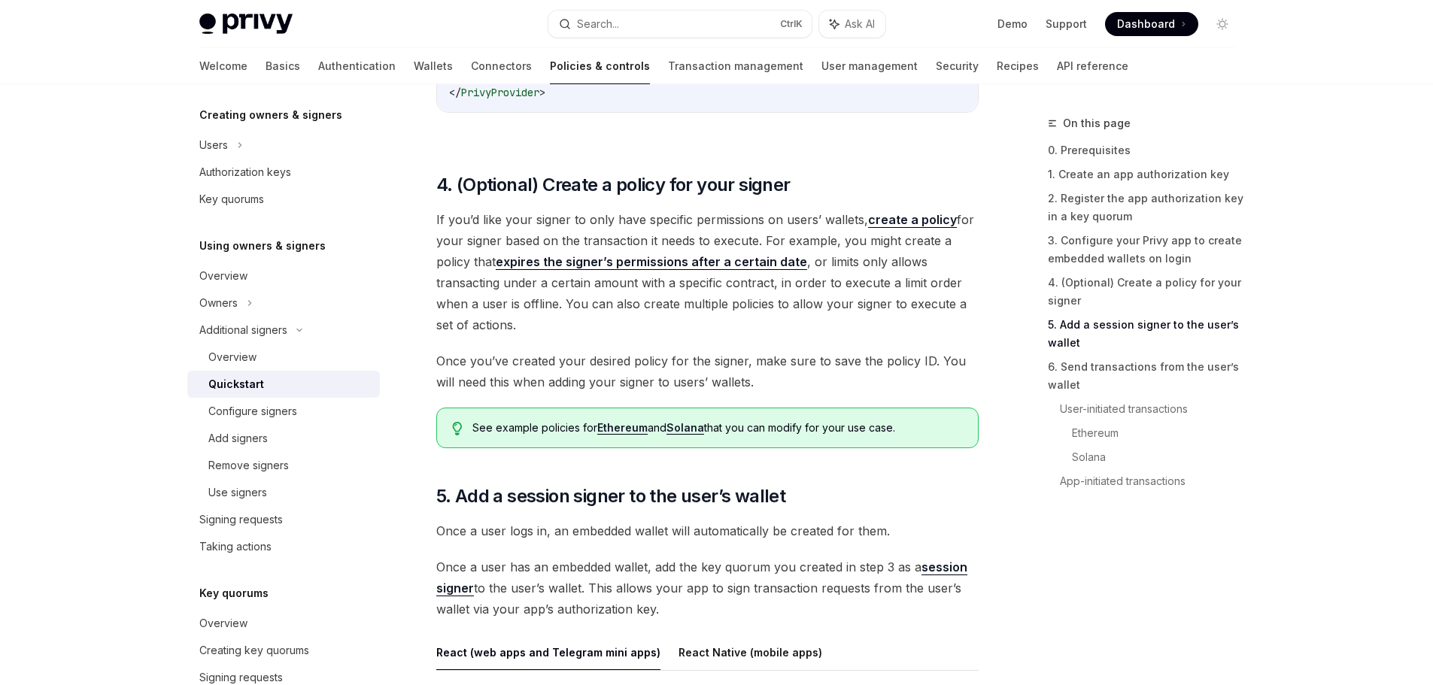
scroll to position [1880, 0]
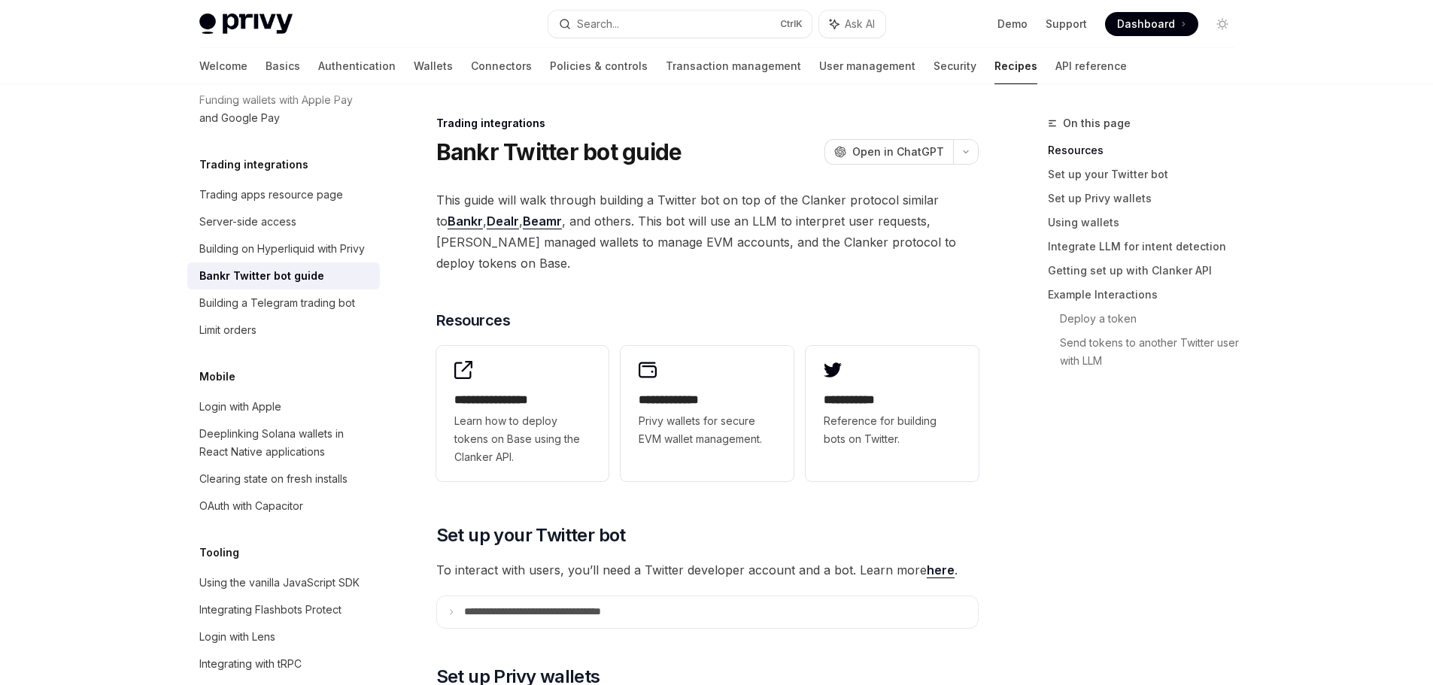
drag, startPoint x: 672, startPoint y: 568, endPoint x: 678, endPoint y: 122, distance: 446.0
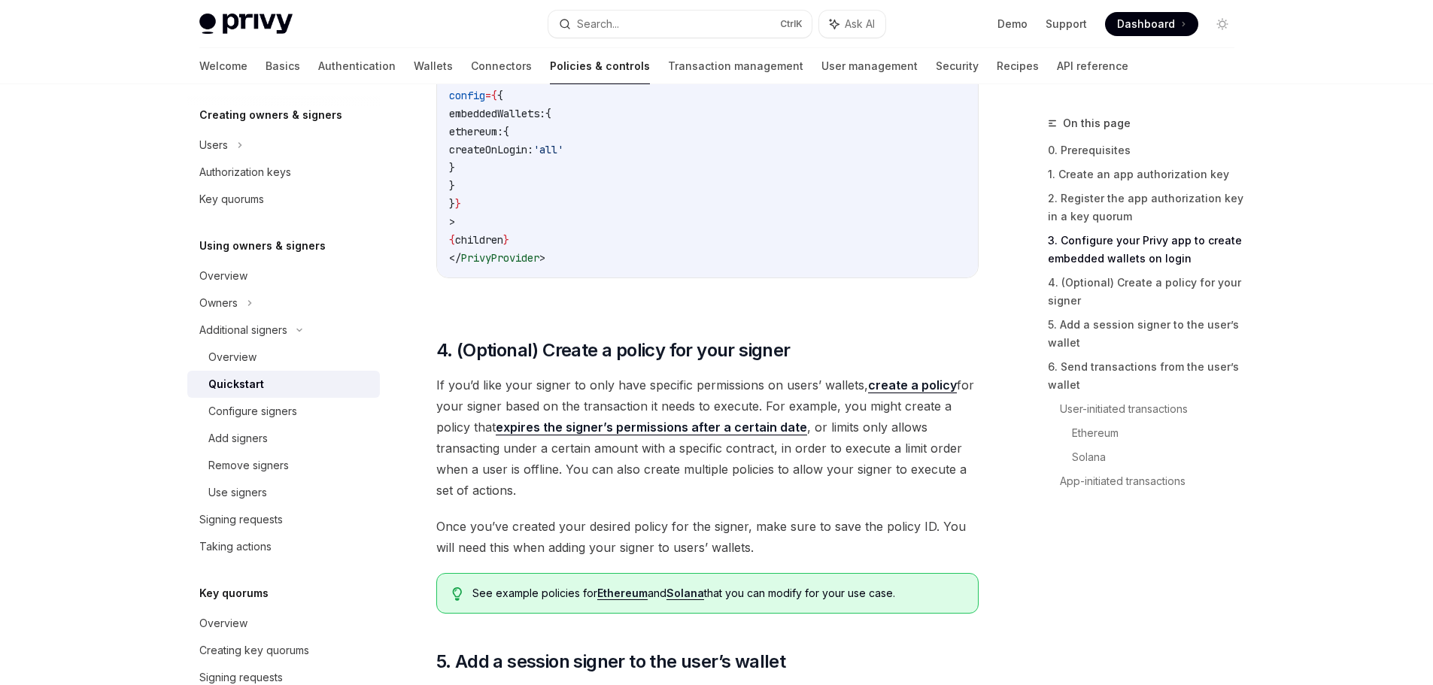
scroll to position [1880, 0]
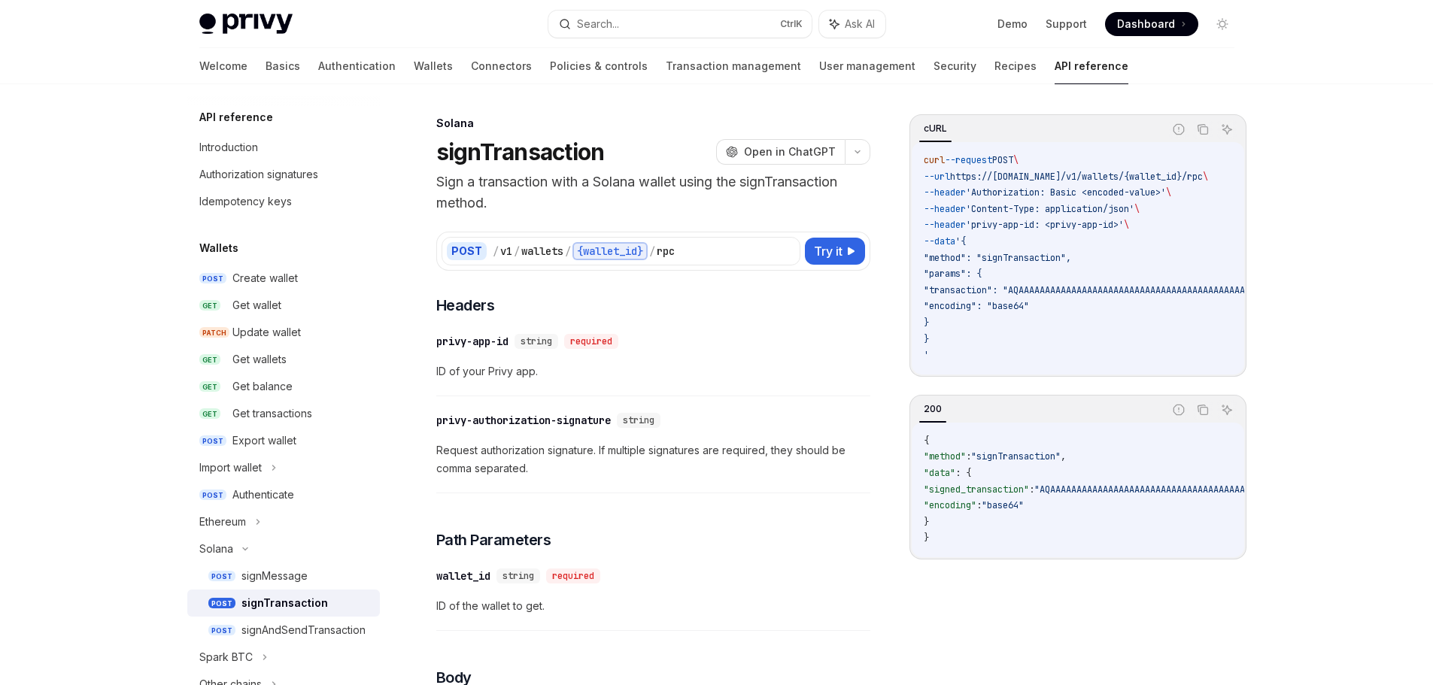
click at [245, 24] on img at bounding box center [245, 24] width 93 height 21
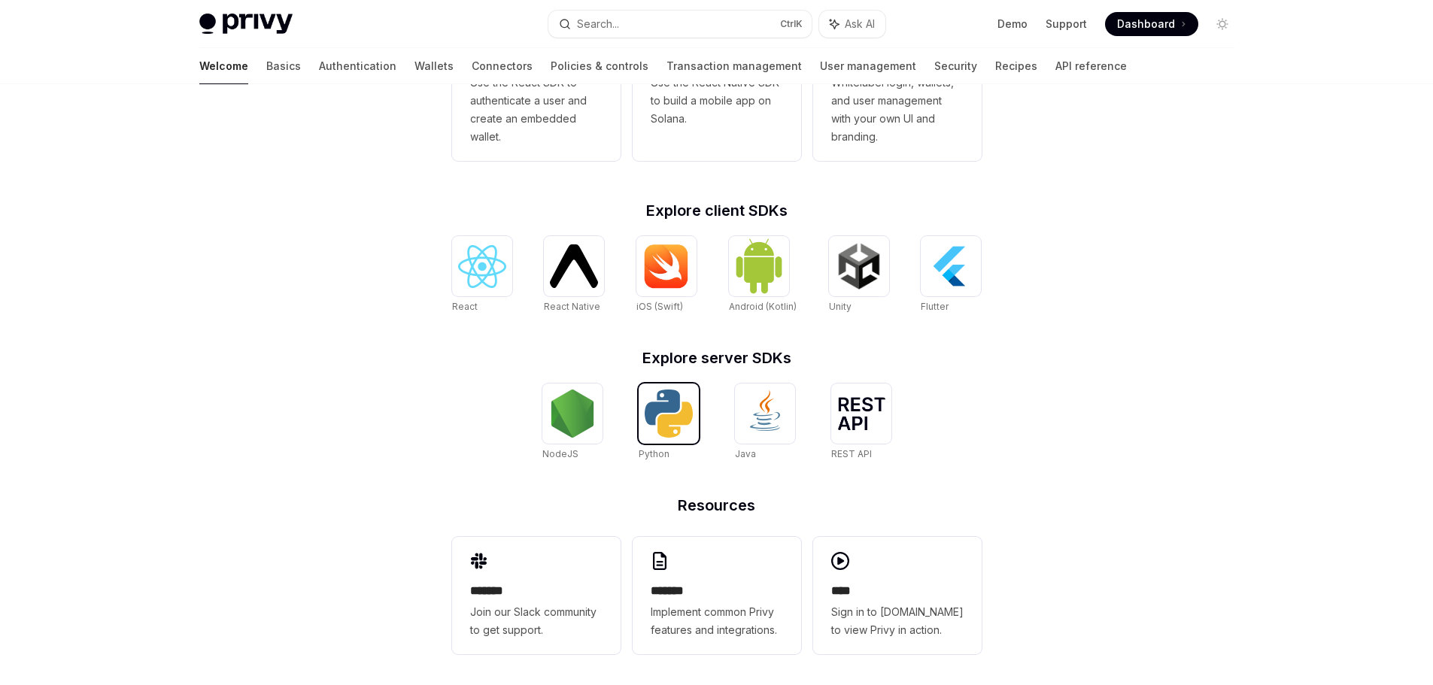
scroll to position [511, 0]
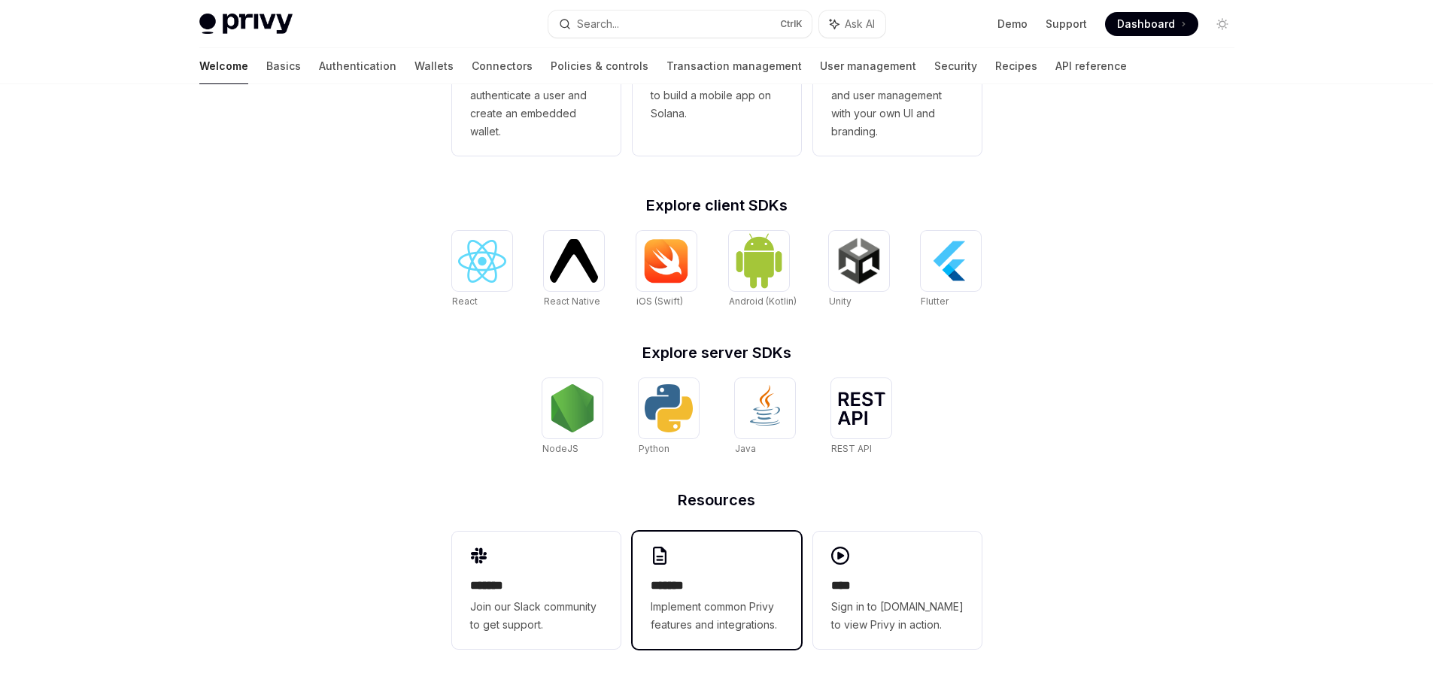
click at [719, 579] on h2 "*******" at bounding box center [717, 586] width 132 height 18
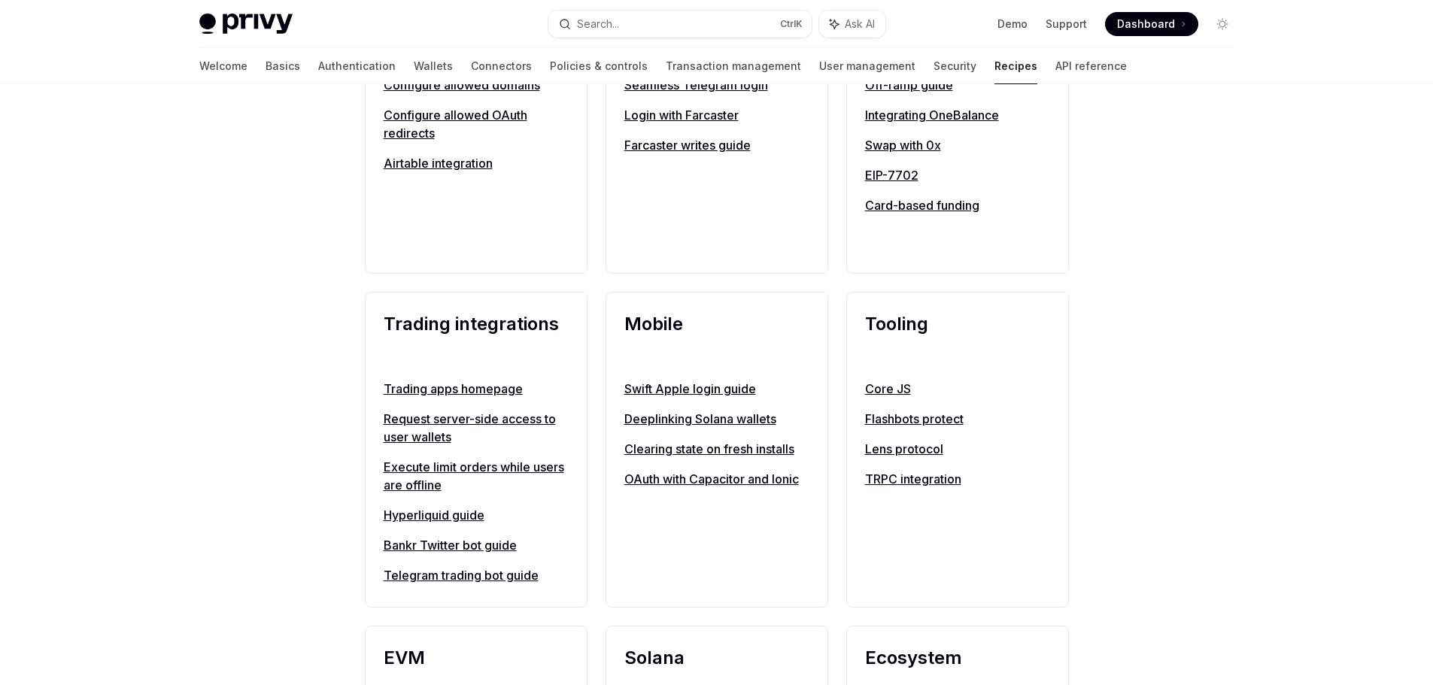
scroll to position [1279, 0]
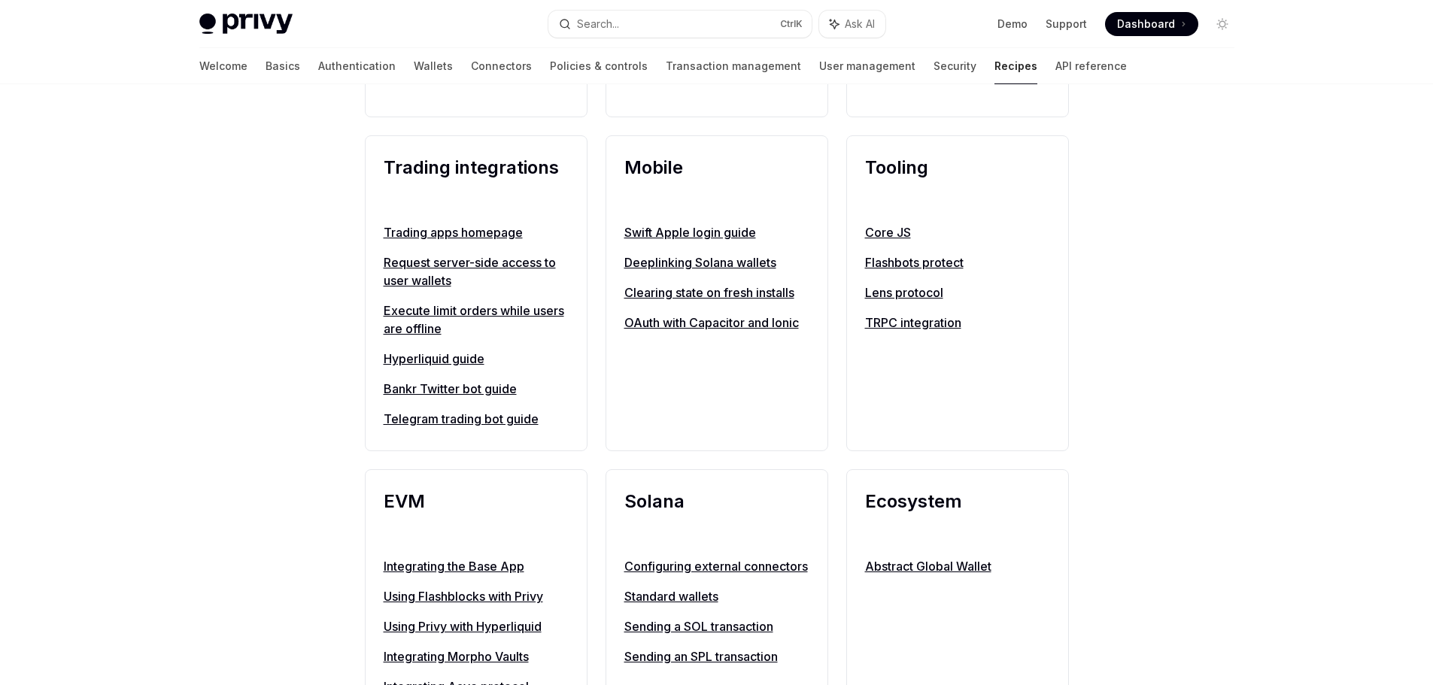
click at [477, 330] on link "Execute limit orders while users are offline" at bounding box center [476, 320] width 185 height 36
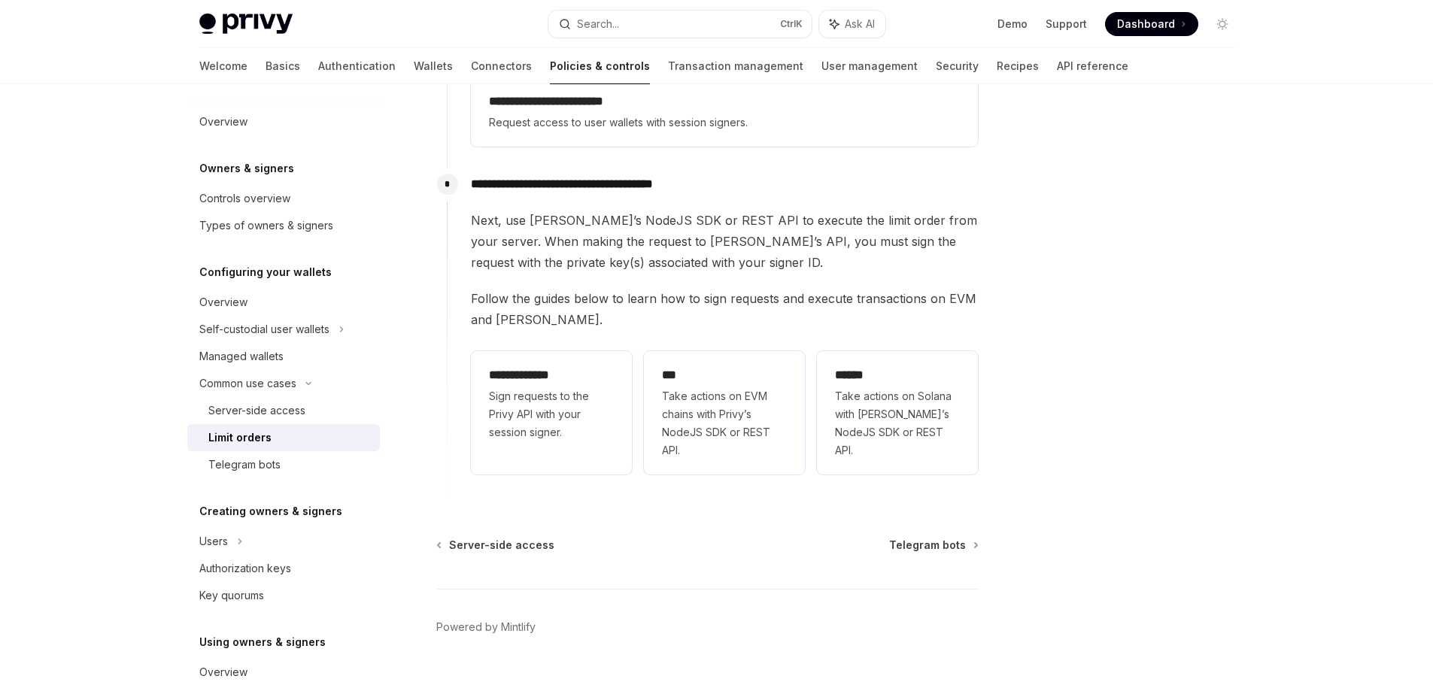
scroll to position [429, 0]
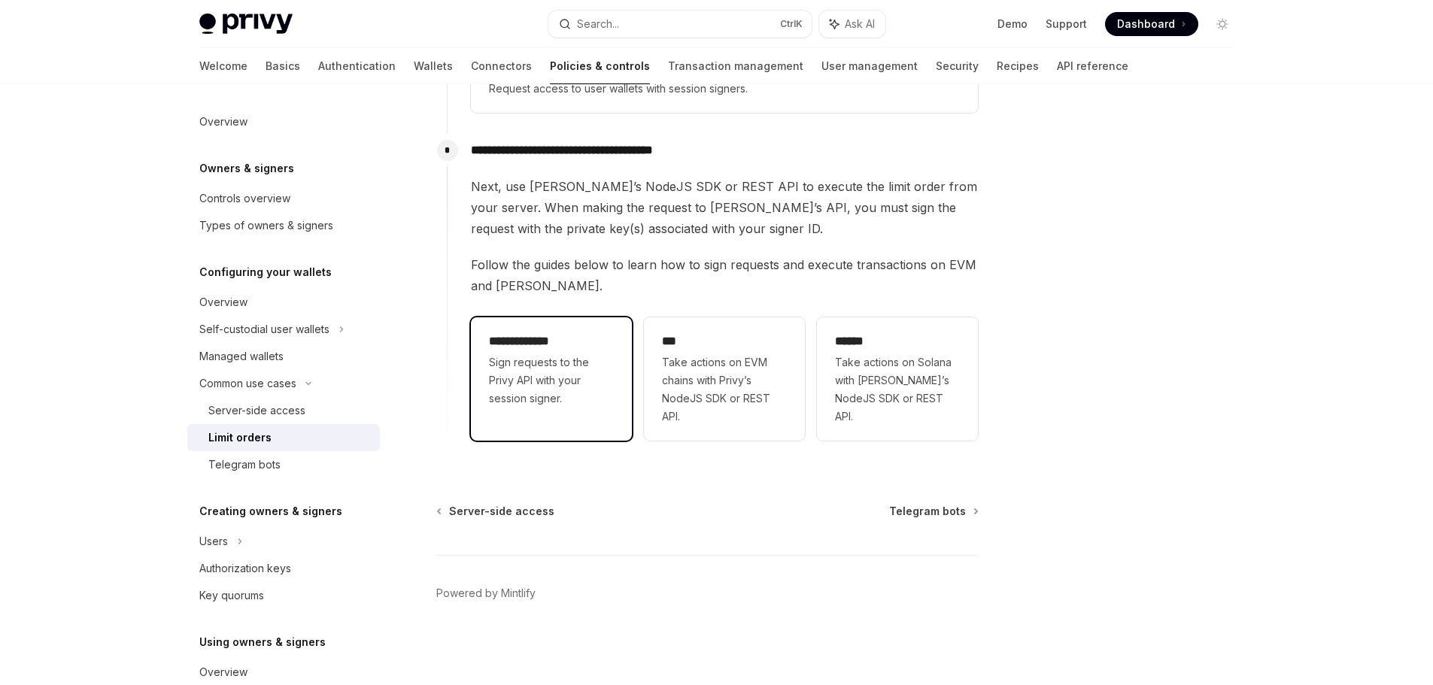
click at [540, 369] on span "Sign requests to the Privy API with your session signer." at bounding box center [551, 380] width 125 height 54
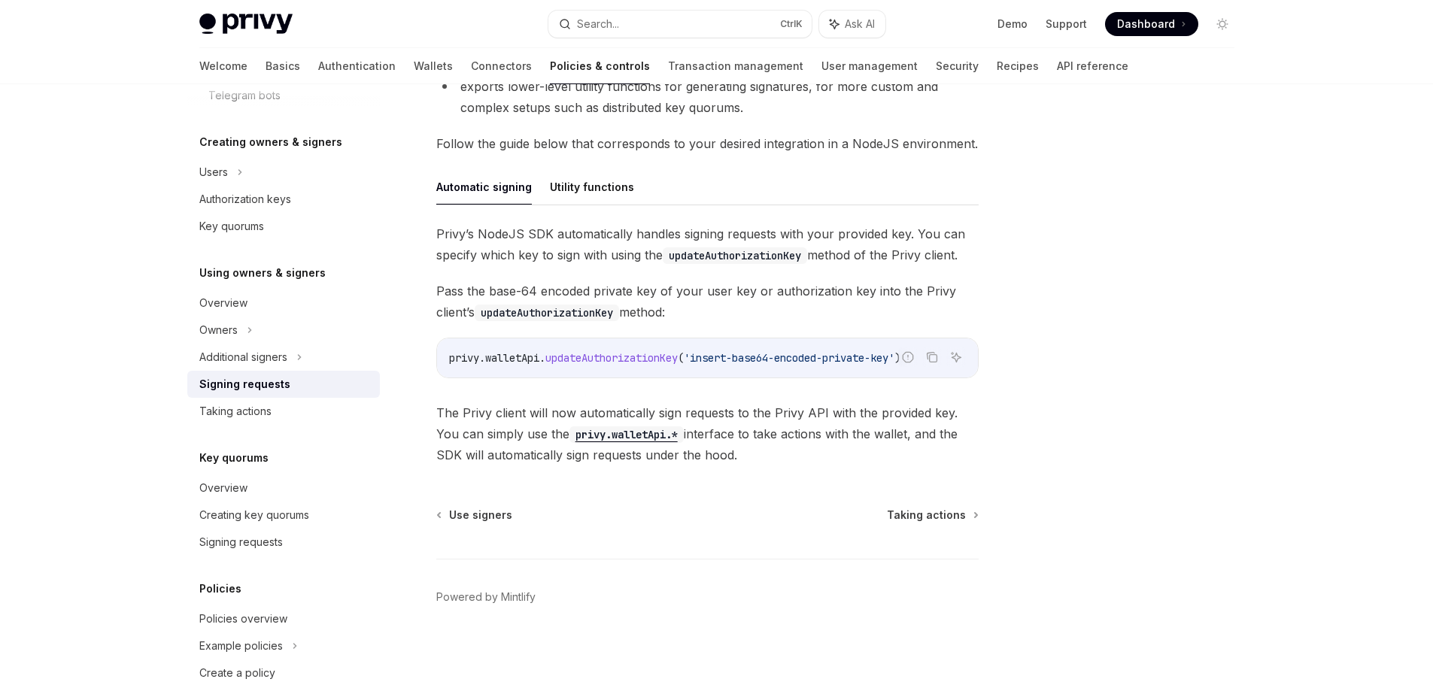
scroll to position [402, 0]
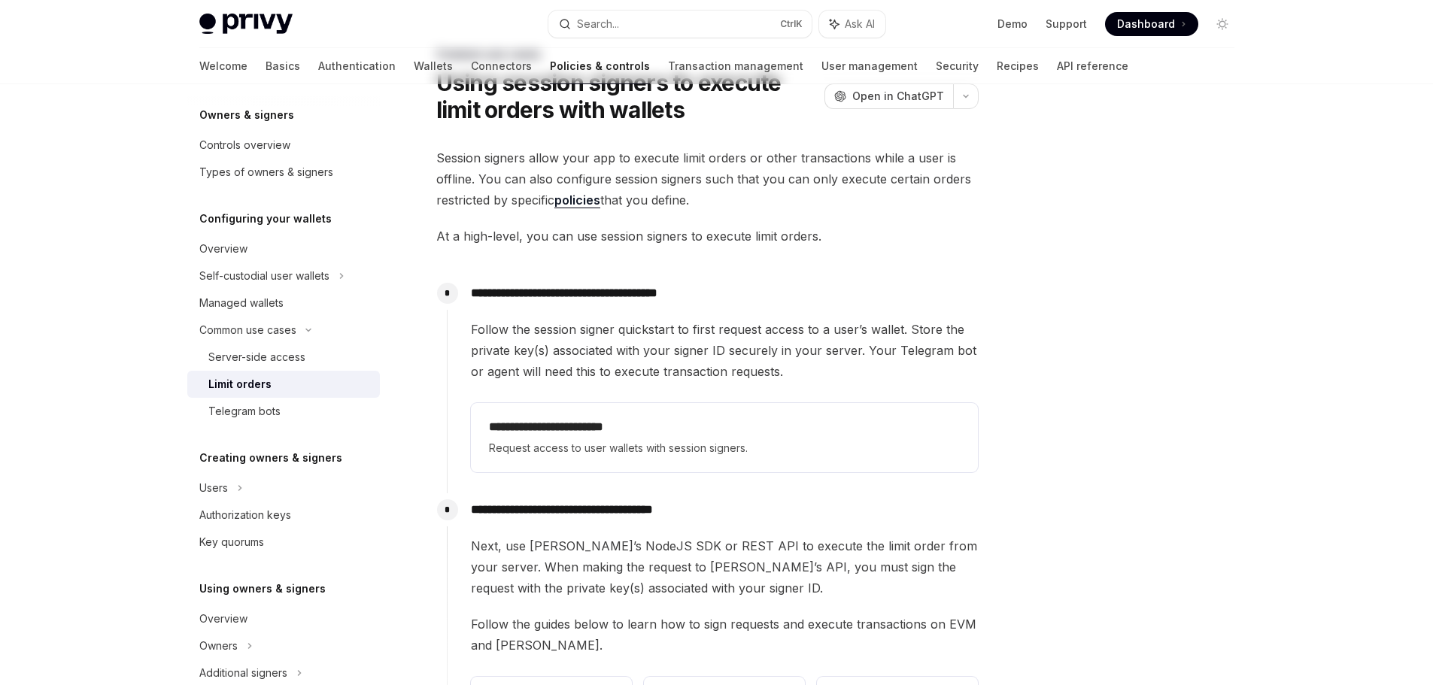
scroll to position [75, 0]
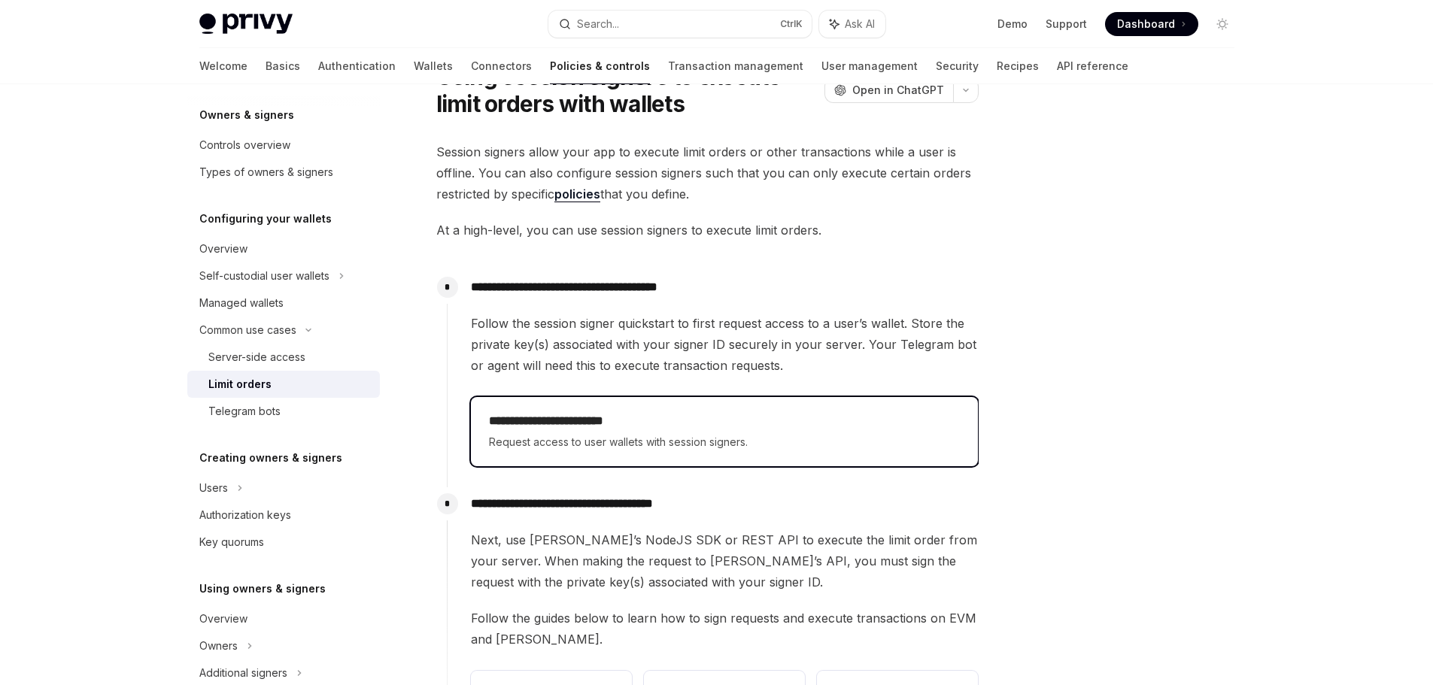
click at [586, 408] on div "**********" at bounding box center [724, 431] width 507 height 69
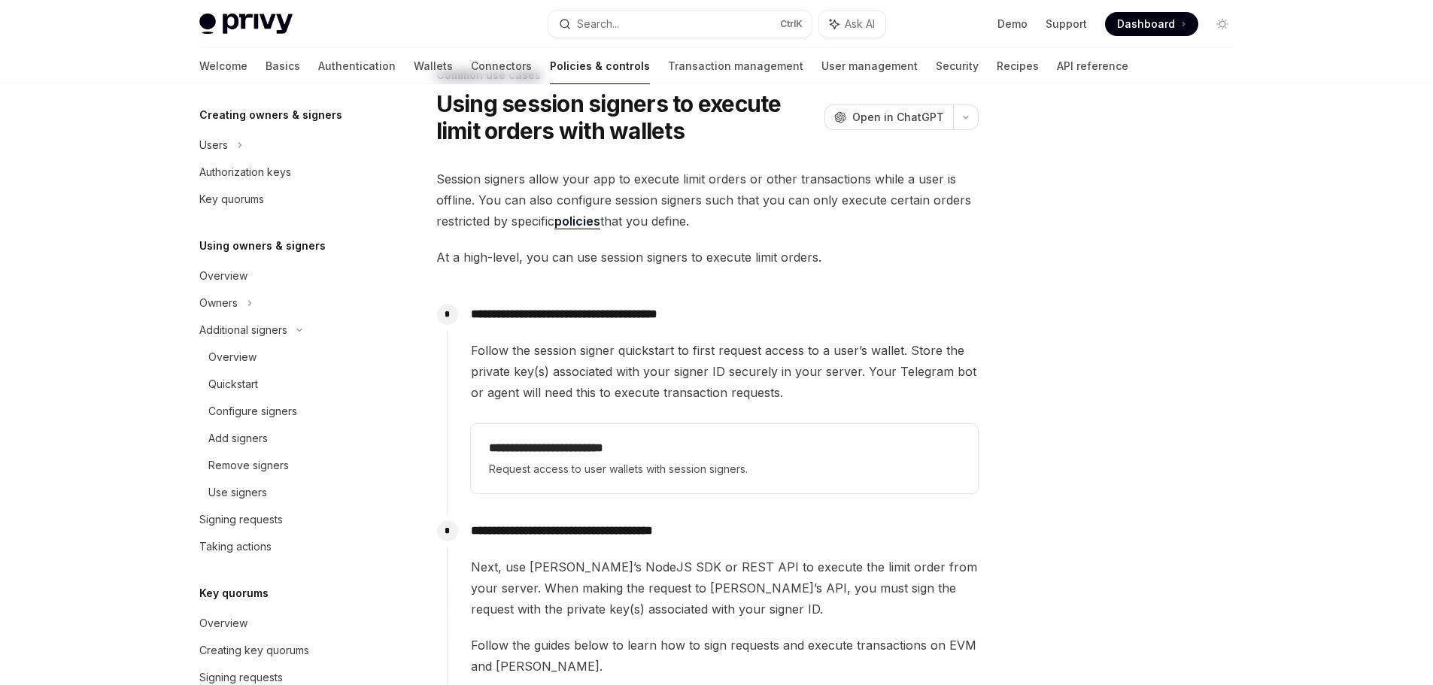
scroll to position [53, 0]
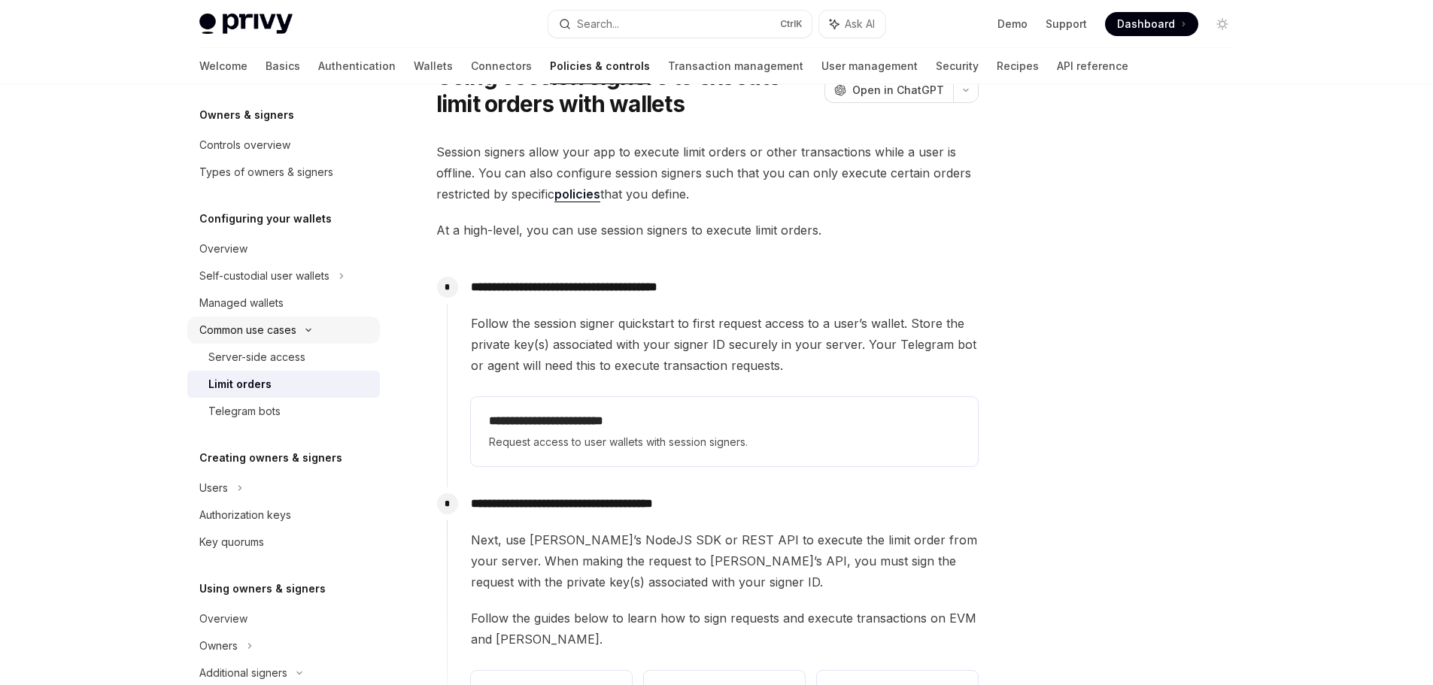
click at [303, 342] on div "Common use cases" at bounding box center [283, 330] width 193 height 27
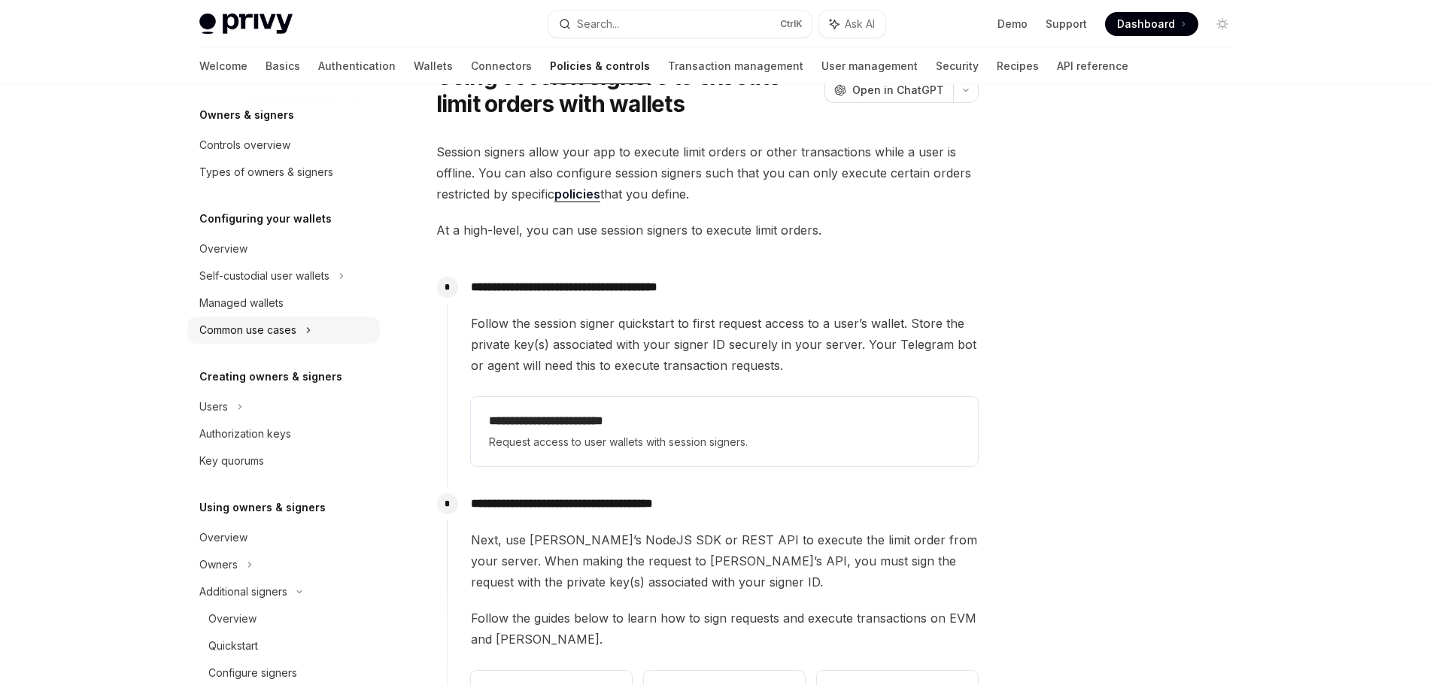
click at [285, 323] on div "Common use cases" at bounding box center [247, 330] width 97 height 18
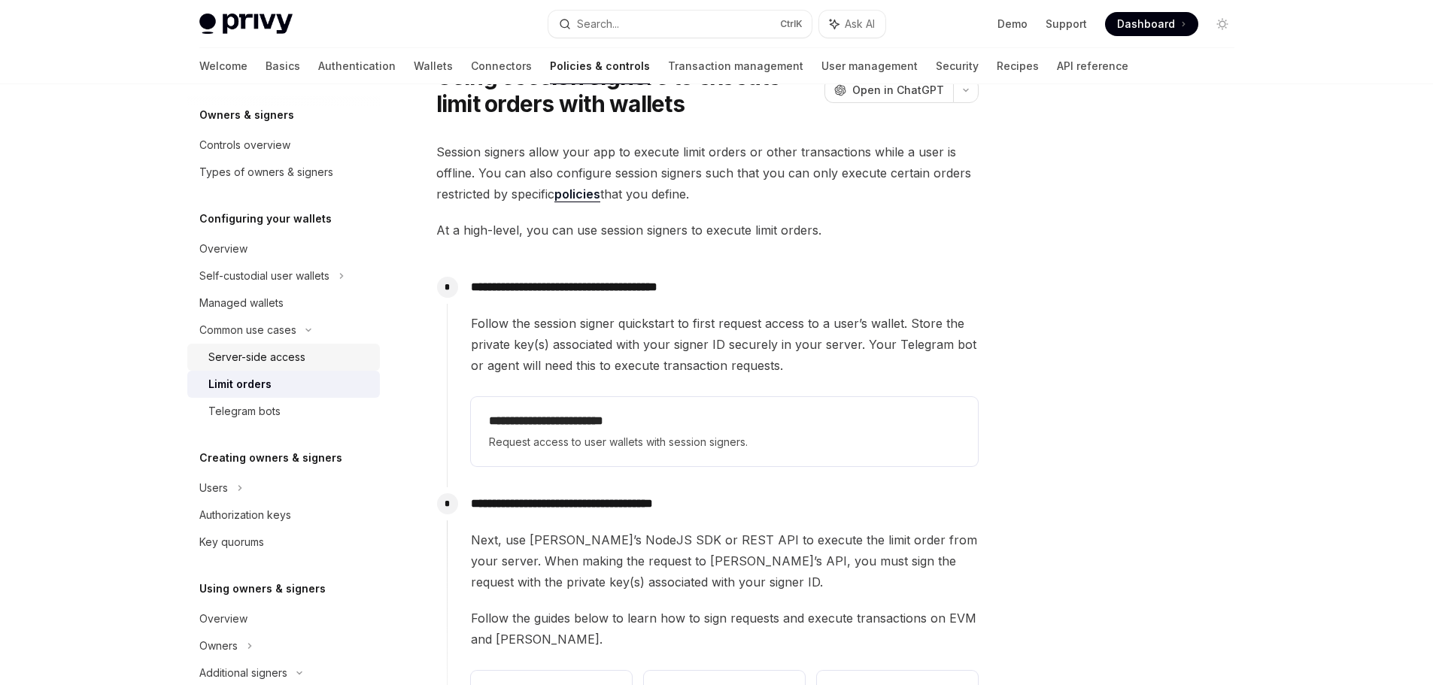
click at [277, 356] on div "Server-side access" at bounding box center [256, 357] width 97 height 18
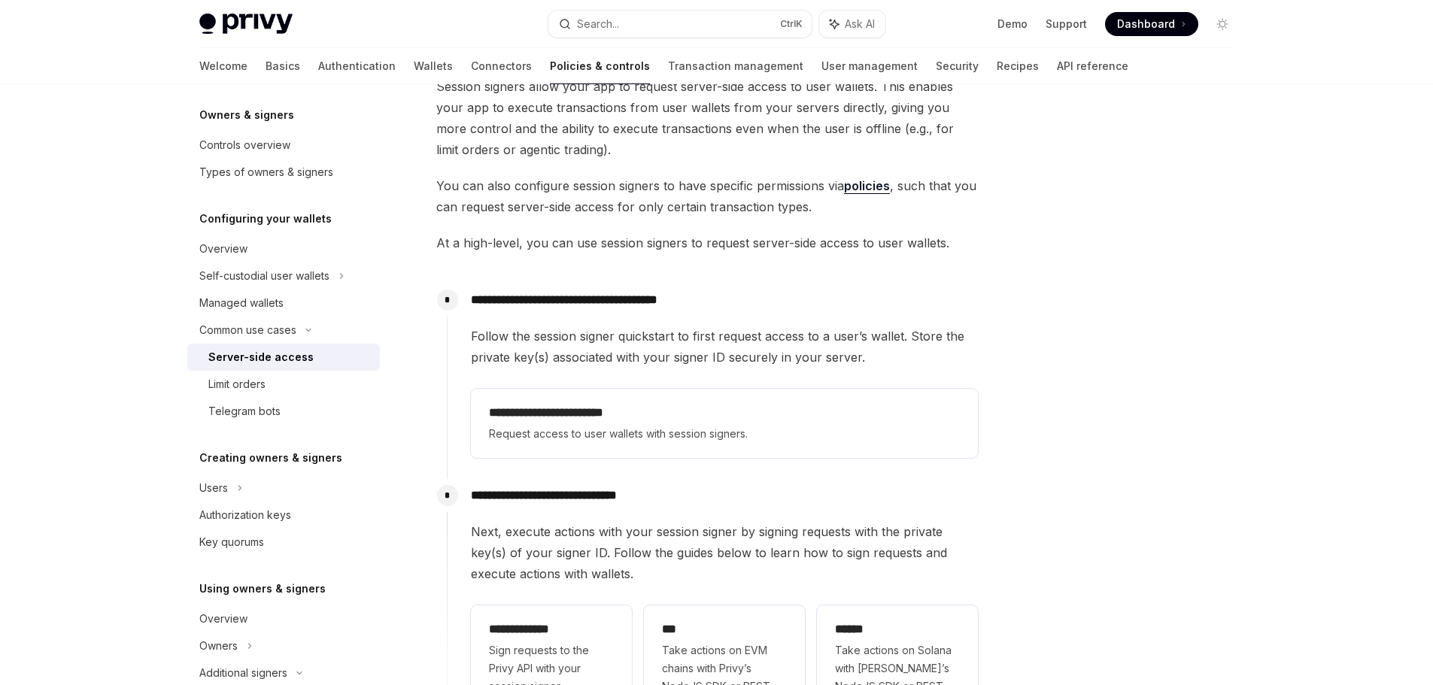
scroll to position [150, 0]
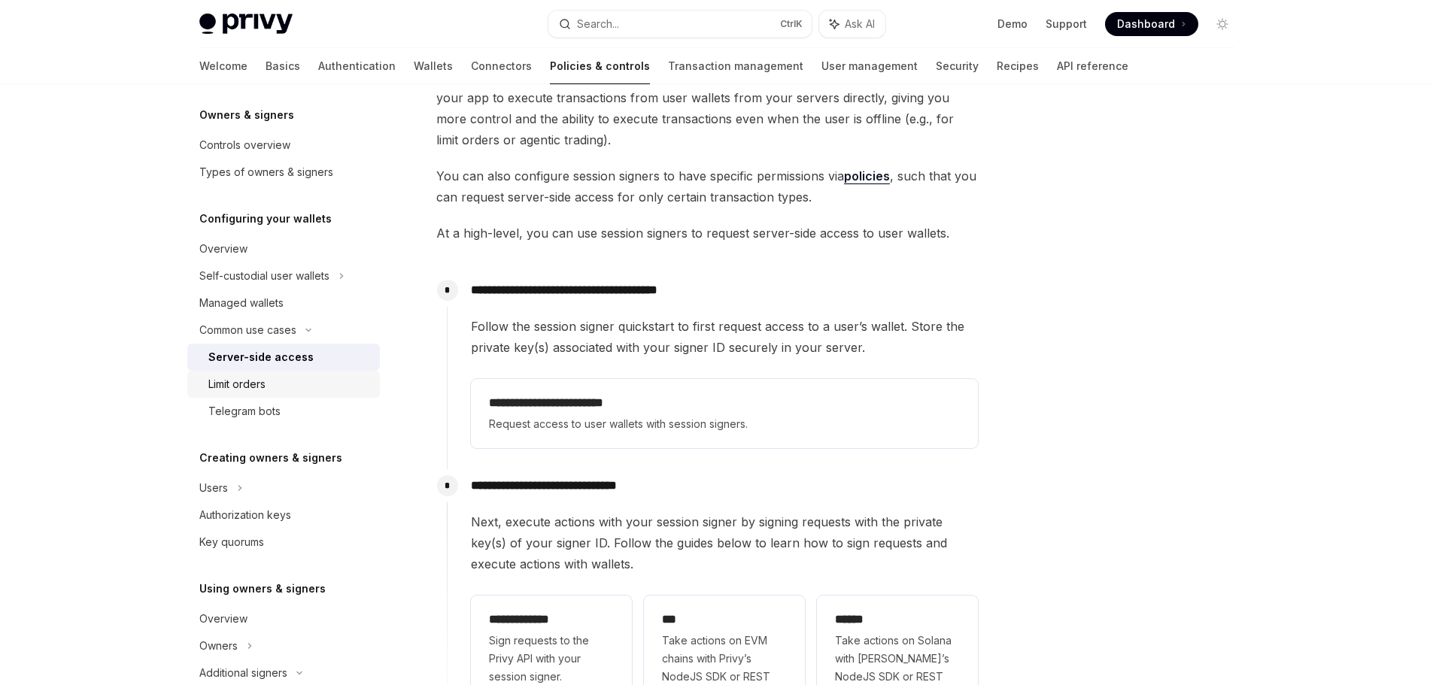
click at [232, 376] on div "Limit orders" at bounding box center [236, 384] width 57 height 18
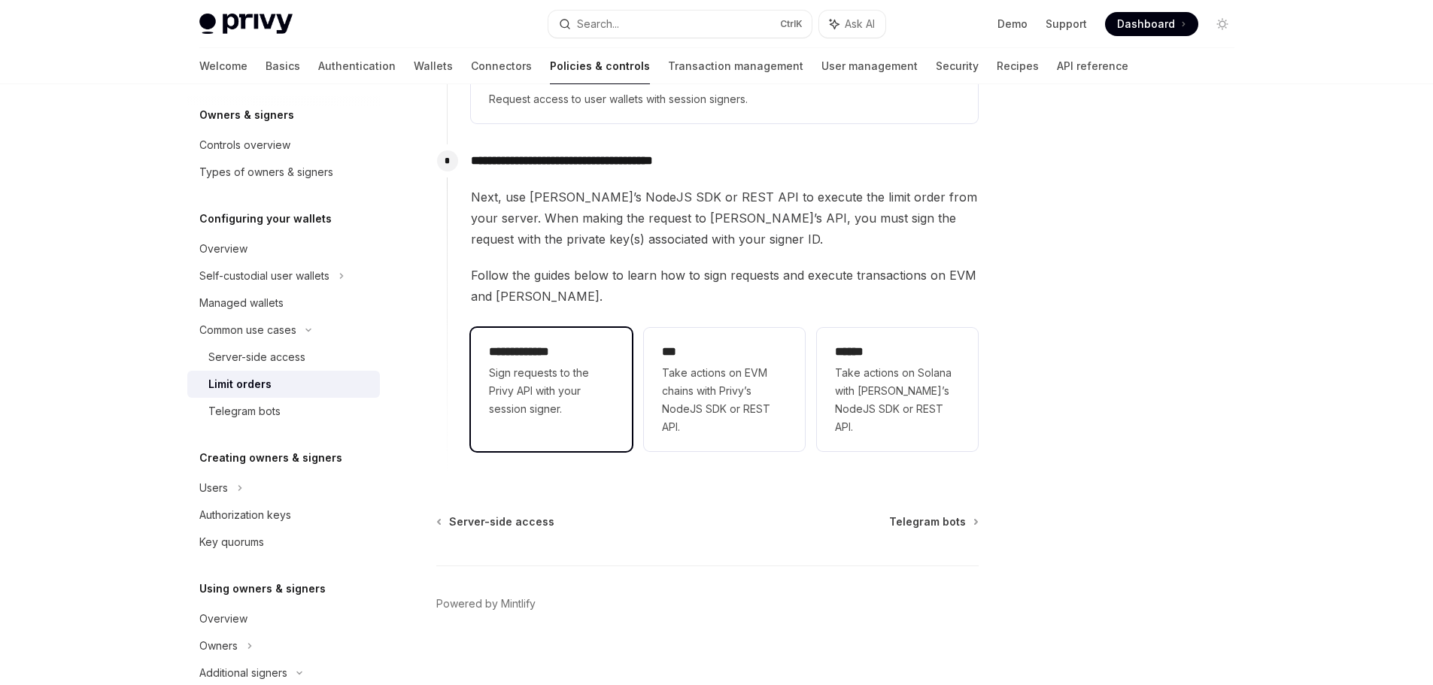
scroll to position [429, 0]
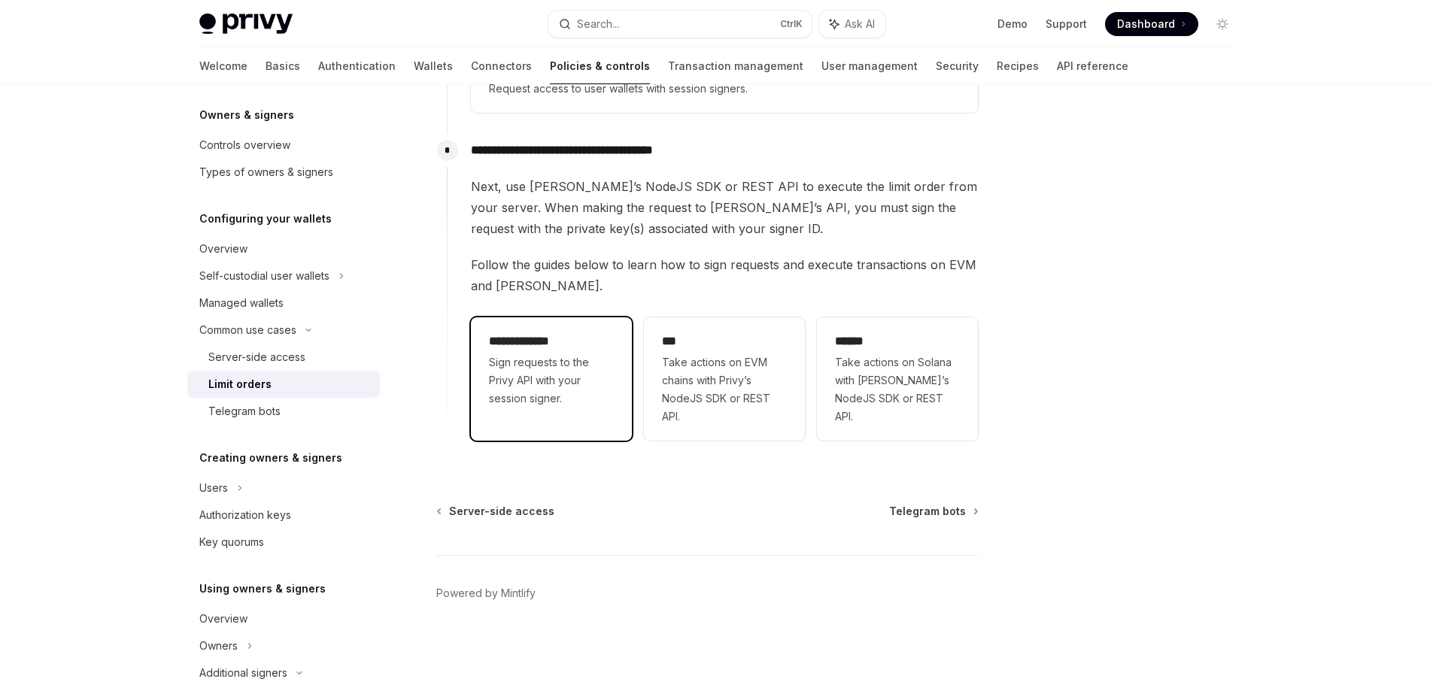
click at [569, 363] on span "Sign requests to the Privy API with your session signer." at bounding box center [551, 380] width 125 height 54
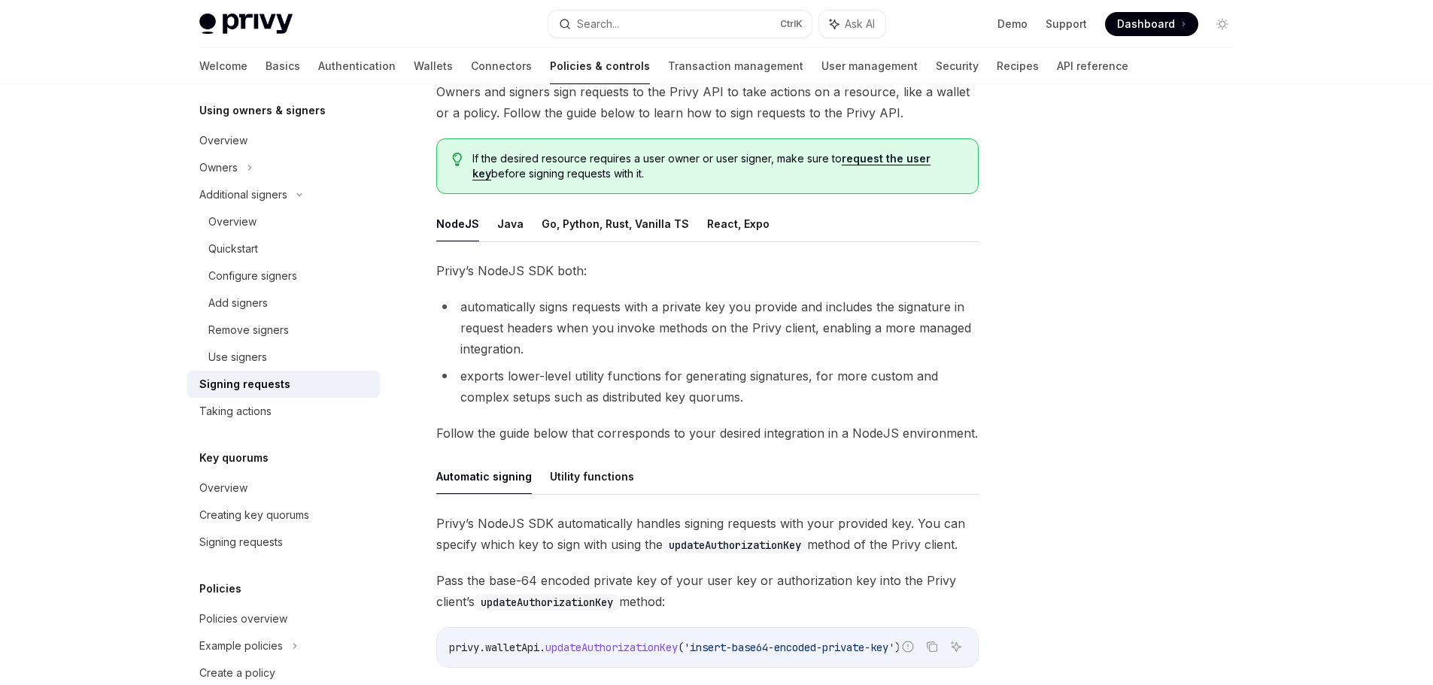
scroll to position [402, 0]
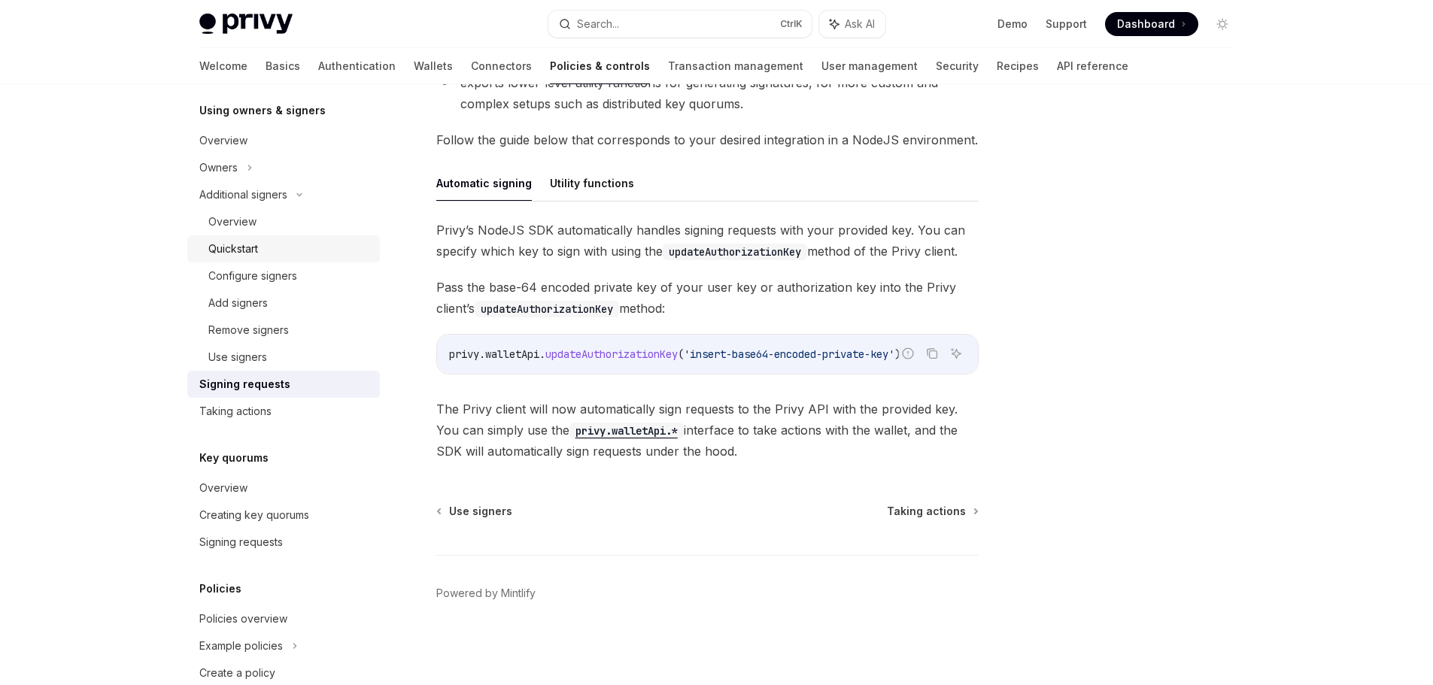
click at [269, 240] on div "Quickstart" at bounding box center [289, 249] width 162 height 18
type textarea "*"
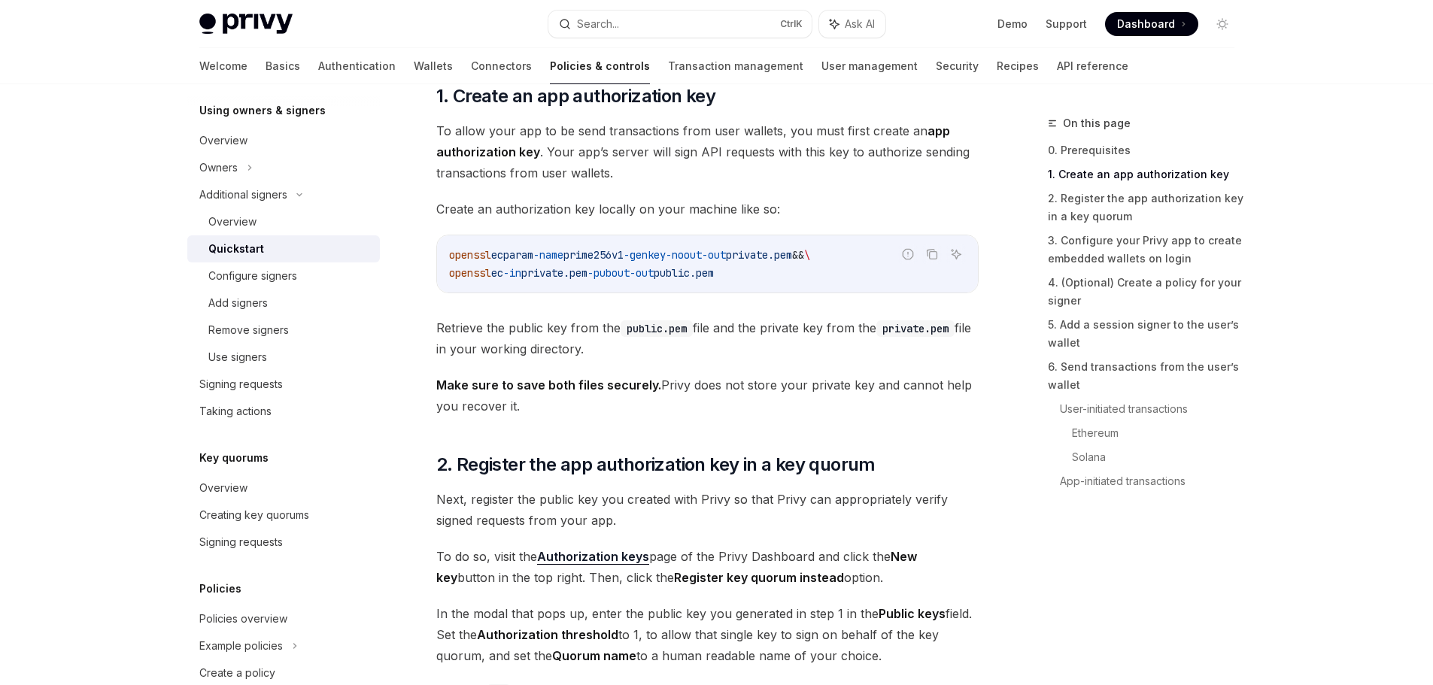
scroll to position [677, 0]
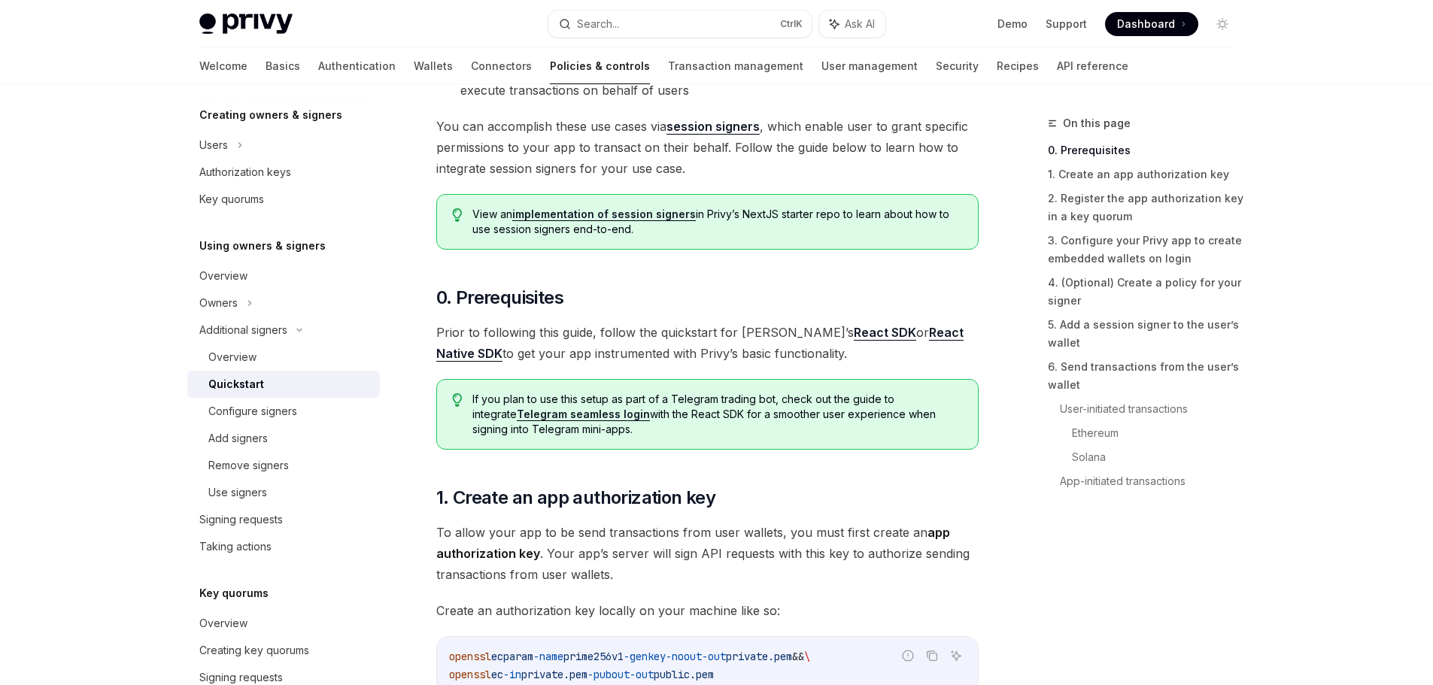
scroll to position [301, 0]
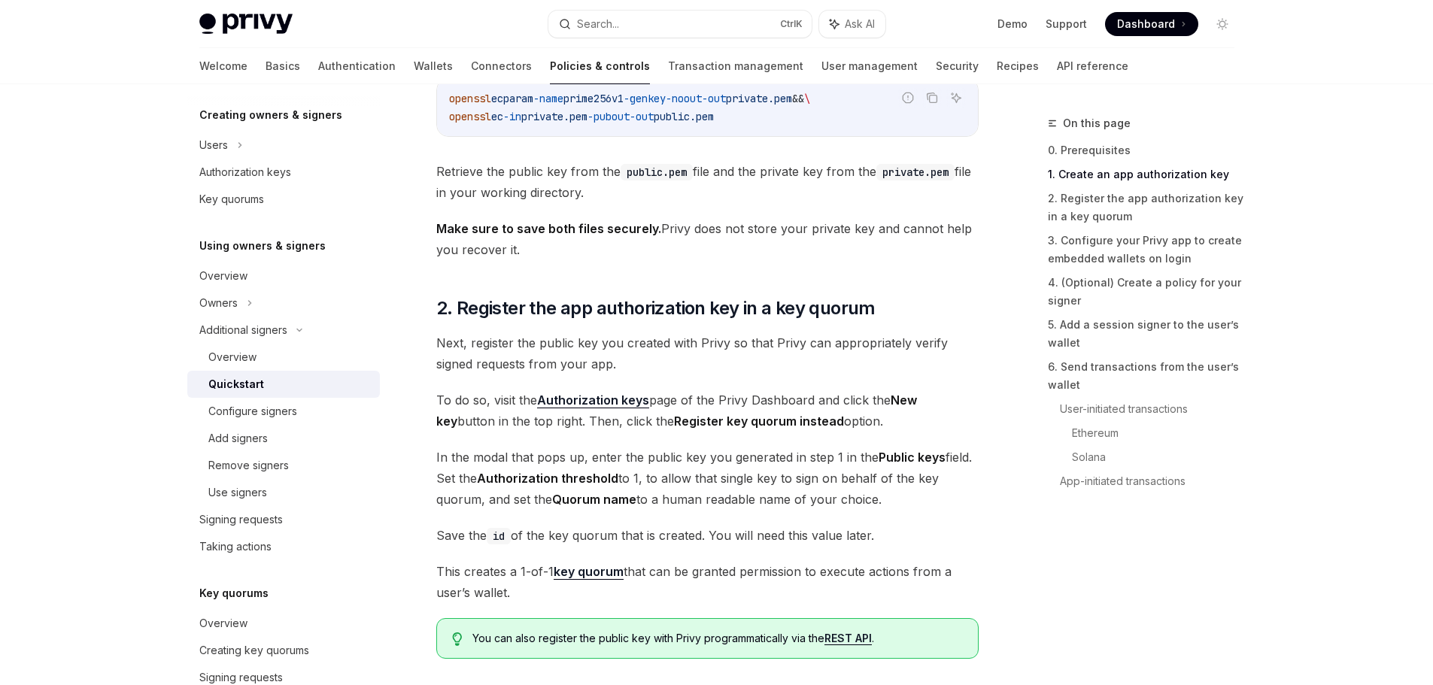
scroll to position [978, 0]
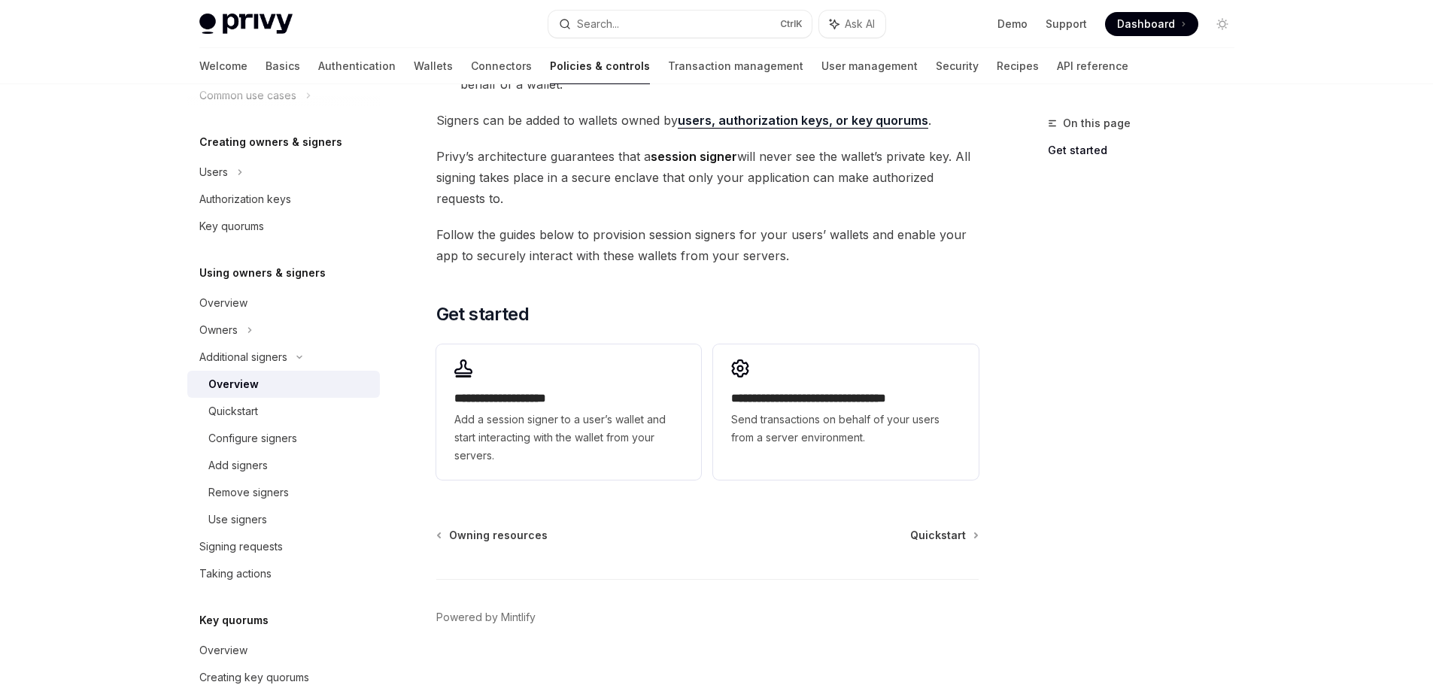
scroll to position [314, 0]
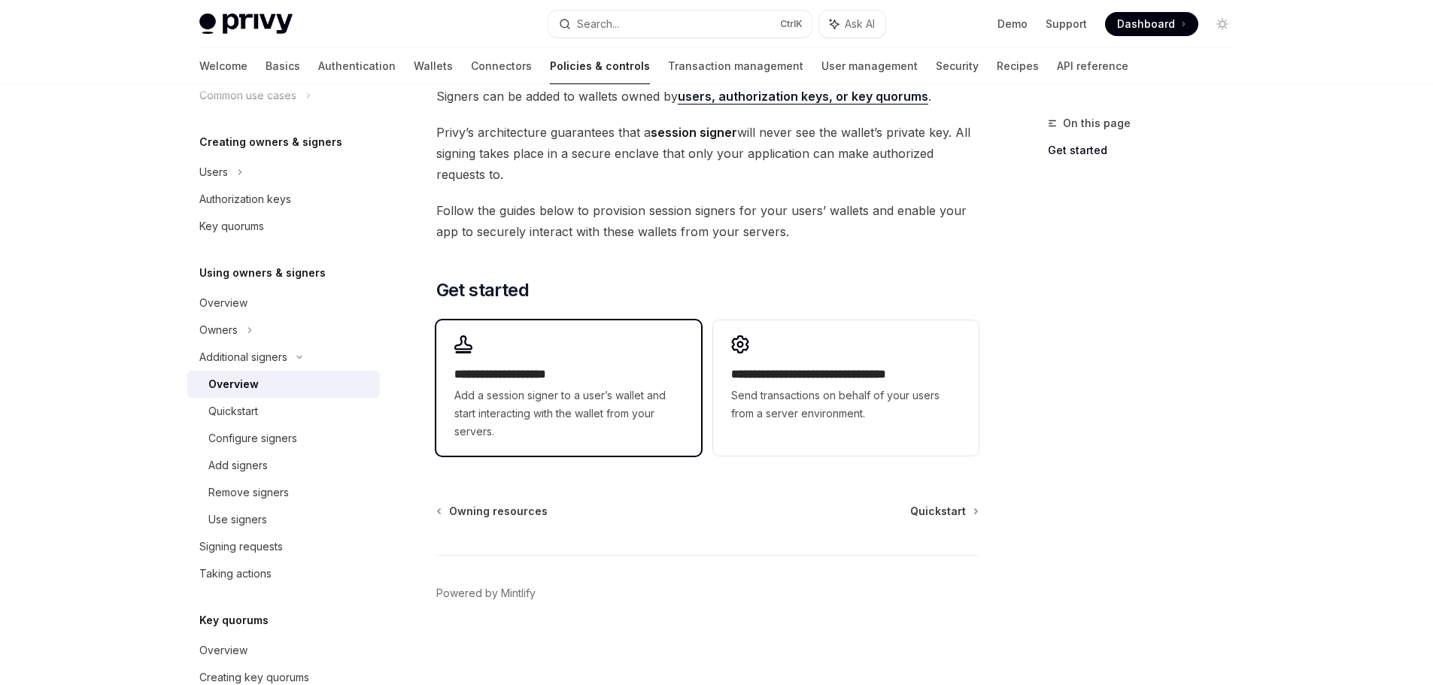
click at [578, 420] on span "Add a session signer to a user’s wallet and start interacting with the wallet f…" at bounding box center [568, 414] width 229 height 54
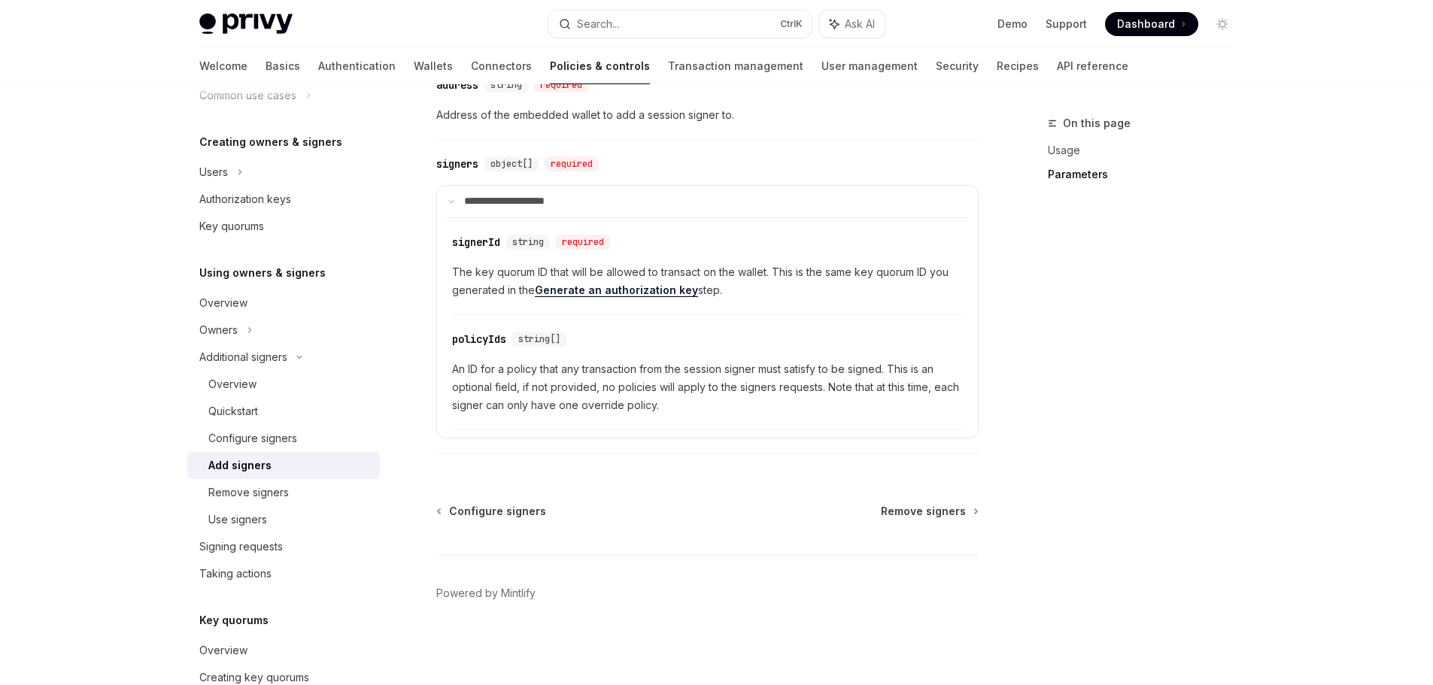
scroll to position [667, 0]
click at [257, 466] on div "Add signers" at bounding box center [239, 466] width 63 height 18
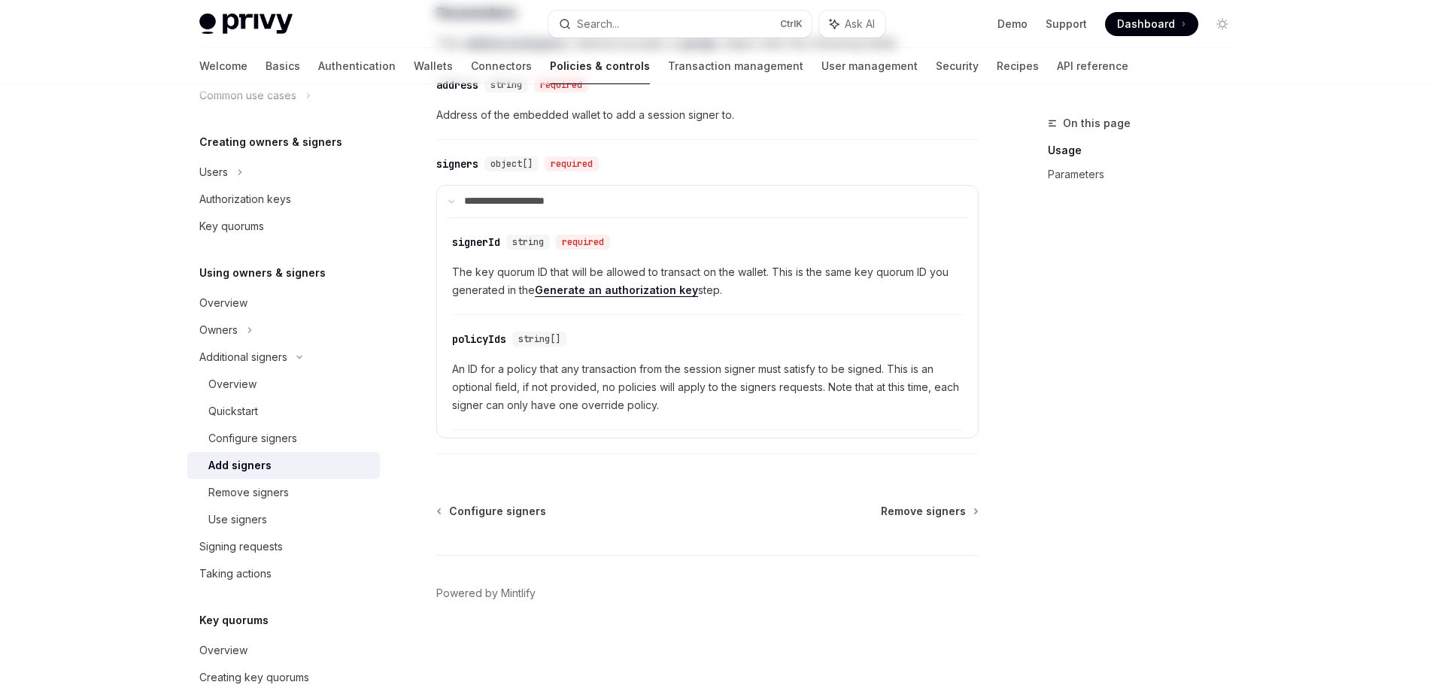
scroll to position [0, 0]
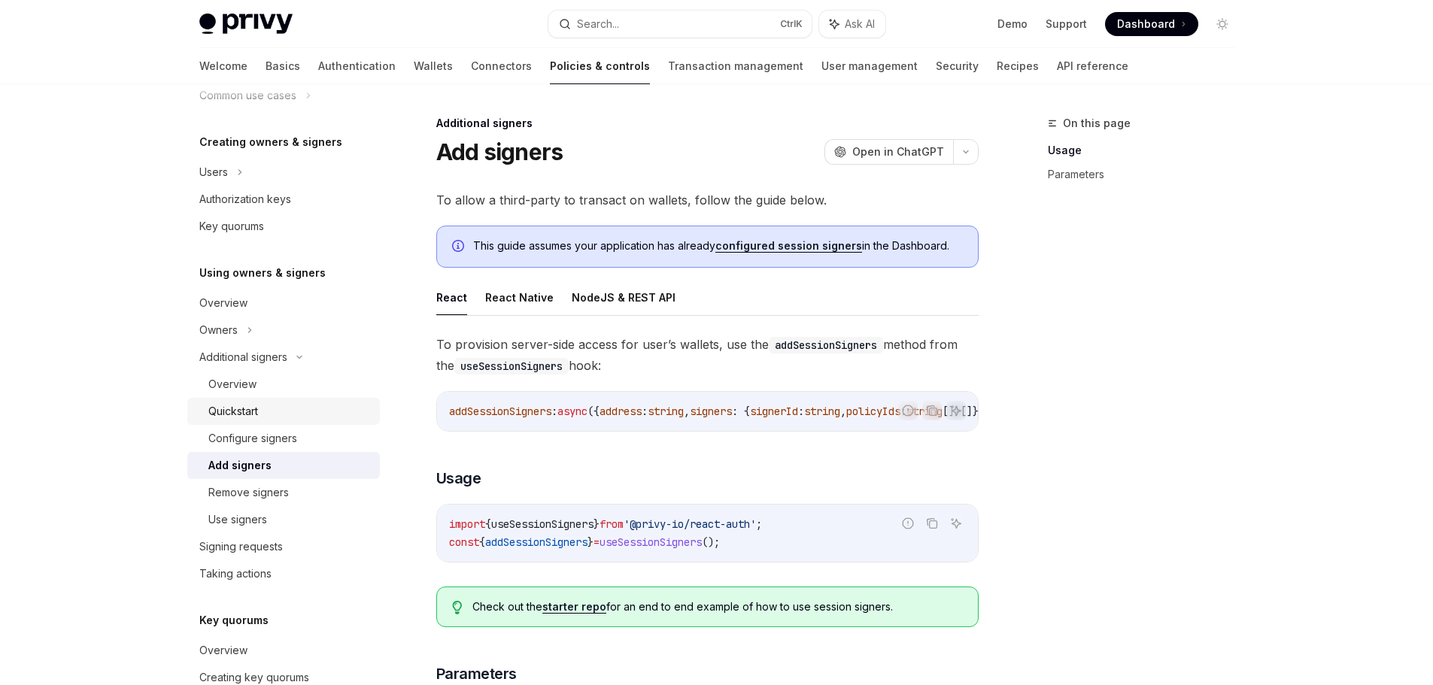
click at [256, 405] on div "Quickstart" at bounding box center [233, 411] width 50 height 18
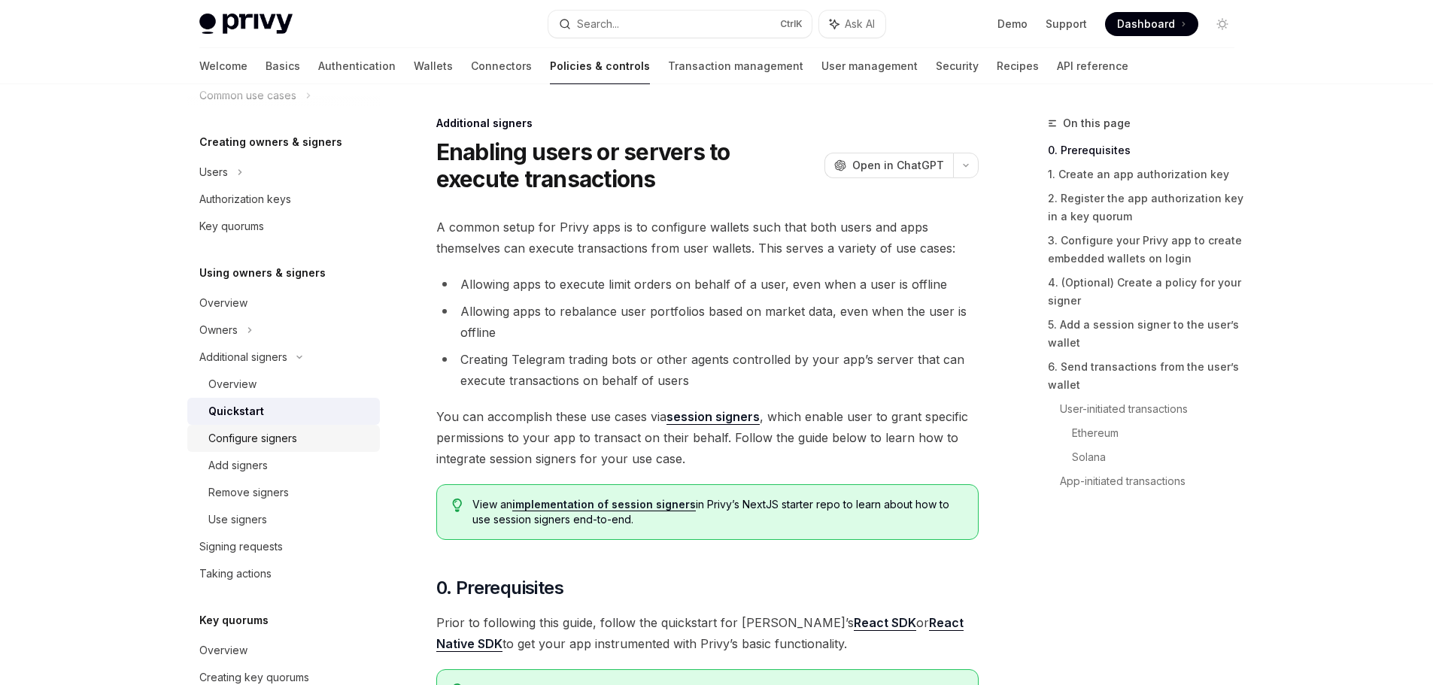
click at [284, 441] on div "Configure signers" at bounding box center [252, 438] width 89 height 18
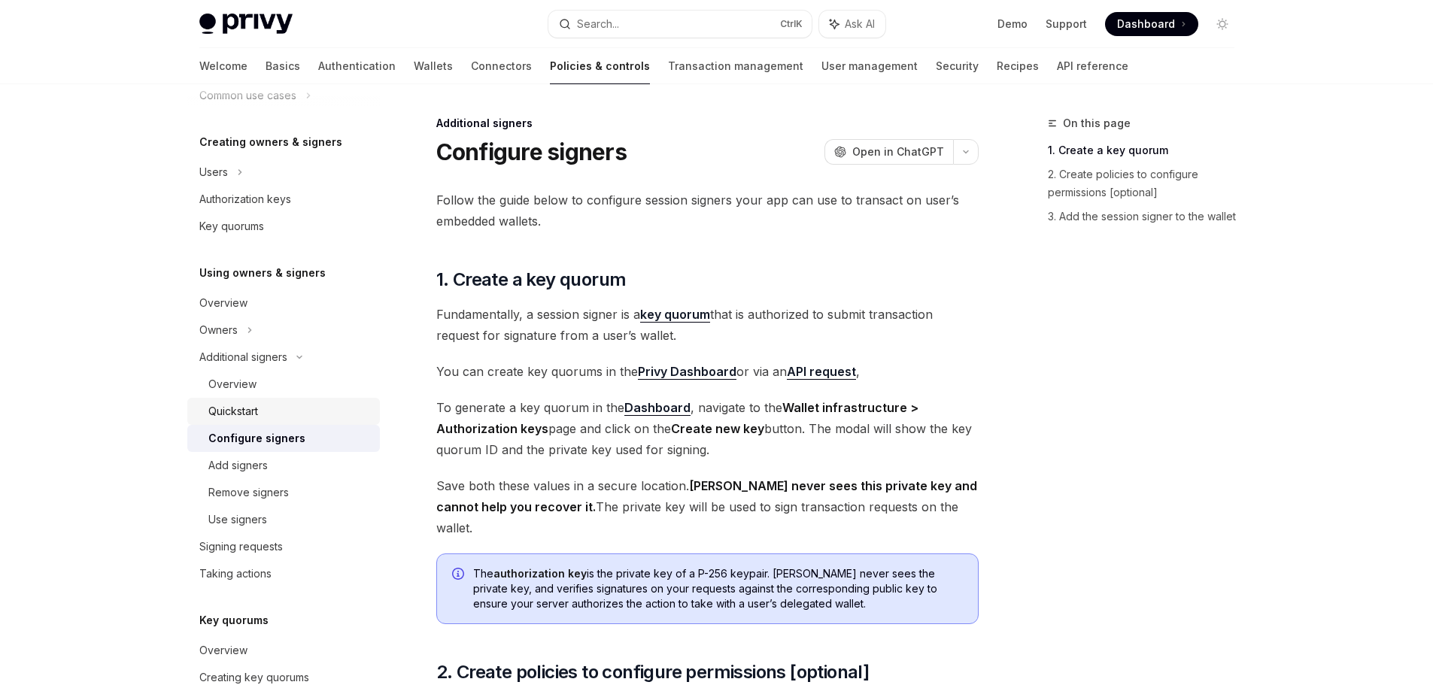
click at [248, 411] on div "Quickstart" at bounding box center [233, 411] width 50 height 18
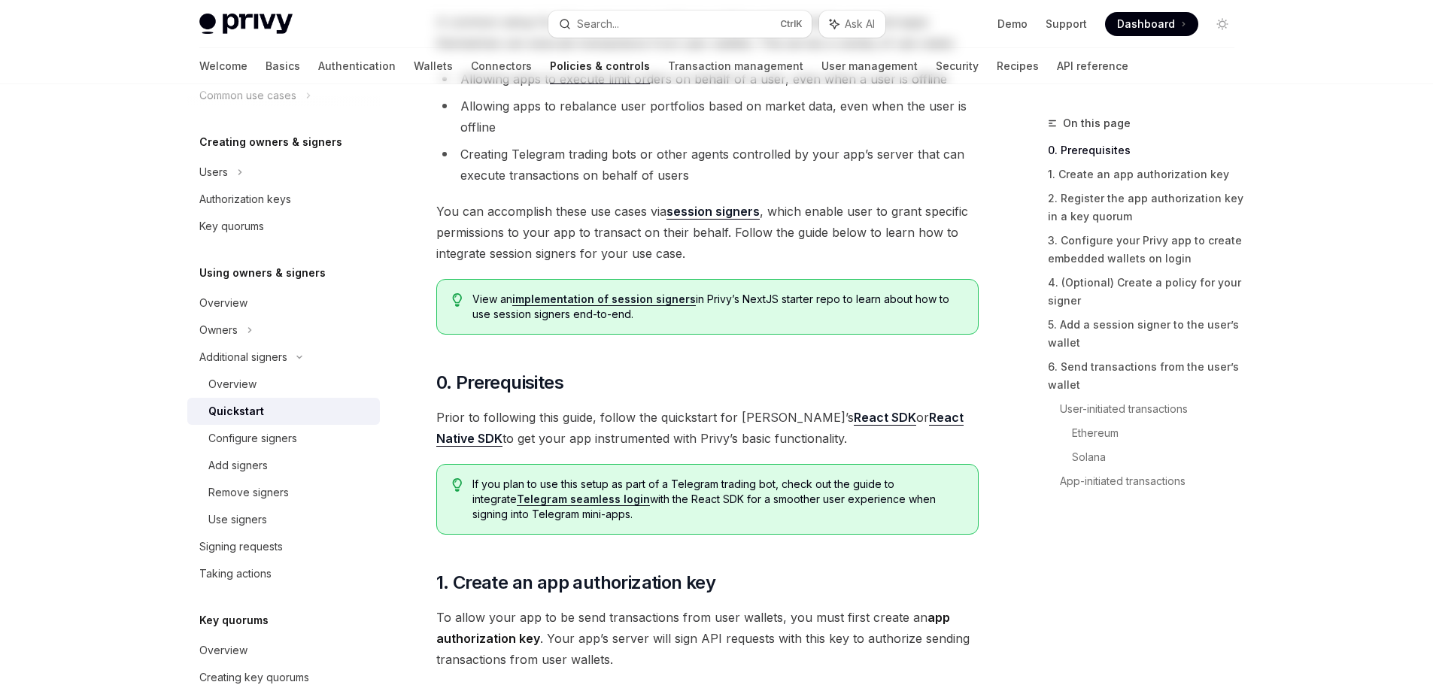
scroll to position [301, 0]
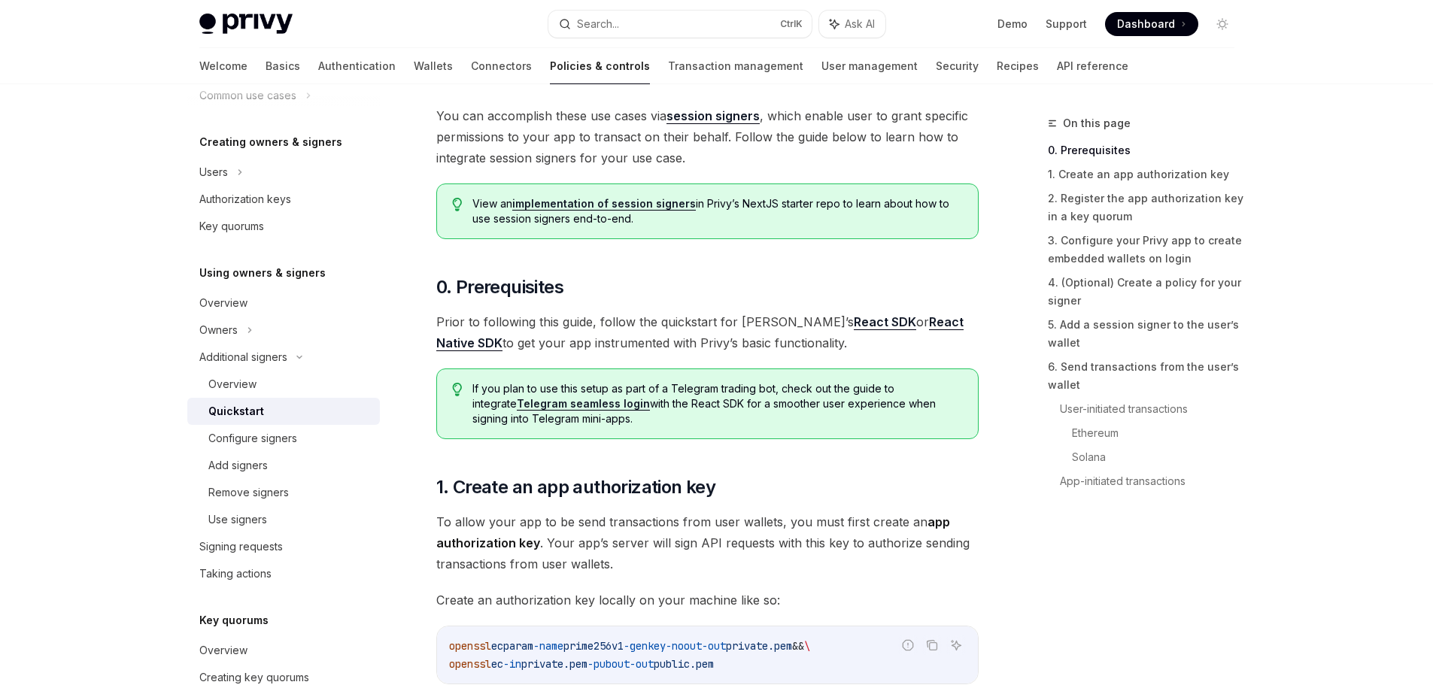
click at [713, 114] on link "session signers" at bounding box center [712, 116] width 93 height 16
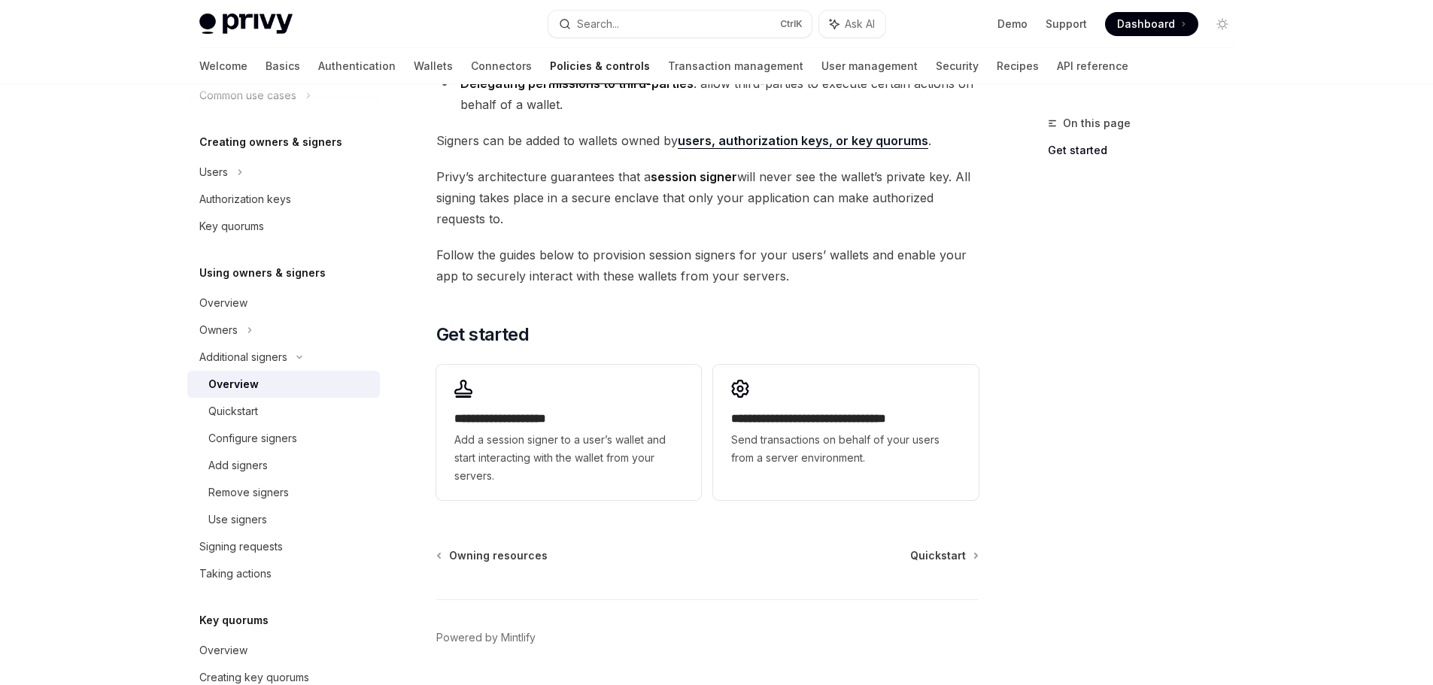
scroll to position [301, 0]
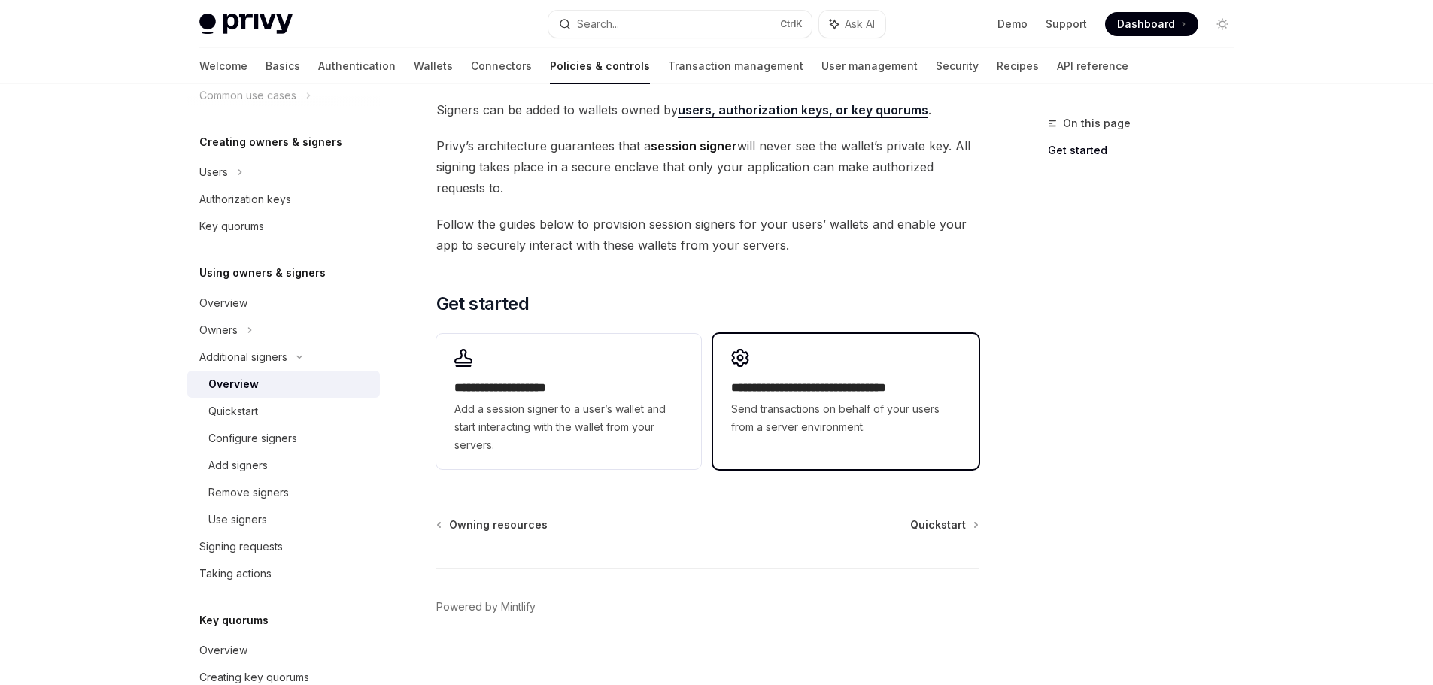
click at [831, 390] on h2 "**********" at bounding box center [845, 388] width 229 height 18
type textarea "*"
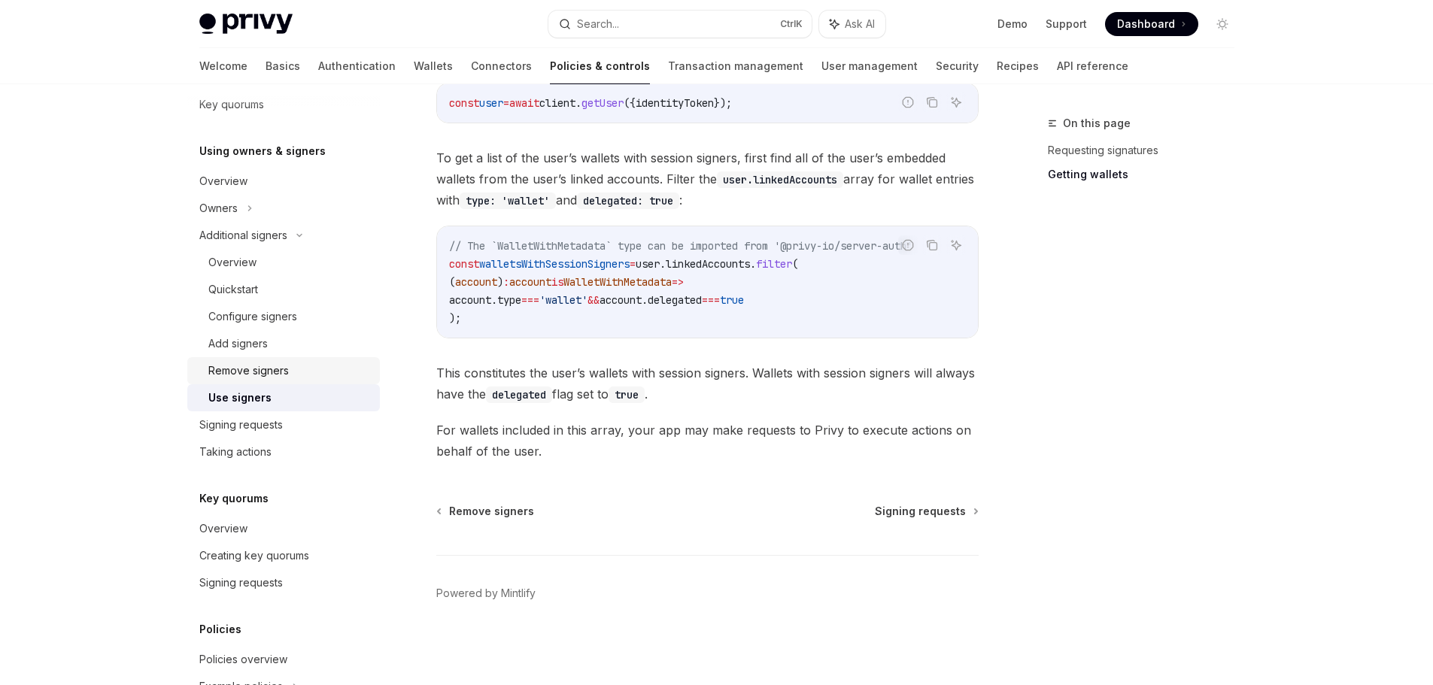
scroll to position [438, 0]
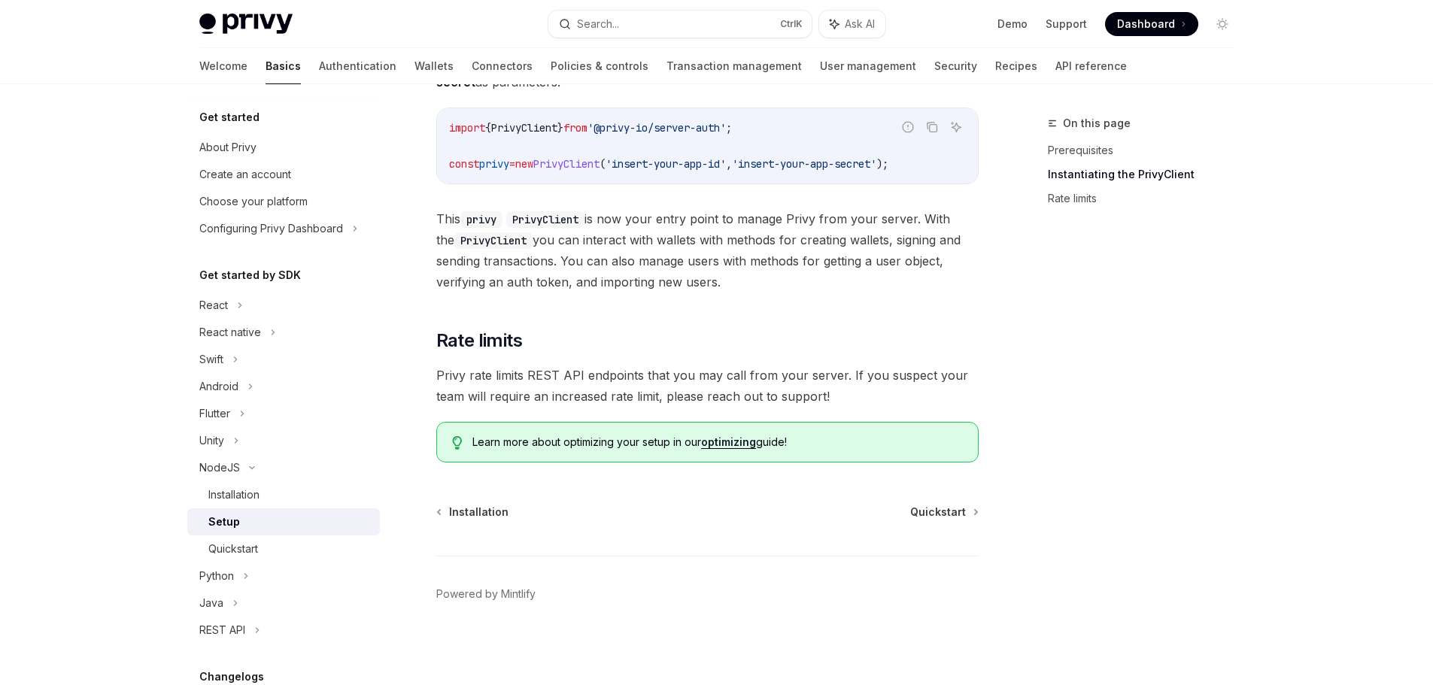
scroll to position [332, 0]
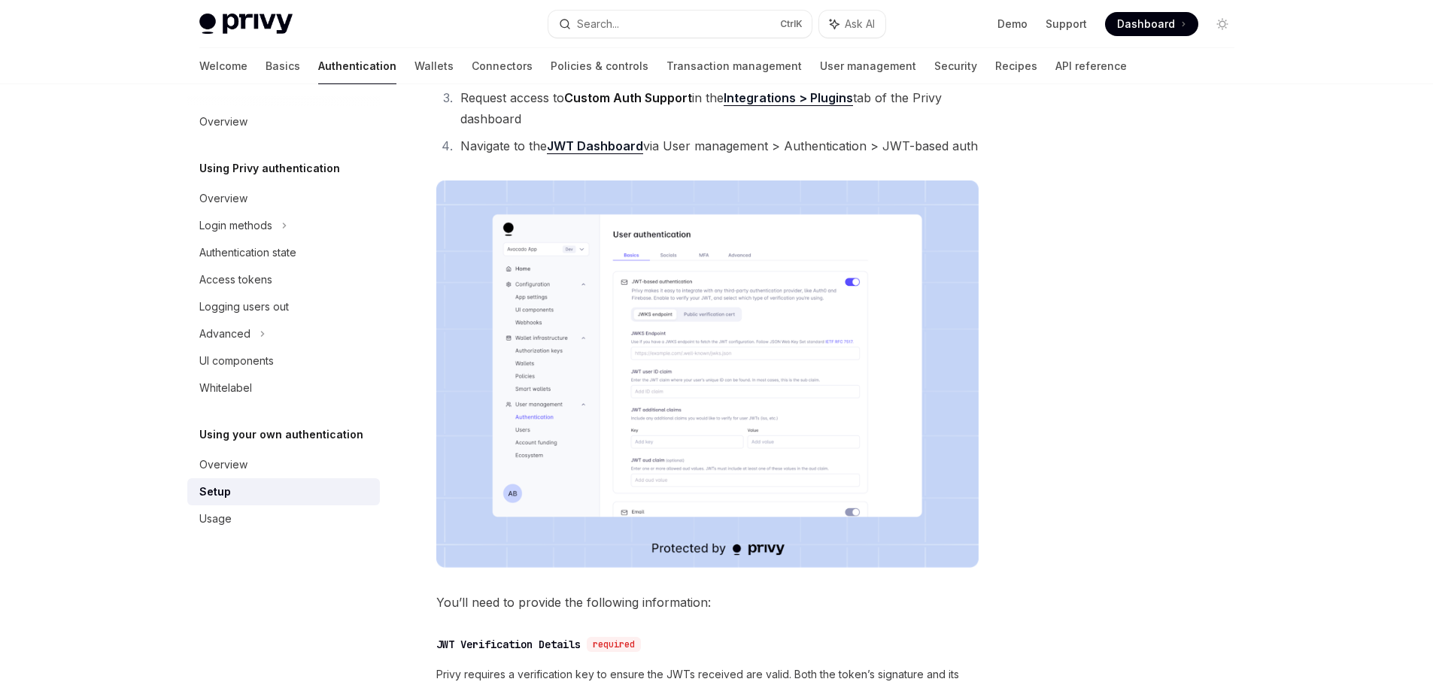
scroll to position [226, 0]
